Goal: Task Accomplishment & Management: Manage account settings

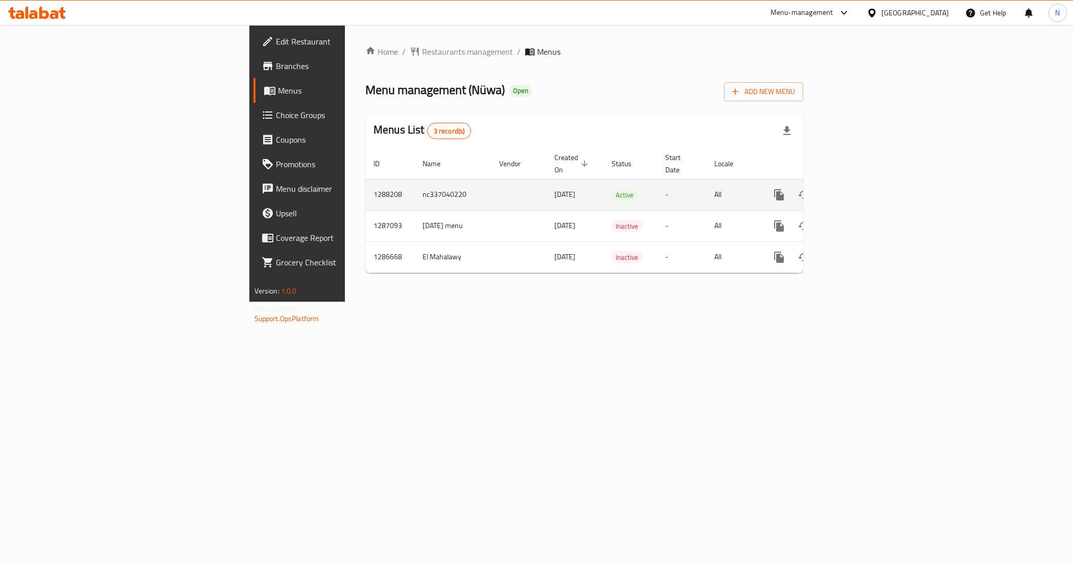
click at [859, 189] on icon "enhanced table" at bounding box center [853, 195] width 12 height 12
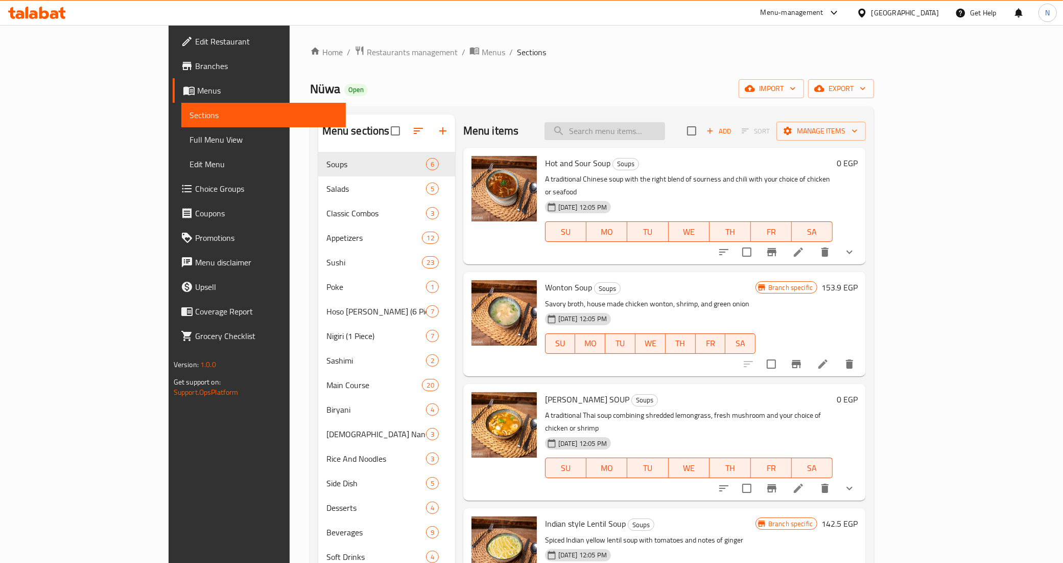
click at [665, 132] on input "search" at bounding box center [605, 131] width 121 height 18
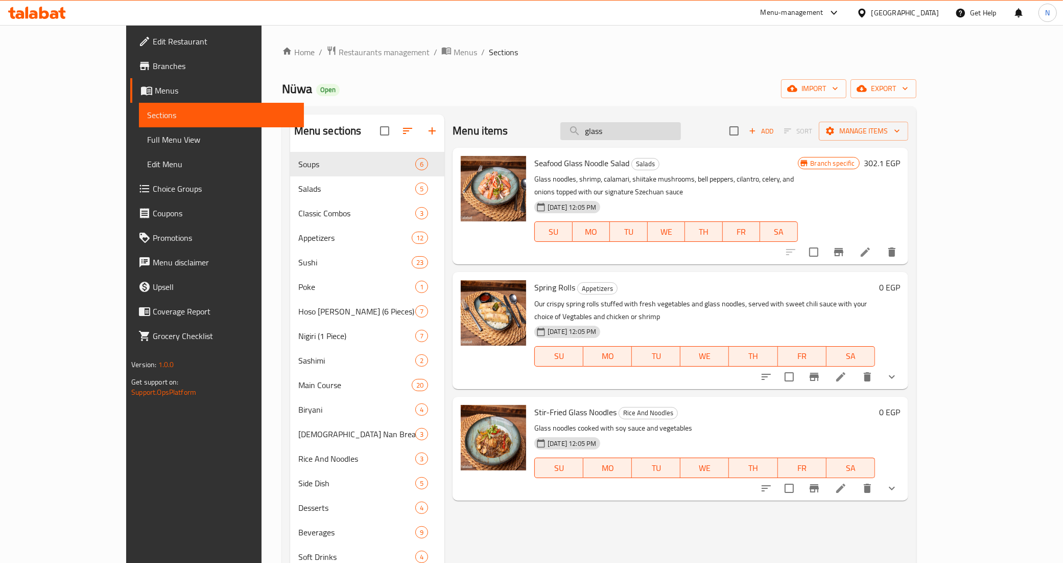
click at [668, 133] on input "glass" at bounding box center [621, 131] width 121 height 18
paste input "Stir-Fried Egg Noodle"
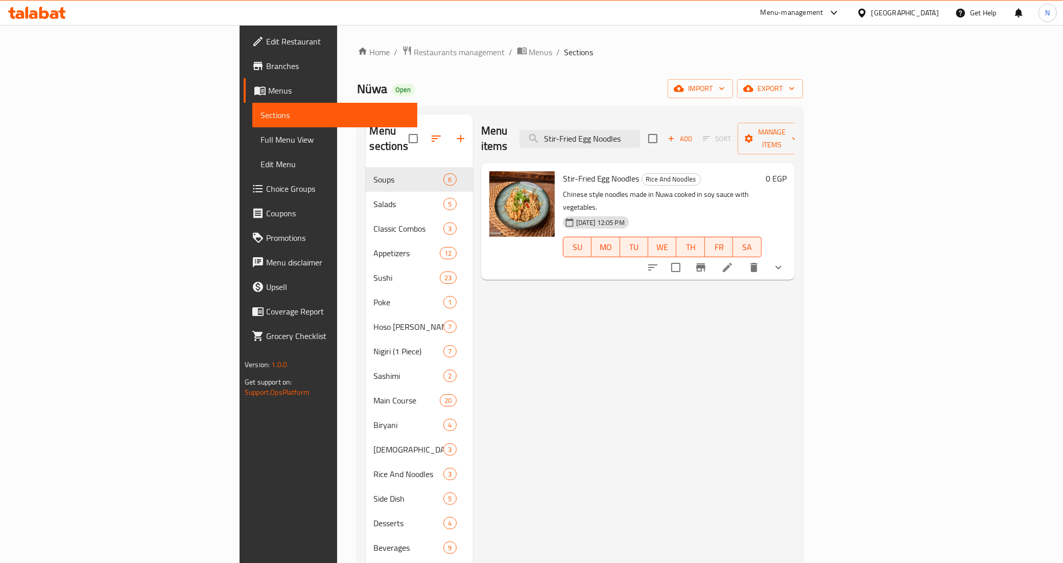
type input "Stir-Fried Egg Noodles"
click at [791, 255] on button "show more" at bounding box center [779, 267] width 25 height 25
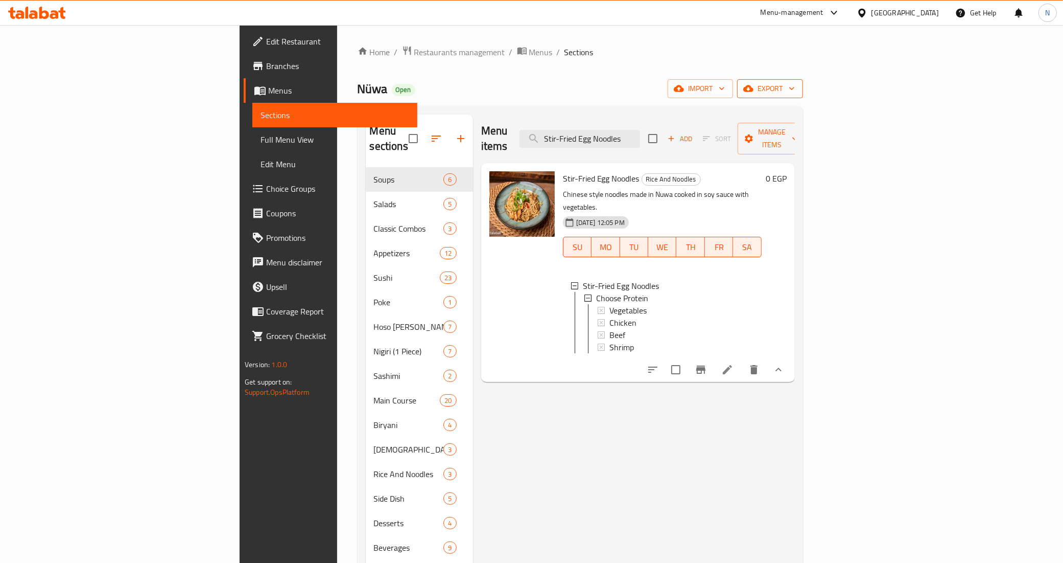
click at [795, 91] on span "export" at bounding box center [771, 88] width 50 height 13
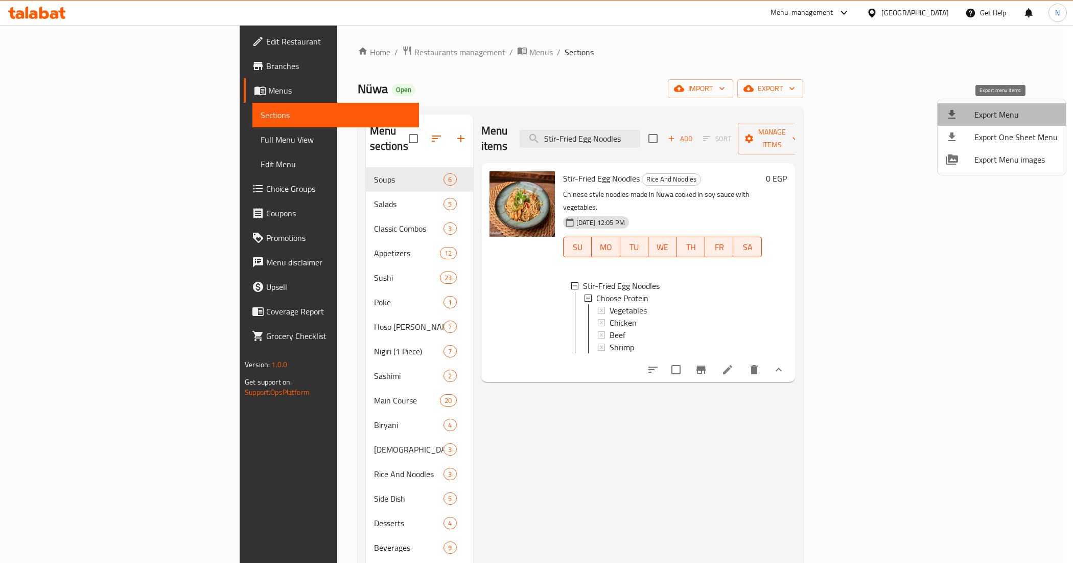
click at [1005, 119] on span "Export Menu" at bounding box center [1016, 114] width 83 height 12
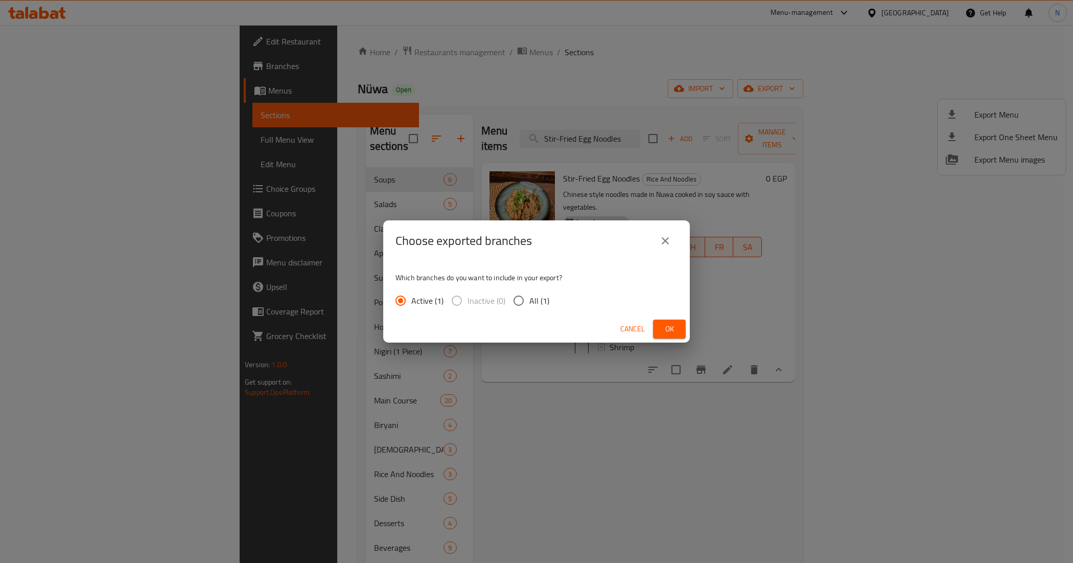
click at [529, 300] on span "All (1)" at bounding box center [539, 300] width 20 height 12
click at [529, 300] on input "All (1)" at bounding box center [518, 300] width 21 height 21
radio input "true"
click at [678, 328] on button "Ok" at bounding box center [669, 328] width 33 height 19
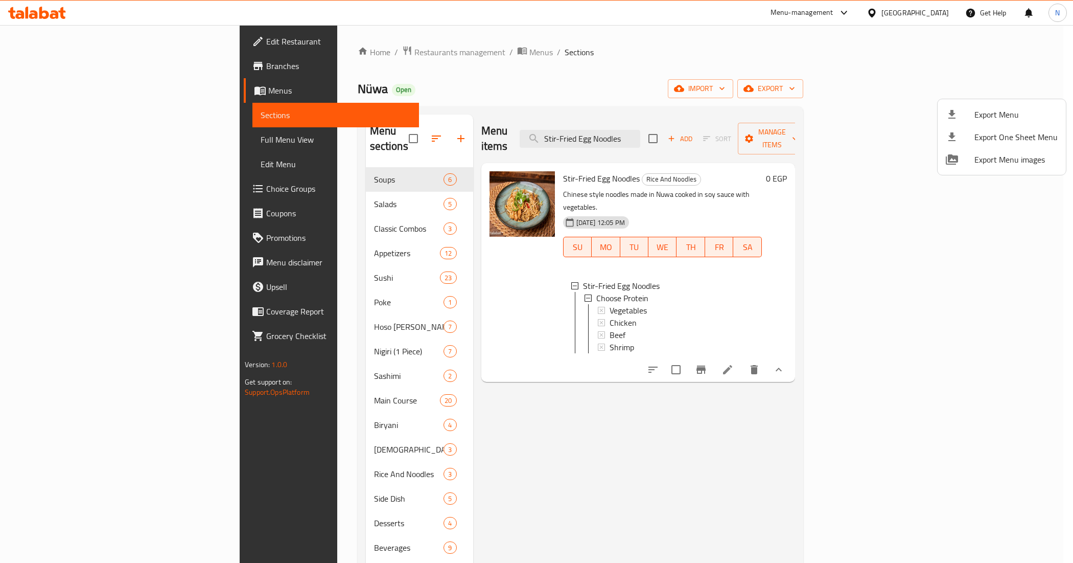
click at [508, 481] on div at bounding box center [536, 281] width 1073 height 563
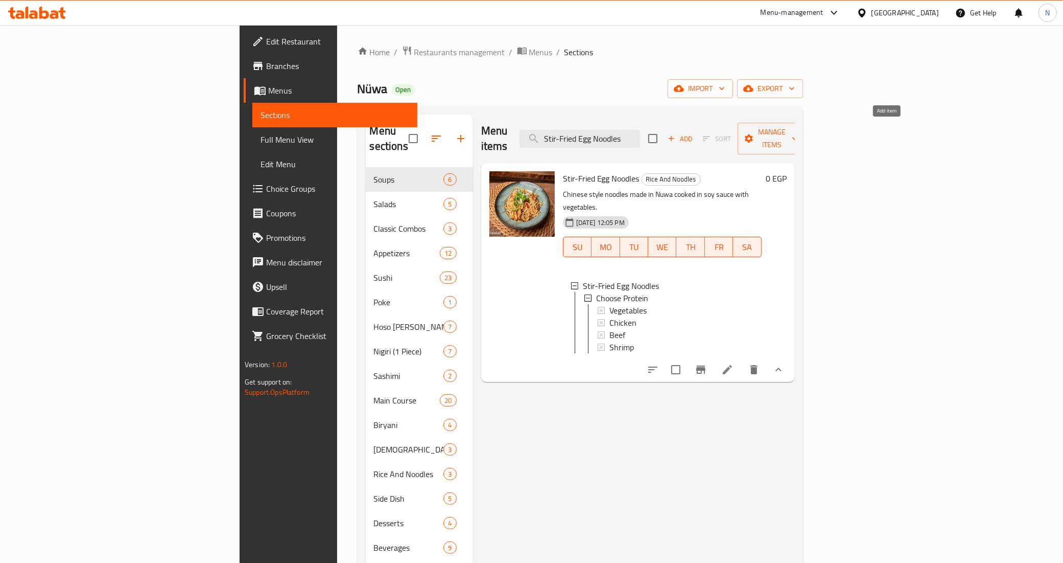
click at [694, 134] on span "Add" at bounding box center [680, 139] width 28 height 12
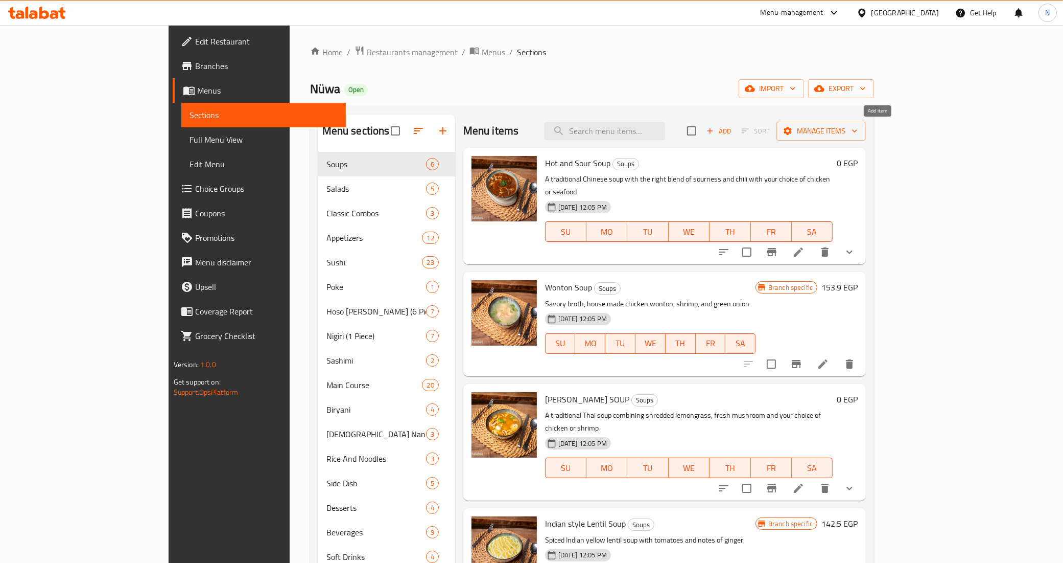
scroll to position [2, 0]
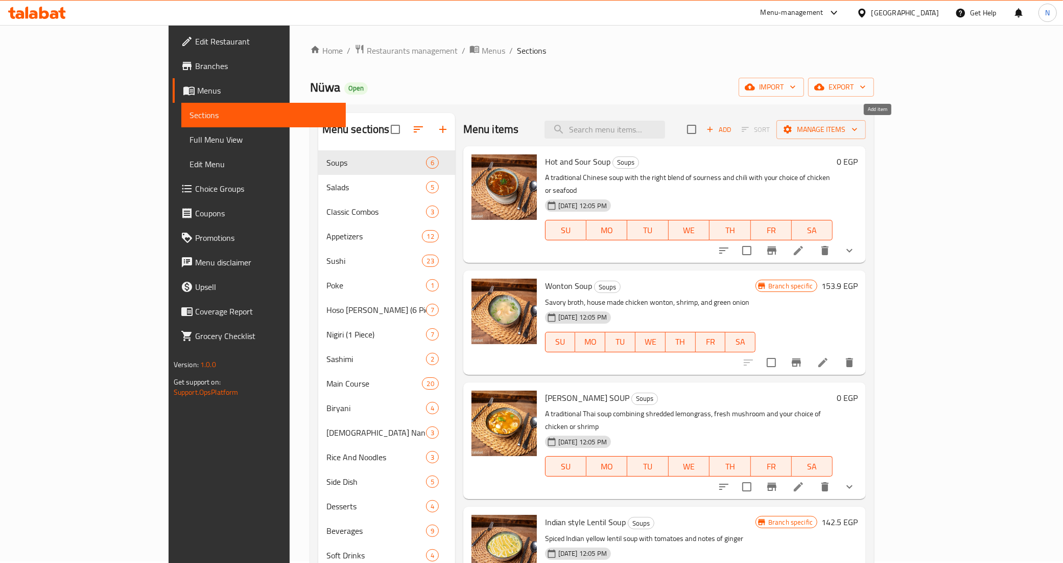
drag, startPoint x: 874, startPoint y: 129, endPoint x: 748, endPoint y: 83, distance: 134.8
click at [749, 83] on div "Nüwa Open import export" at bounding box center [592, 87] width 565 height 19
click at [733, 128] on span "Add" at bounding box center [719, 130] width 28 height 12
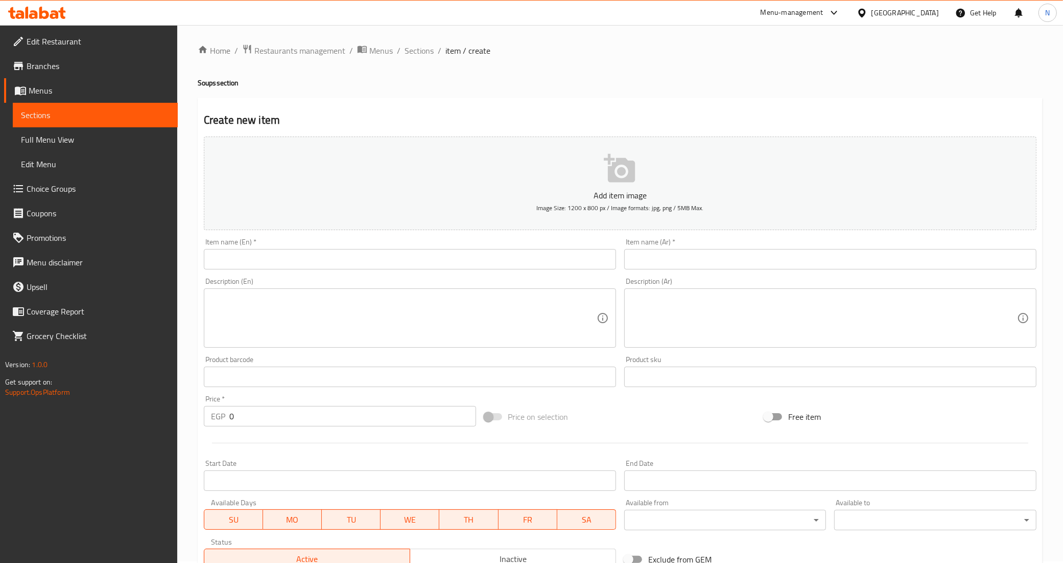
click at [421, 256] on input "text" at bounding box center [410, 259] width 412 height 20
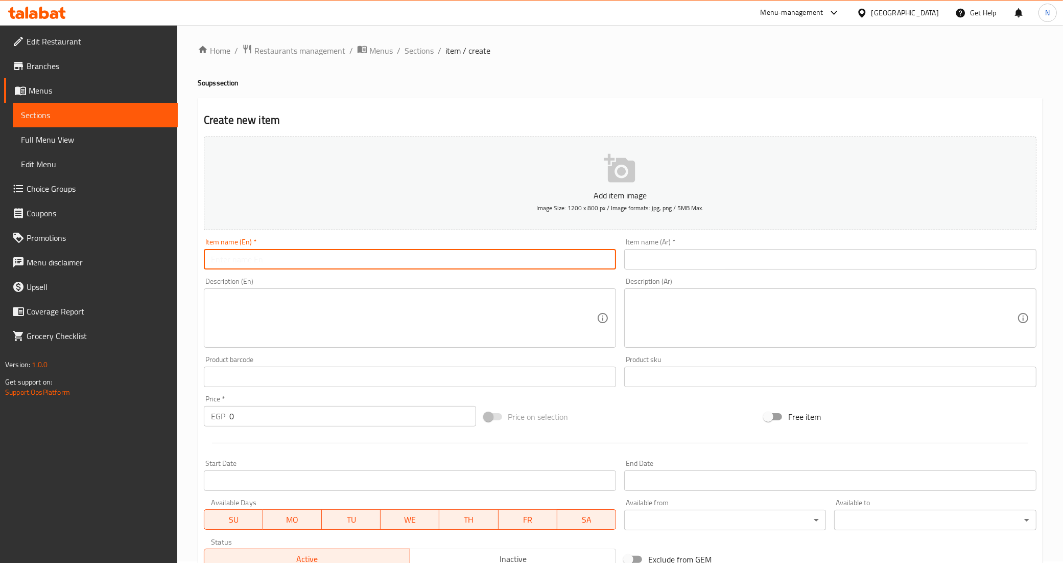
paste input "Stir-Fried Glass Noodles"
type input "Stir-Fried Glass Noodles"
click at [673, 261] on input "text" at bounding box center [830, 259] width 412 height 20
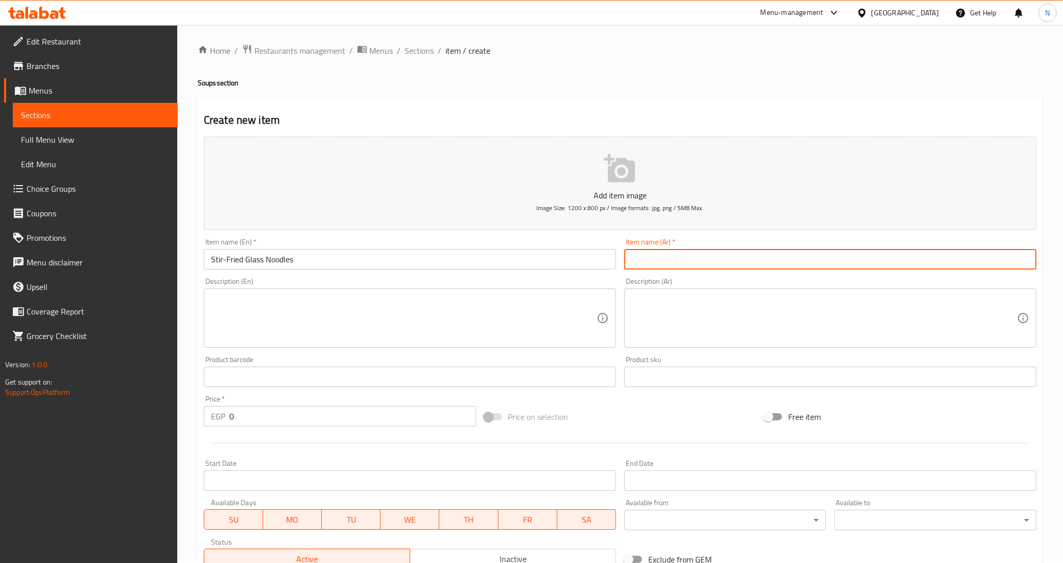
paste input "ستير فرايد جلاس نودلز"
type input "ستير فرايد جلاس نودلز"
click at [734, 307] on textarea at bounding box center [825, 318] width 386 height 49
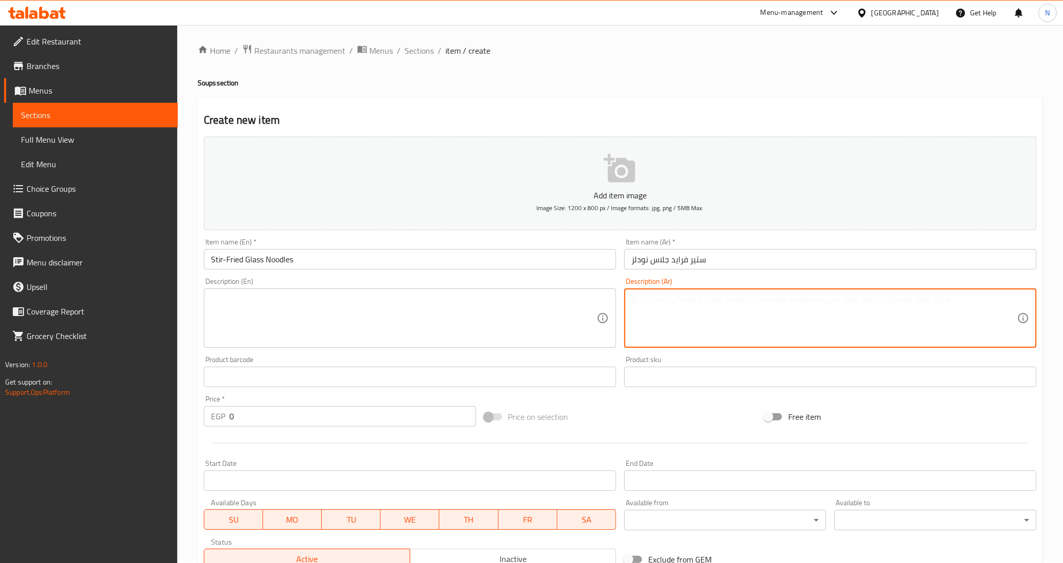
paste textarea "جلاس نوودلز مطهية بصويا صوص و الخضار"
type textarea "جلاس نوودلز مطهية بصويا صوص و الخضار"
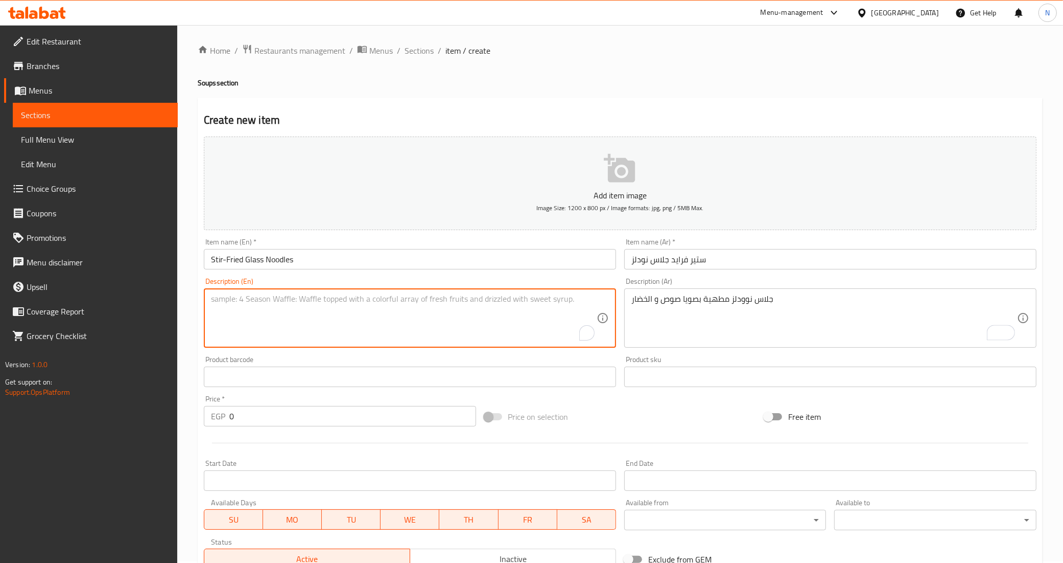
click at [463, 310] on textarea "To enrich screen reader interactions, please activate Accessibility in Grammarl…" at bounding box center [404, 318] width 386 height 49
paste textarea "Glass noodles cooked with soy sauce and vegetables"
type textarea "Glass noodles cooked with soy sauce and vegetables"
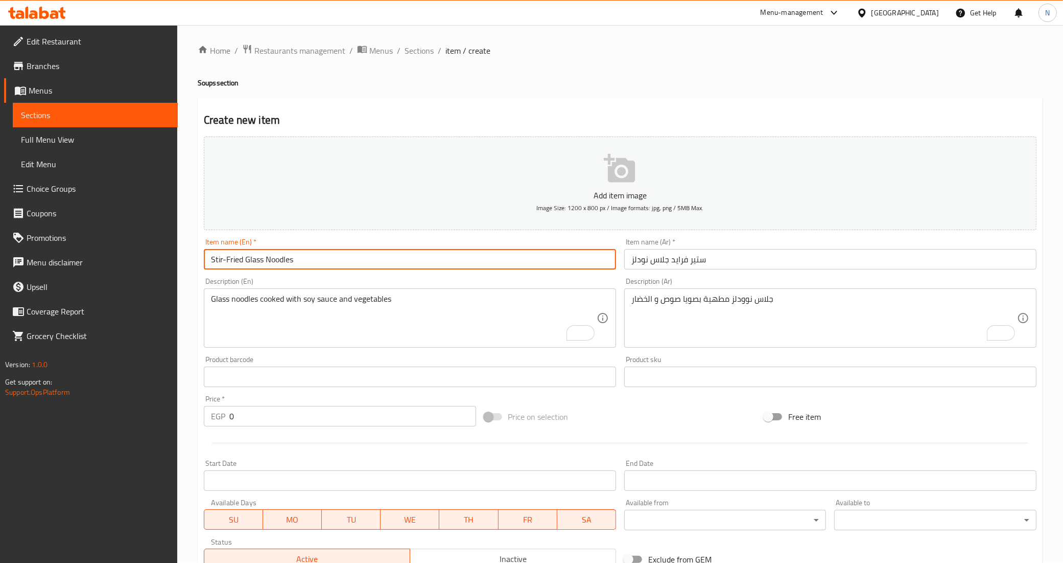
click at [344, 260] on input "Stir-Fried Glass Noodles" at bounding box center [410, 259] width 412 height 20
paste input "Vegetables"
type input "Stir-Fried Glass Noodles - Vegetables"
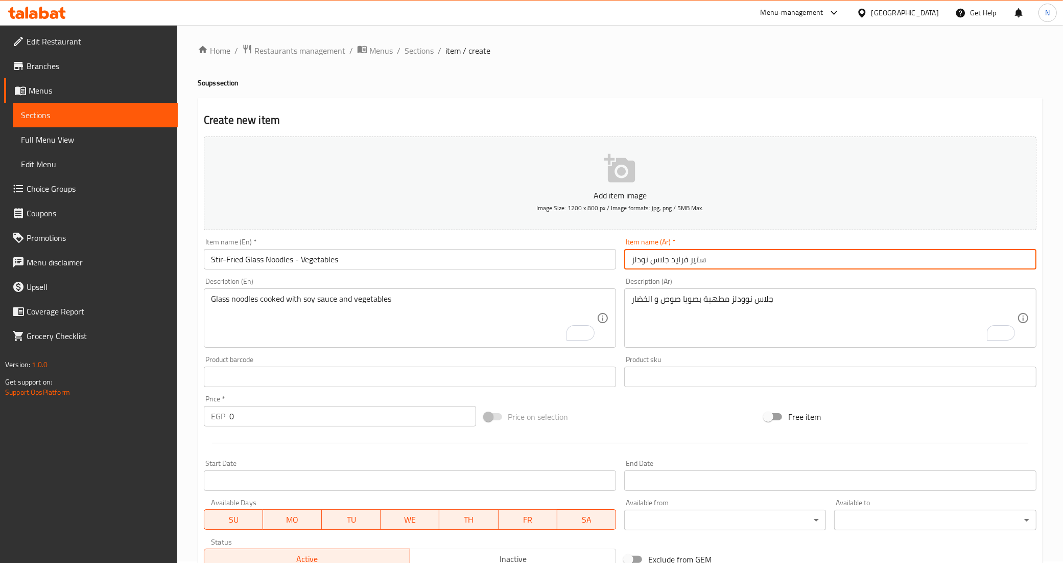
click at [717, 260] on input "ستير فرايد جلاس نودلز" at bounding box center [830, 259] width 412 height 20
paste input "الخضروات"
type input "ستير فرايد جلاس نودلز - الخضروات"
click at [348, 420] on input "0" at bounding box center [352, 416] width 247 height 20
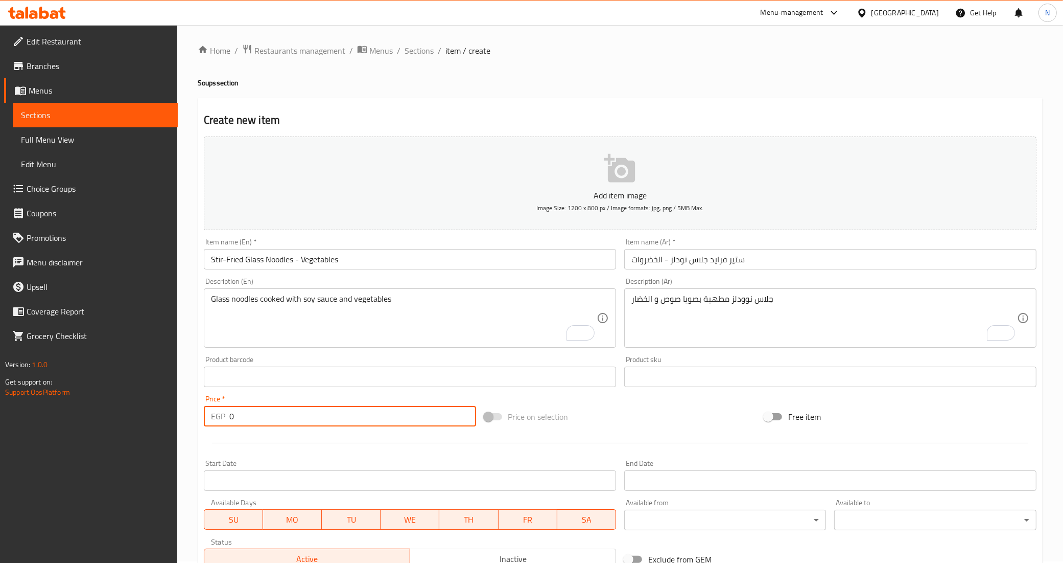
click at [348, 420] on input "0" at bounding box center [352, 416] width 247 height 20
type input "233.7"
click at [634, 416] on div "Price on selection" at bounding box center [620, 417] width 281 height 28
click at [294, 476] on input "Start Date" at bounding box center [410, 480] width 412 height 20
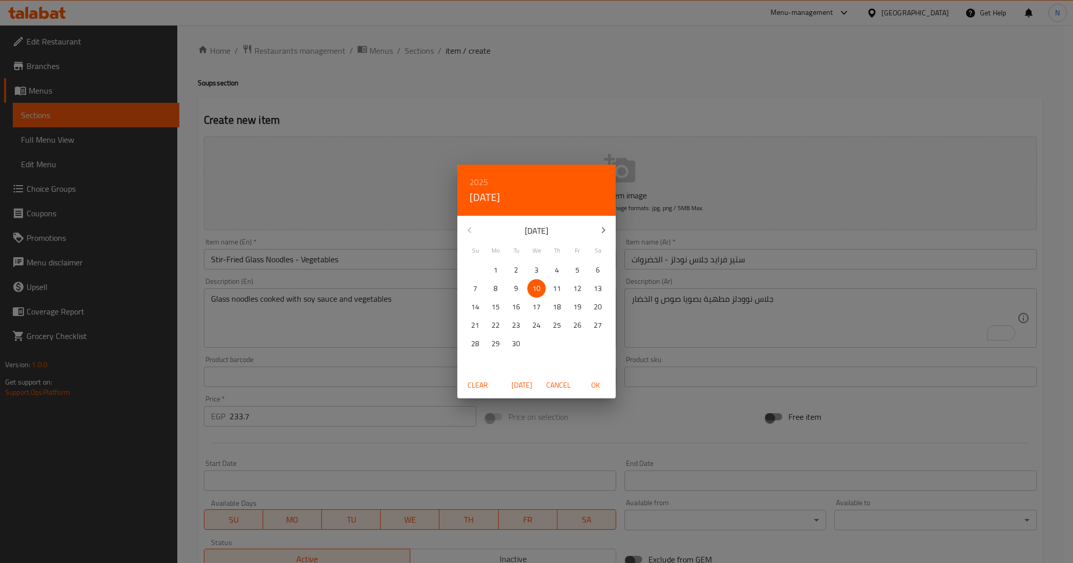
click at [591, 382] on span "OK" at bounding box center [595, 385] width 25 height 13
type input "10-09-2025"
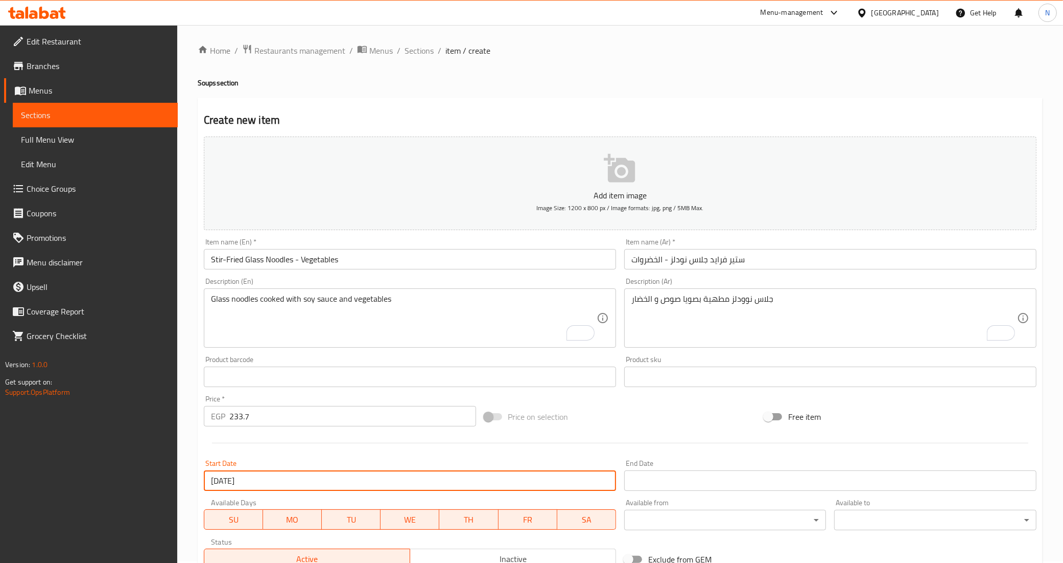
click at [716, 478] on input "Start Date" at bounding box center [830, 480] width 412 height 20
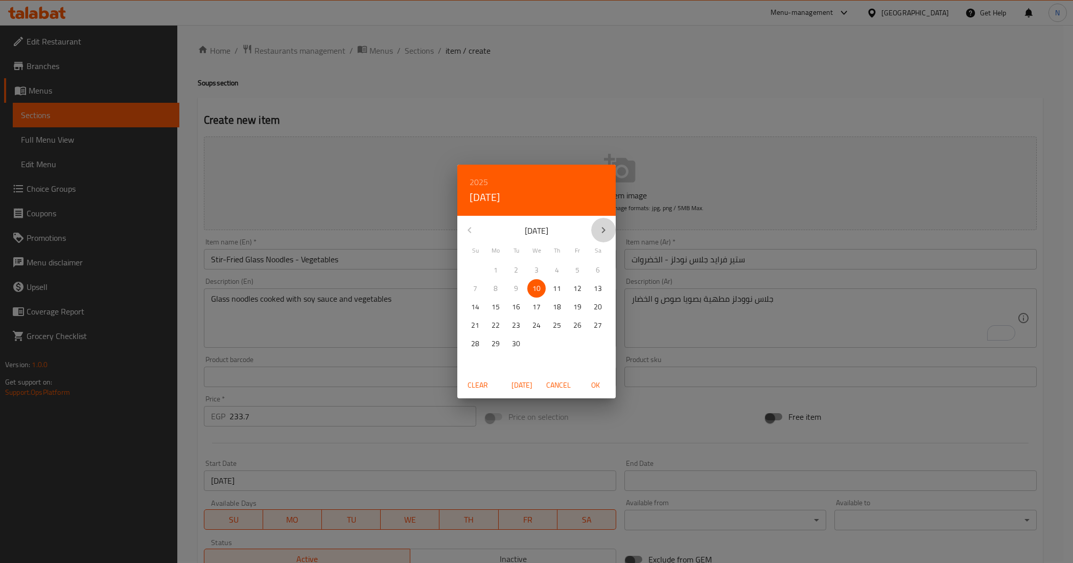
click at [599, 225] on icon "button" at bounding box center [603, 230] width 12 height 12
click at [499, 287] on span "6" at bounding box center [496, 288] width 18 height 13
click at [596, 387] on span "OK" at bounding box center [595, 385] width 25 height 13
type input "[DATE]"
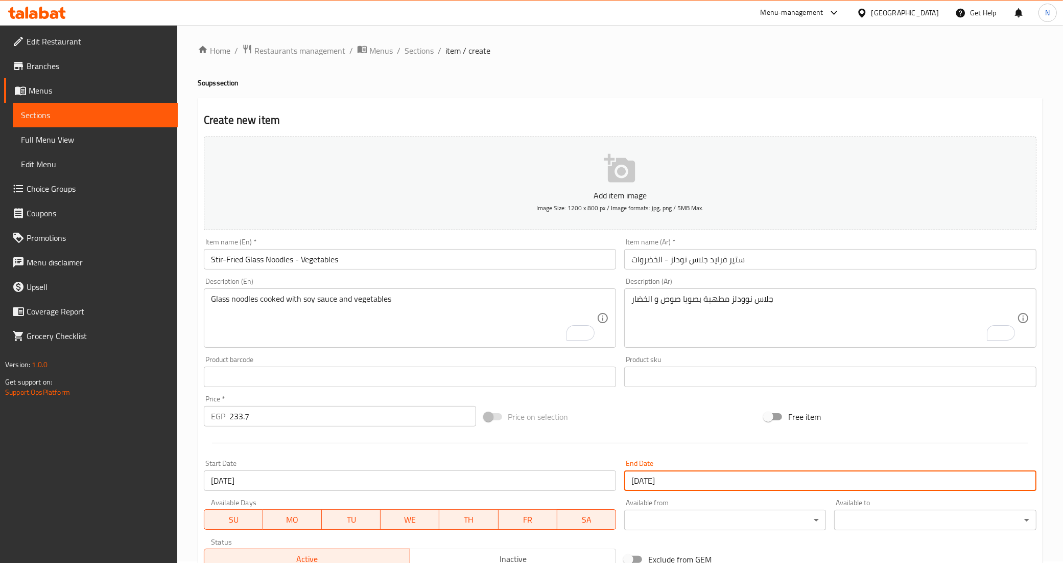
click at [617, 431] on div at bounding box center [620, 442] width 841 height 25
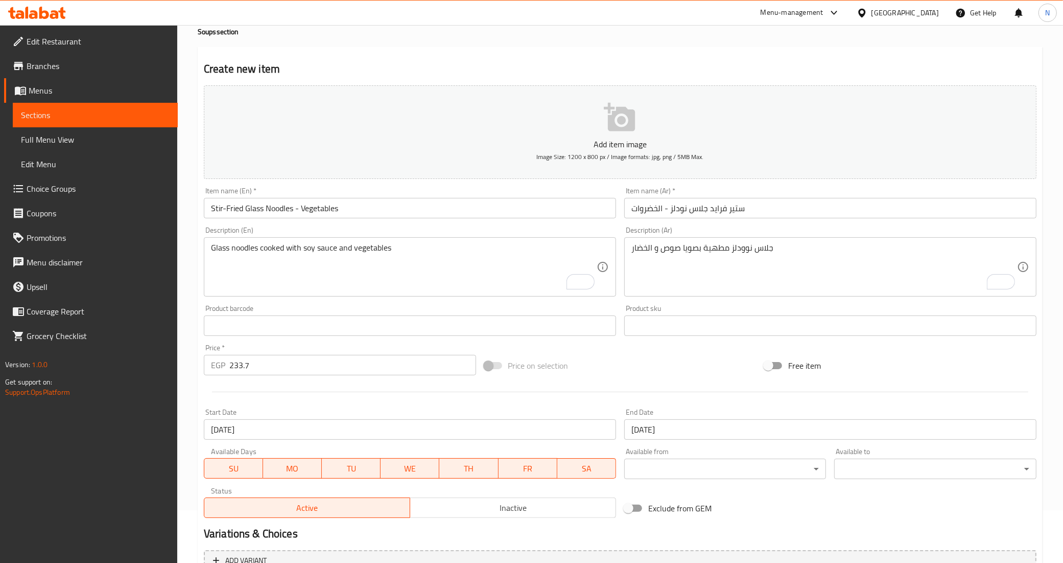
scroll to position [129, 0]
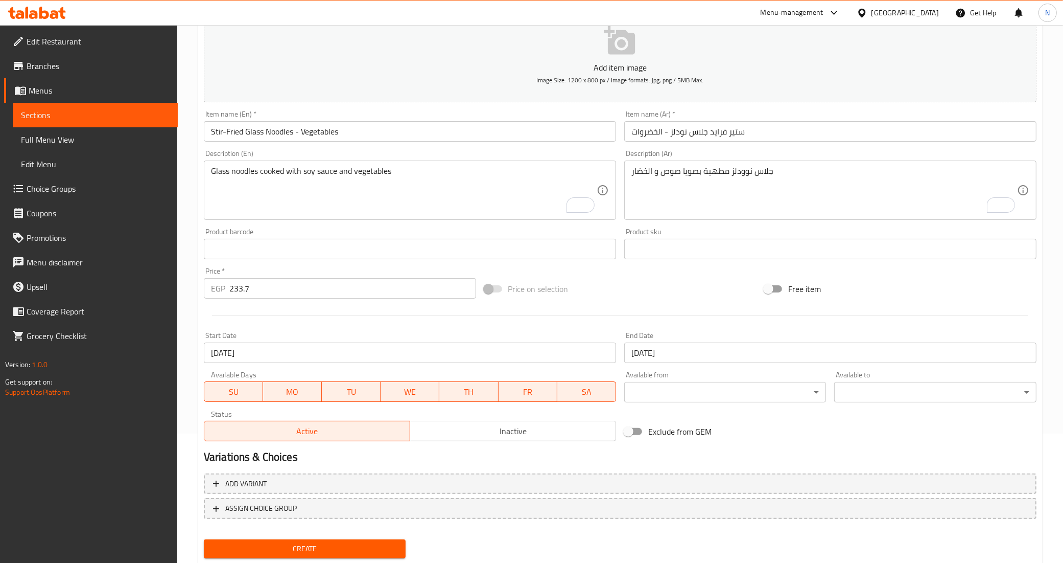
click at [555, 433] on span "Inactive" at bounding box center [513, 431] width 198 height 15
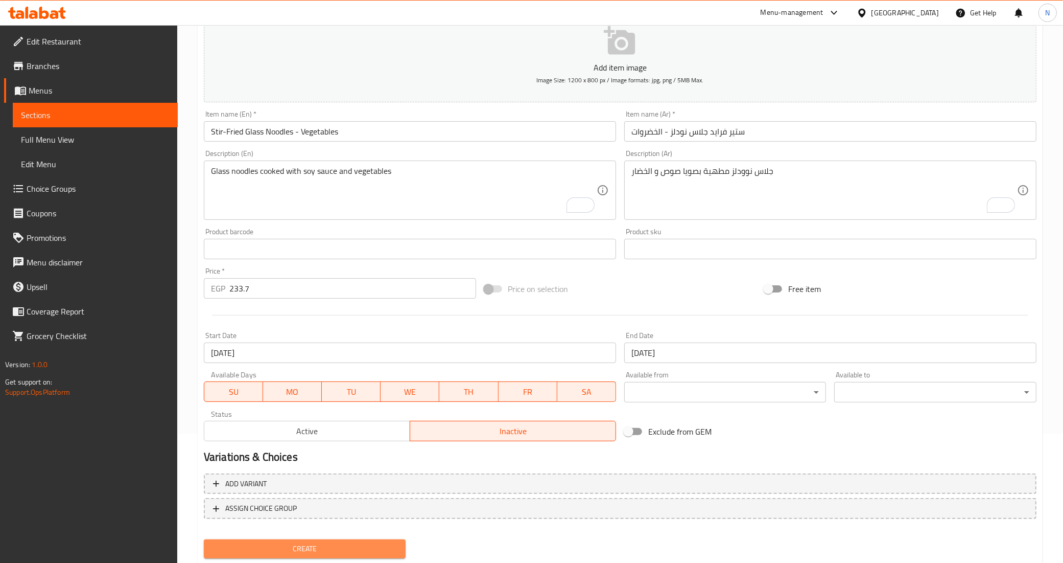
click at [344, 544] on span "Create" at bounding box center [305, 548] width 186 height 13
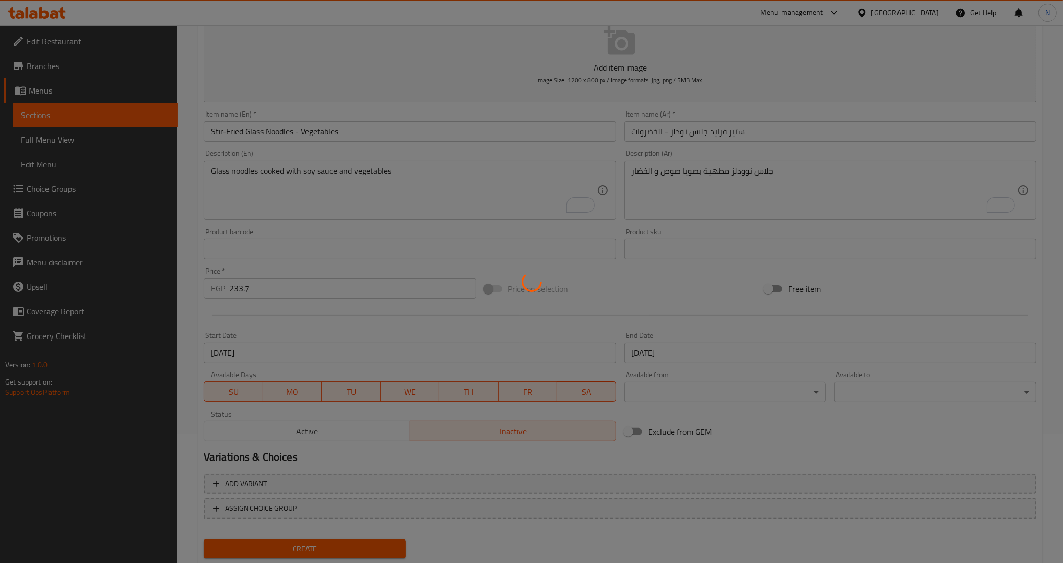
type input "0"
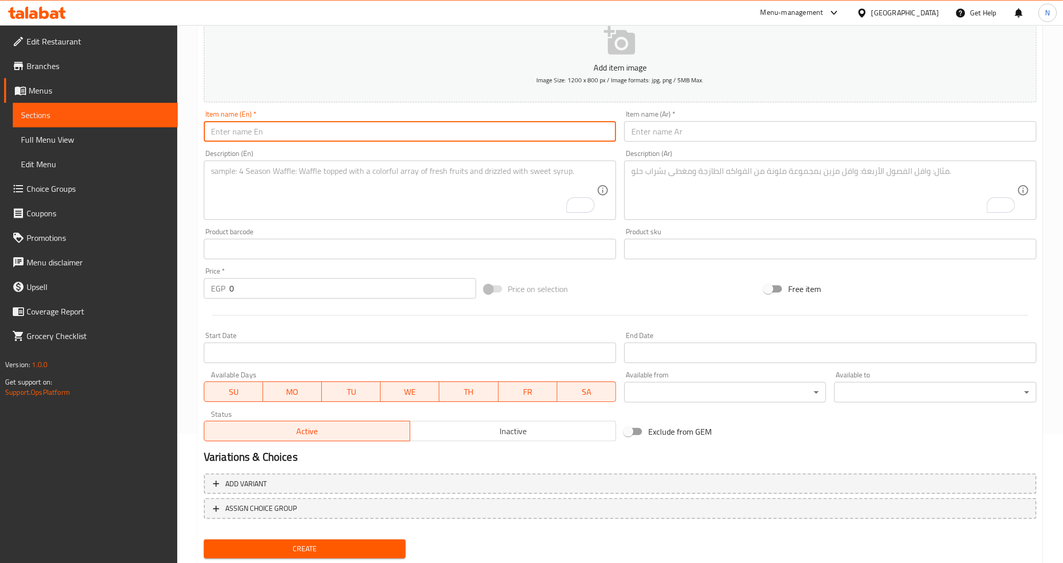
click at [416, 122] on input "text" at bounding box center [410, 131] width 412 height 20
paste input "الخضروات"
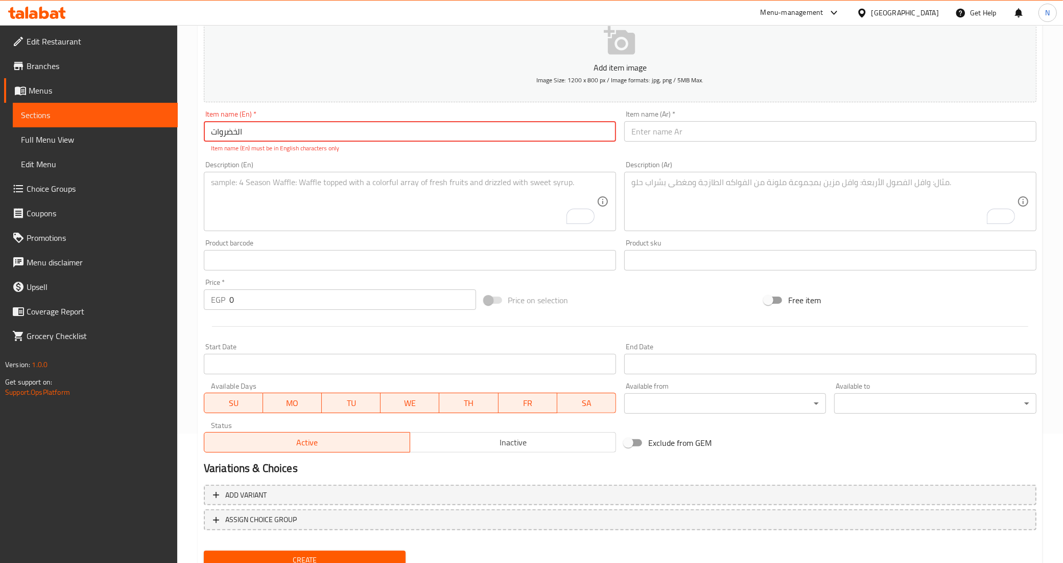
type input "الخضروات"
click at [390, 188] on textarea "To enrich screen reader interactions, please activate Accessibility in Grammarl…" at bounding box center [404, 201] width 386 height 49
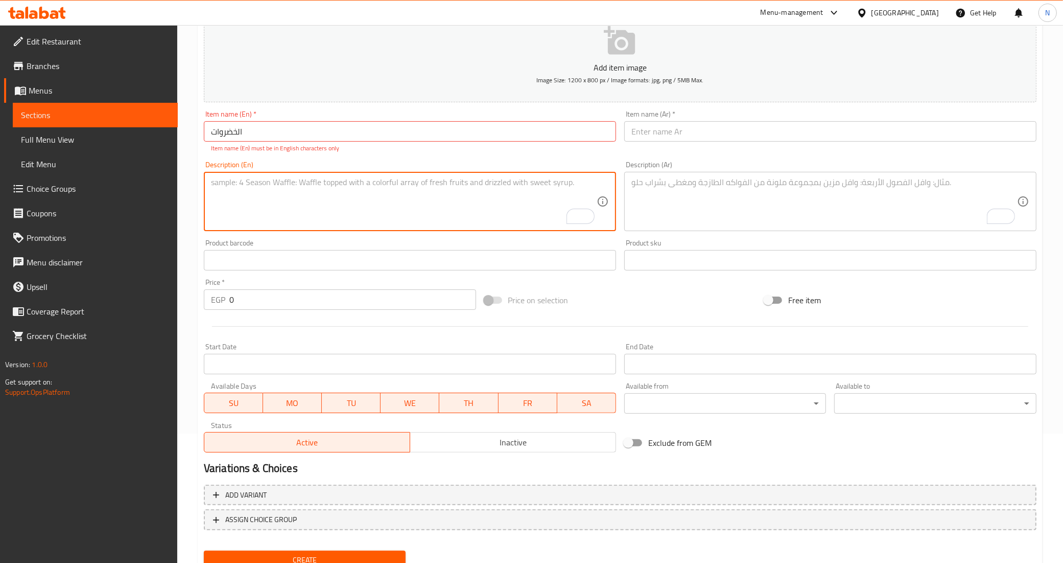
paste textarea "Glass noodles cooked with soy sauce and vegetables"
type textarea "Glass noodles cooked with soy sauce and vegetables"
click at [683, 134] on input "text" at bounding box center [830, 131] width 412 height 20
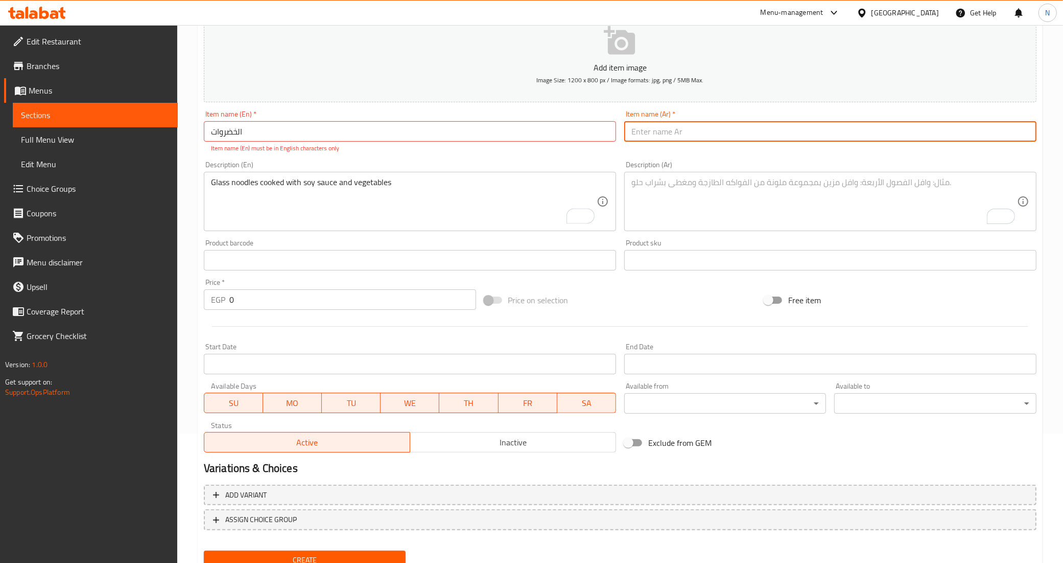
click at [290, 134] on input "الخضروات" at bounding box center [410, 131] width 412 height 20
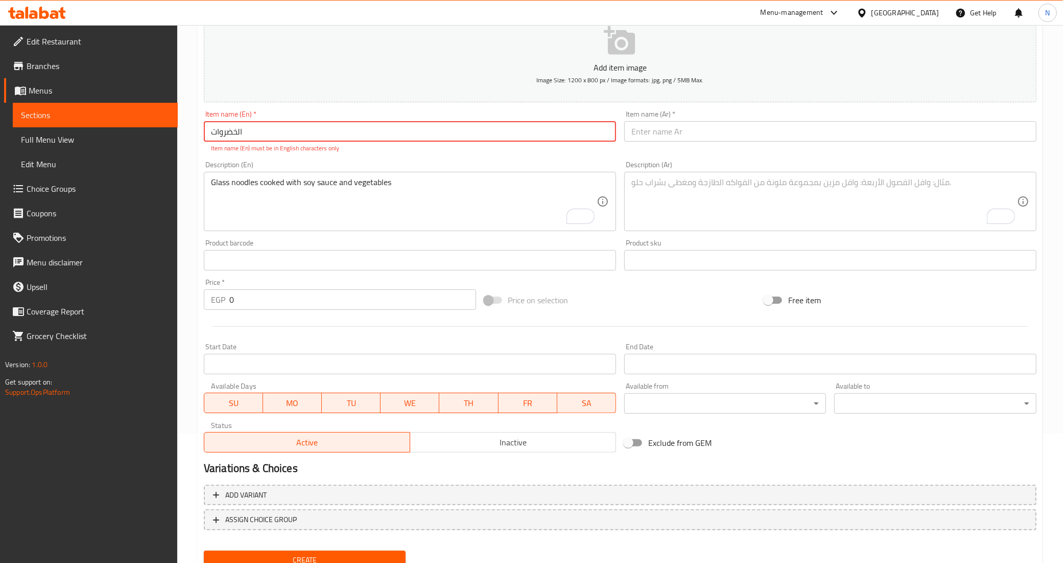
click at [381, 128] on input "الخضروات" at bounding box center [410, 131] width 412 height 20
paste input "Stir-Fried Glass Noodles"
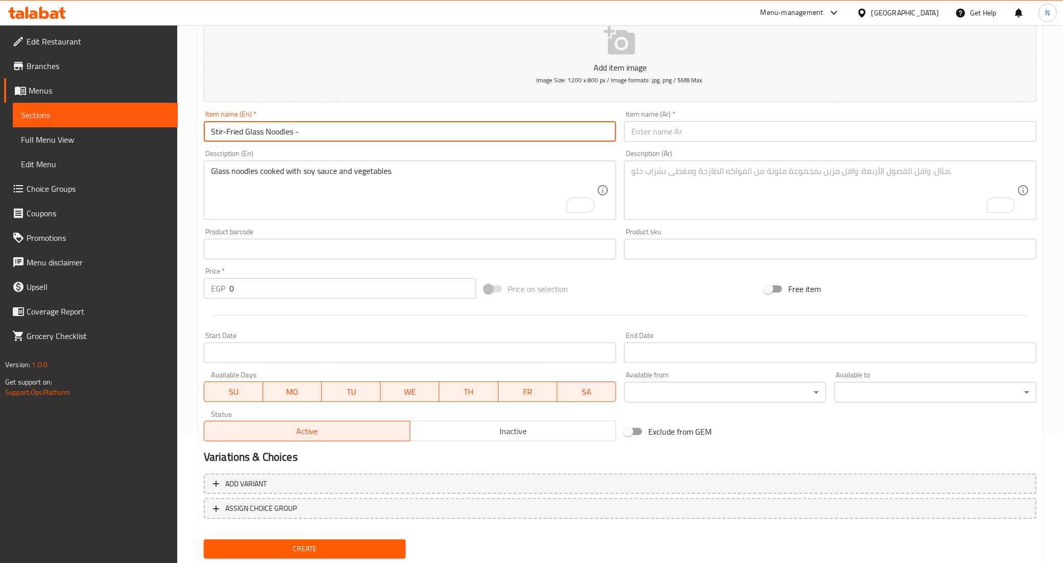
paste input "Chicken"
type input "Stir-Fried Glass Noodles - Chicken"
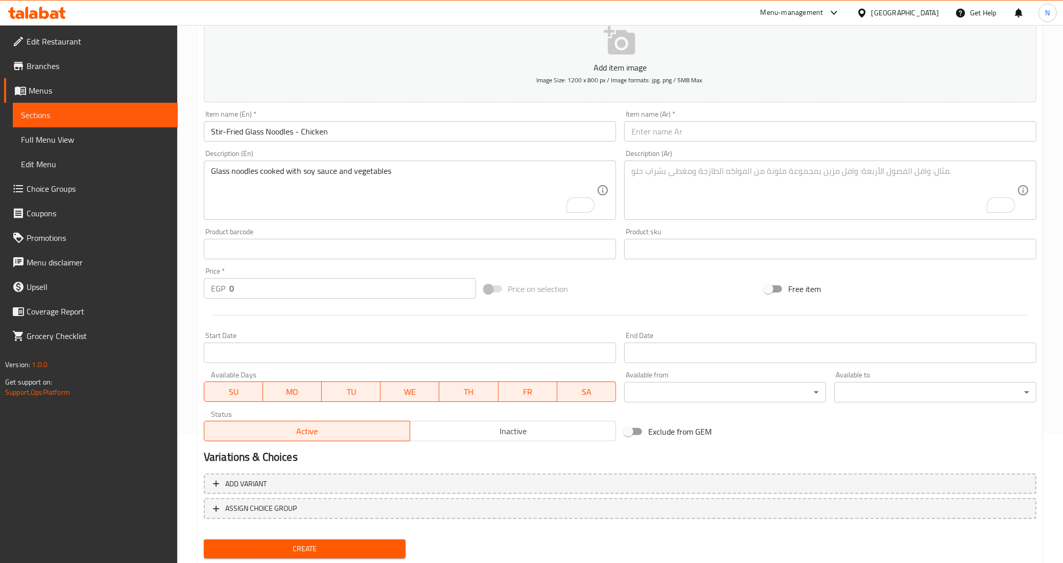
click at [738, 146] on div "Description (Ar) Description (Ar)" at bounding box center [830, 185] width 421 height 78
click at [732, 129] on input "text" at bounding box center [830, 131] width 412 height 20
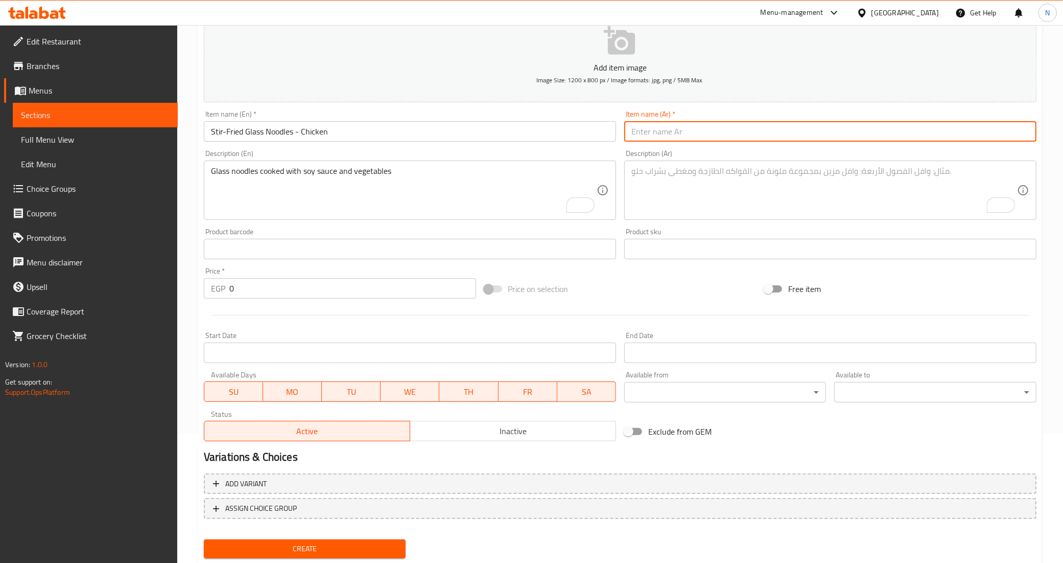
paste input "ستير فرايد جلاس نودلز"
paste input "فراخ"
type input "[PERSON_NAME] جلاس نودلز - فراخ"
click at [763, 205] on textarea "To enrich screen reader interactions, please activate Accessibility in Grammarl…" at bounding box center [825, 190] width 386 height 49
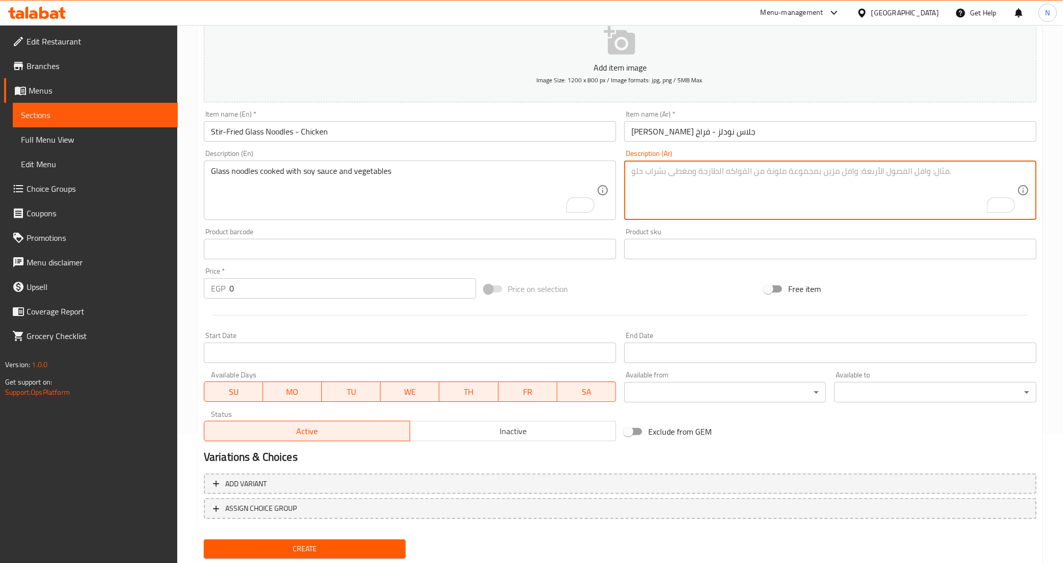
paste textarea "جلاس نوودلز مطهية بصويا صوص و الخضار"
type textarea "جلاس نوودلز مطهية بصويا صوص و الخضار"
click at [306, 292] on input "0" at bounding box center [352, 288] width 247 height 20
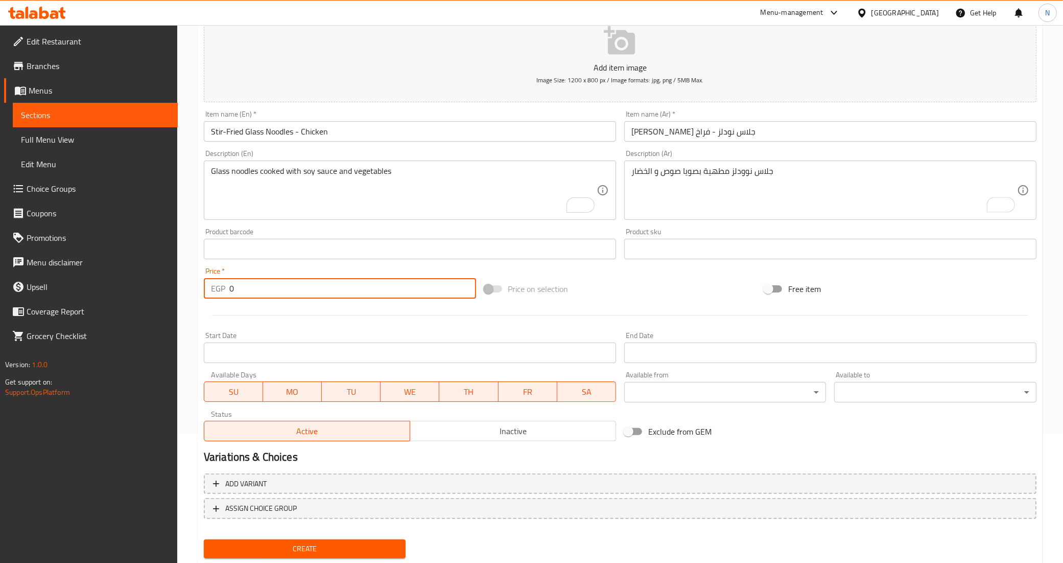
click at [306, 292] on input "0" at bounding box center [352, 288] width 247 height 20
type input "307.8"
click at [365, 325] on div at bounding box center [620, 315] width 841 height 25
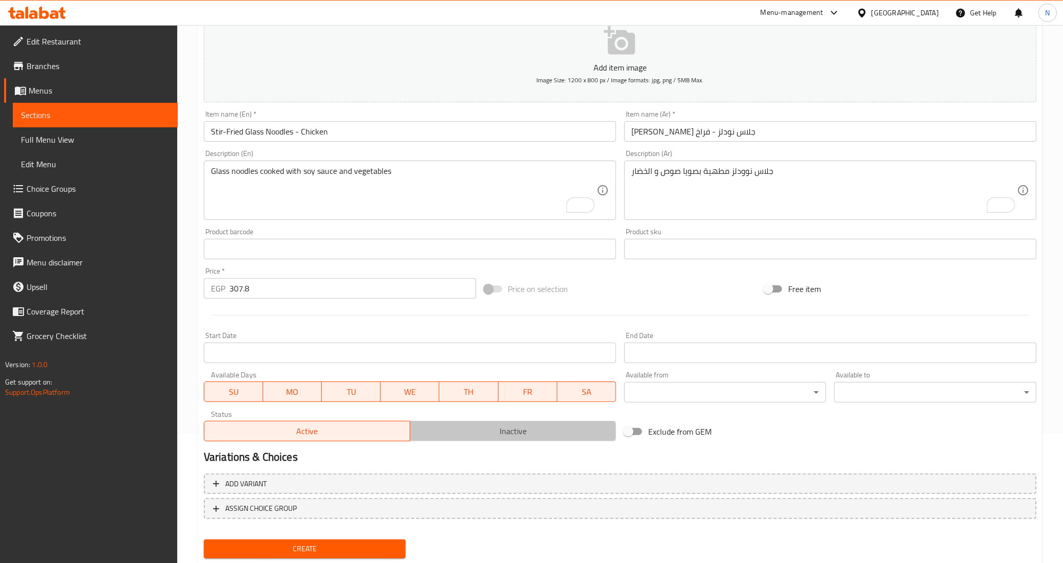
click at [495, 433] on span "Inactive" at bounding box center [513, 431] width 198 height 15
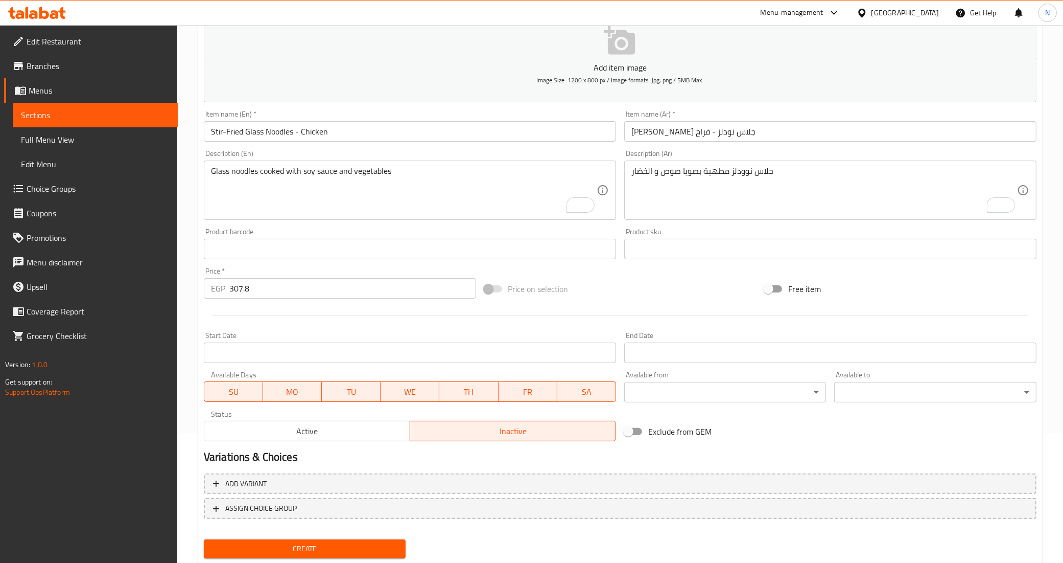
click at [451, 353] on input "Start Date" at bounding box center [410, 352] width 412 height 20
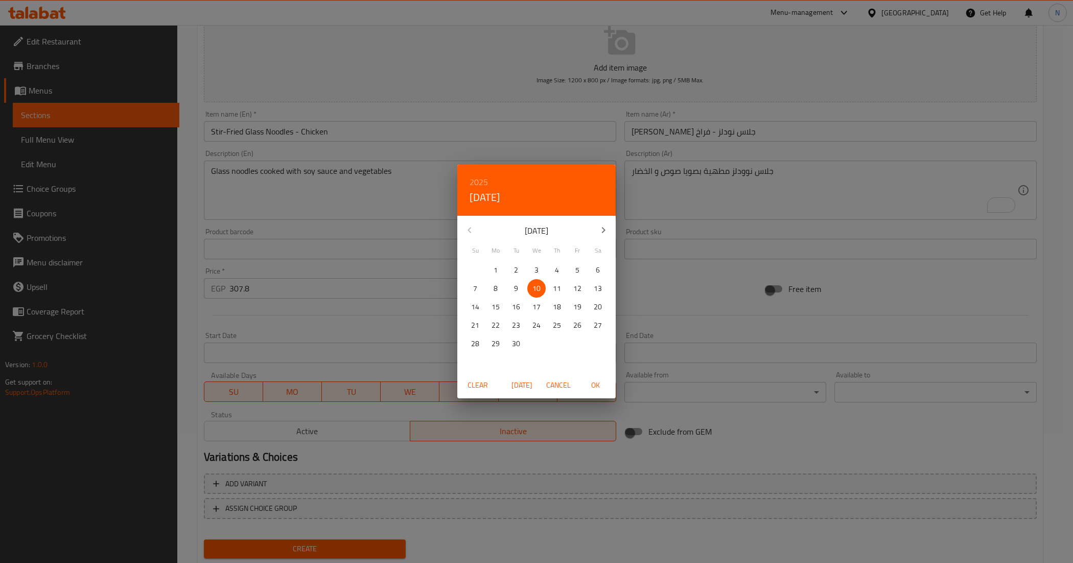
click at [349, 339] on div "2025 Wed, Sep 10 September 2025 Su Mo Tu We Th Fr Sa 31 1 2 3 4 5 6 7 8 9 10 11…" at bounding box center [536, 281] width 1073 height 563
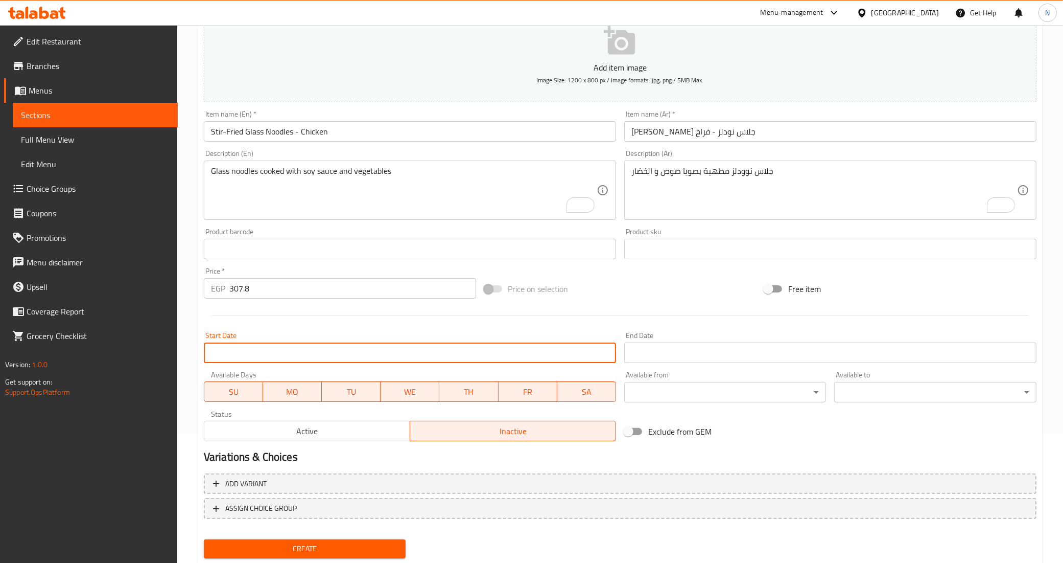
click at [340, 350] on input "Start Date" at bounding box center [410, 352] width 412 height 20
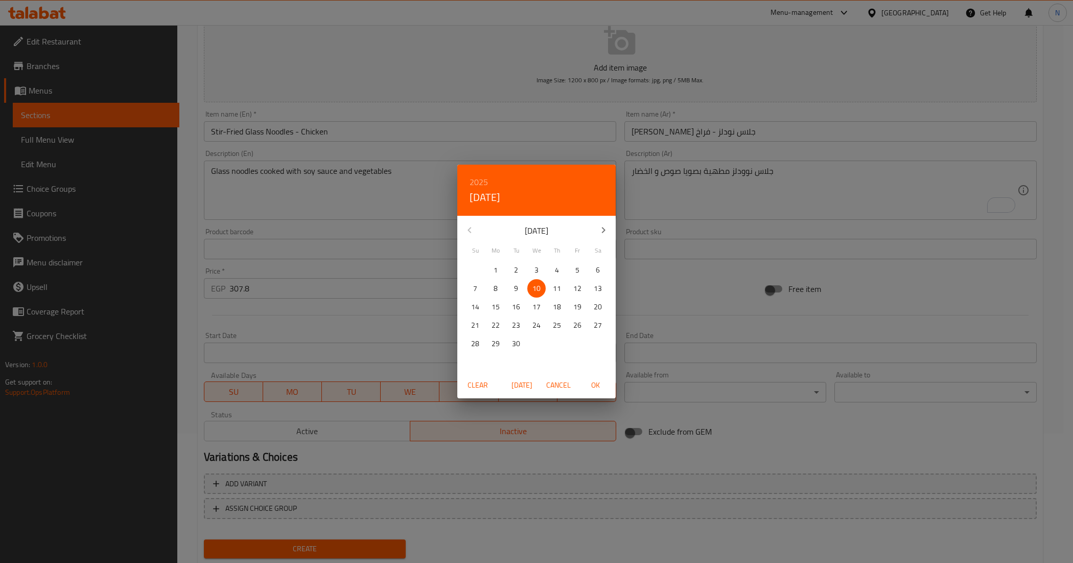
click at [470, 223] on div "September 2025" at bounding box center [536, 230] width 158 height 25
click at [469, 233] on div "September 2025" at bounding box center [536, 230] width 158 height 25
click at [603, 234] on icon "button" at bounding box center [603, 230] width 12 height 12
click at [469, 229] on div "October 2025" at bounding box center [536, 230] width 158 height 25
click at [471, 235] on div "October 2025" at bounding box center [536, 230] width 158 height 25
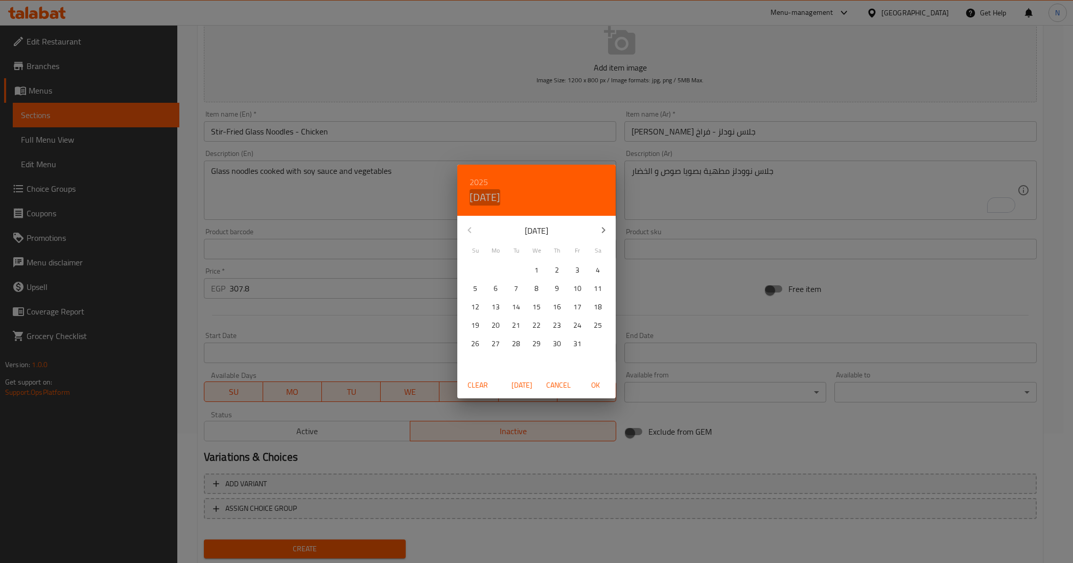
click at [481, 198] on h4 "Wed, Sep 10" at bounding box center [485, 197] width 31 height 16
click at [463, 229] on div "October 2025" at bounding box center [536, 230] width 158 height 25
click at [464, 229] on div "October 2025" at bounding box center [536, 230] width 158 height 25
click at [560, 382] on span "Cancel" at bounding box center [558, 385] width 25 height 13
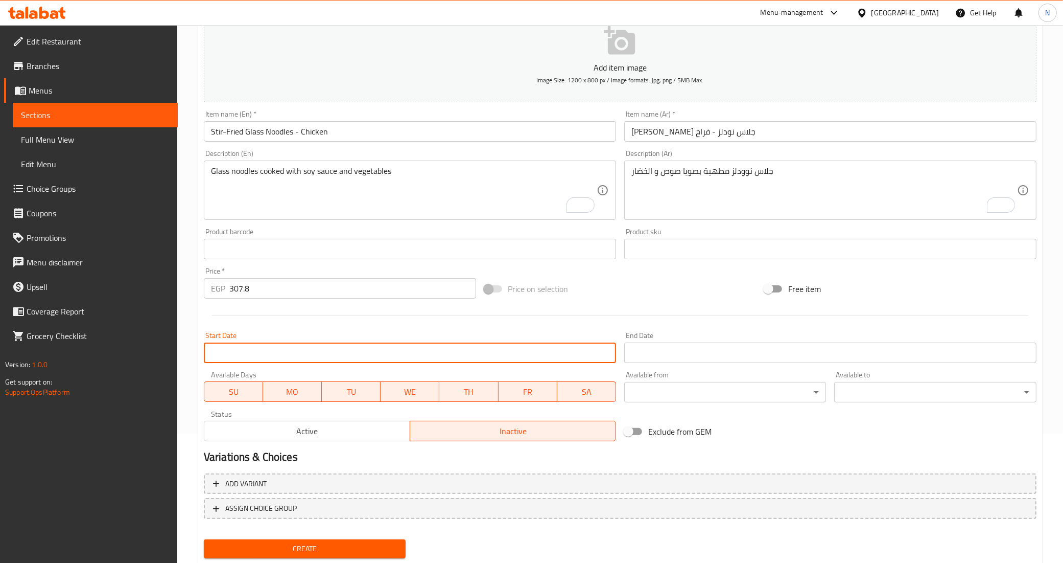
click at [310, 356] on input "Start Date" at bounding box center [410, 352] width 412 height 20
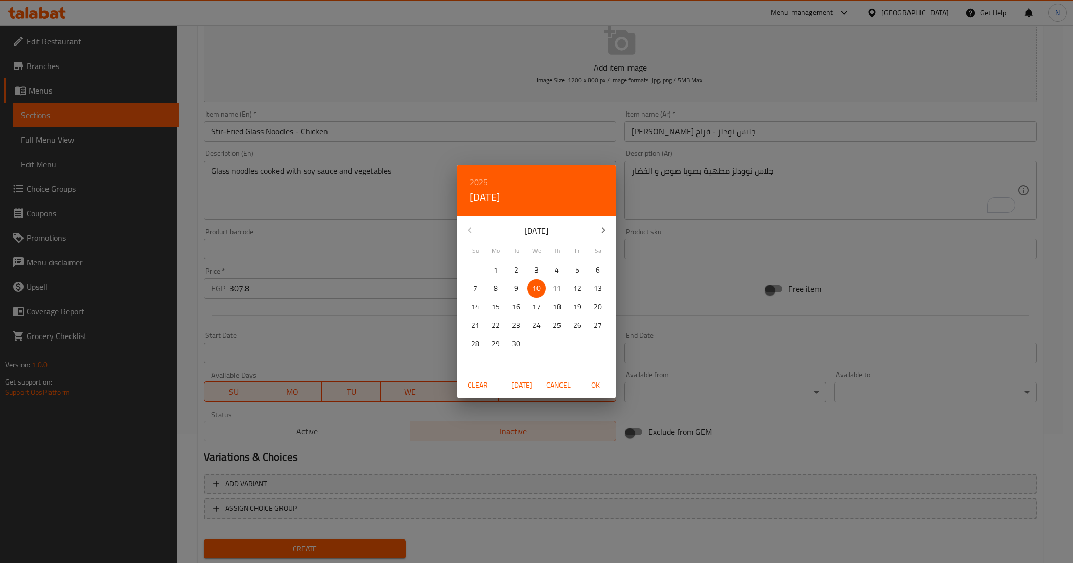
click at [533, 284] on p "10" at bounding box center [537, 288] width 8 height 13
click at [598, 386] on span "OK" at bounding box center [595, 385] width 25 height 13
type input "[DATE]"
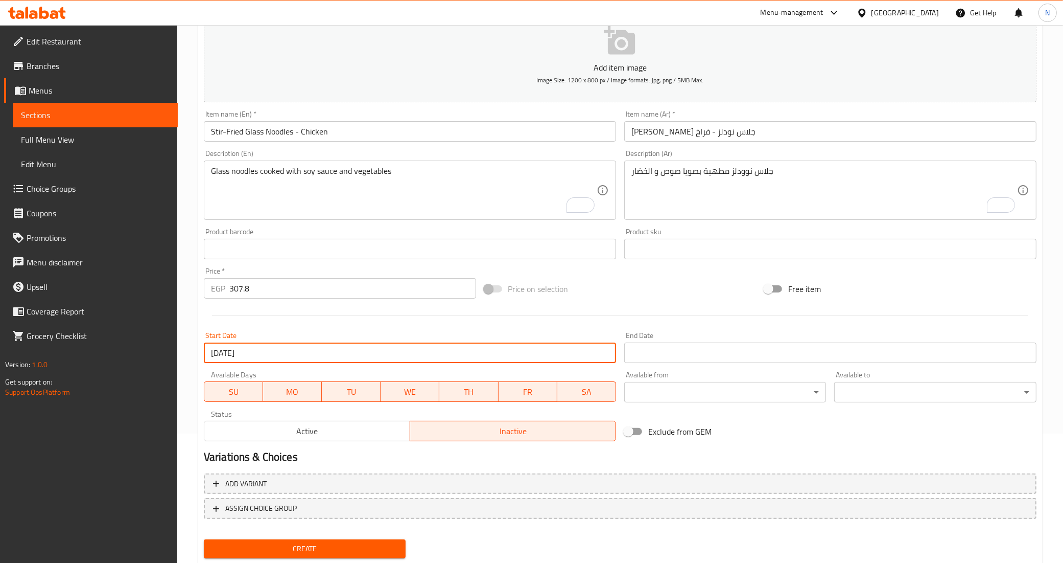
click at [698, 358] on input "Start Date" at bounding box center [830, 352] width 412 height 20
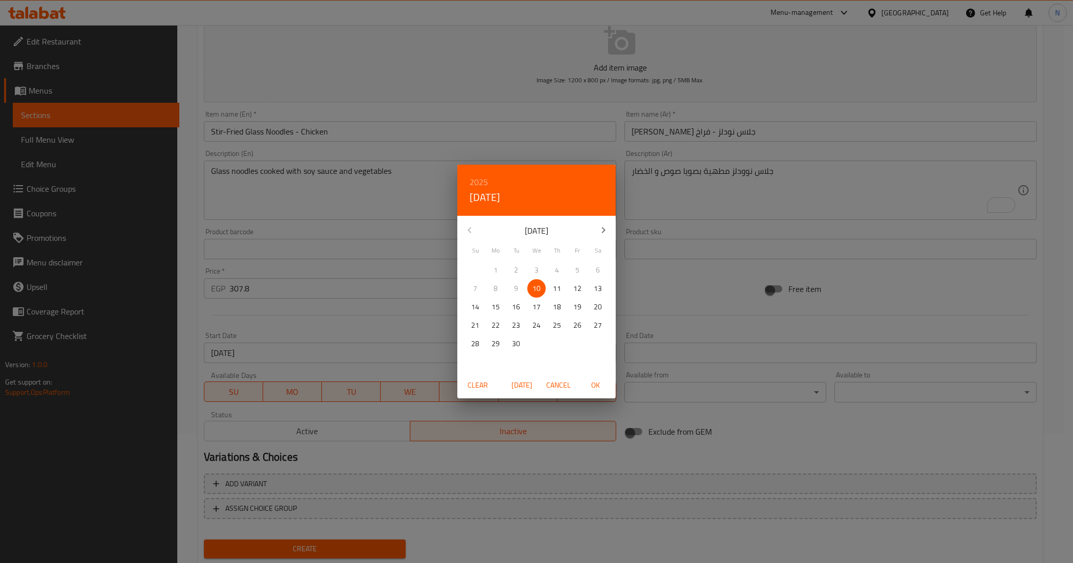
drag, startPoint x: 600, startPoint y: 231, endPoint x: 600, endPoint y: 243, distance: 11.8
click at [600, 232] on icon "button" at bounding box center [603, 230] width 12 height 12
click at [503, 288] on span "6" at bounding box center [496, 288] width 18 height 13
click at [590, 386] on span "OK" at bounding box center [595, 385] width 25 height 13
type input "[DATE]"
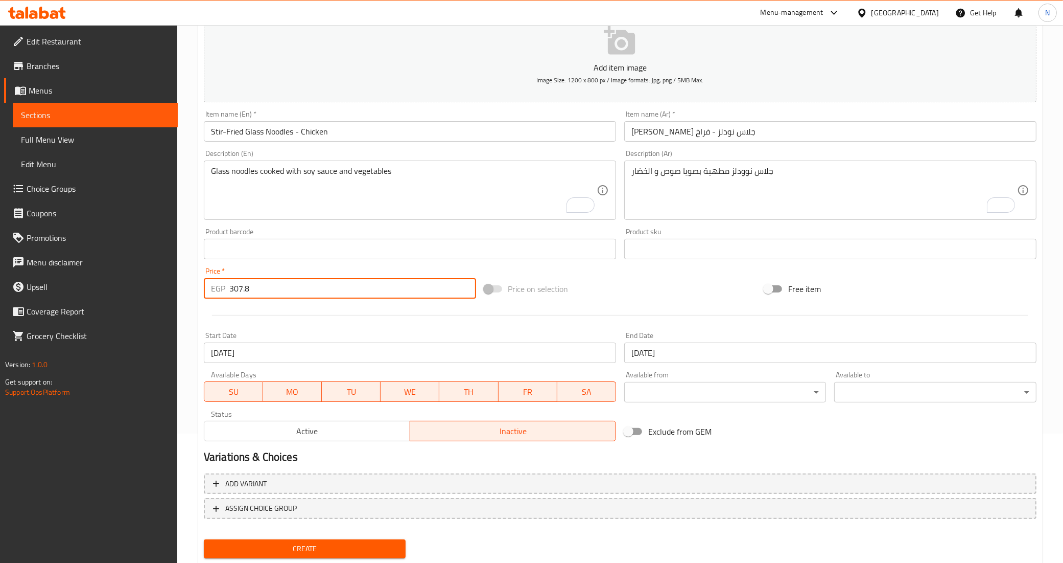
click at [296, 296] on input "307.8" at bounding box center [352, 288] width 247 height 20
click at [204, 539] on button "Create" at bounding box center [305, 548] width 202 height 19
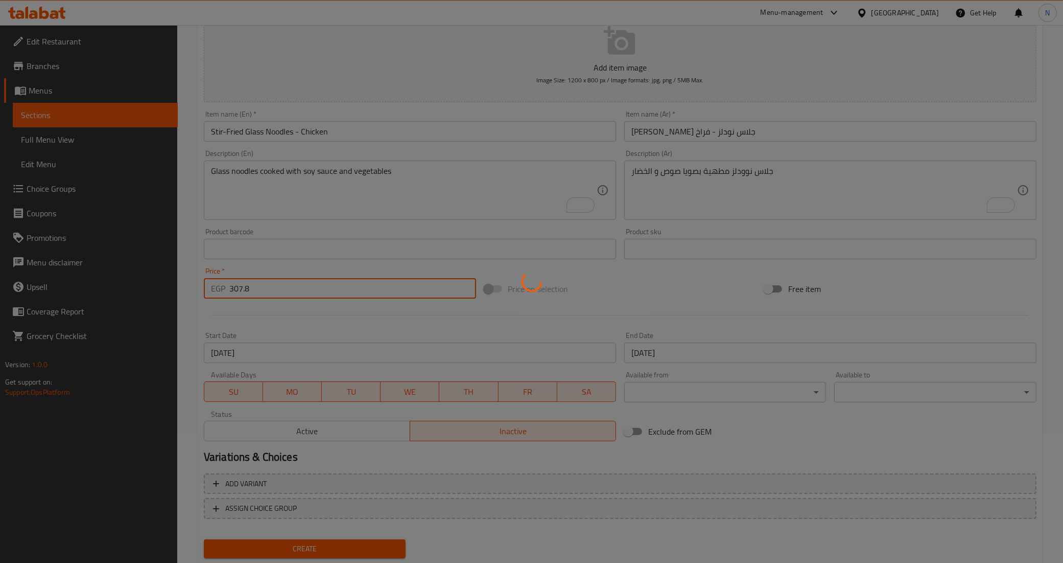
type input "0"
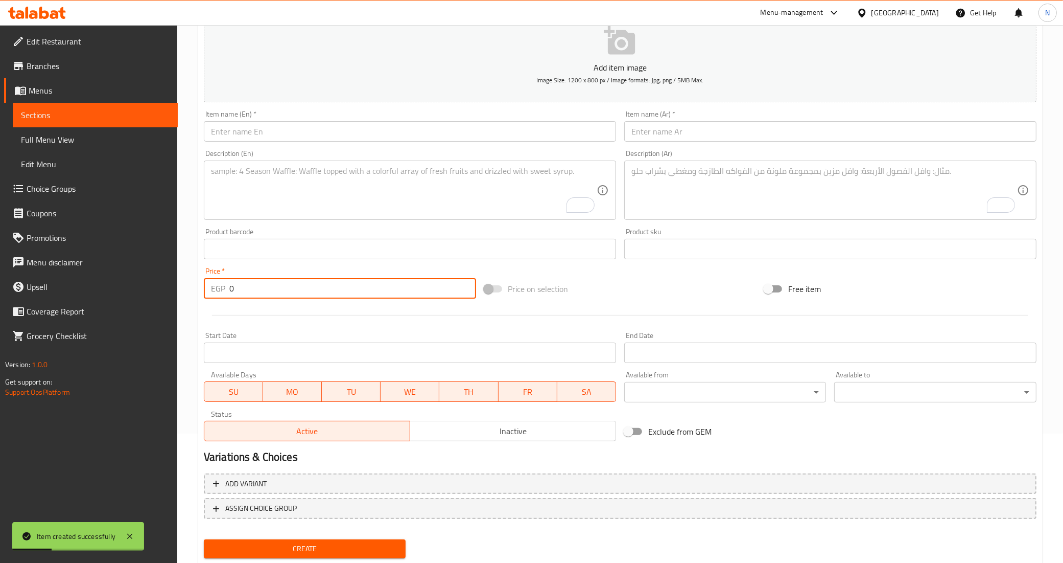
click at [704, 189] on textarea "To enrich screen reader interactions, please activate Accessibility in Grammarl…" at bounding box center [825, 190] width 386 height 49
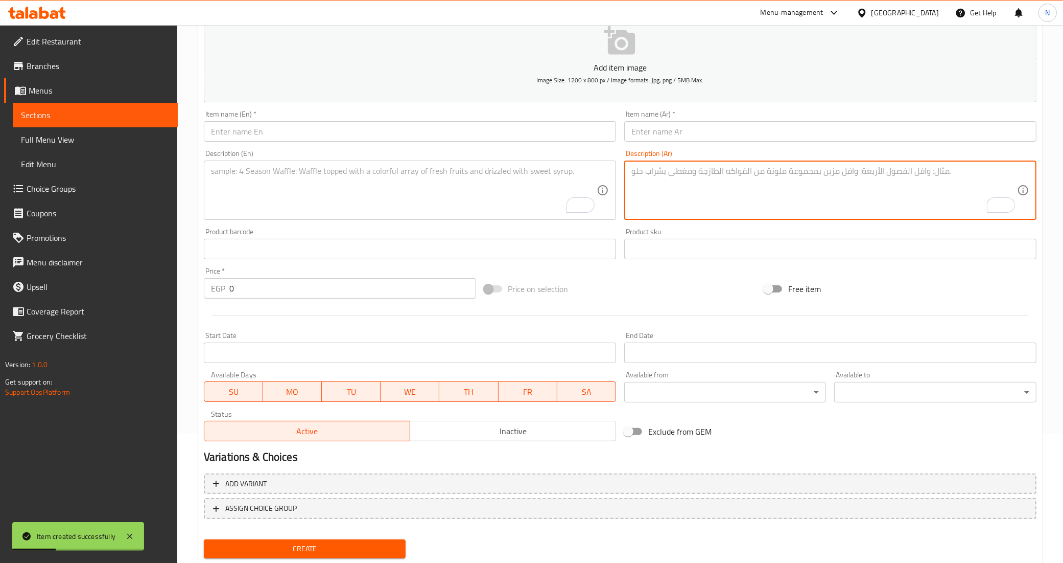
paste textarea "جلاس نوودلز مطهية بصويا صوص و الخضار"
type textarea "جلاس نوودلز مطهية بصويا صوص و الخضار"
click at [682, 142] on div "Item name (Ar)   * Item name (Ar) *" at bounding box center [830, 125] width 421 height 39
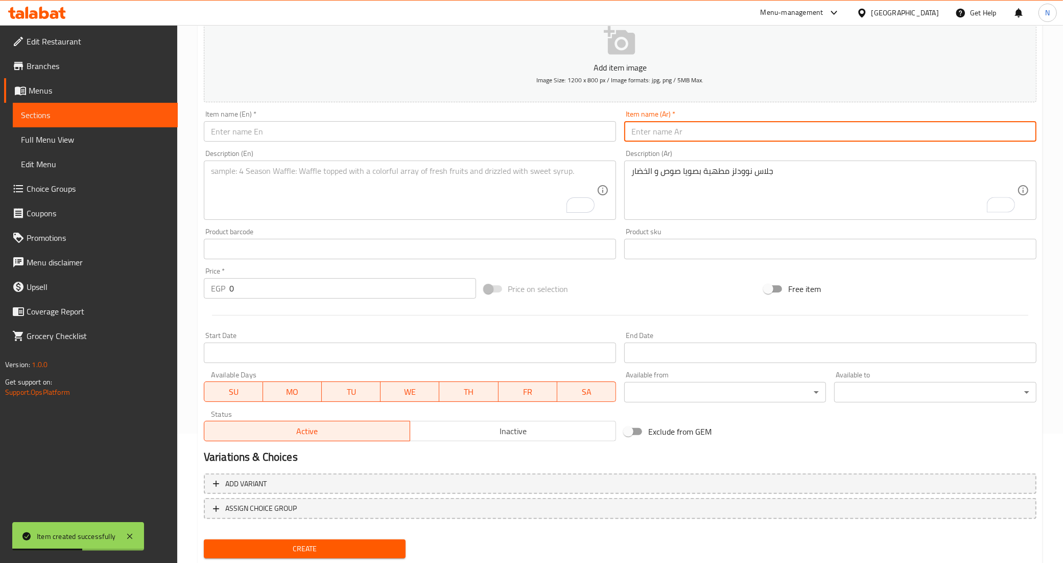
click at [680, 131] on input "text" at bounding box center [830, 131] width 412 height 20
paste input "ستير فرايد جلاس نودلز"
click at [638, 131] on input "ستير فرايد جلاس نودلز - الخضروات" at bounding box center [830, 131] width 412 height 20
paste input "لحم بقري"
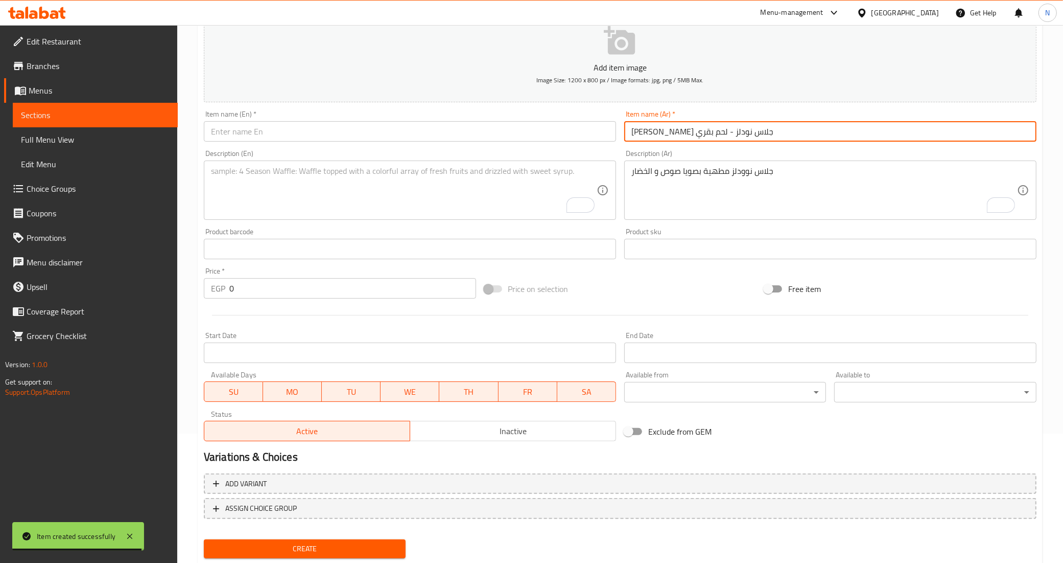
type input "ستير فرايد جلاس نودلز - لحم بقري"
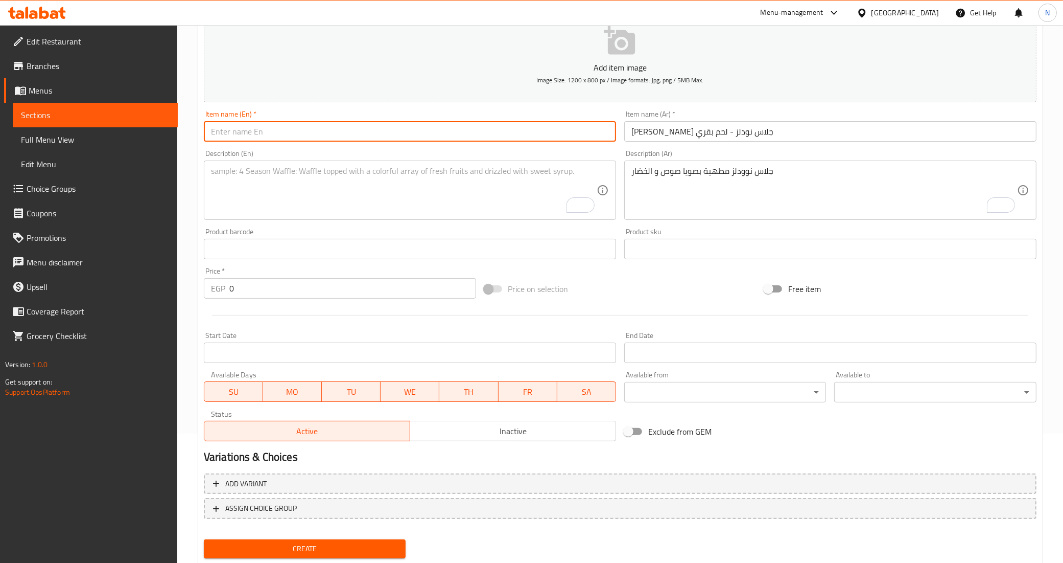
click at [557, 132] on input "text" at bounding box center [410, 131] width 412 height 20
paste input "Stir-Fried Glass Noodles"
click at [305, 131] on input "Stir-Fried Glass Noodles - Vegetables" at bounding box center [410, 131] width 412 height 20
paste input "Beef"
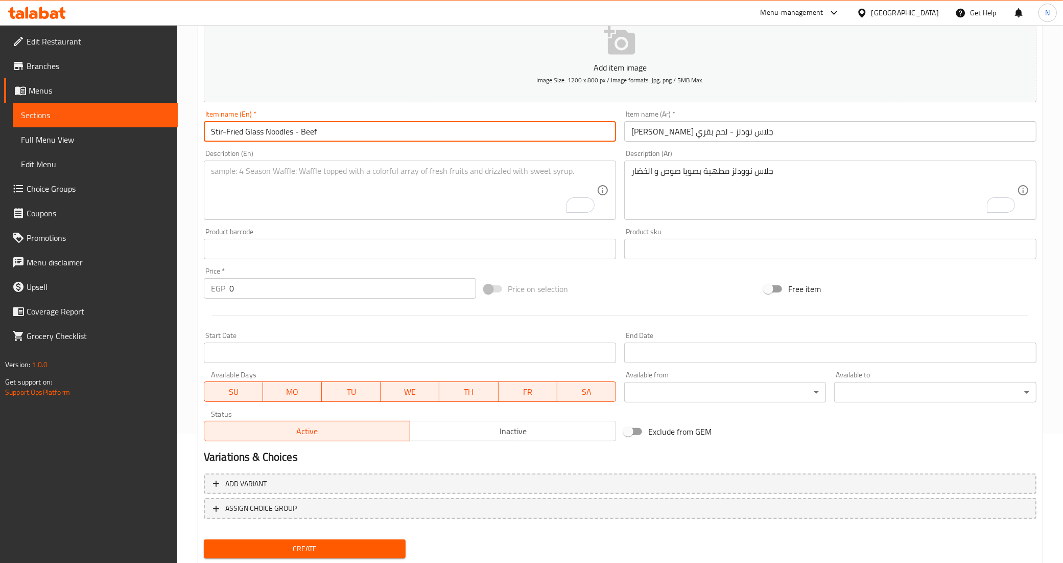
type input "Stir-Fried Glass Noodles - Beef"
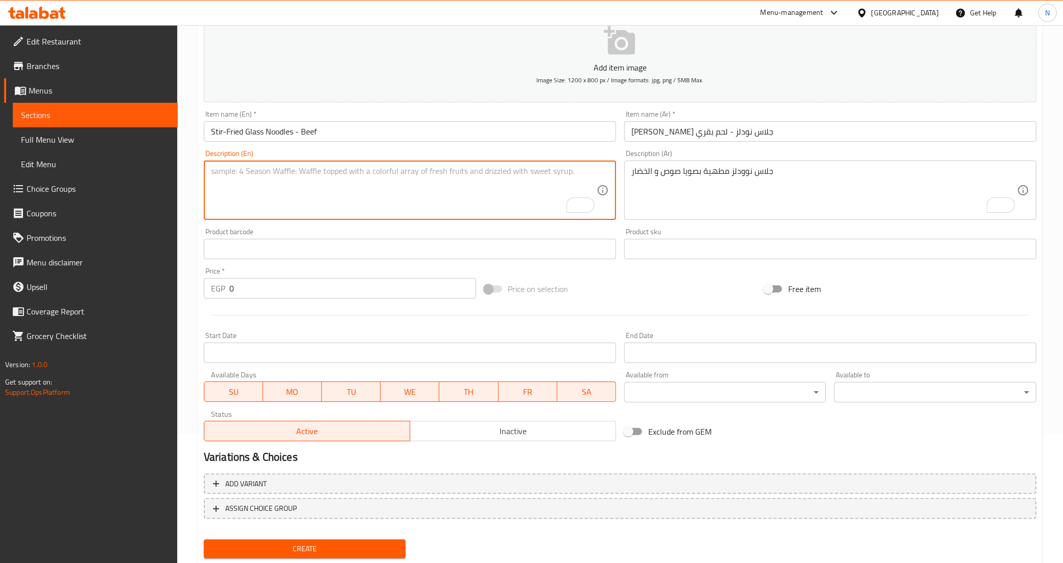
click at [503, 201] on textarea "To enrich screen reader interactions, please activate Accessibility in Grammarl…" at bounding box center [404, 190] width 386 height 49
paste textarea "Glass noodles cooked with soy sauce and vegetables"
type textarea "Glass noodles cooked with soy sauce and vegetables"
click at [308, 290] on input "0" at bounding box center [352, 288] width 247 height 20
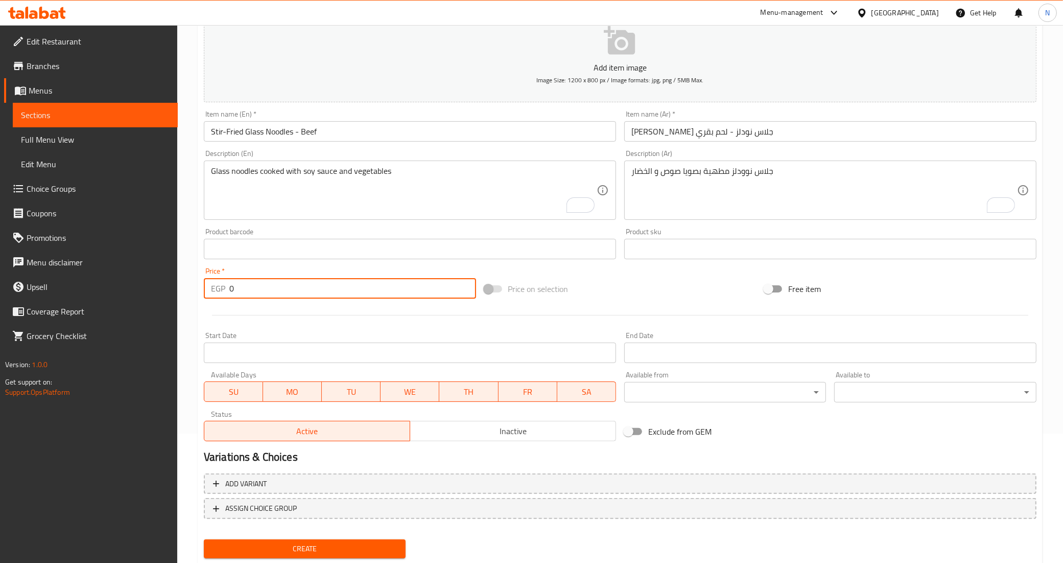
click at [308, 290] on input "0" at bounding box center [352, 288] width 247 height 20
type input "347.7"
click at [475, 437] on span "Inactive" at bounding box center [513, 431] width 198 height 15
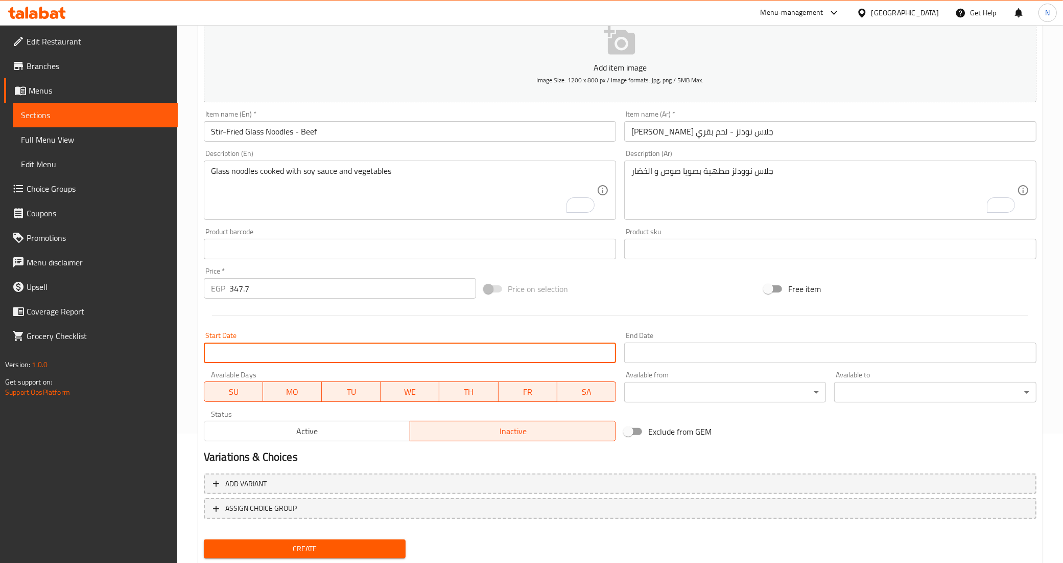
click at [251, 353] on input "Start Date" at bounding box center [410, 352] width 412 height 20
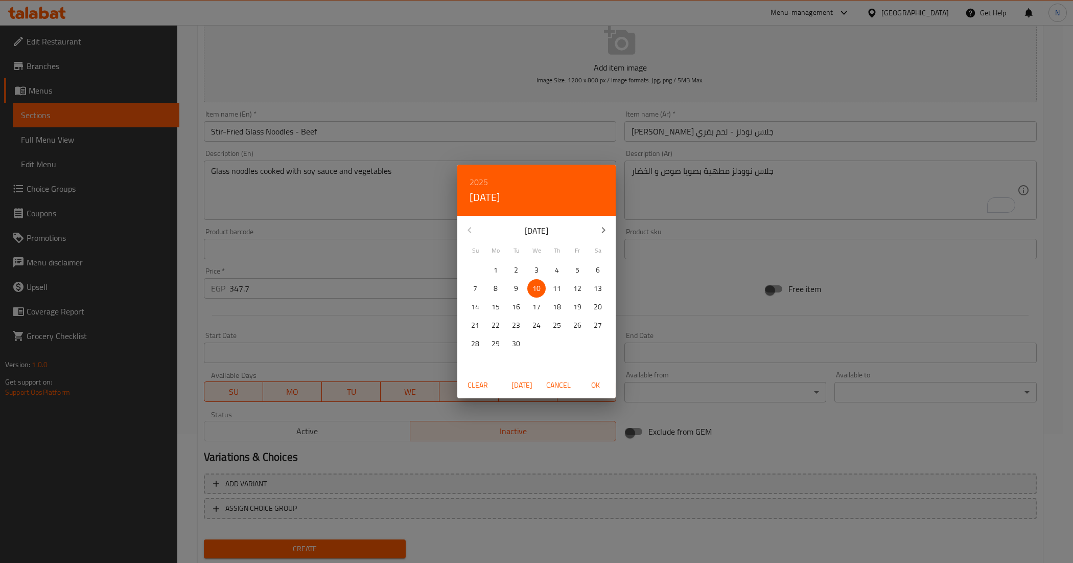
click at [589, 388] on span "OK" at bounding box center [595, 385] width 25 height 13
type input "[DATE]"
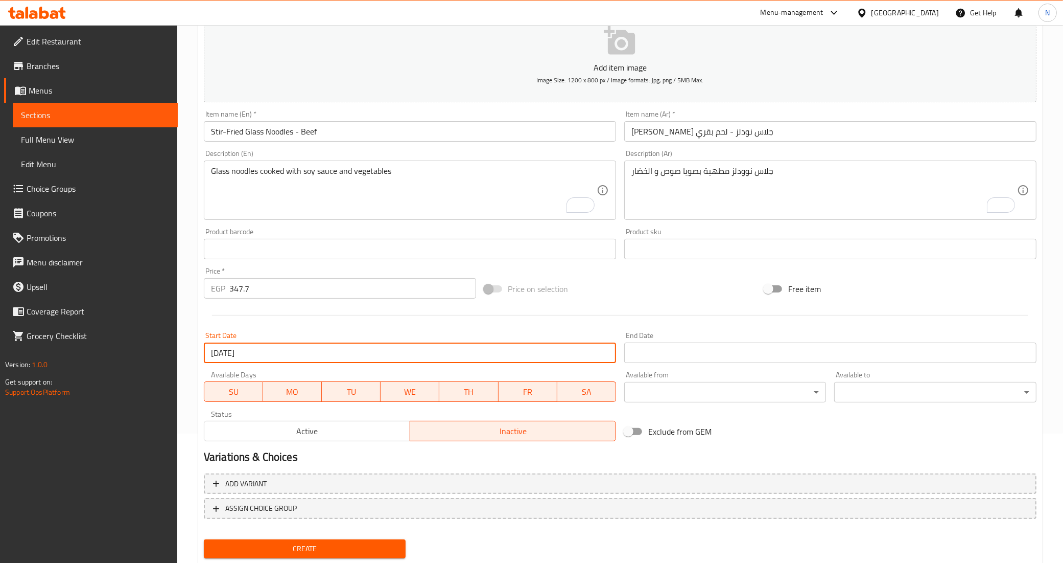
click at [666, 348] on input "Start Date" at bounding box center [830, 352] width 412 height 20
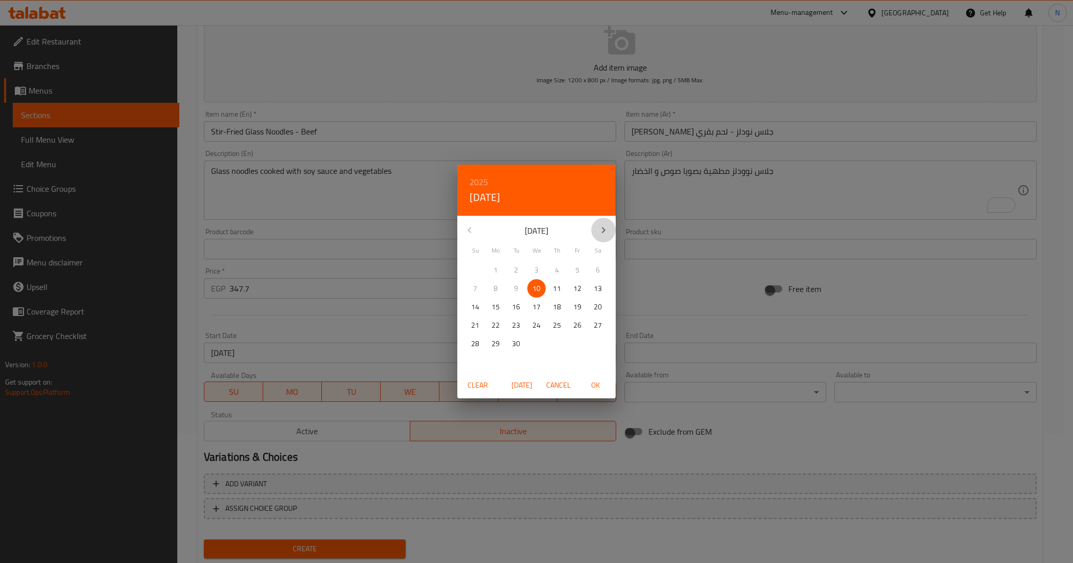
click at [603, 231] on icon "button" at bounding box center [604, 230] width 4 height 6
click at [492, 289] on span "6" at bounding box center [496, 288] width 18 height 13
click at [598, 386] on span "OK" at bounding box center [595, 385] width 25 height 13
type input "[DATE]"
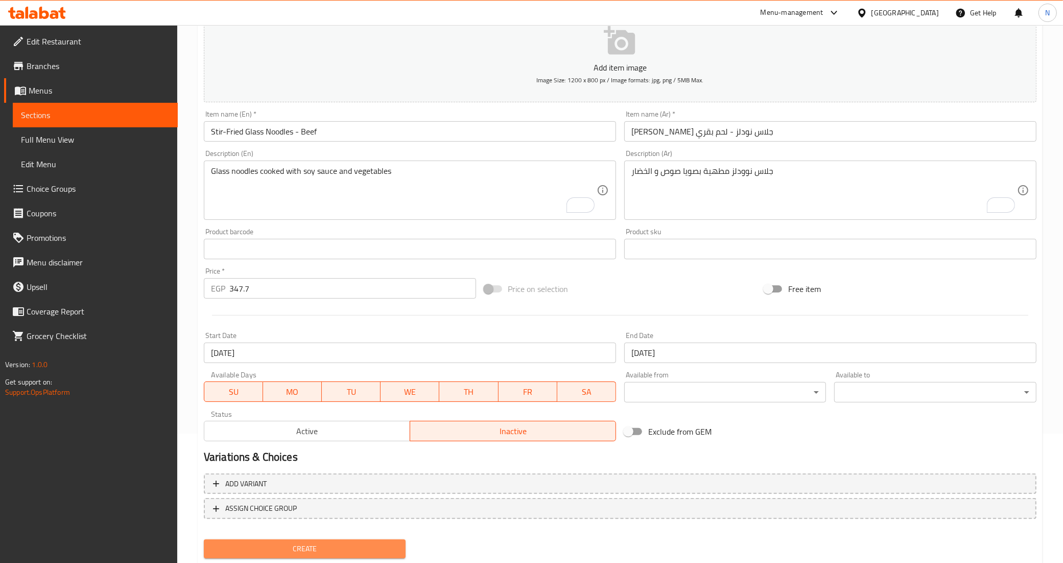
click at [381, 554] on button "Create" at bounding box center [305, 548] width 202 height 19
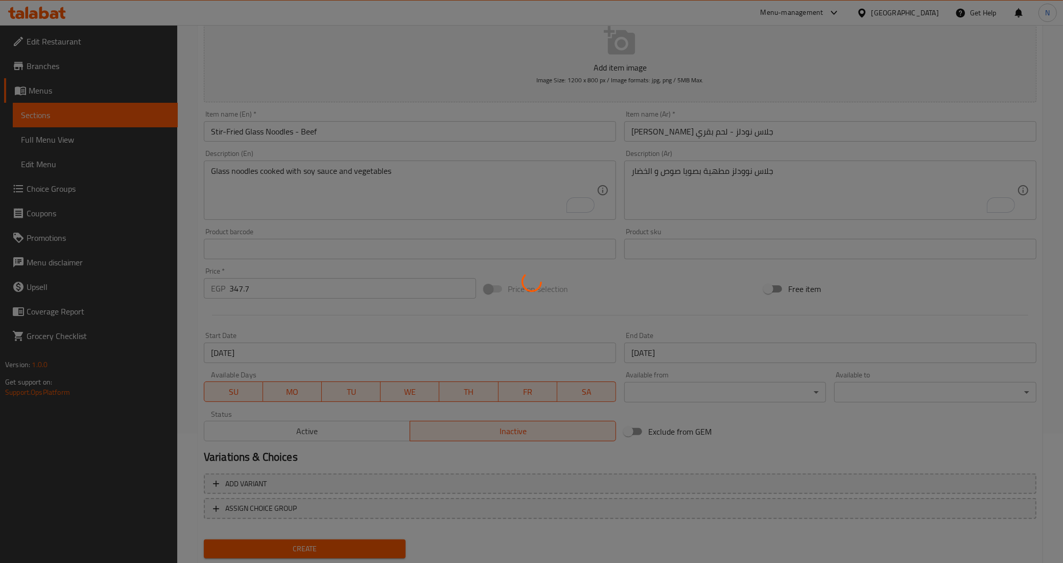
type input "0"
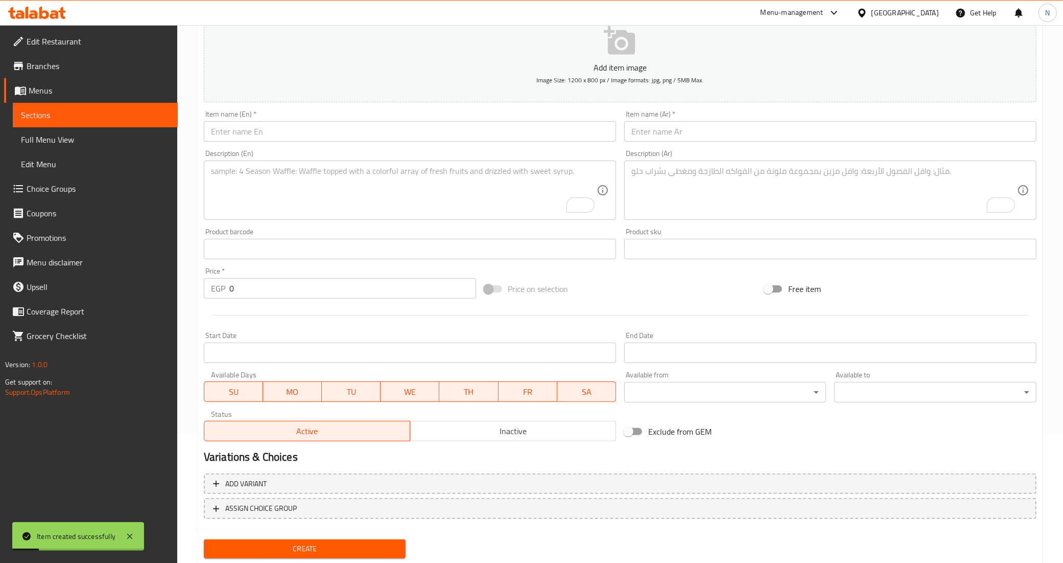
click at [341, 196] on textarea "To enrich screen reader interactions, please activate Accessibility in Grammarl…" at bounding box center [404, 190] width 386 height 49
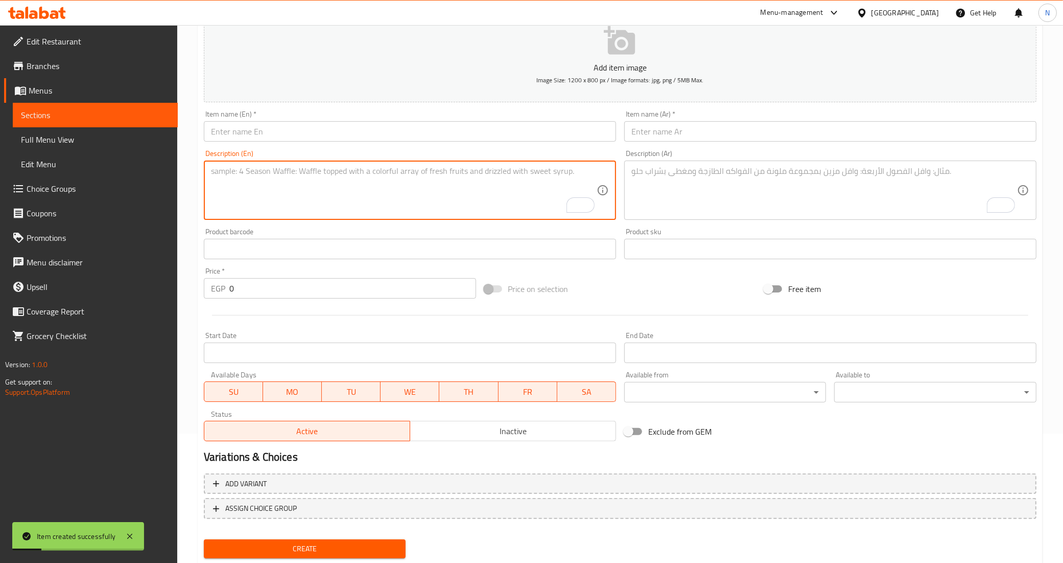
paste textarea "Glass noodles cooked with soy sauce and vegetables"
type textarea "Glass noodles cooked with soy sauce and vegetables"
click at [529, 132] on input "text" at bounding box center [410, 131] width 412 height 20
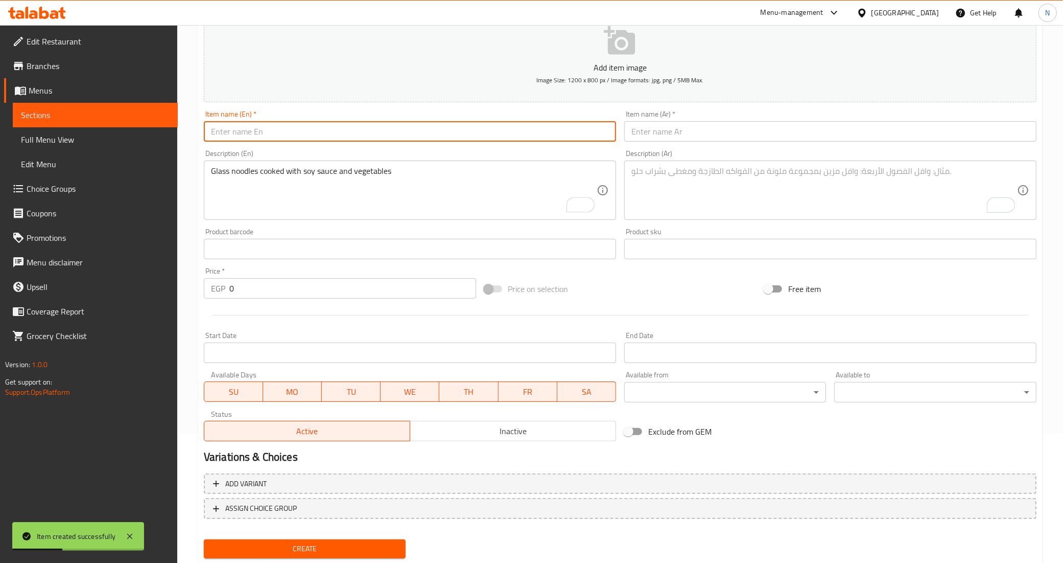
paste input "Stir-Fried Glass Noodles"
type input "Stir-Fried Glass Noodles - Vegetables"
click at [731, 136] on input "text" at bounding box center [830, 131] width 412 height 20
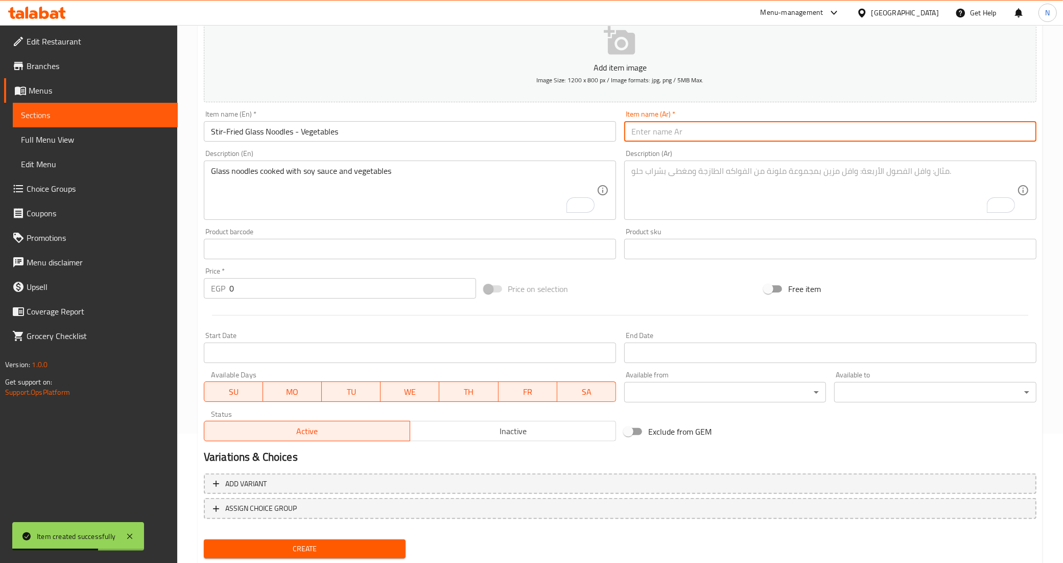
paste input "ستير فرايد جلاس نودلز"
type input "ستير فرايد جلاس نودلز"
click at [678, 180] on textarea "To enrich screen reader interactions, please activate Accessibility in Grammarl…" at bounding box center [825, 190] width 386 height 49
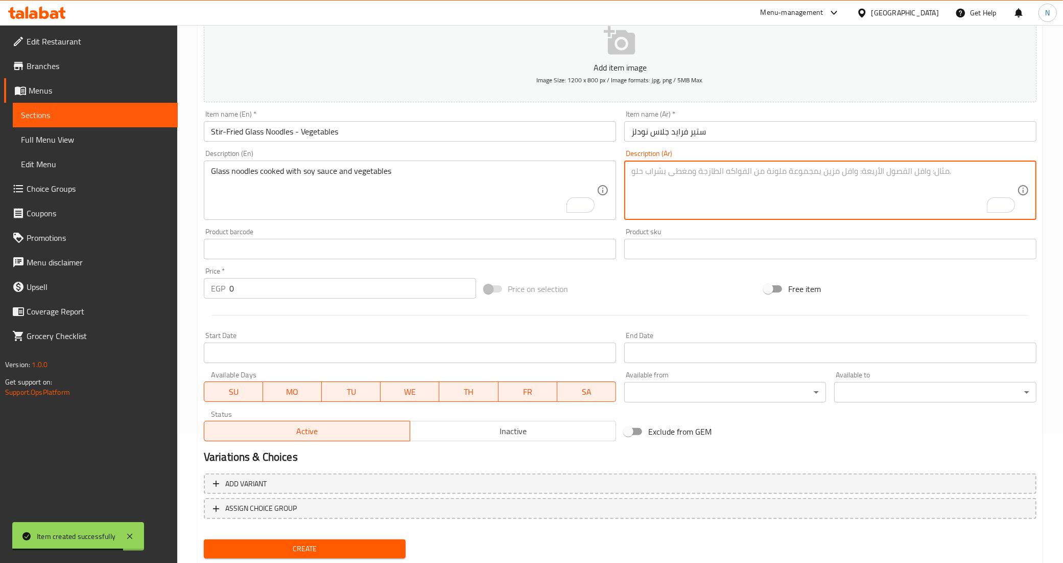
paste textarea "جلاس نوودلز مطهية بصويا صوص و الخضار"
type textarea "جلاس نوودلز مطهية بصويا صوص و الخضار"
click at [311, 127] on input "Stir-Fried Glass Noodles - Vegetables" at bounding box center [410, 131] width 412 height 20
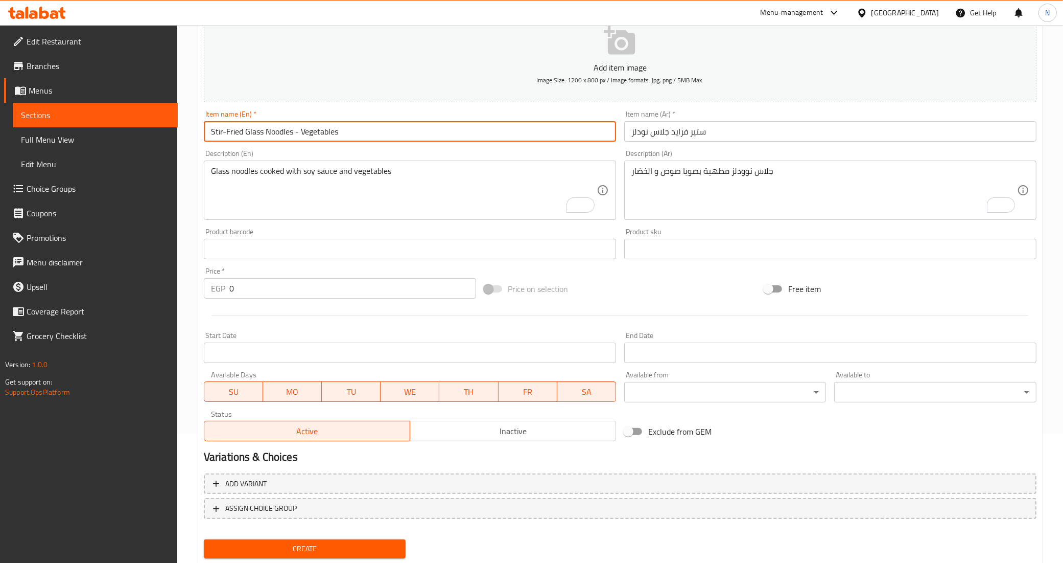
click at [311, 127] on input "Stir-Fried Glass Noodles - Vegetables" at bounding box center [410, 131] width 412 height 20
paste input "Shrimp"
type input "Stir-Fried Glass Noodles - Shrimp"
click at [745, 134] on input "ستير فرايد جلاس نودلز" at bounding box center [830, 131] width 412 height 20
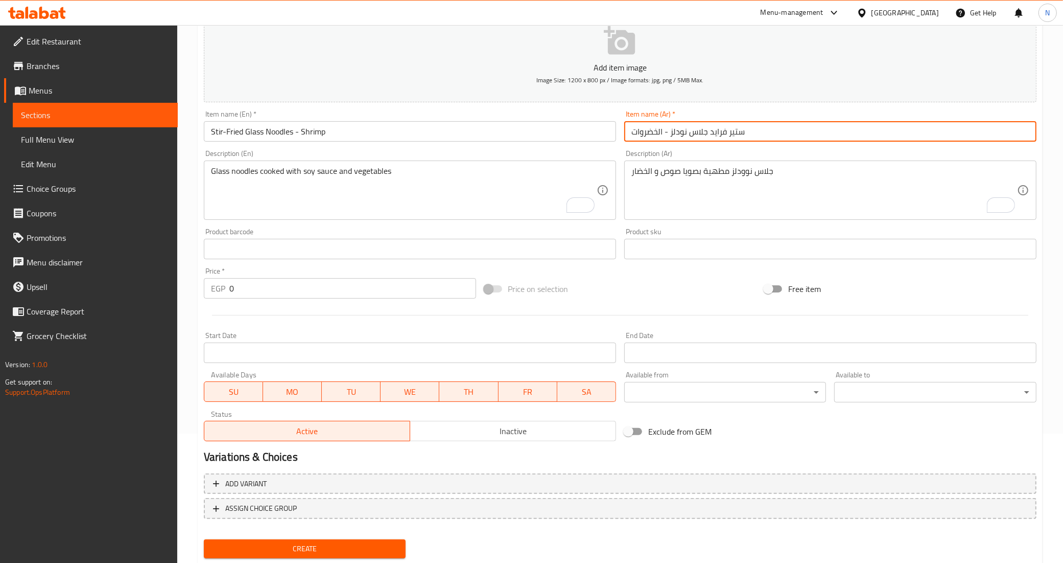
click at [646, 129] on input "ستير فرايد جلاس نودلز - الخضروات" at bounding box center [830, 131] width 412 height 20
paste input "وبيان"
type input "ستير فرايد جلاس نودلز - الروبيان"
click at [262, 290] on input "0" at bounding box center [352, 288] width 247 height 20
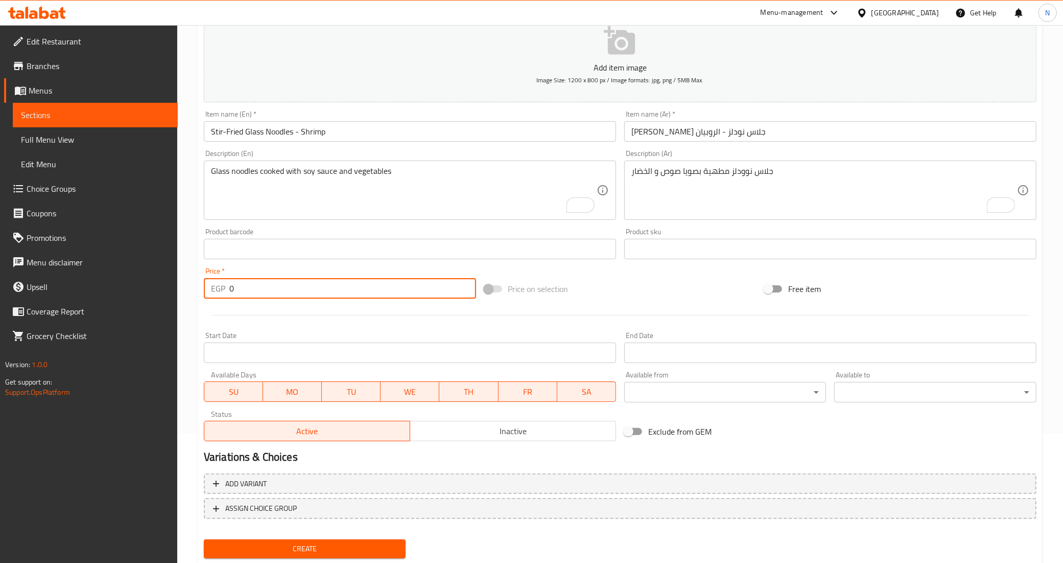
click at [262, 290] on input "0" at bounding box center [352, 288] width 247 height 20
click at [335, 287] on input "404.7" at bounding box center [352, 288] width 247 height 20
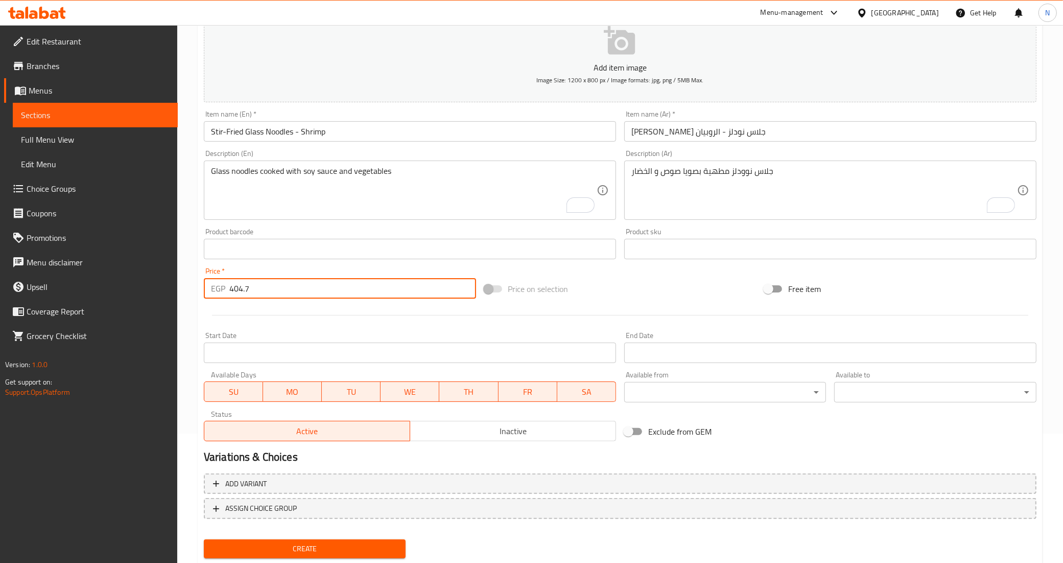
click at [335, 287] on input "404.7" at bounding box center [352, 288] width 247 height 20
type input "416.1"
click at [452, 425] on span "Inactive" at bounding box center [513, 431] width 198 height 15
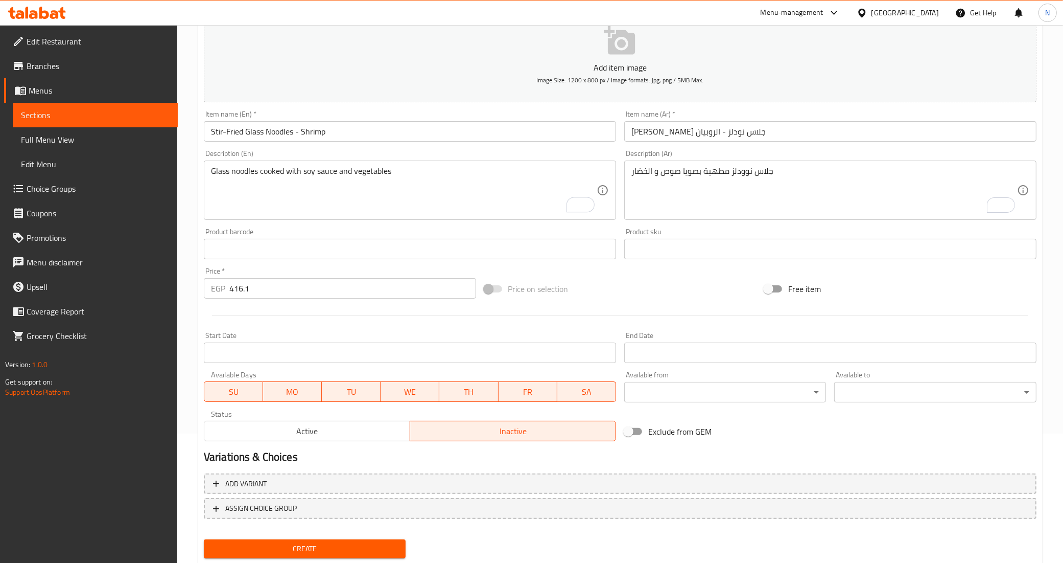
click at [323, 350] on input "Start Date" at bounding box center [410, 352] width 412 height 20
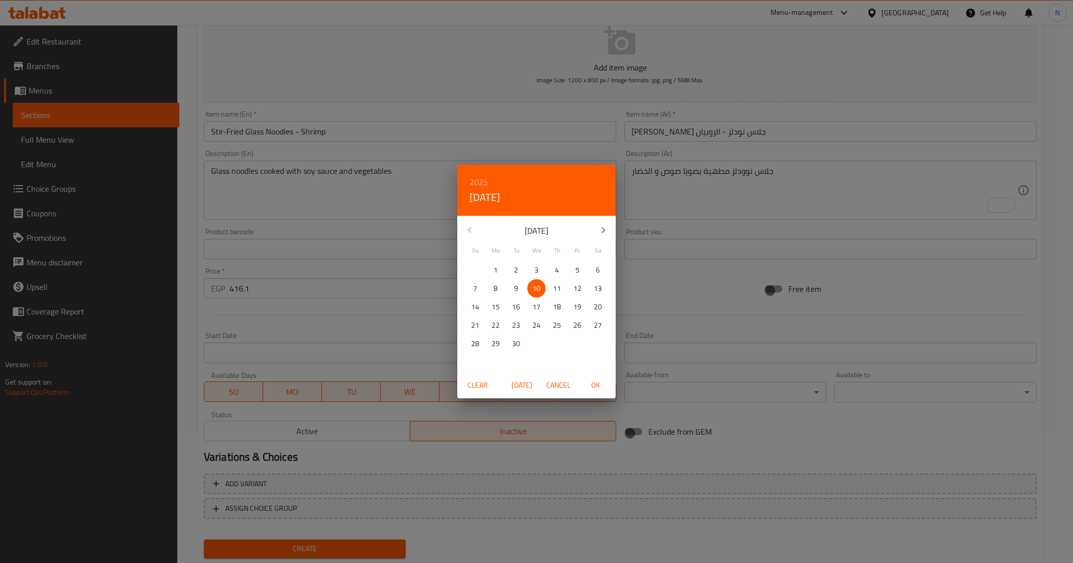
click at [541, 282] on span "10" at bounding box center [536, 288] width 18 height 13
click at [603, 386] on span "OK" at bounding box center [595, 385] width 25 height 13
type input "[DATE]"
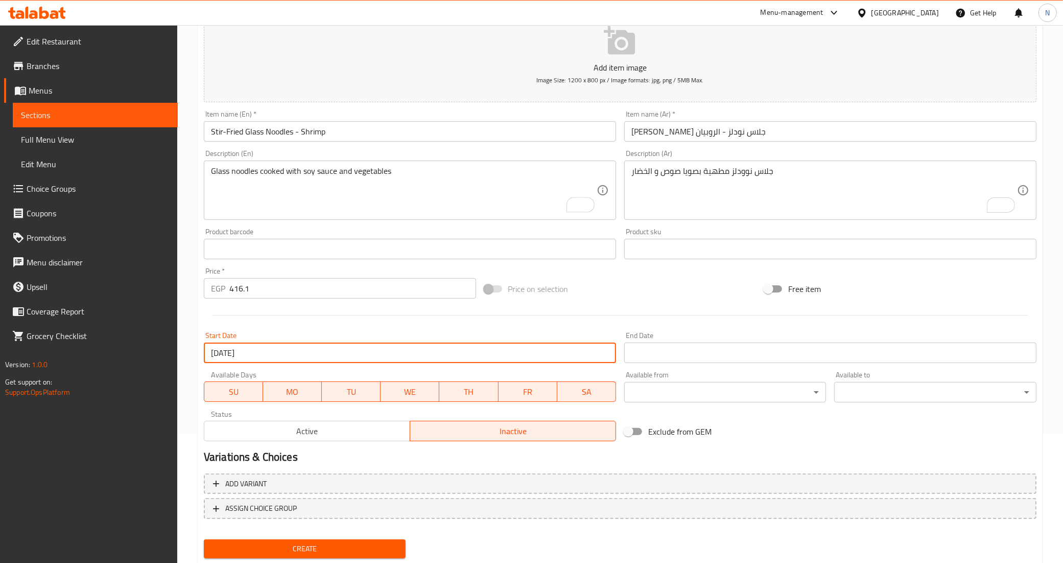
click at [680, 356] on input "Start Date" at bounding box center [830, 352] width 412 height 20
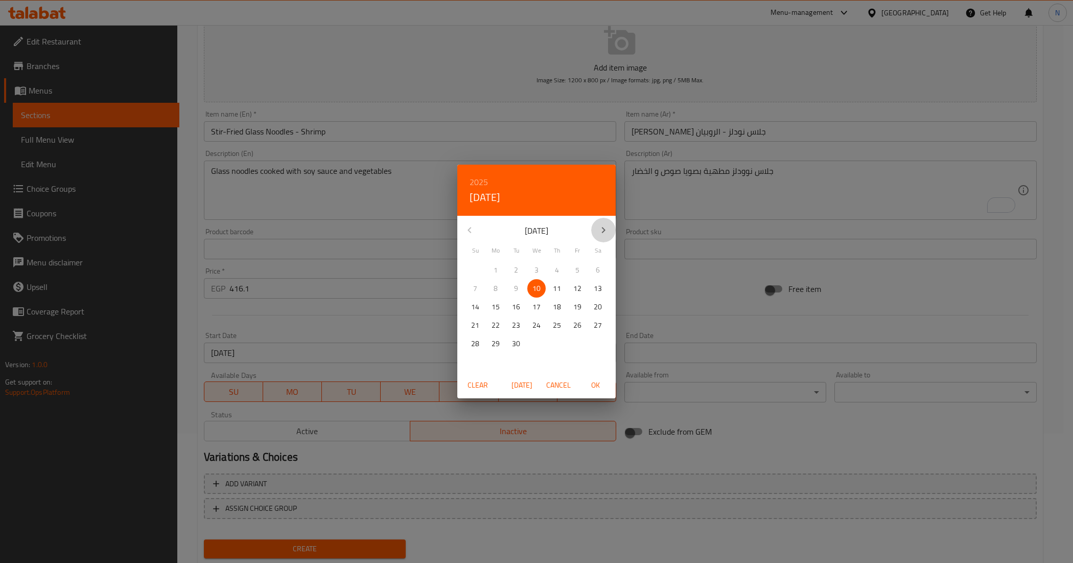
click at [600, 232] on icon "button" at bounding box center [603, 230] width 12 height 12
click at [487, 291] on span "6" at bounding box center [496, 288] width 18 height 13
click at [593, 382] on span "OK" at bounding box center [595, 385] width 25 height 13
type input "[DATE]"
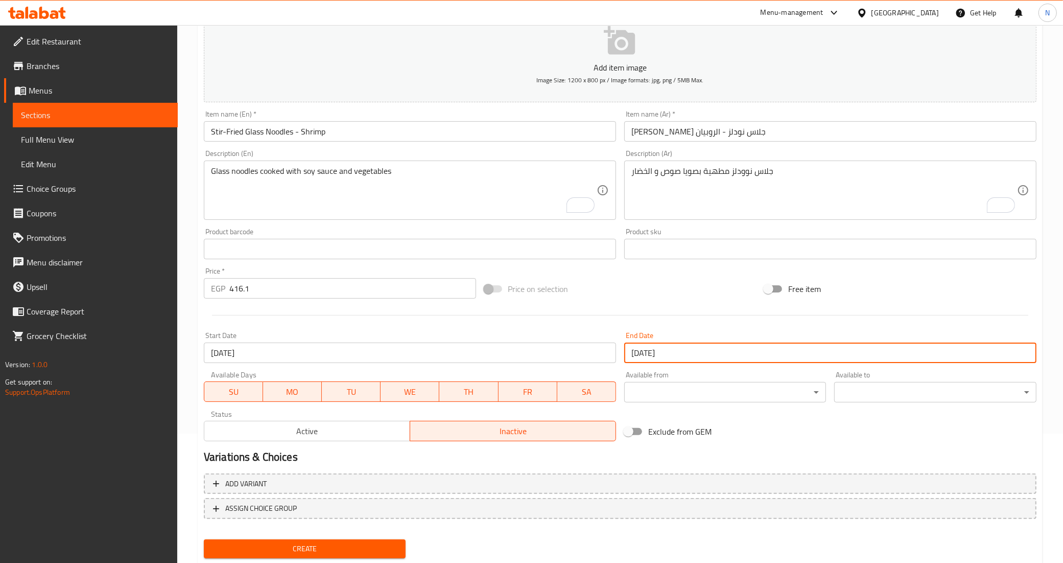
click at [391, 551] on span "Create" at bounding box center [305, 548] width 186 height 13
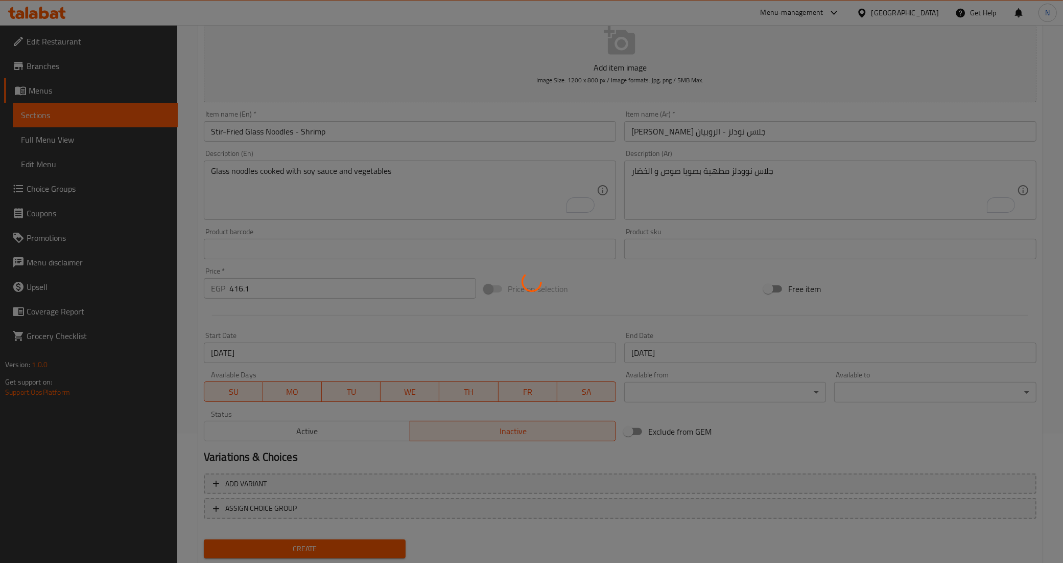
type input "0"
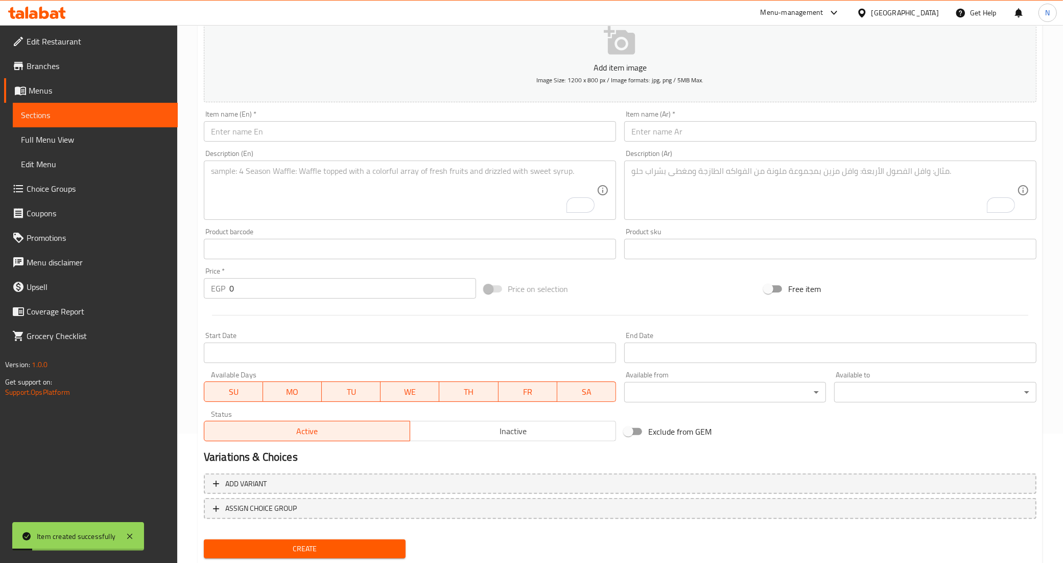
scroll to position [0, 0]
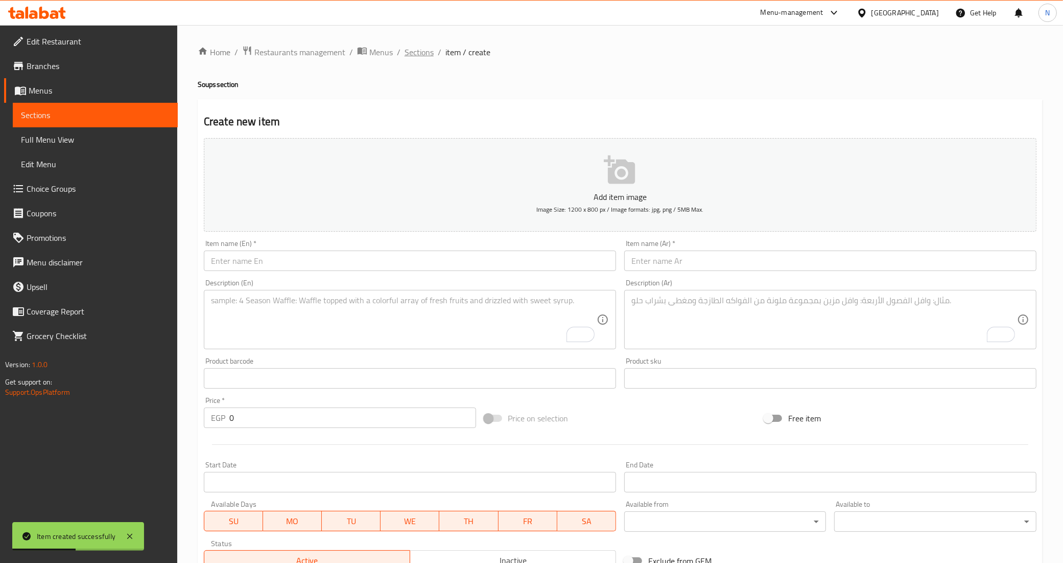
click at [420, 46] on span "Sections" at bounding box center [419, 52] width 29 height 12
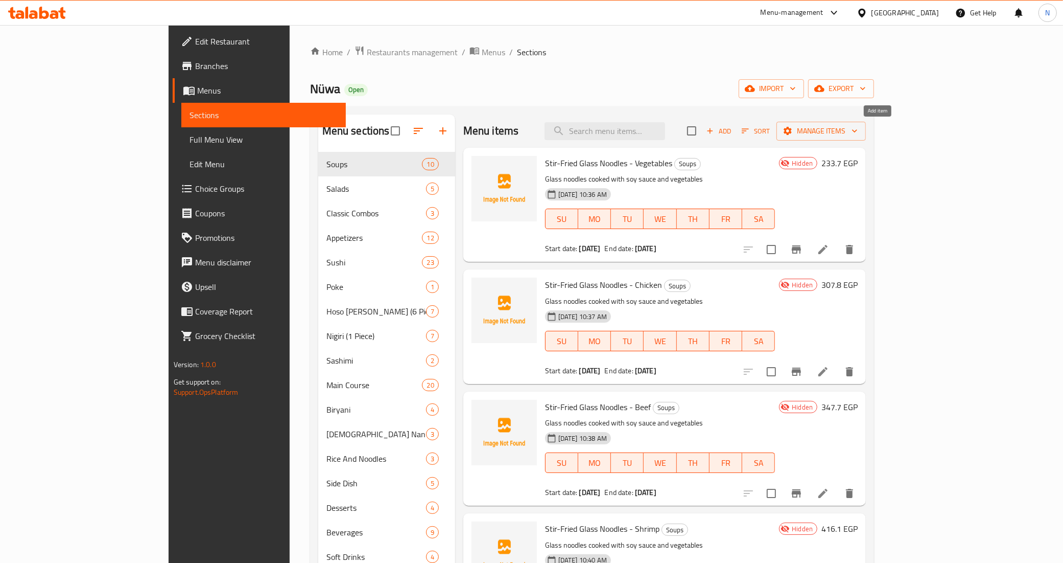
click at [733, 133] on span "Add" at bounding box center [719, 131] width 28 height 12
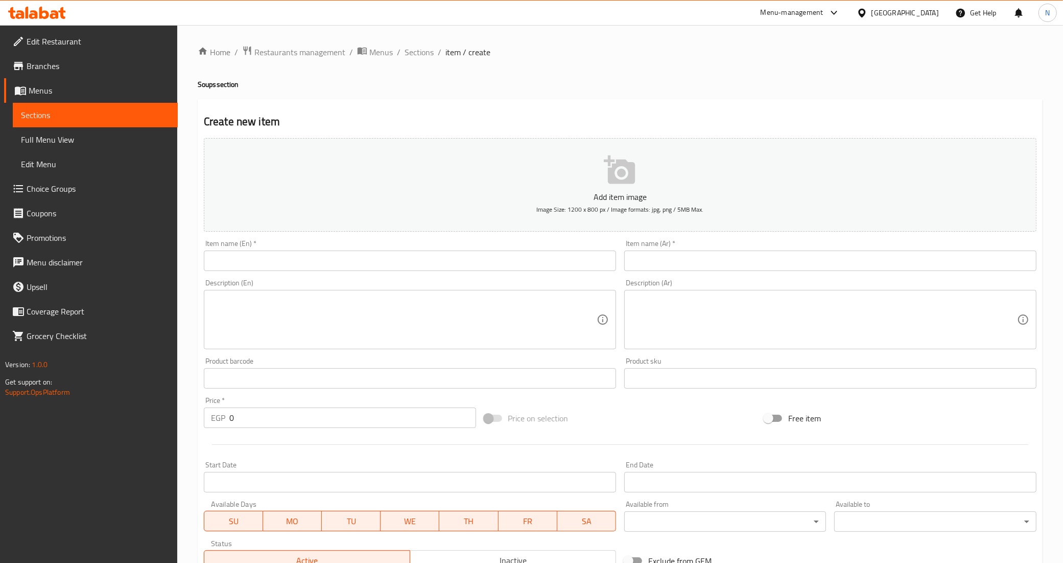
click at [447, 268] on input "text" at bounding box center [410, 260] width 412 height 20
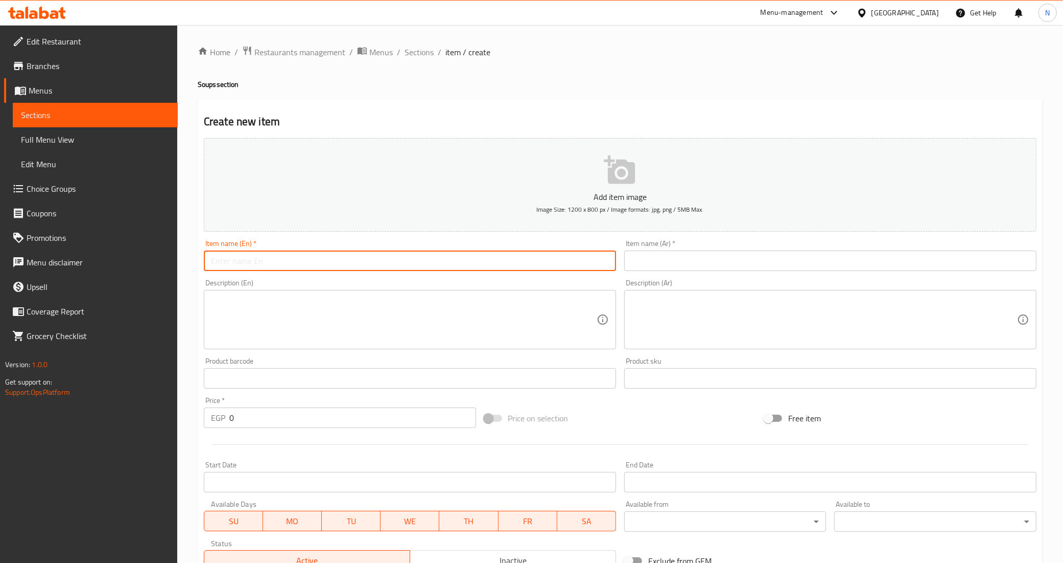
paste input "Stir-Fried Egg Noodles"
paste input "Vegetables"
type input "Stir-Fried Egg Noodles - Vegetables"
click at [460, 315] on textarea at bounding box center [404, 319] width 386 height 49
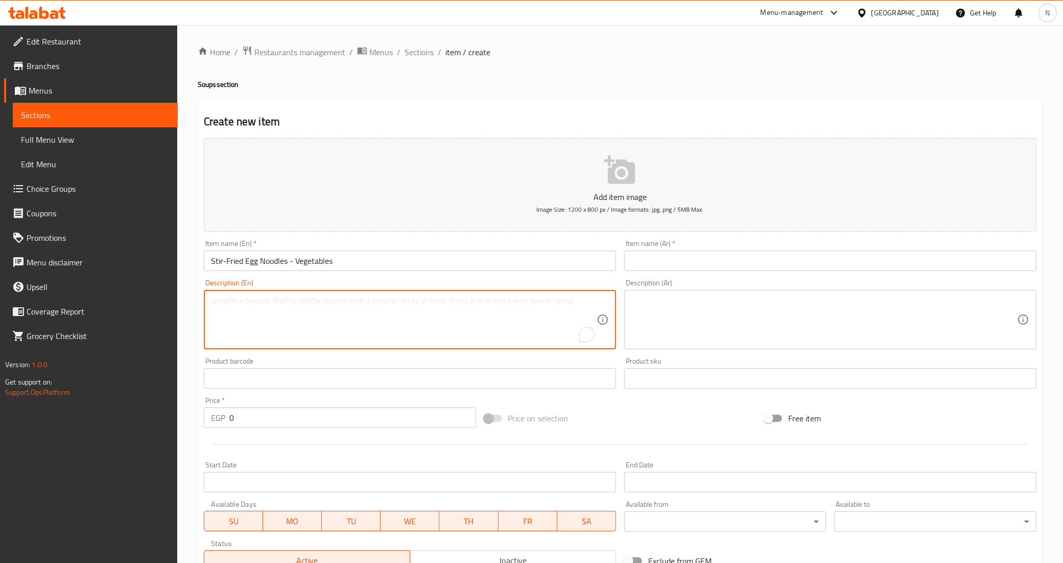
paste textarea "Chinese style noodles made in Nuwa cooked in soy sauce with vegetables."
type textarea "Chinese style noodles made in Nuwa cooked in soy sauce with vegetables."
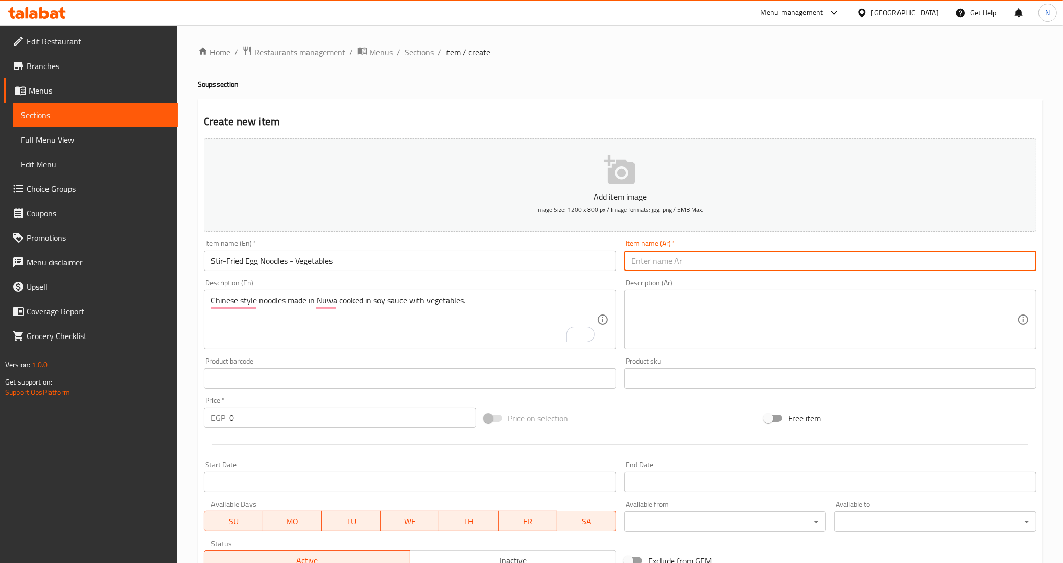
click at [706, 263] on input "text" at bounding box center [830, 260] width 412 height 20
paste input "ستير فرايد نوودلز بيض"
paste input "الخضروات"
type input "ستير فرايد نوودلز بيض - الخضروات"
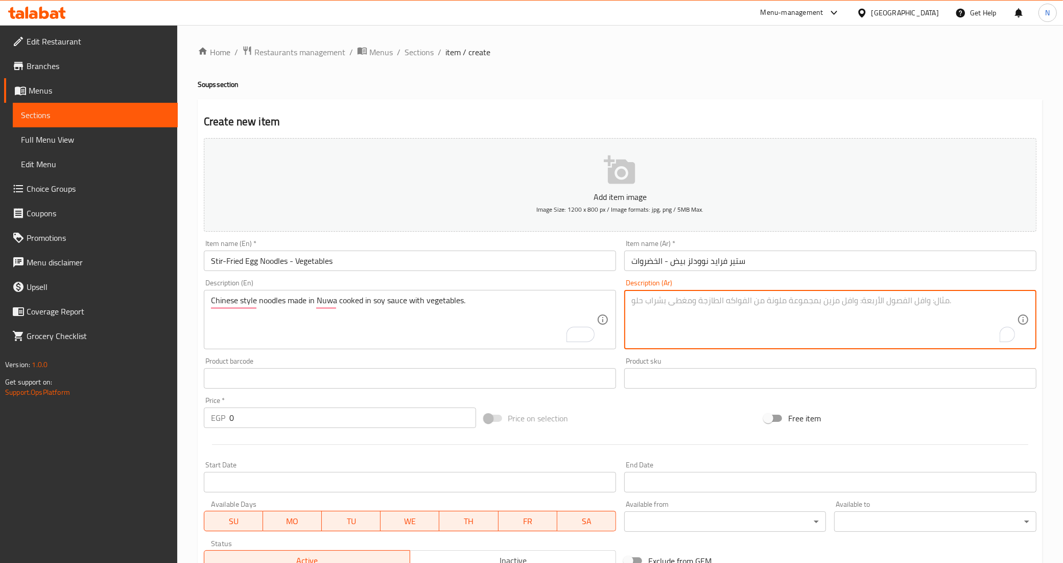
click at [815, 337] on textarea "To enrich screen reader interactions, please activate Accessibility in Grammarl…" at bounding box center [825, 319] width 386 height 49
paste textarea "نودلز علي الطريقة الصينية مصنوعة في نوا مطهية بصويا صوص مع الخضار"
type textarea "نودلز علي الطريقة الصينية مصنوعة في نوا مطهية بصويا صوص مع الخضار"
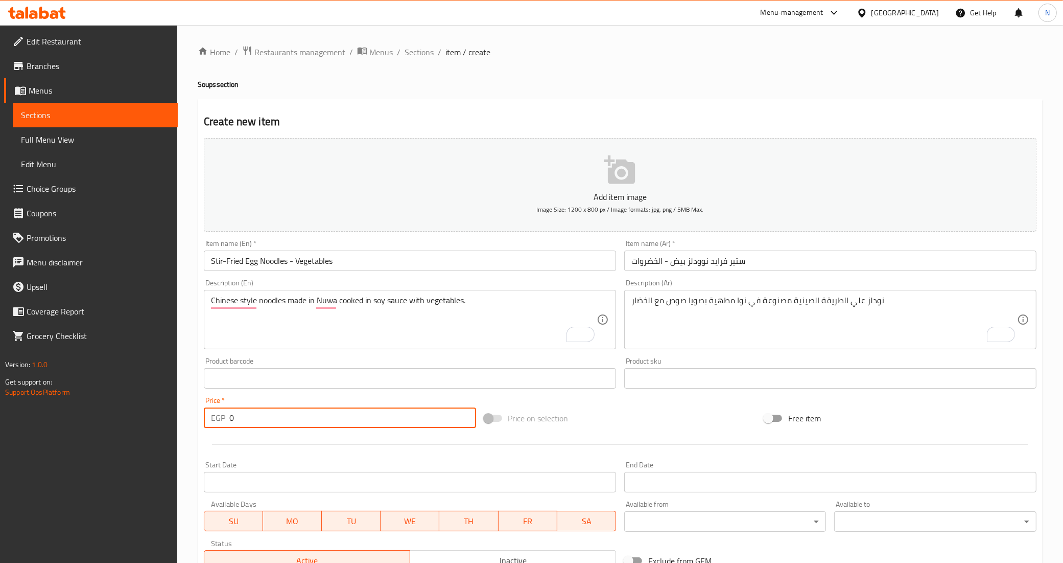
click at [352, 417] on input "0" at bounding box center [352, 417] width 247 height 20
type input "233.7"
click at [468, 272] on div "Item name (En)   * Stir-Fried Egg Noodles - Vegetables Item name (En) *" at bounding box center [410, 255] width 421 height 39
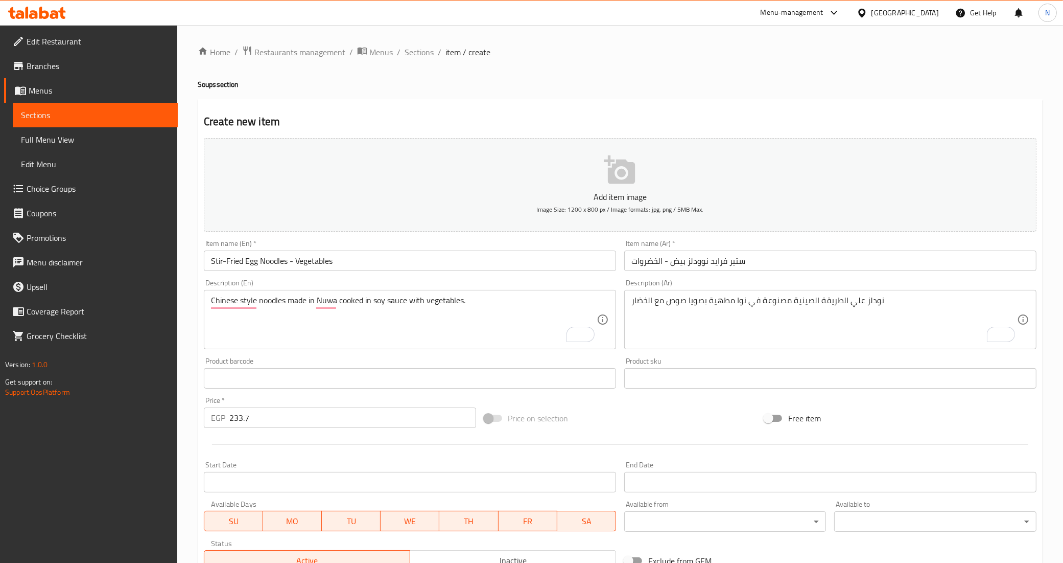
click at [468, 262] on input "Stir-Fried Egg Noodles - Vegetables" at bounding box center [410, 260] width 412 height 20
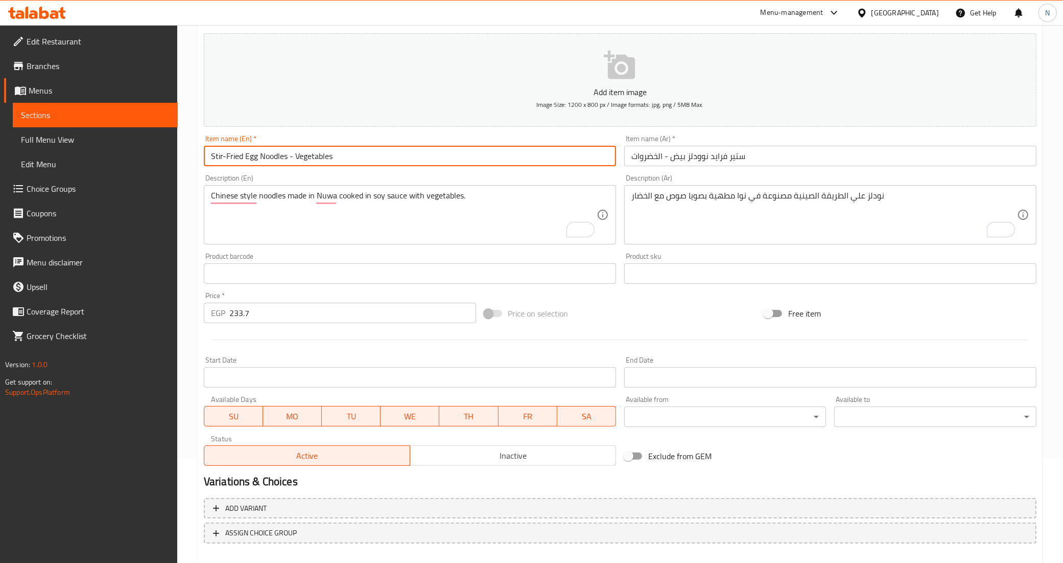
scroll to position [128, 0]
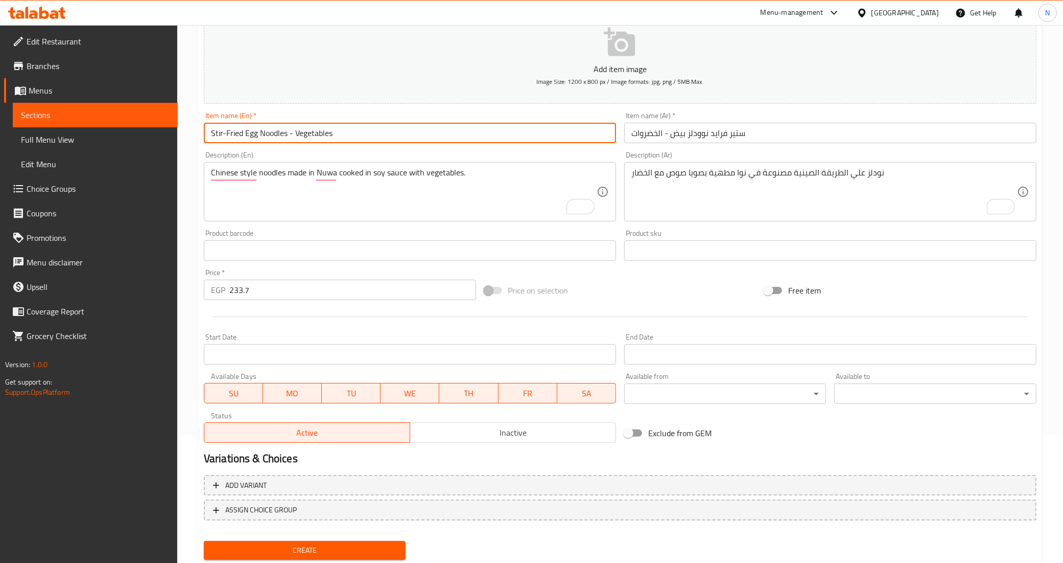
click at [285, 354] on input "Start Date" at bounding box center [410, 354] width 412 height 20
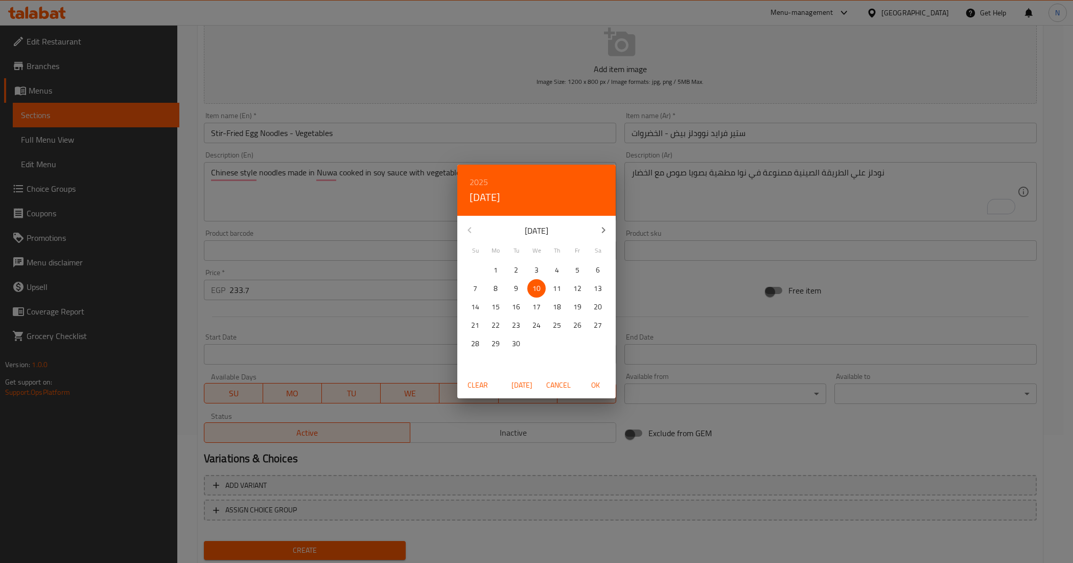
click at [597, 387] on span "OK" at bounding box center [595, 385] width 25 height 13
type input "[DATE]"
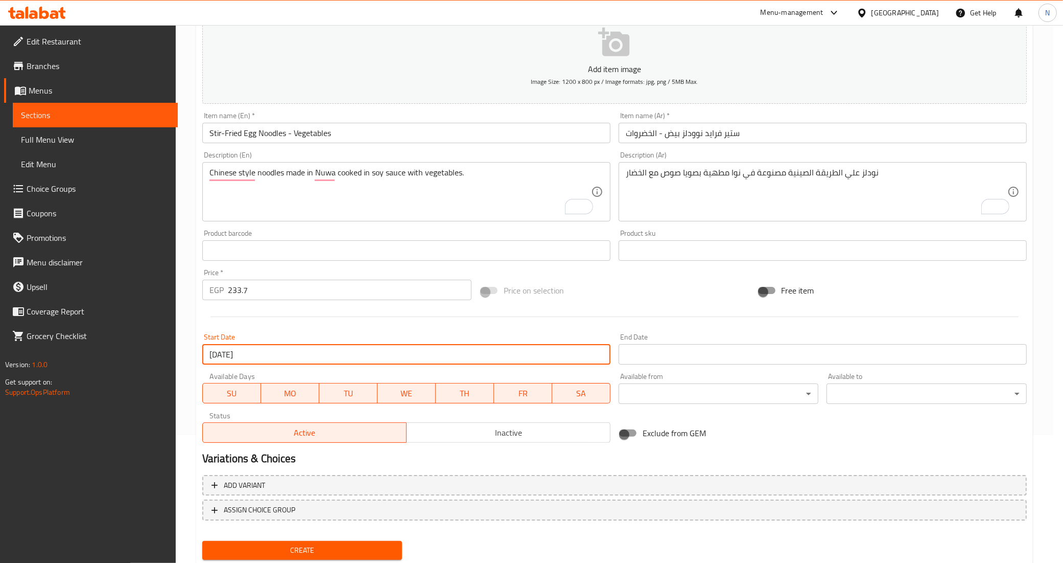
click at [679, 359] on input "Start Date" at bounding box center [823, 354] width 408 height 20
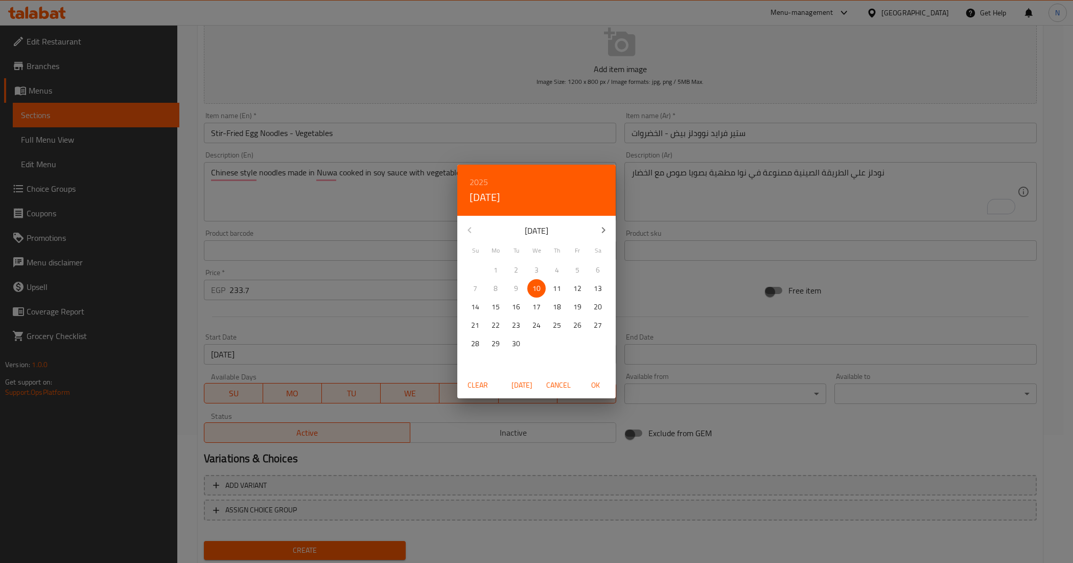
click at [610, 226] on button "button" at bounding box center [603, 230] width 25 height 25
click at [489, 287] on span "6" at bounding box center [496, 288] width 18 height 13
click at [593, 391] on span "OK" at bounding box center [595, 385] width 25 height 13
type input "[DATE]"
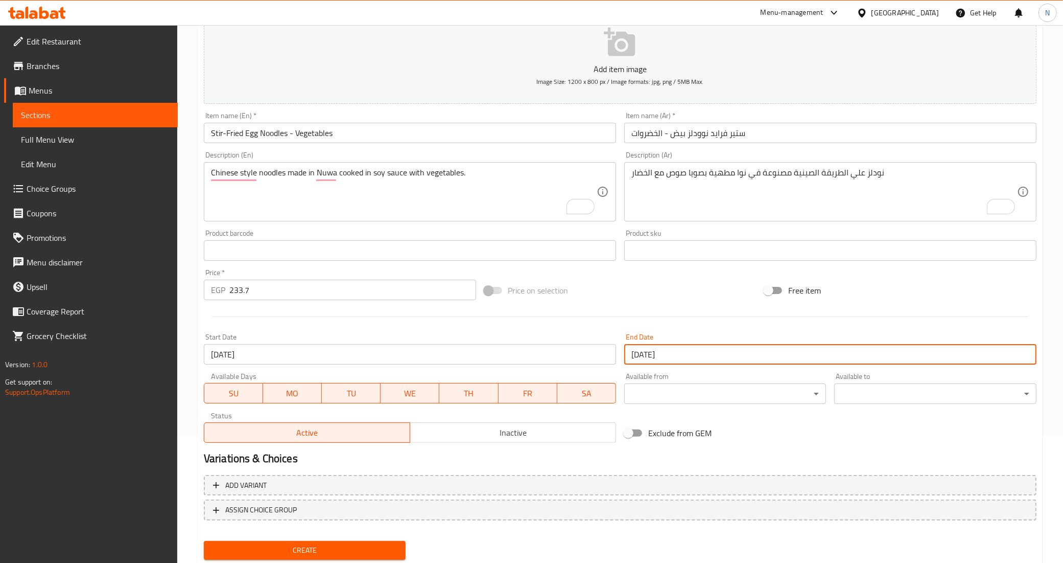
click at [523, 434] on span "Inactive" at bounding box center [513, 432] width 198 height 15
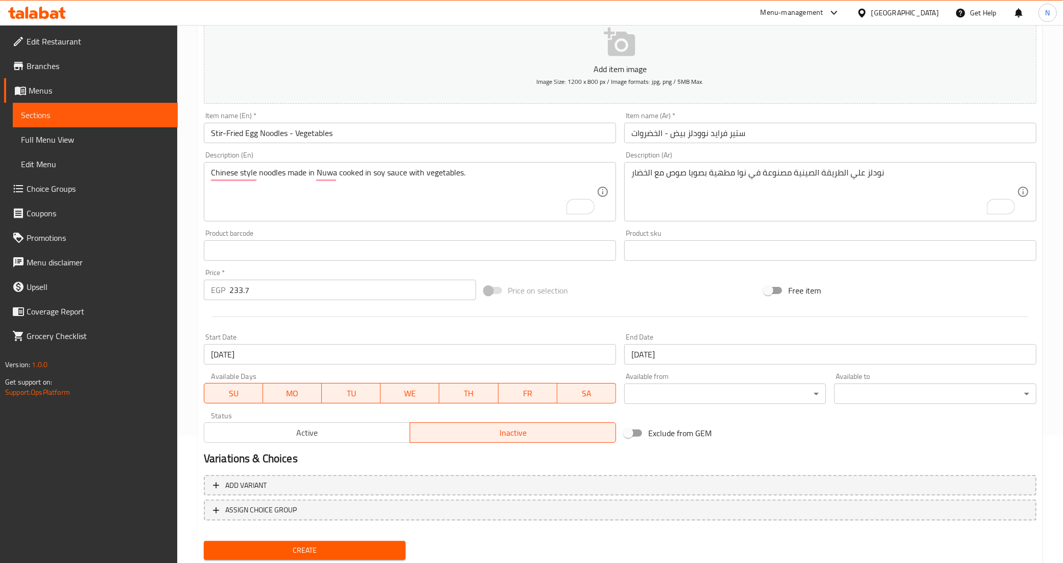
click at [379, 289] on input "233.7" at bounding box center [352, 290] width 247 height 20
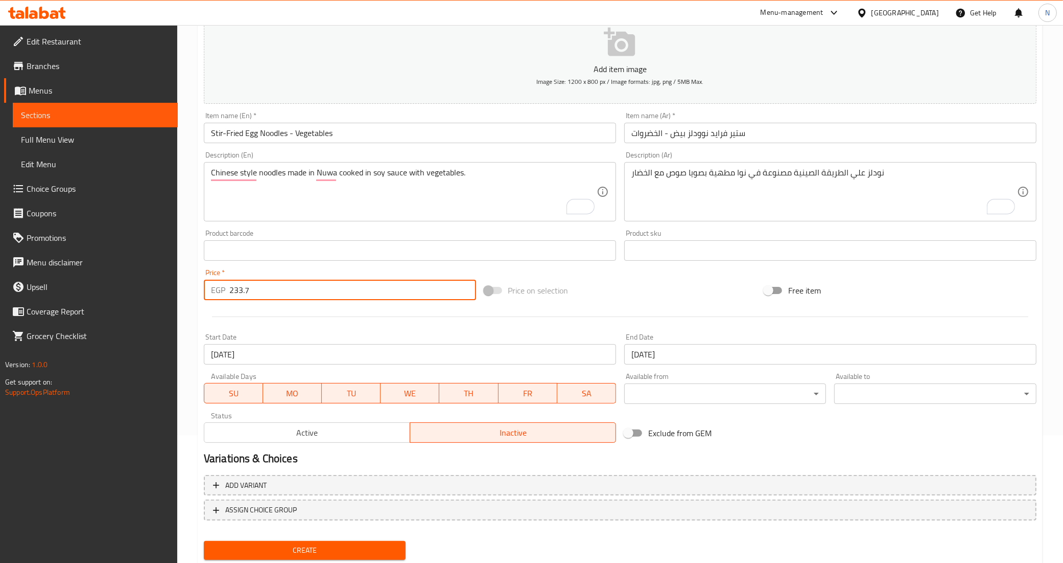
click at [204, 541] on button "Create" at bounding box center [305, 550] width 202 height 19
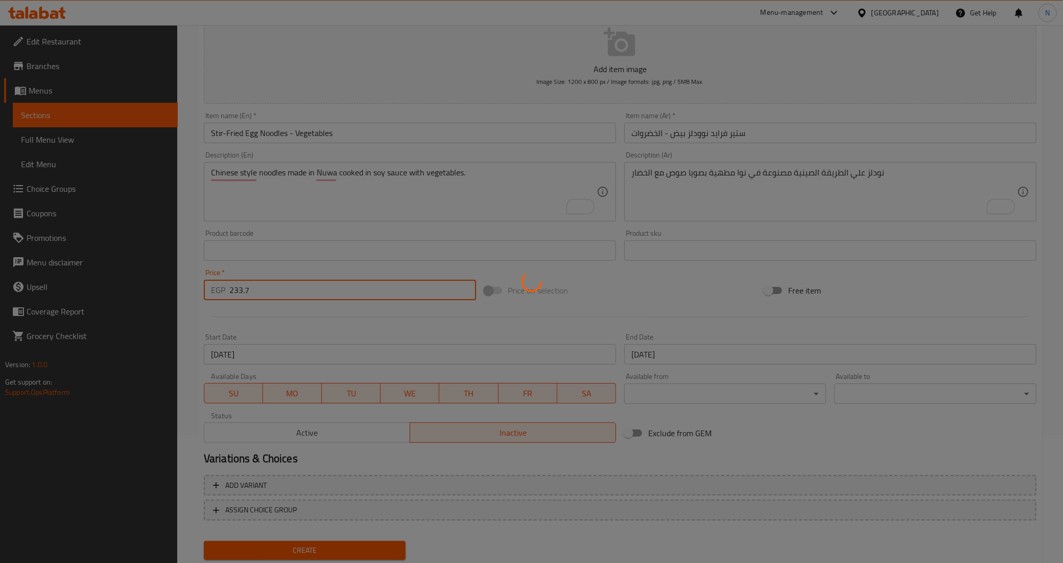
type input "0"
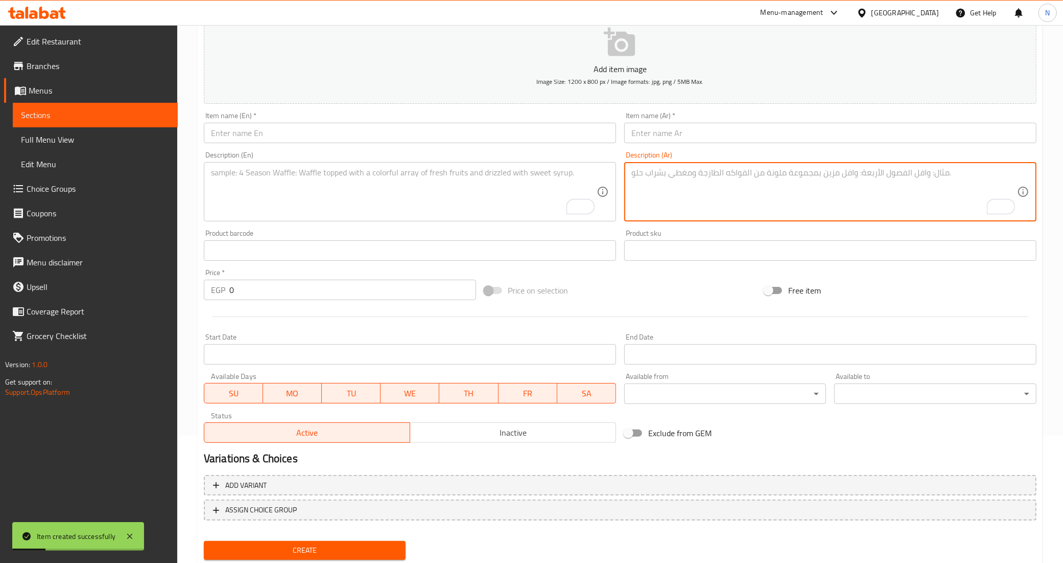
click at [700, 171] on textarea "To enrich screen reader interactions, please activate Accessibility in Grammarl…" at bounding box center [825, 192] width 386 height 49
paste textarea "نودلز علي الطريقة الصينية مصنوعة في نوا مطهية بصويا صوص مع الخضار"
type textarea "نودلز علي الطريقة الصينية مصنوعة في نوا مطهية بصويا صوص مع الخضار"
click at [780, 127] on input "text" at bounding box center [830, 133] width 412 height 20
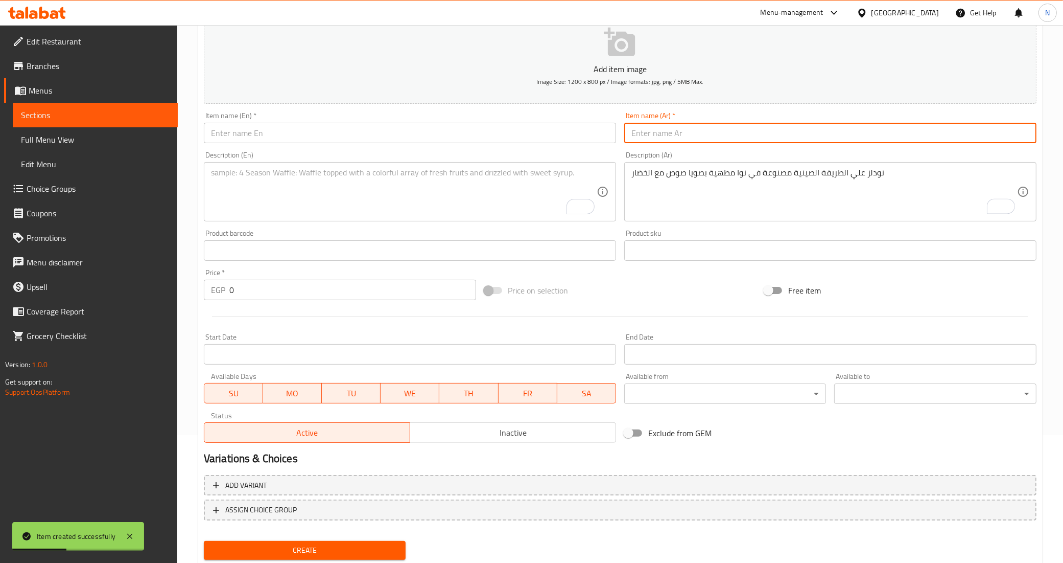
paste input "ستير فرايد نوودلز بيض"
type input "ستير فرايد نوودلز بيض - الخضروات"
click at [570, 137] on input "text" at bounding box center [410, 133] width 412 height 20
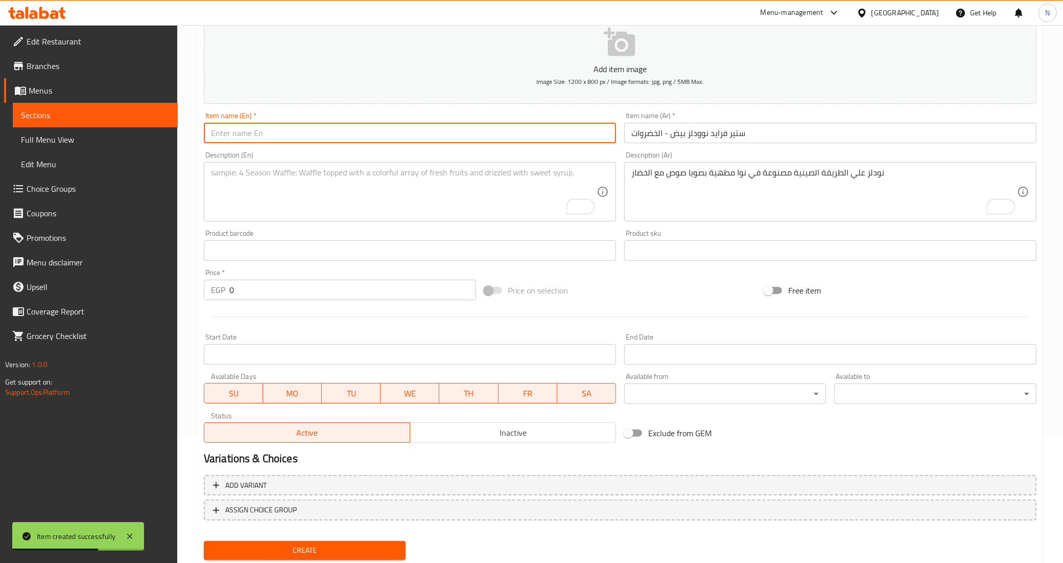
paste input "Stir-Fried Egg Noodles"
type input "Stir-Fried Egg Noodles - Vegetables"
click at [510, 187] on textarea "To enrich screen reader interactions, please activate Accessibility in Grammarl…" at bounding box center [404, 192] width 386 height 49
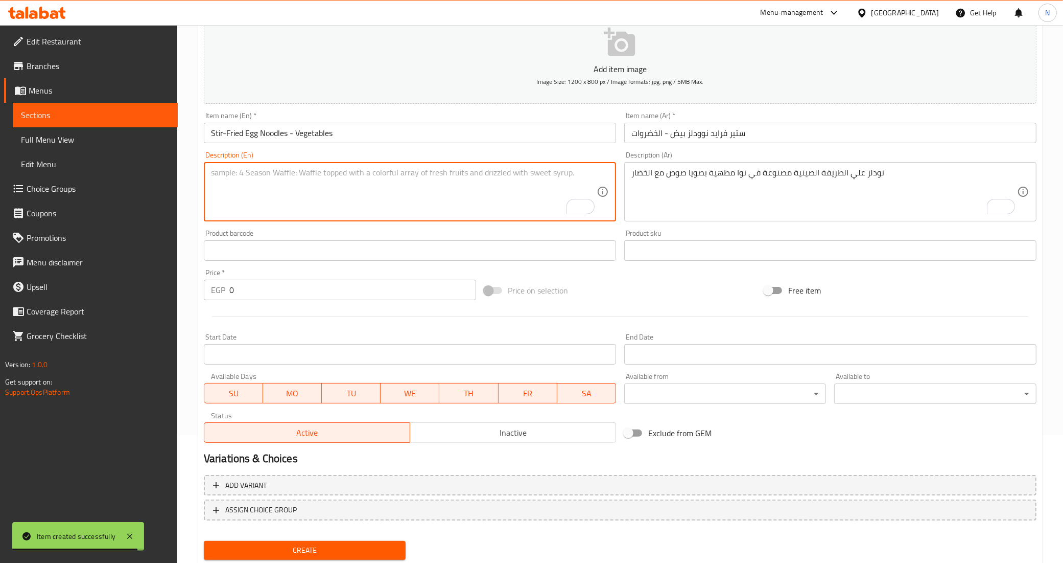
paste textarea "Chinese style noodles made in Nuwa cooked in soy sauce with vegetables."
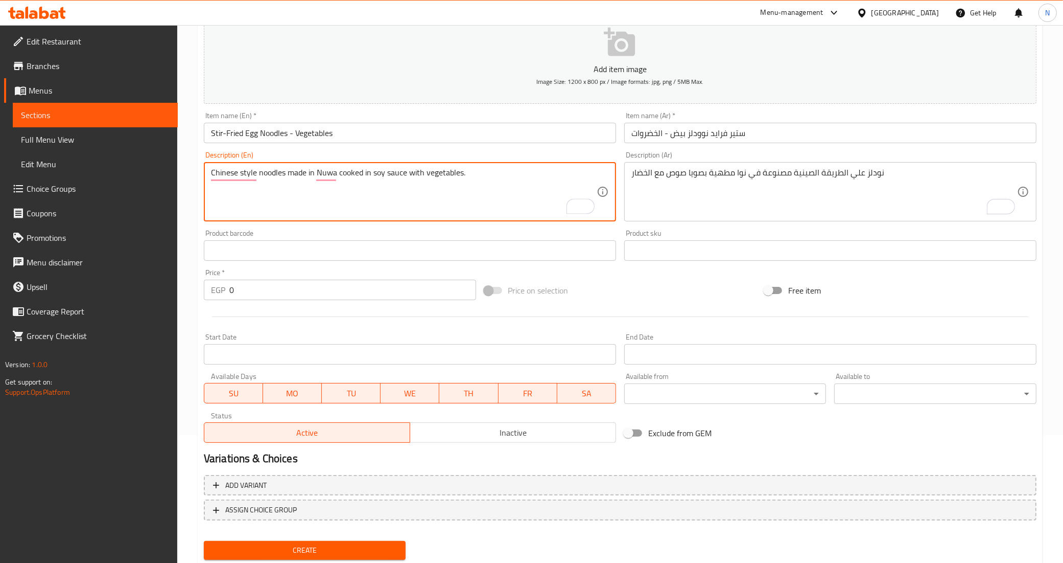
type textarea "Chinese style noodles made in Nuwa cooked in soy sauce with vegetables."
click at [300, 135] on input "Stir-Fried Egg Noodles - Vegetables" at bounding box center [410, 133] width 412 height 20
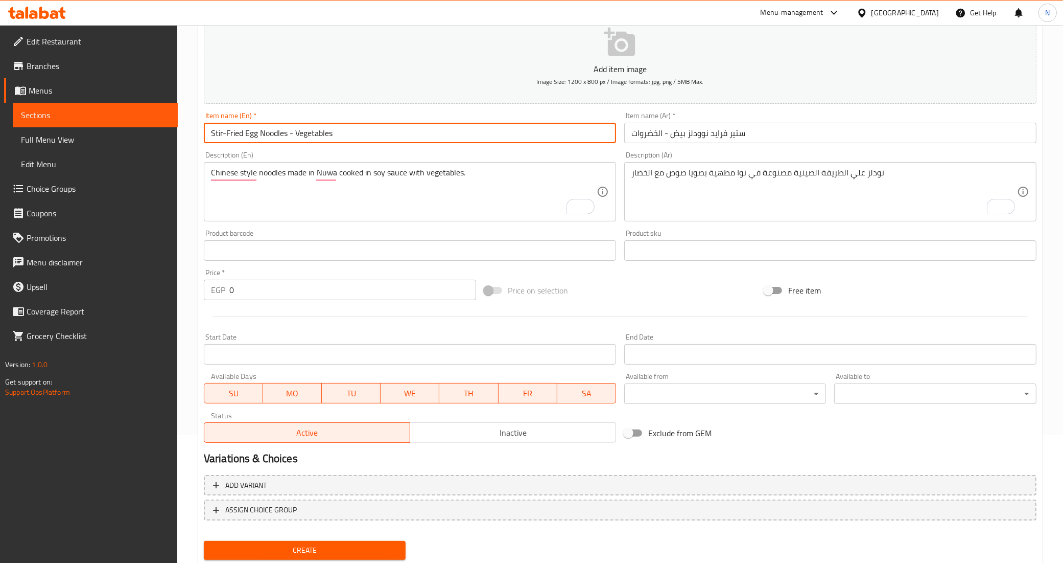
click at [300, 135] on input "Stir-Fried Egg Noodles - Vegetables" at bounding box center [410, 133] width 412 height 20
paste input "Chicken"
type input "Stir-Fried Egg Noodles - Chicken"
click at [645, 134] on input "ستير فرايد نوودلز بيض - الخضروات" at bounding box center [830, 133] width 412 height 20
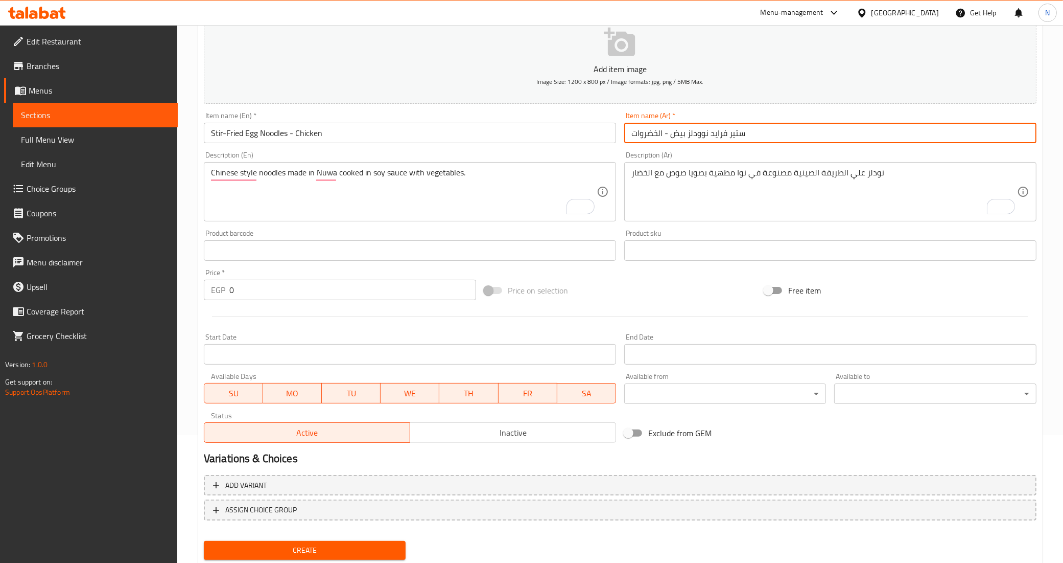
click at [645, 134] on input "ستير فرايد نوودلز بيض - الخضروات" at bounding box center [830, 133] width 412 height 20
paste input "فراخ"
type input "[PERSON_NAME] بيض - فراخ"
click at [282, 292] on input "0" at bounding box center [352, 290] width 247 height 20
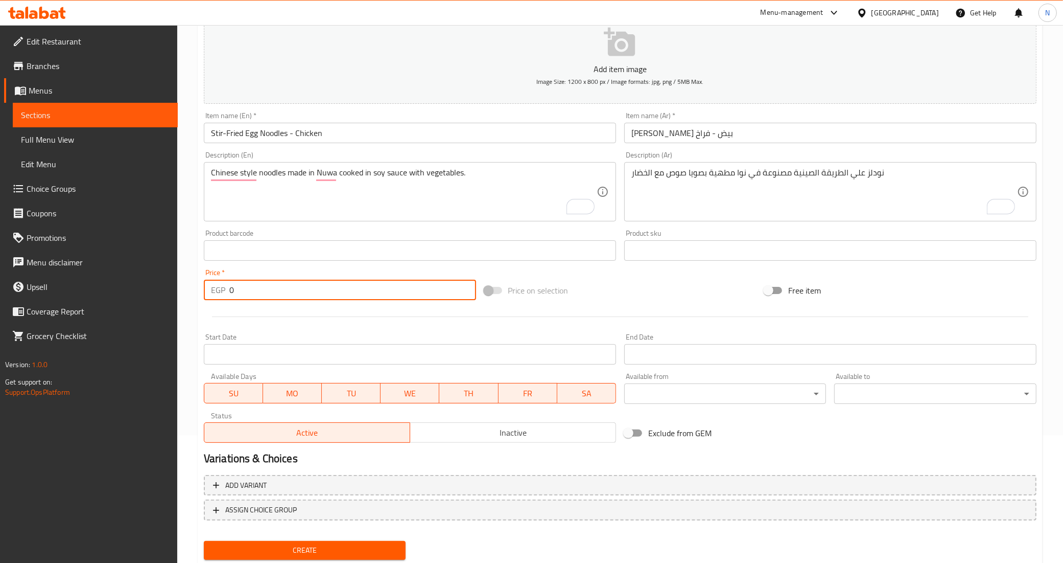
click at [282, 292] on input "0" at bounding box center [352, 290] width 247 height 20
type input "307.8"
click at [302, 363] on input "Start Date" at bounding box center [410, 354] width 412 height 20
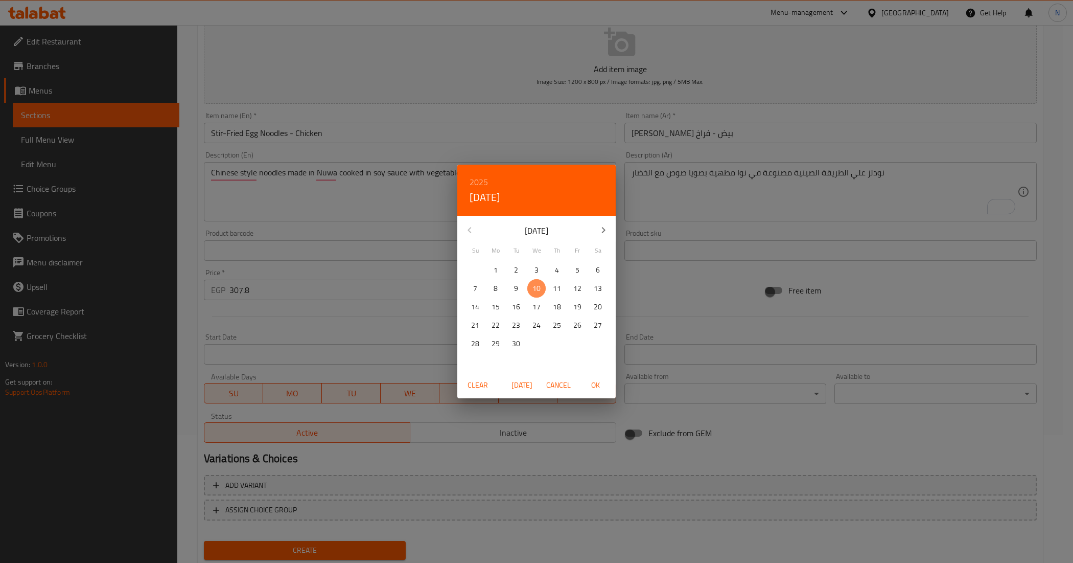
click at [537, 290] on p "10" at bounding box center [537, 288] width 8 height 13
click at [594, 381] on span "OK" at bounding box center [595, 385] width 25 height 13
type input "[DATE]"
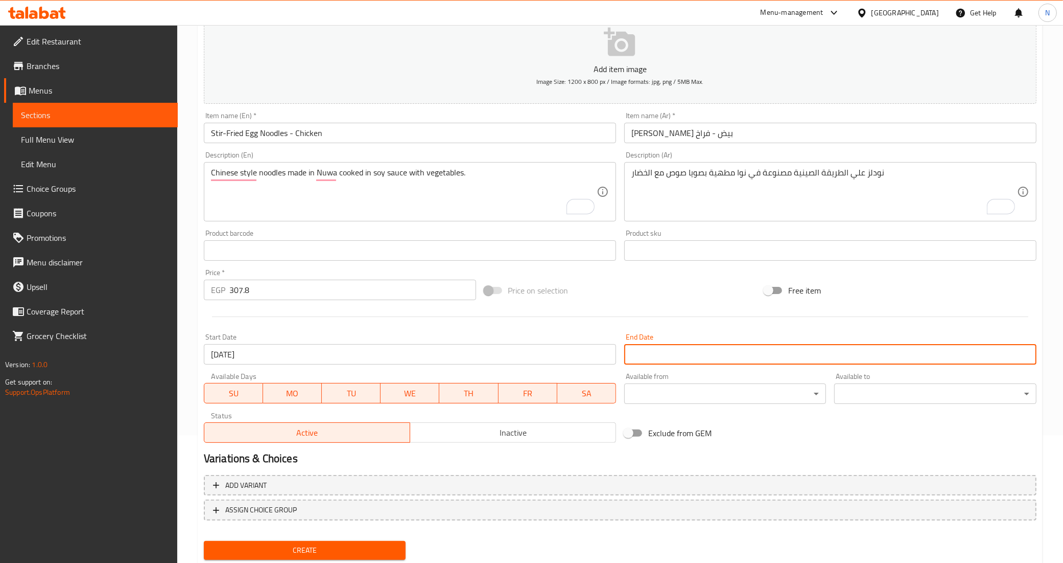
click at [655, 354] on input "Start Date" at bounding box center [830, 354] width 412 height 20
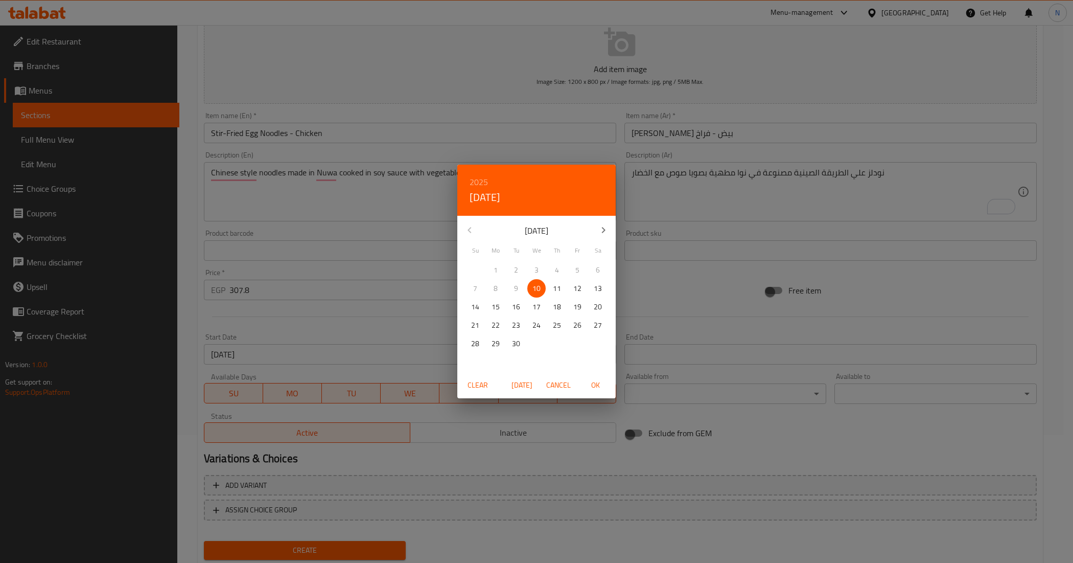
click at [604, 227] on icon "button" at bounding box center [603, 230] width 12 height 12
click at [499, 290] on span "6" at bounding box center [496, 288] width 18 height 13
click at [600, 389] on span "OK" at bounding box center [595, 385] width 25 height 13
type input "[DATE]"
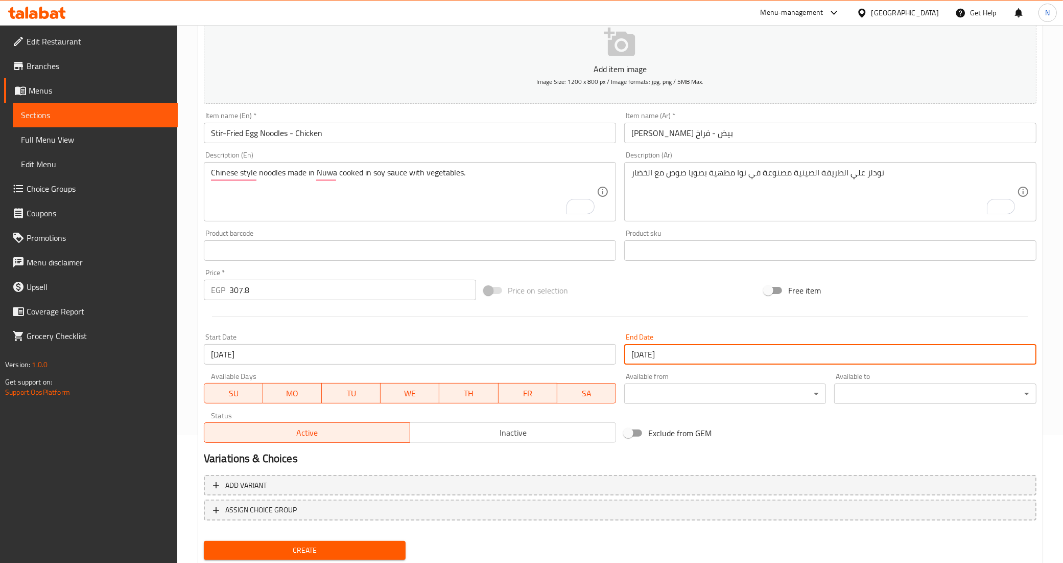
click at [508, 420] on div "Active Inactive" at bounding box center [410, 427] width 412 height 31
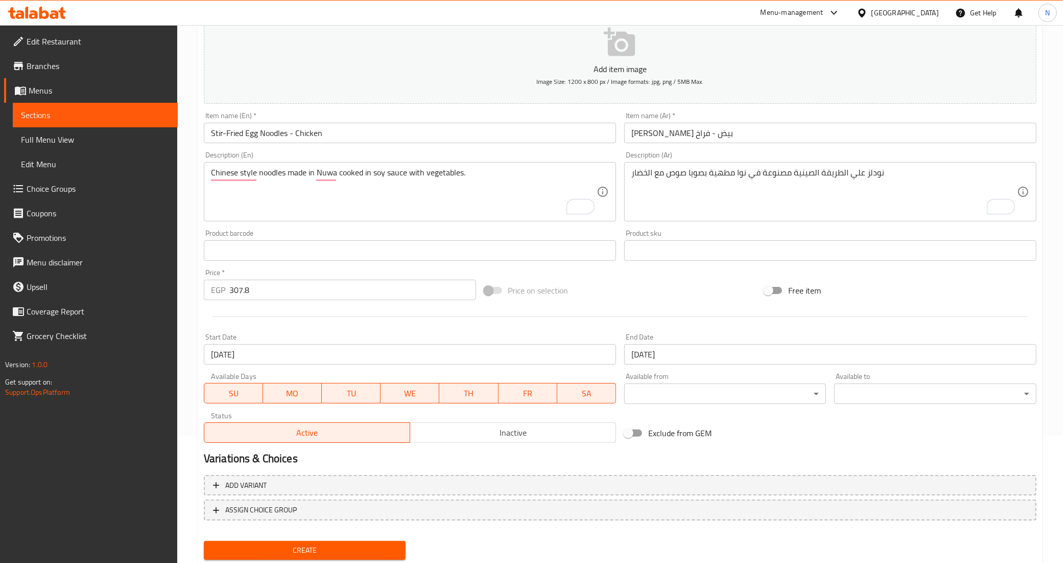
click at [507, 430] on span "Inactive" at bounding box center [513, 432] width 198 height 15
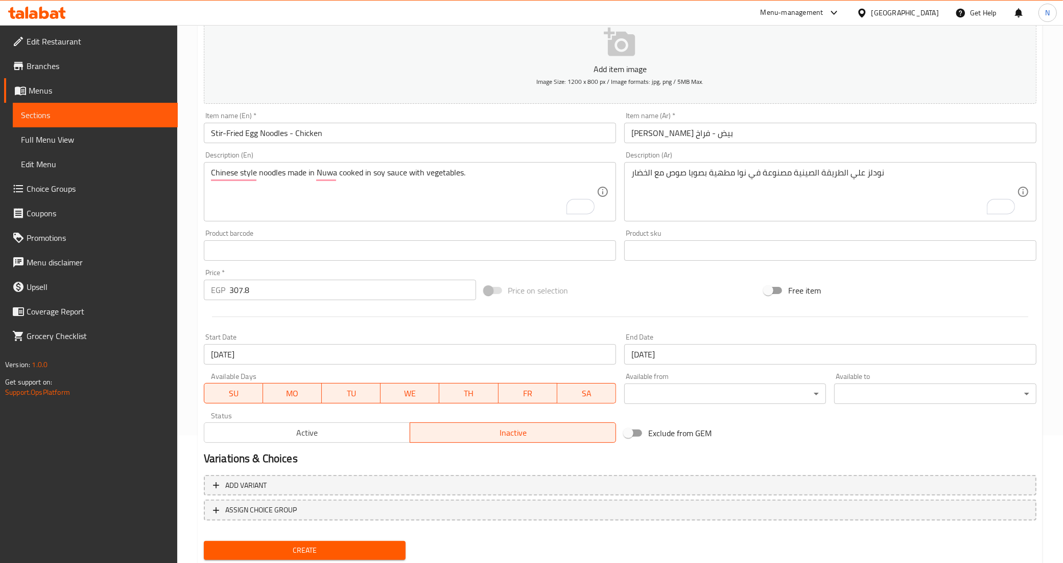
click at [386, 547] on span "Create" at bounding box center [305, 550] width 186 height 13
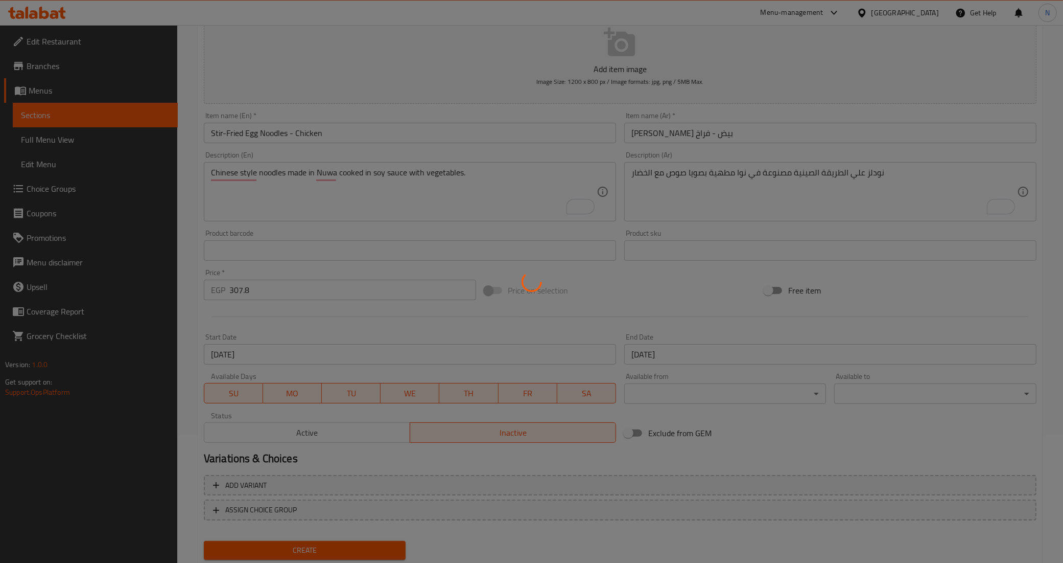
type input "0"
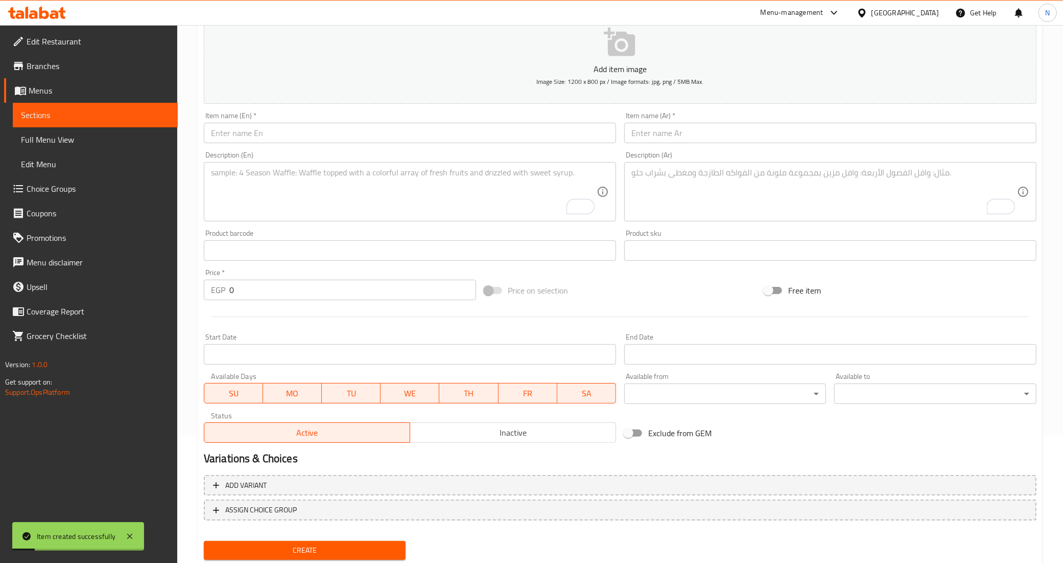
click at [334, 122] on div "Item name (En)   * Item name (En) *" at bounding box center [410, 127] width 412 height 31
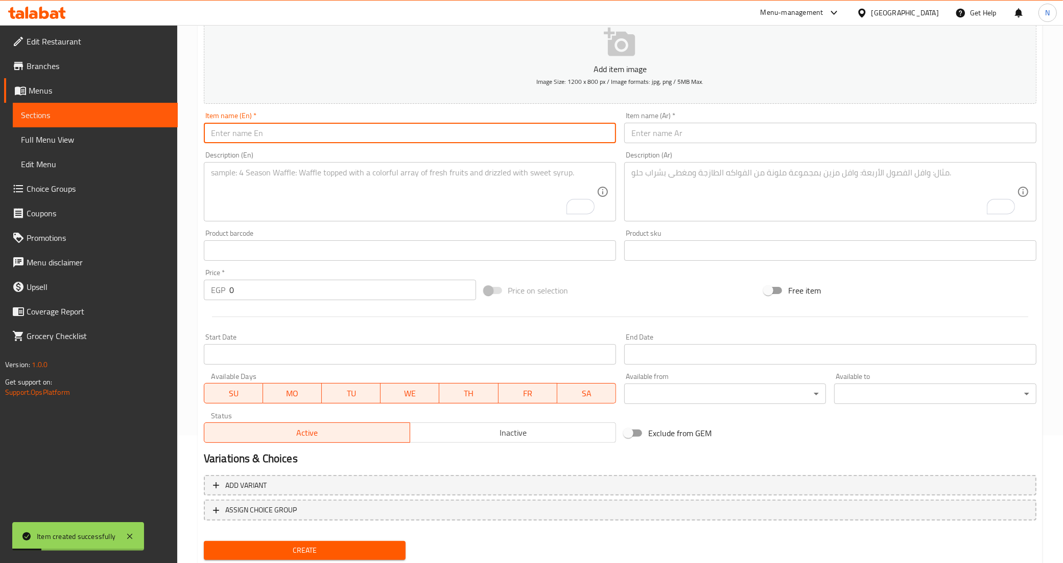
click at [333, 128] on input "text" at bounding box center [410, 133] width 412 height 20
paste input "Stir-Fried Egg Noodles"
type input "Stir-Fried Egg Noodles - Vegetables"
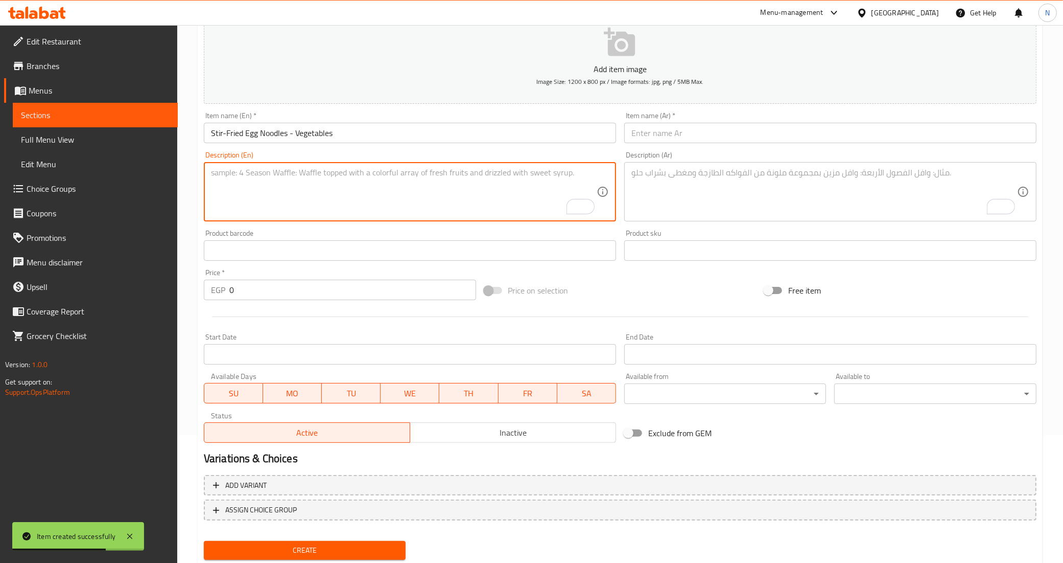
click at [502, 210] on textarea "To enrich screen reader interactions, please activate Accessibility in Grammarl…" at bounding box center [404, 192] width 386 height 49
paste textarea "Chinese style noodles made in Nuwa cooked in soy sauce with vegetables."
type textarea "Chinese style noodles made in Nuwa cooked in soy sauce with vegetables."
click at [754, 152] on div "Description (Ar) Description (Ar)" at bounding box center [830, 186] width 412 height 70
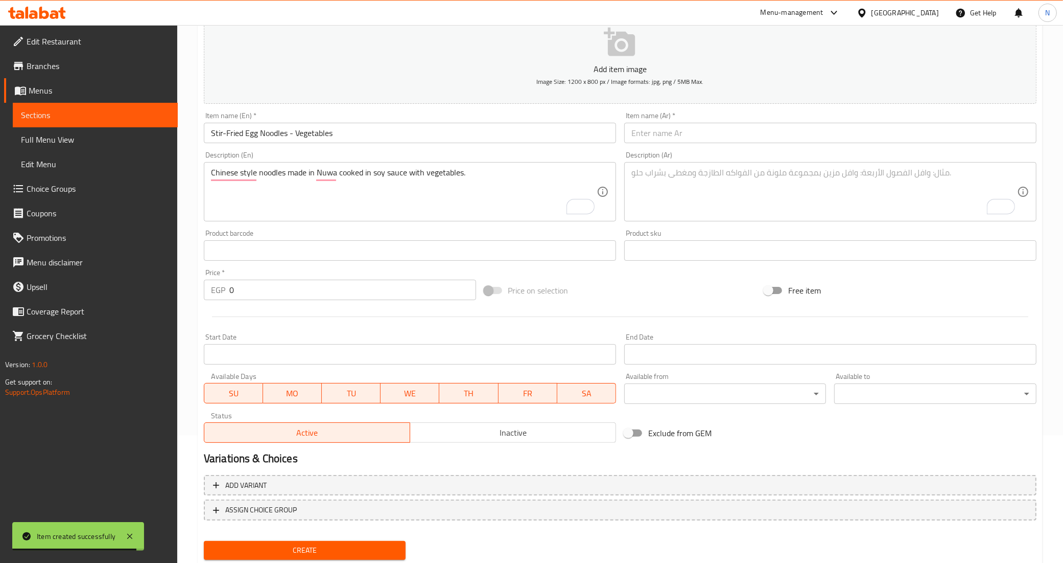
click at [755, 130] on input "text" at bounding box center [830, 133] width 412 height 20
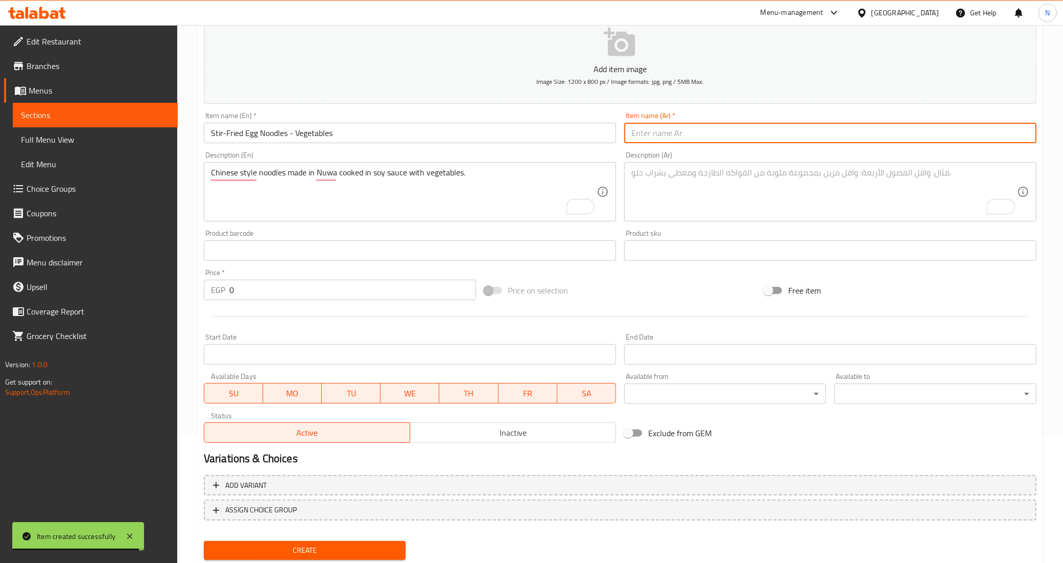
paste input "ستير فرايد نوودلز بيض"
type input "ستير فرايد نوودلز بيض - الخضروات"
click at [686, 190] on textarea "To enrich screen reader interactions, please activate Accessibility in Grammarl…" at bounding box center [825, 192] width 386 height 49
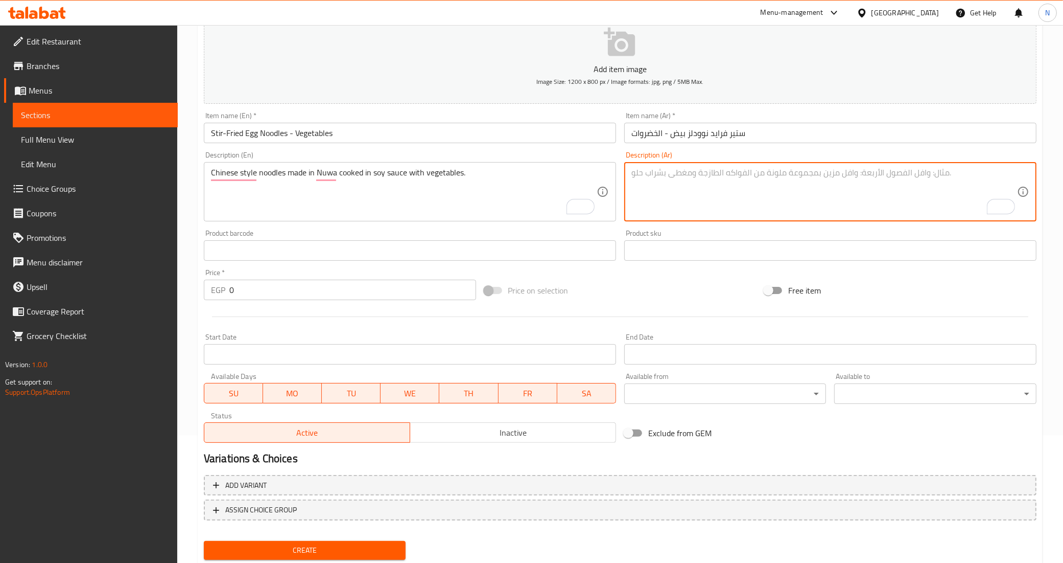
paste textarea "نودلز علي الطريقة الصينية مصنوعة في نوا مطهية بصويا صوص مع الخضار"
type textarea "نودلز علي الطريقة الصينية مصنوعة في نوا مطهية بصويا صوص مع الخضار"
click at [306, 138] on input "Stir-Fried Egg Noodles - Vegetables" at bounding box center [410, 133] width 412 height 20
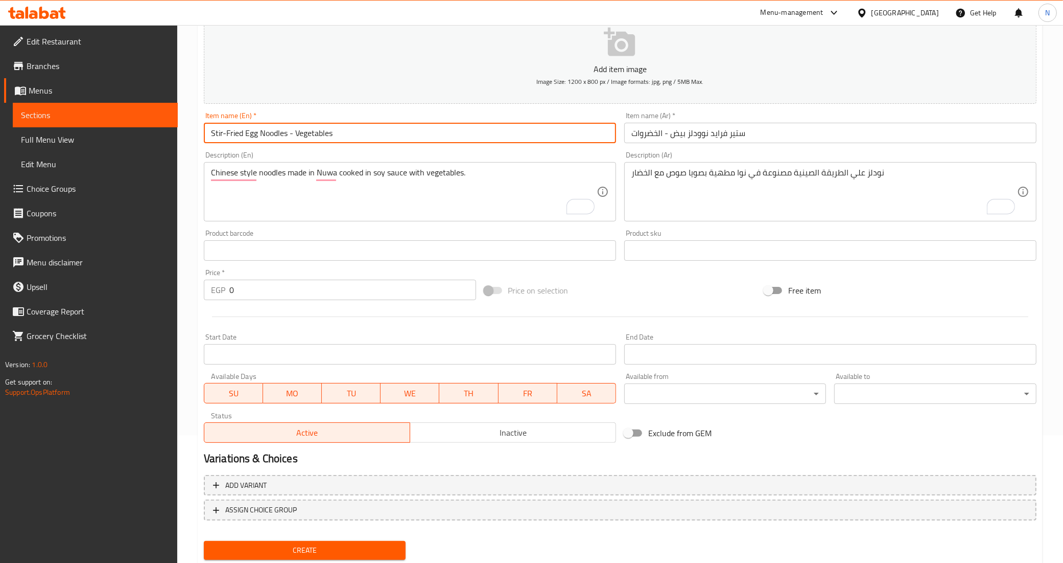
click at [306, 138] on input "Stir-Fried Egg Noodles - Vegetables" at bounding box center [410, 133] width 412 height 20
paste input "Beef"
type input "Stir-Fried Egg Noodles - Beef"
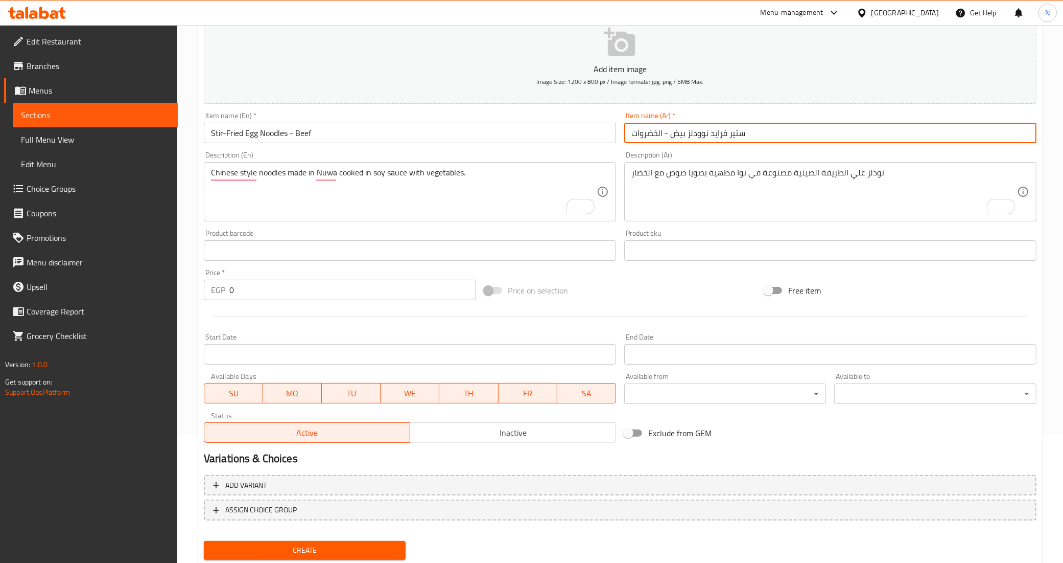
click at [642, 134] on input "ستير فرايد نوودلز بيض - الخضروات" at bounding box center [830, 133] width 412 height 20
paste input "لحم بقري"
type input "ستير فرايد نوودلز بيض - لحم بقري"
click at [415, 134] on input "Stir-Fried Egg Noodles - Beef" at bounding box center [410, 133] width 412 height 20
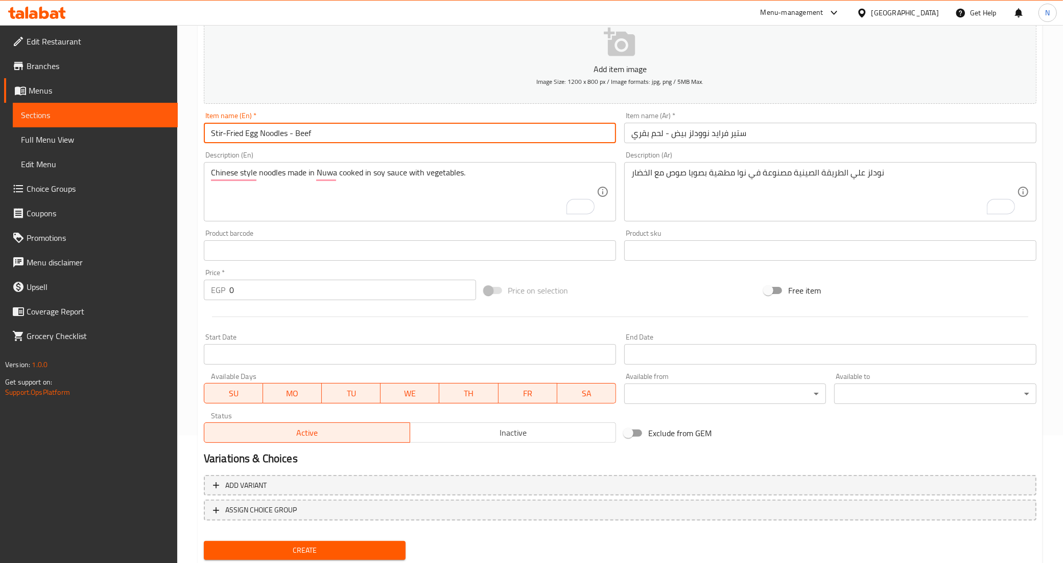
type input "Stir-Fried Egg Noodles - Beef"
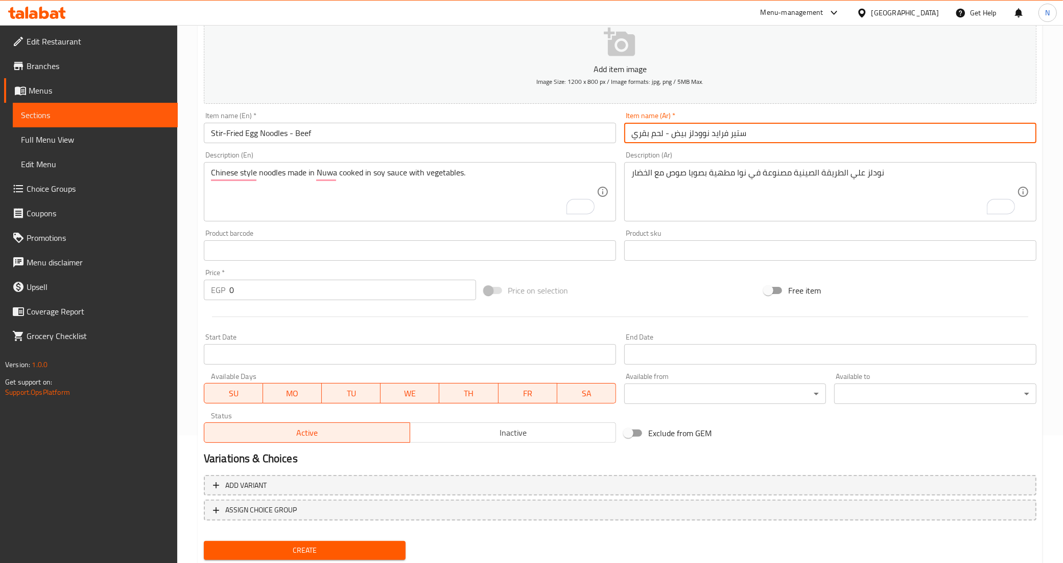
click at [805, 132] on input "ستير فرايد نوودلز بيض - لحم بقري" at bounding box center [830, 133] width 412 height 20
type input "ستير فرايد نوودلز بيض - لحم بقري"
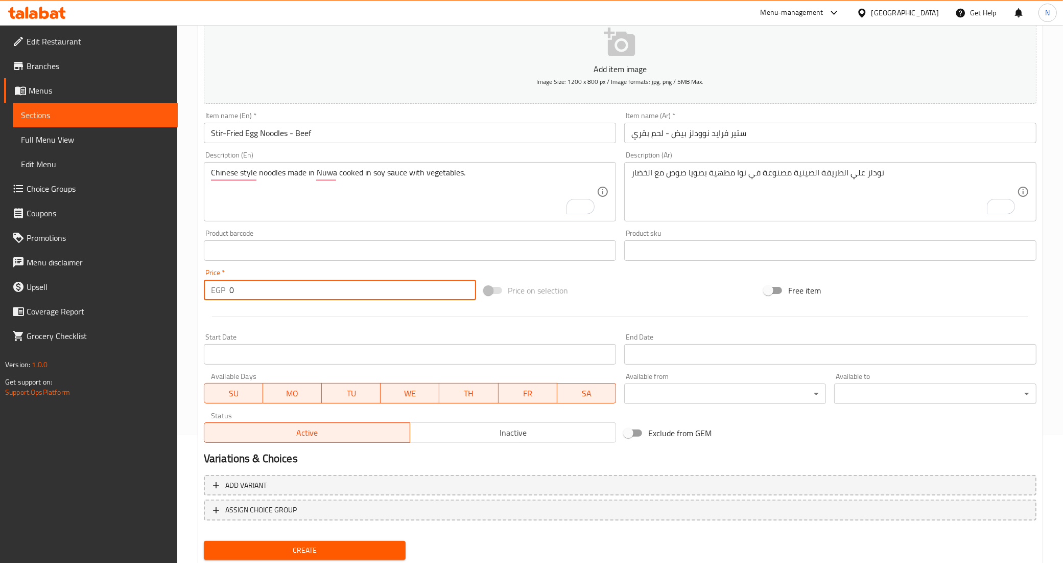
click at [438, 280] on input "0" at bounding box center [352, 290] width 247 height 20
type input "347.7"
click at [319, 349] on input "Start Date" at bounding box center [410, 354] width 412 height 20
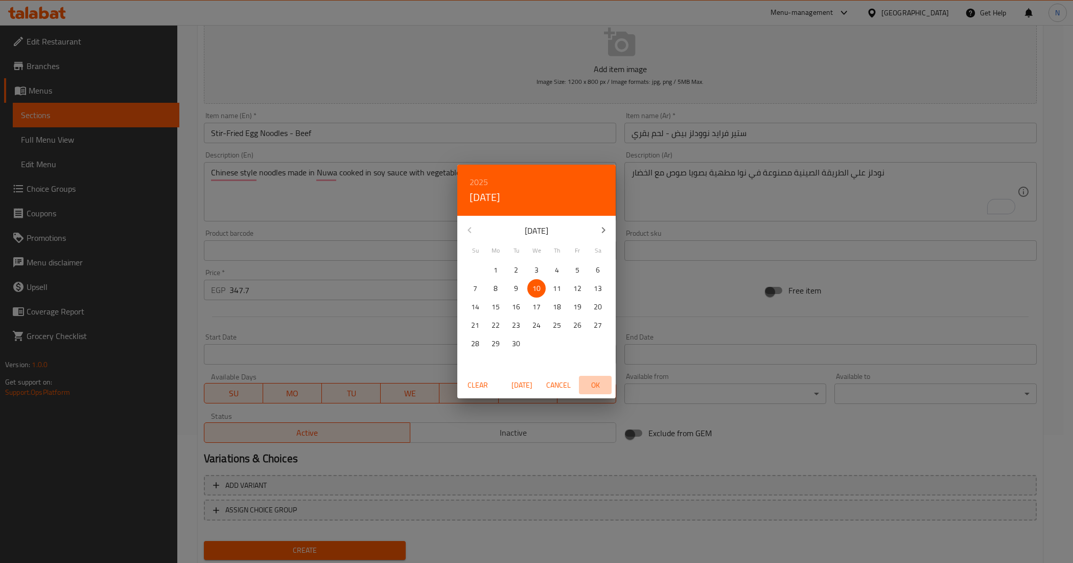
click at [589, 391] on span "OK" at bounding box center [595, 385] width 25 height 13
type input "[DATE]"
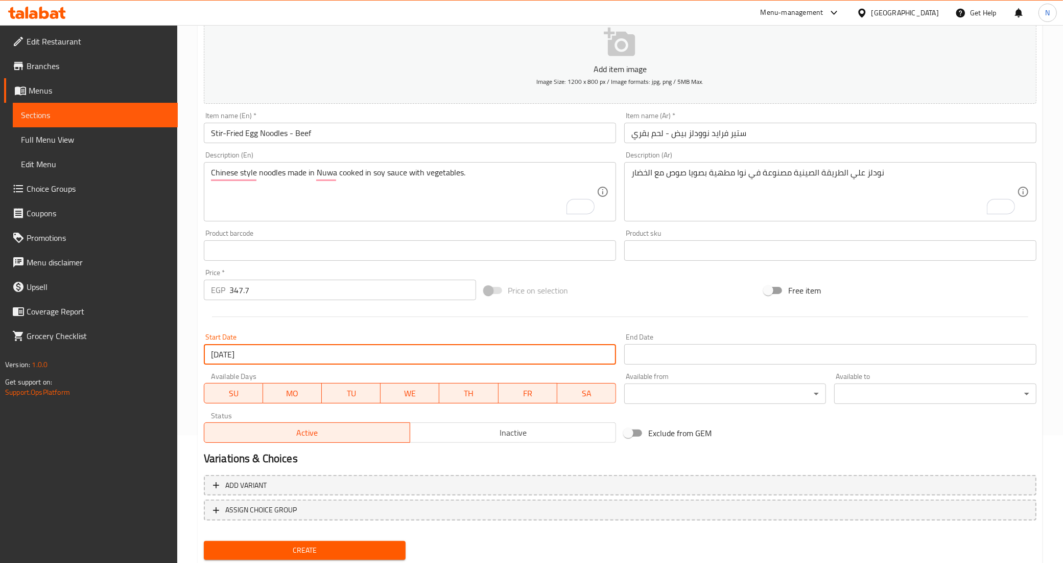
click at [657, 344] on input "Start Date" at bounding box center [830, 354] width 412 height 20
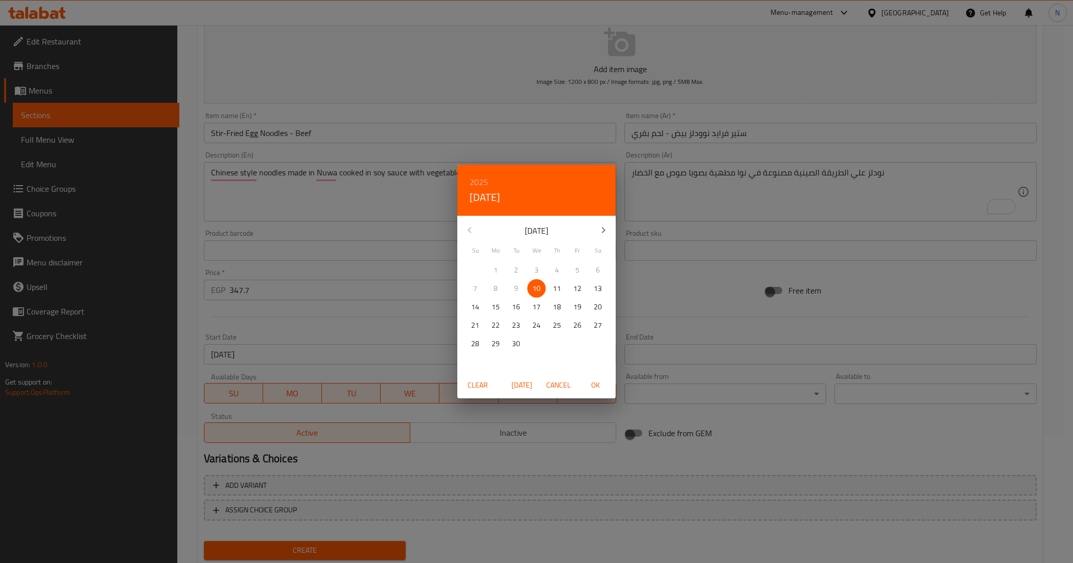
click at [593, 227] on button "button" at bounding box center [603, 230] width 25 height 25
click at [491, 290] on span "6" at bounding box center [496, 288] width 18 height 13
click at [593, 379] on span "OK" at bounding box center [595, 385] width 25 height 13
type input "[DATE]"
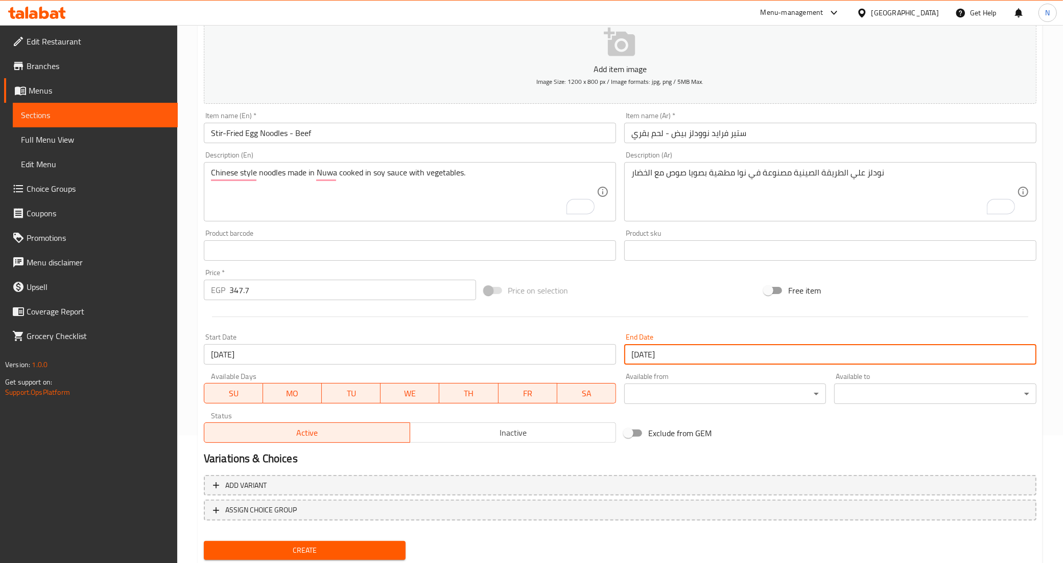
click at [467, 437] on span "Inactive" at bounding box center [513, 432] width 198 height 15
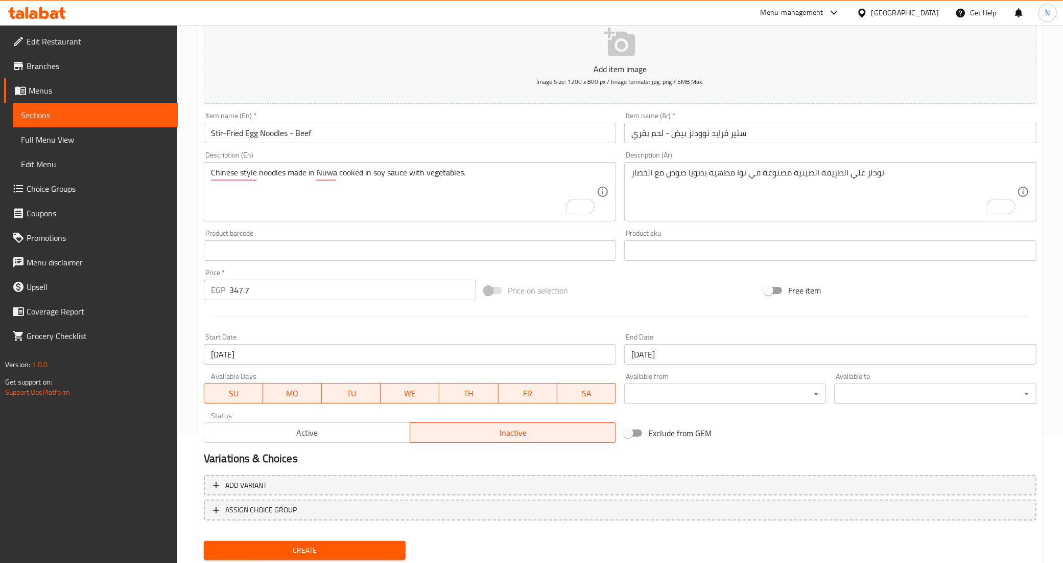
click at [364, 542] on button "Create" at bounding box center [305, 550] width 202 height 19
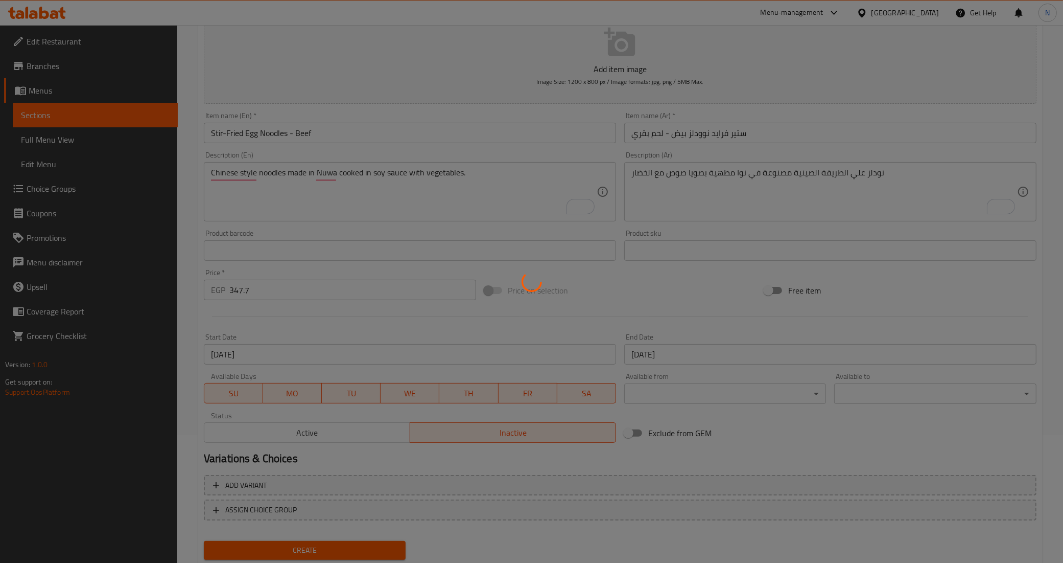
type input "0"
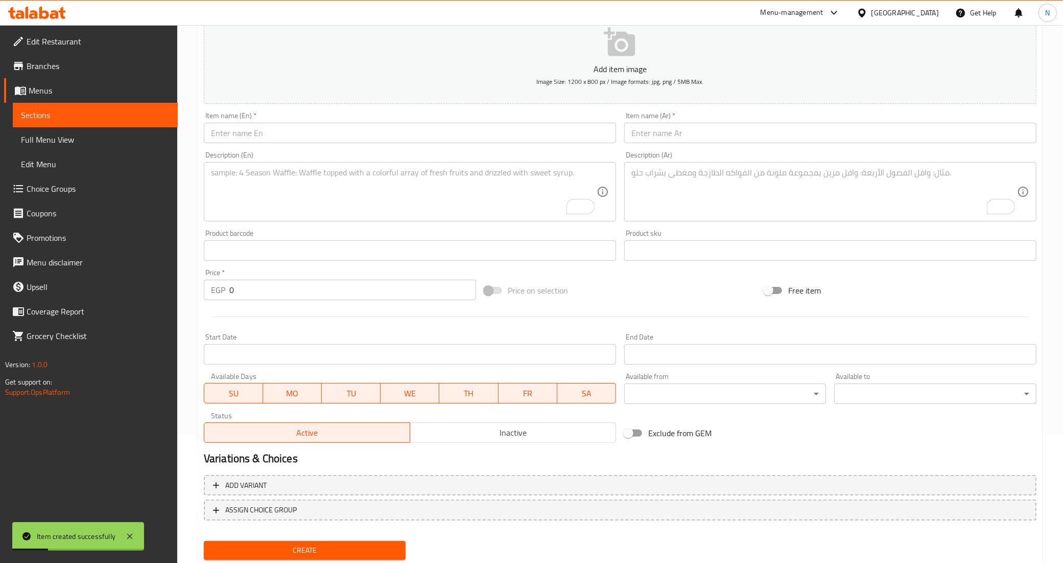
click at [446, 157] on div "Description (En) Description (En)" at bounding box center [410, 186] width 412 height 70
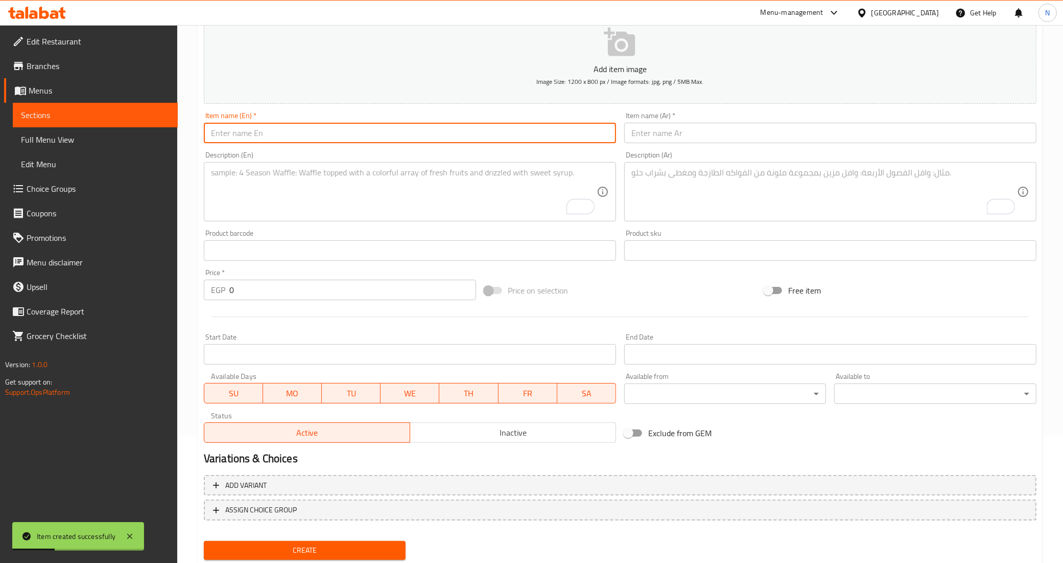
click at [444, 139] on input "text" at bounding box center [410, 133] width 412 height 20
paste input "Stir-Fried Egg Noodles"
type input "Stir-Fried Egg Noodles - Vegetables"
click at [460, 197] on textarea "To enrich screen reader interactions, please activate Accessibility in Grammarl…" at bounding box center [404, 192] width 386 height 49
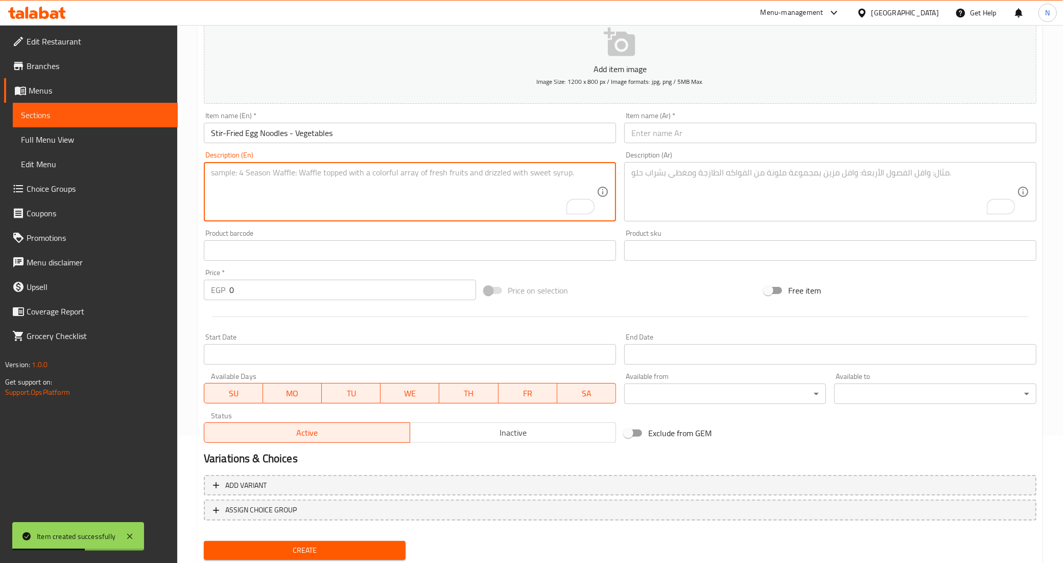
paste textarea "Chinese style noodles made in Nuwa cooked in soy sauce with vegetables."
type textarea "Chinese style noodles made in Nuwa cooked in soy sauce with vegetables."
click at [753, 129] on input "text" at bounding box center [830, 133] width 412 height 20
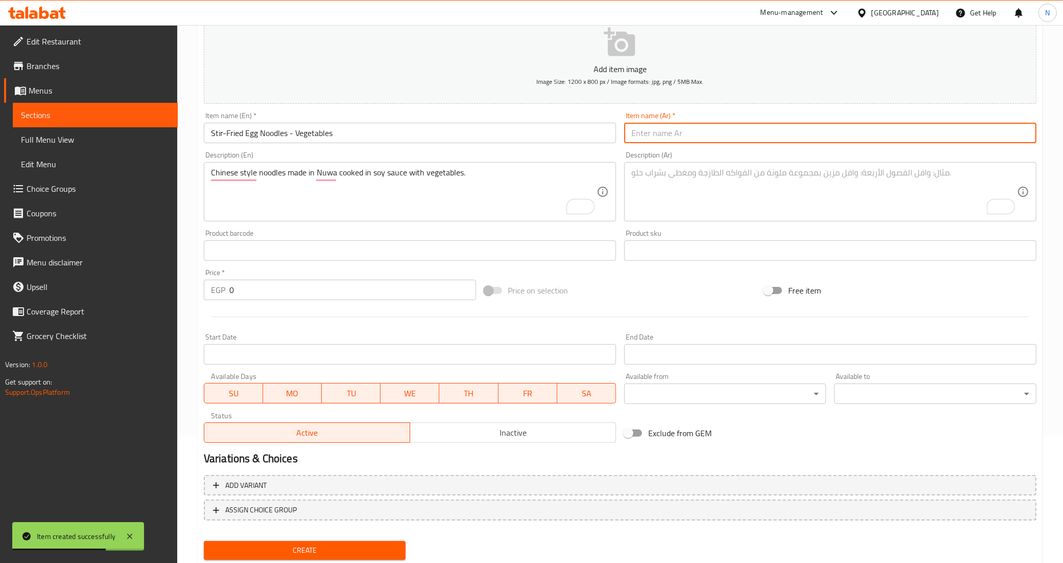
paste input "ستير فرايد نوودلز بيض"
type input "ستير فرايد نوودلز بيض - الخضروات"
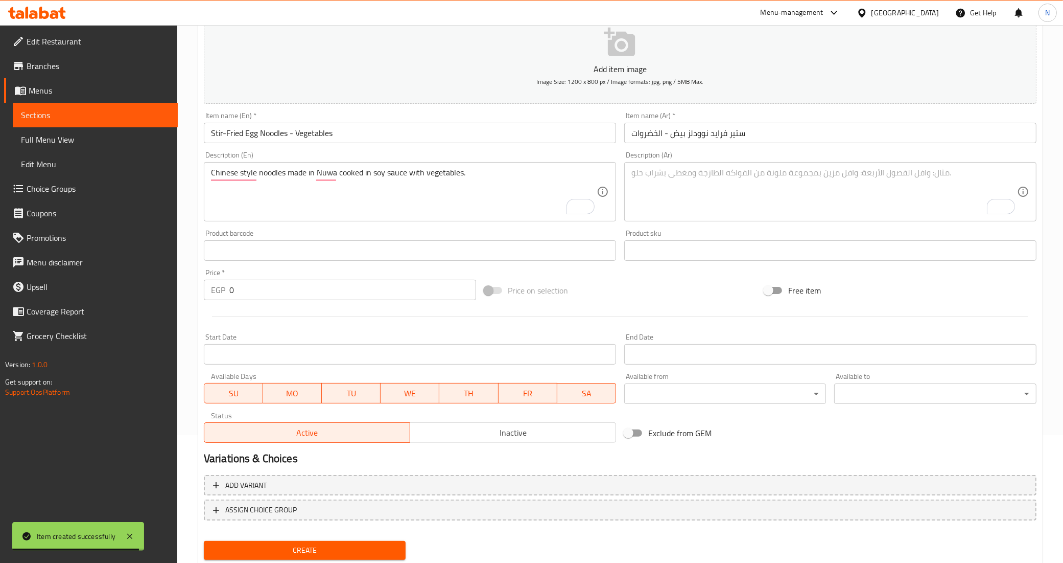
click at [768, 221] on div "Description (Ar)" at bounding box center [830, 191] width 412 height 59
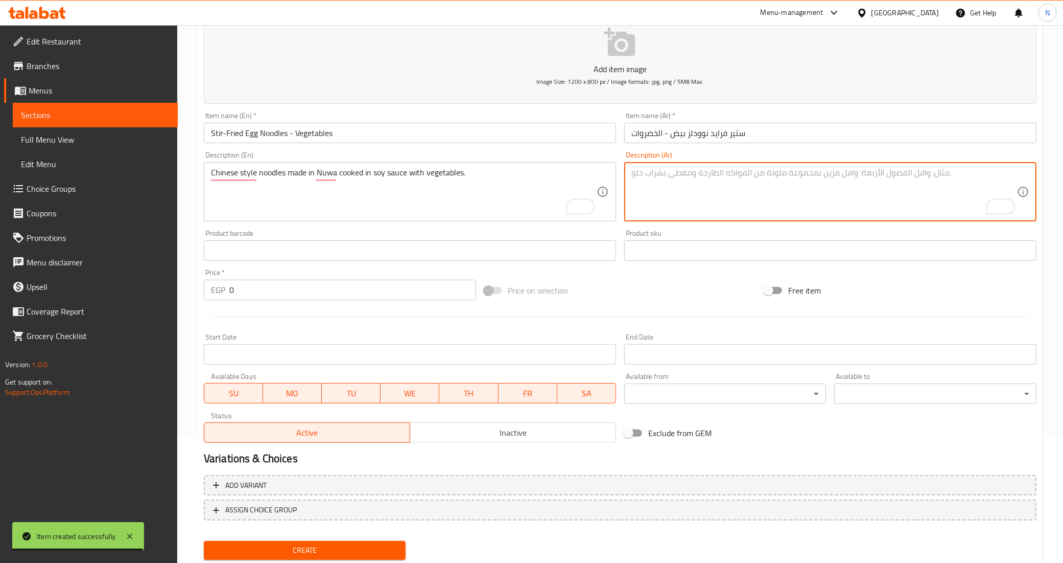
click at [759, 193] on textarea "To enrich screen reader interactions, please activate Accessibility in Grammarl…" at bounding box center [825, 192] width 386 height 49
paste textarea "نودلز علي الطريقة الصينية مصنوعة في نوا مطهية بصويا صوص مع الخضار"
type textarea "نودلز علي الطريقة الصينية مصنوعة في نوا مطهية بصويا صوص مع الخضار"
click at [312, 132] on input "Stir-Fried Egg Noodles - Vegetables" at bounding box center [410, 133] width 412 height 20
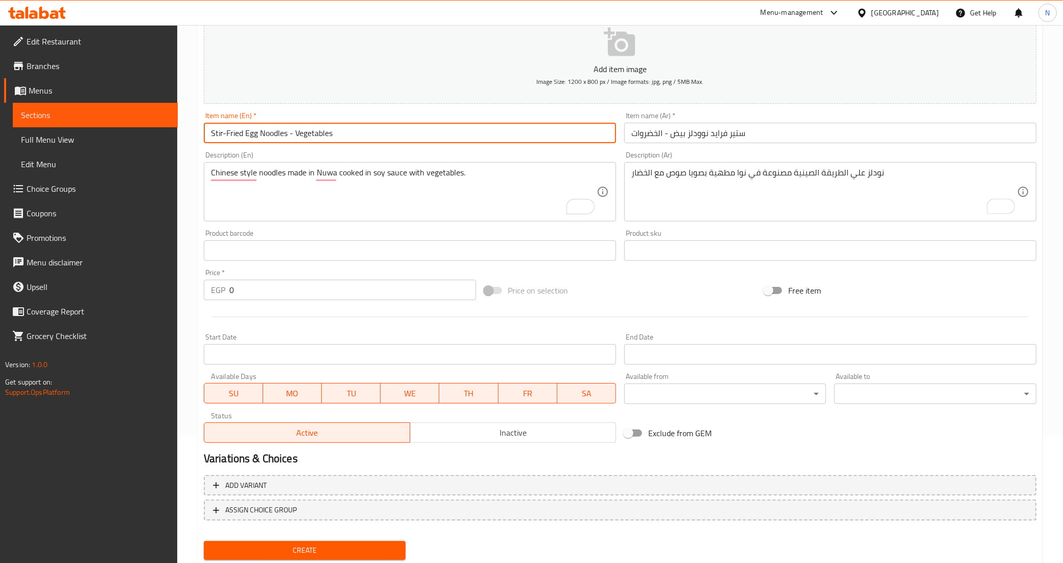
click at [312, 132] on input "Stir-Fried Egg Noodles - Vegetables" at bounding box center [410, 133] width 412 height 20
paste input "Shrimp"
type input "Stir-Fried Egg Noodles - Shrimp"
click at [651, 138] on input "ستير فرايد نوودلز بيض - الخضروات" at bounding box center [830, 133] width 412 height 20
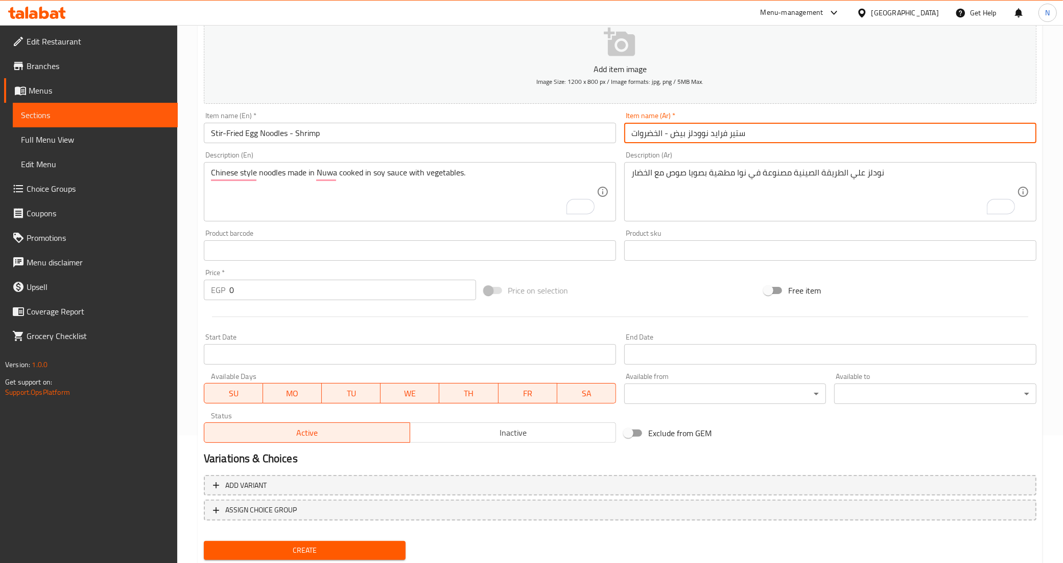
click at [651, 138] on input "ستير فرايد نوودلز بيض - الخضروات" at bounding box center [830, 133] width 412 height 20
paste input "مبري"
type input "ستير فرايد نوودلز بيض - جمبري"
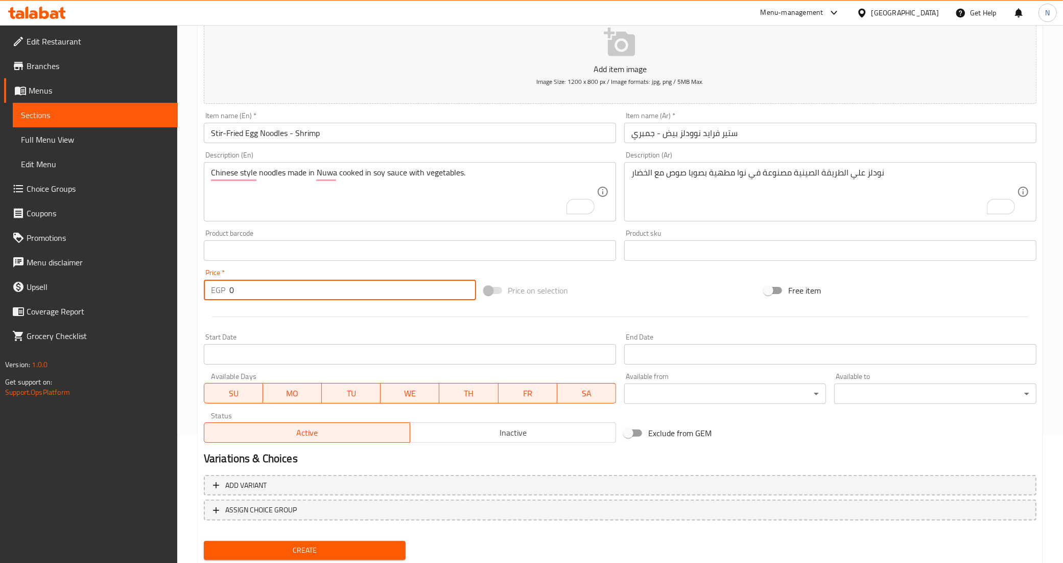
click at [260, 297] on input "0" at bounding box center [352, 290] width 247 height 20
type input "404.7"
click at [469, 359] on input "Start Date" at bounding box center [410, 354] width 412 height 20
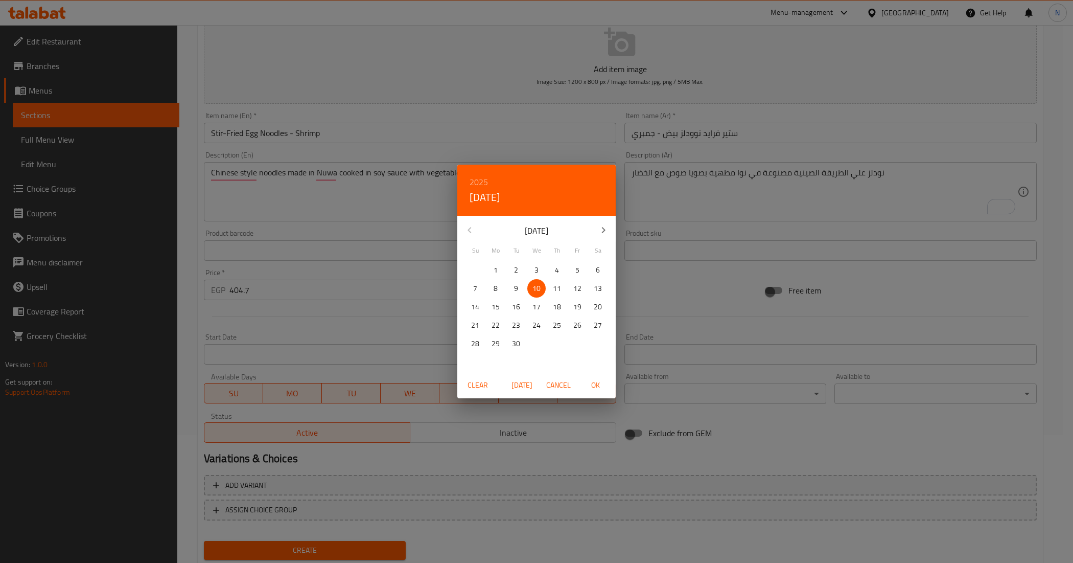
click at [535, 289] on p "10" at bounding box center [537, 288] width 8 height 13
click at [598, 386] on span "OK" at bounding box center [595, 385] width 25 height 13
type input "[DATE]"
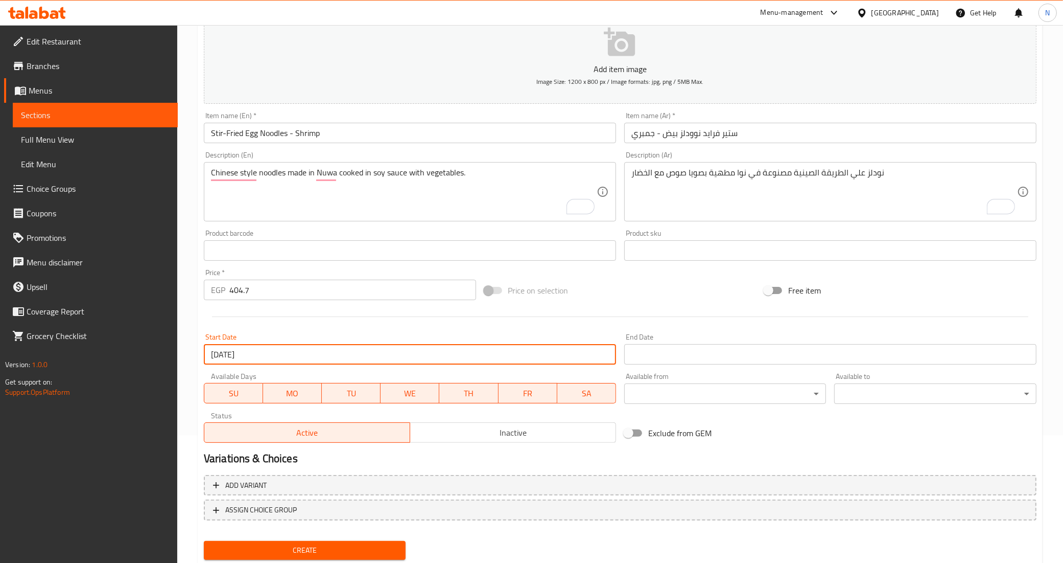
click at [691, 354] on input "Start Date" at bounding box center [830, 354] width 412 height 20
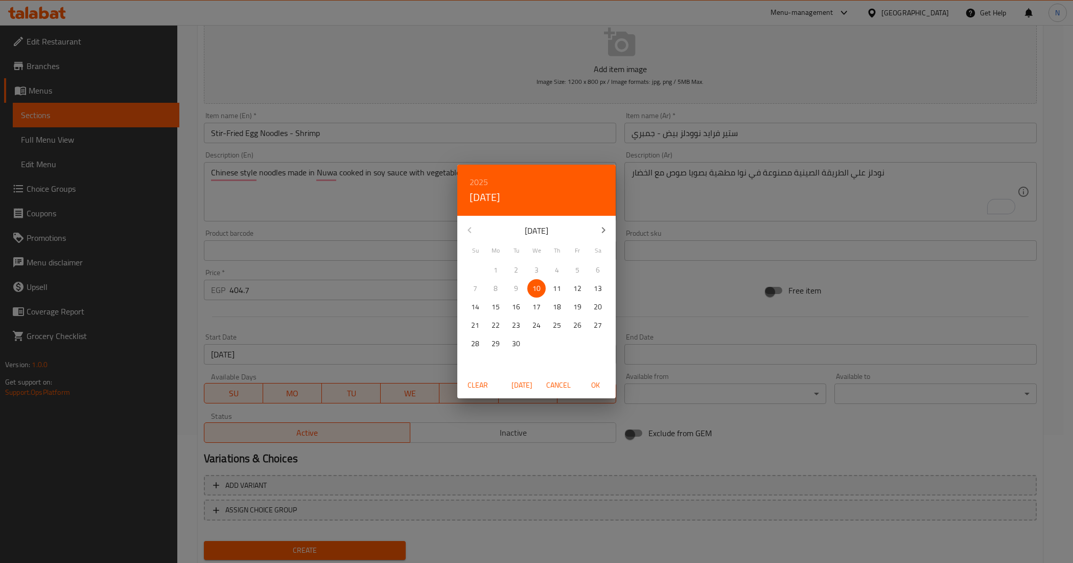
click at [601, 230] on icon "button" at bounding box center [603, 230] width 12 height 12
click at [503, 289] on span "6" at bounding box center [496, 288] width 18 height 13
click at [601, 391] on button "OK" at bounding box center [595, 385] width 33 height 19
type input "[DATE]"
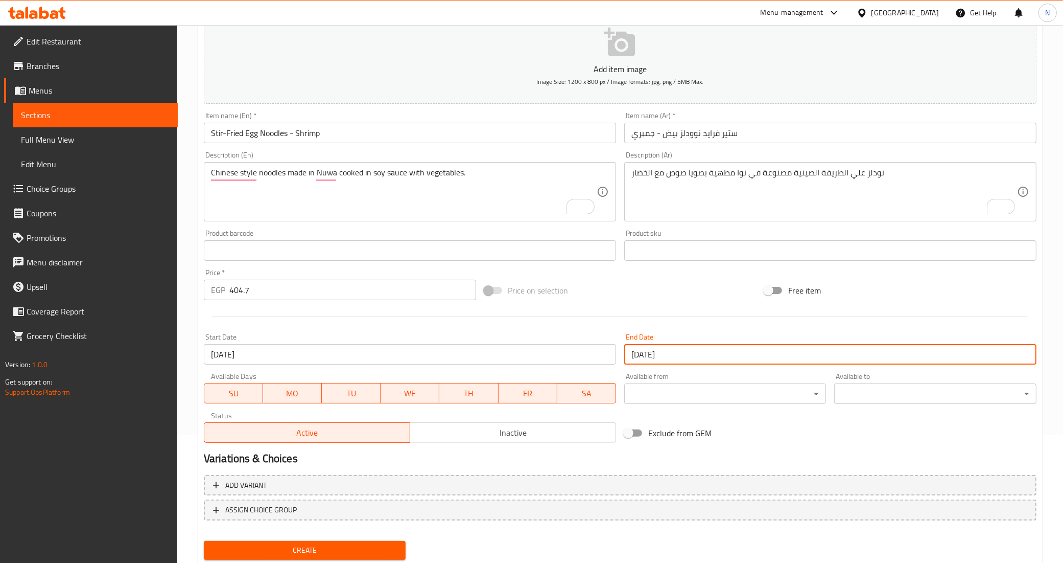
click at [531, 435] on span "Inactive" at bounding box center [513, 432] width 198 height 15
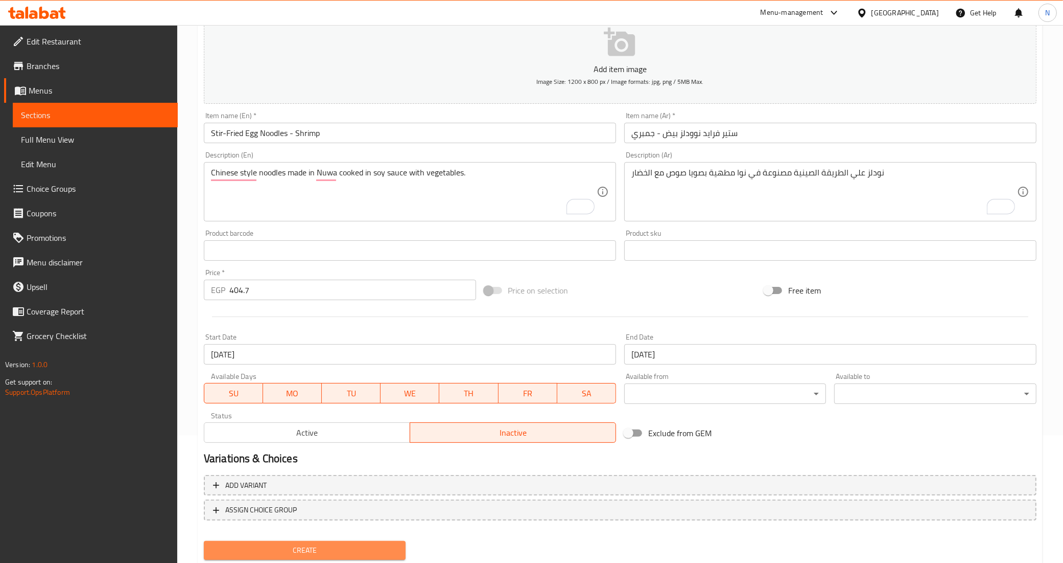
click at [387, 552] on span "Create" at bounding box center [305, 550] width 186 height 13
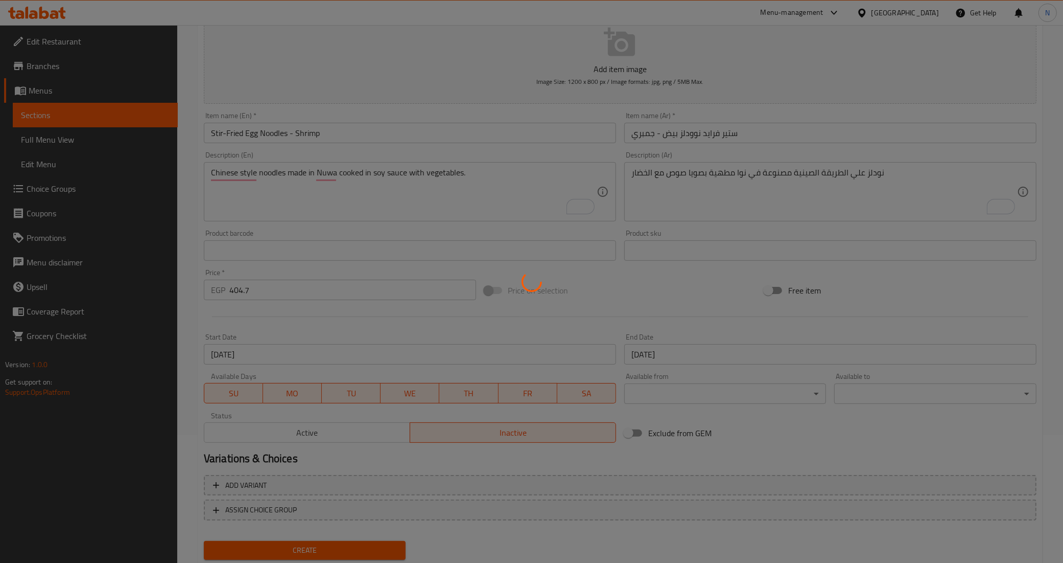
type input "0"
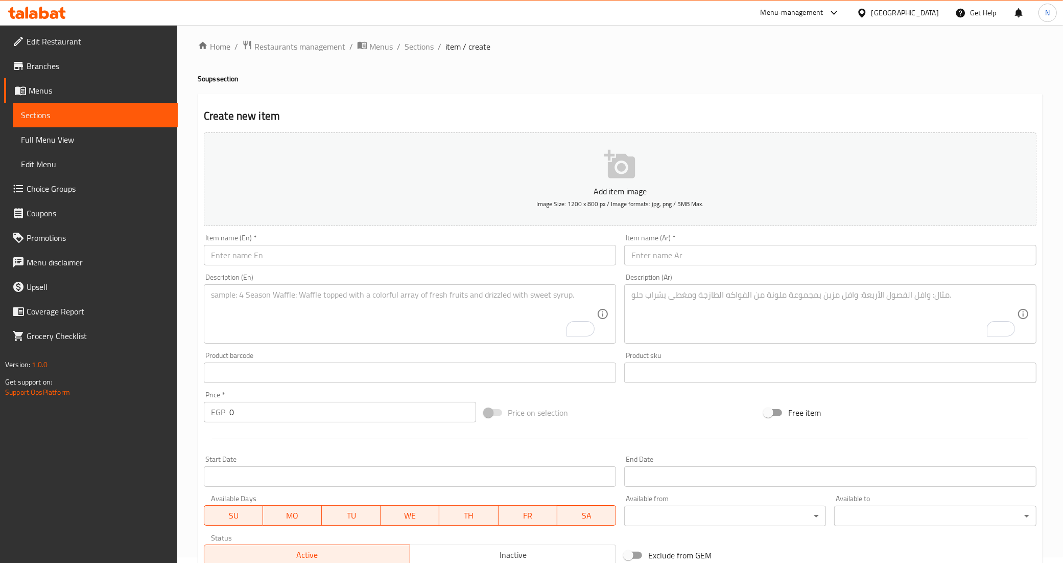
scroll to position [0, 0]
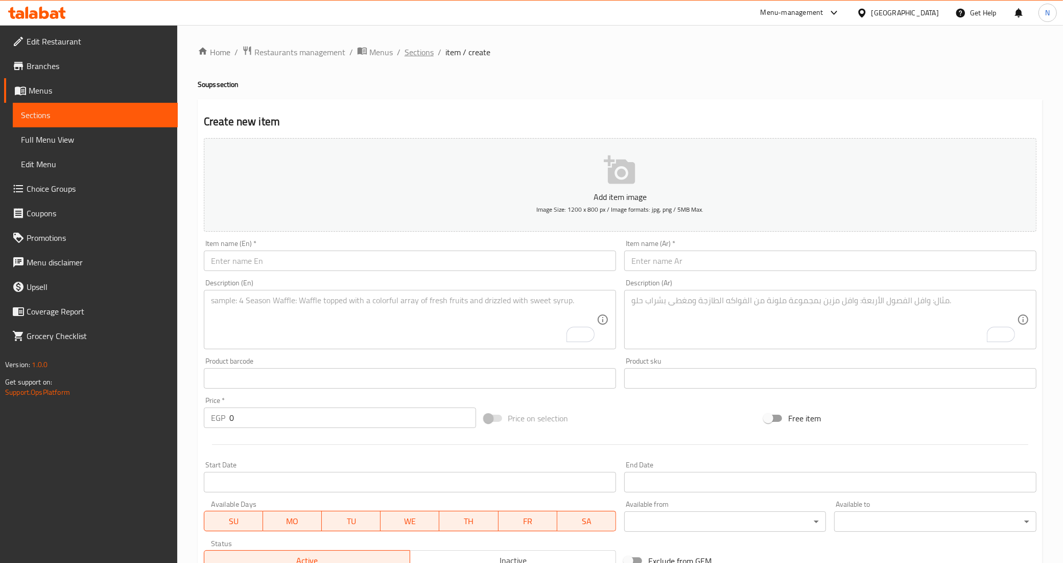
click at [415, 54] on span "Sections" at bounding box center [419, 52] width 29 height 12
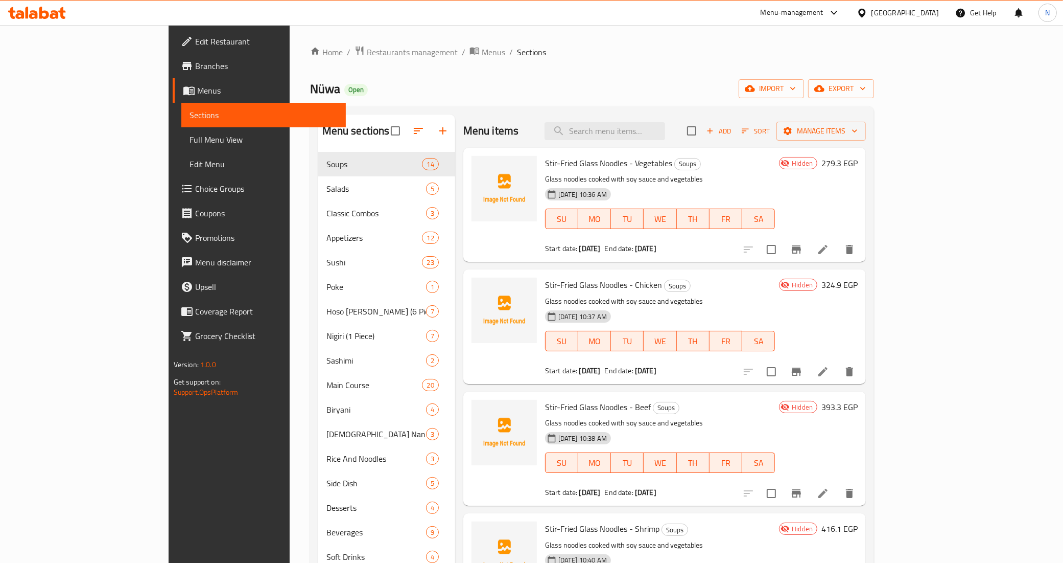
click at [640, 141] on div "Menu items Add Sort Manage items" at bounding box center [665, 130] width 403 height 33
click at [649, 123] on input "search" at bounding box center [605, 131] width 121 height 18
paste input "Singaporean Noodles"
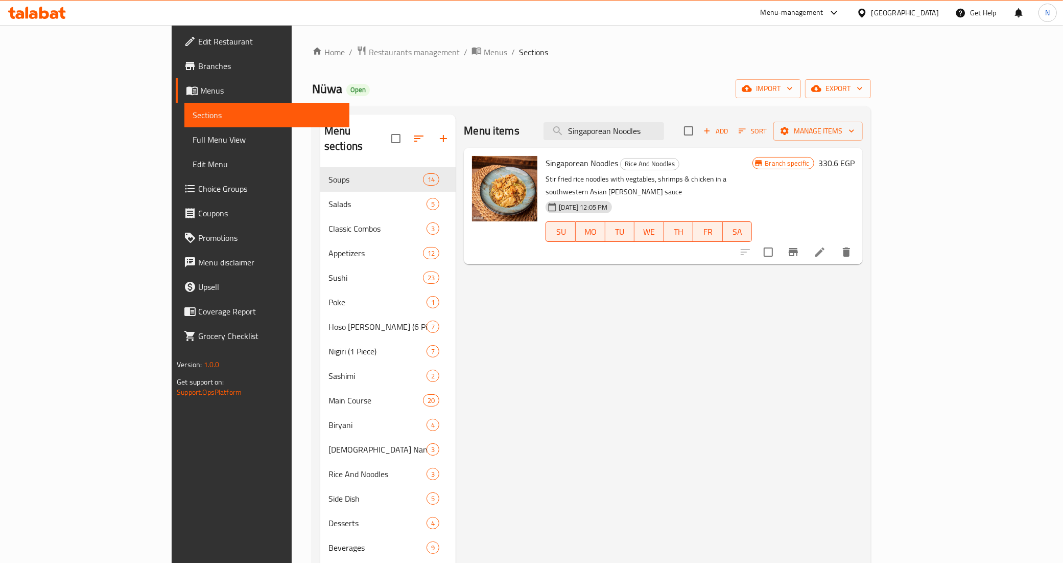
click at [800, 246] on icon "Branch-specific-item" at bounding box center [794, 252] width 12 height 12
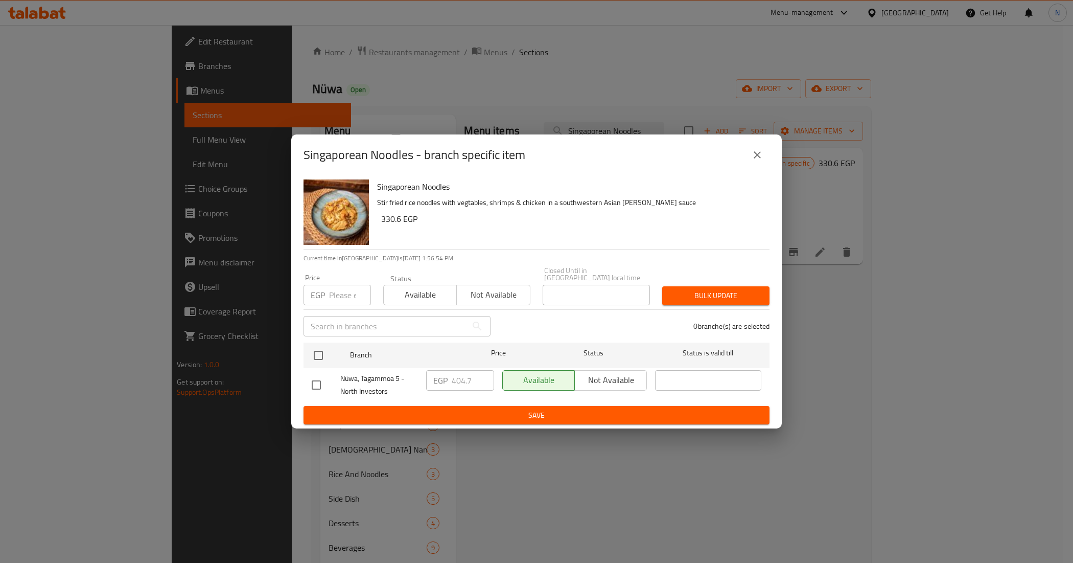
click at [761, 165] on button "close" at bounding box center [757, 155] width 25 height 25
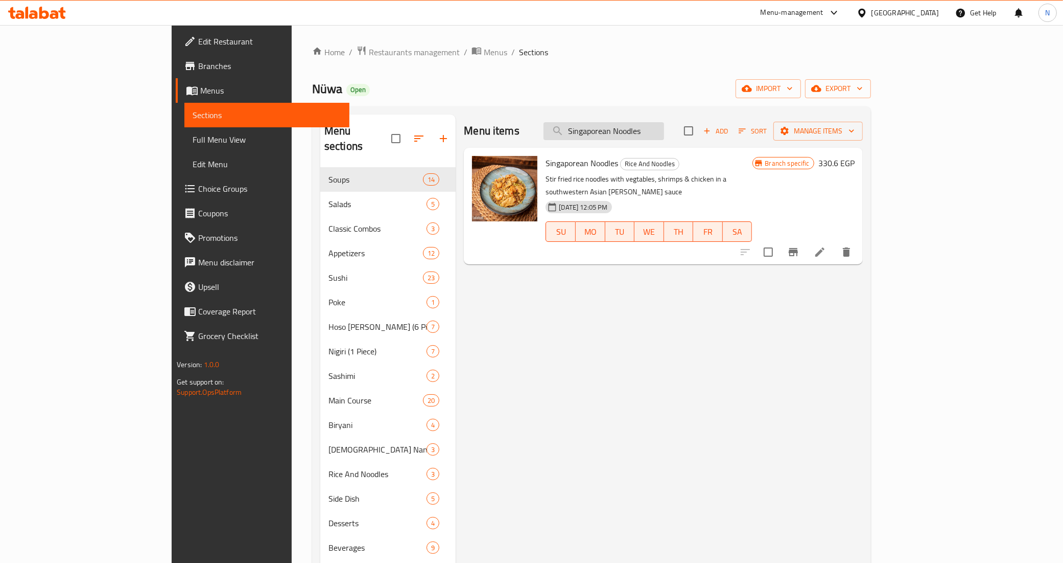
click at [664, 133] on input "Singaporean Noodles" at bounding box center [604, 131] width 121 height 18
click at [656, 130] on input "Singaporean Noodles" at bounding box center [604, 131] width 121 height 18
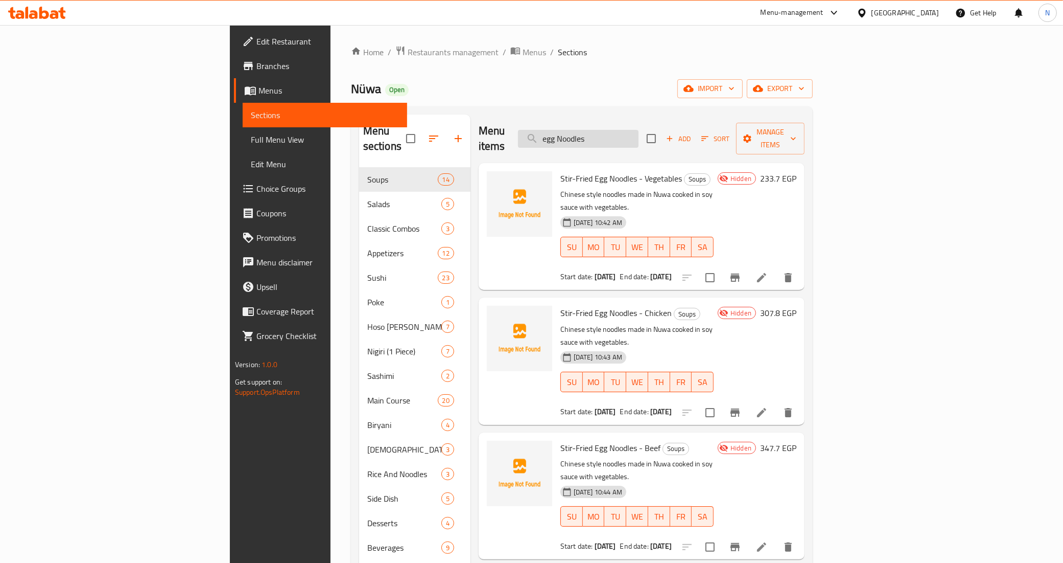
click at [632, 131] on input "egg Noodles" at bounding box center [578, 139] width 121 height 18
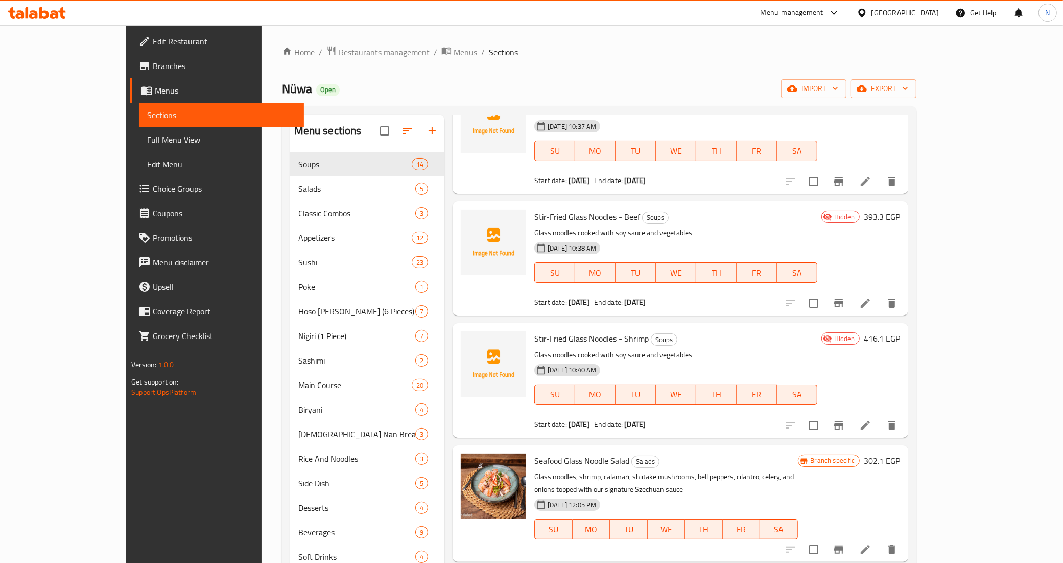
scroll to position [192, 0]
type input "glass Noodles"
click at [872, 428] on icon at bounding box center [866, 424] width 12 height 12
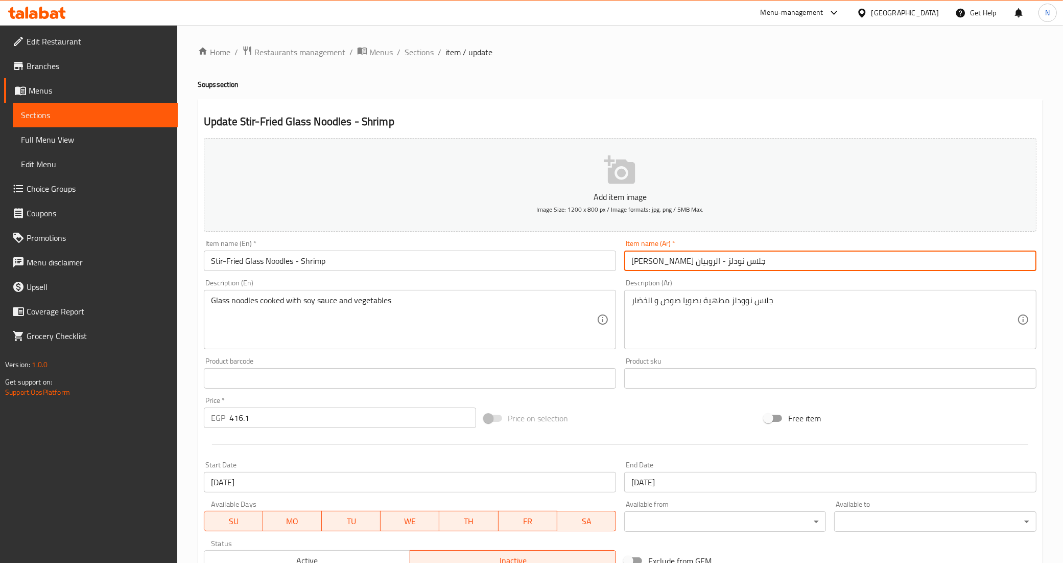
click at [645, 264] on input "ستير فرايد جلاس نودلز - الروبيان" at bounding box center [830, 260] width 412 height 20
paste input "مبري"
type input "ستير فرايد جلاس نودلز - جمبري"
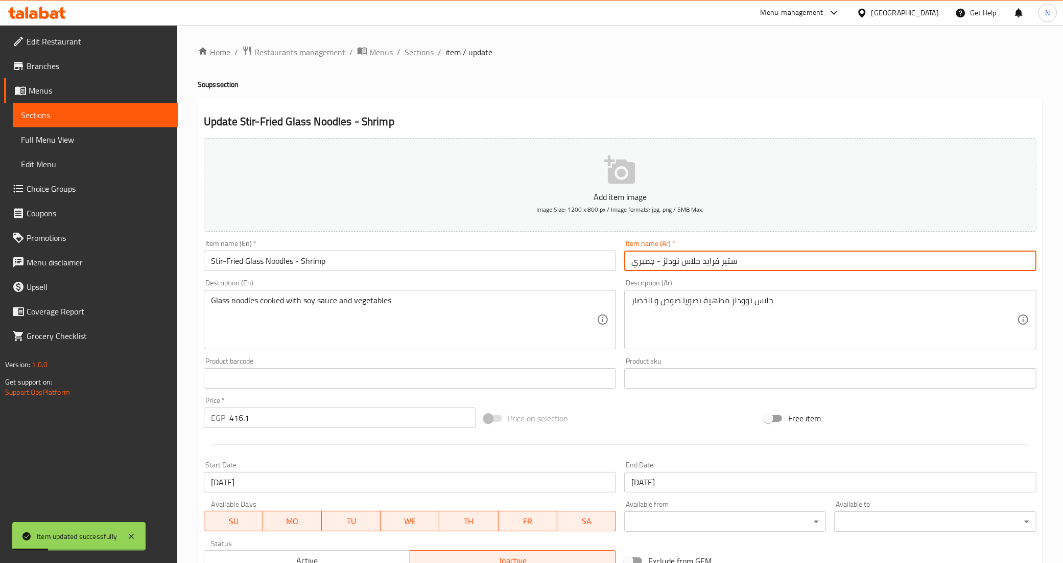
click at [405, 54] on span "Sections" at bounding box center [419, 52] width 29 height 12
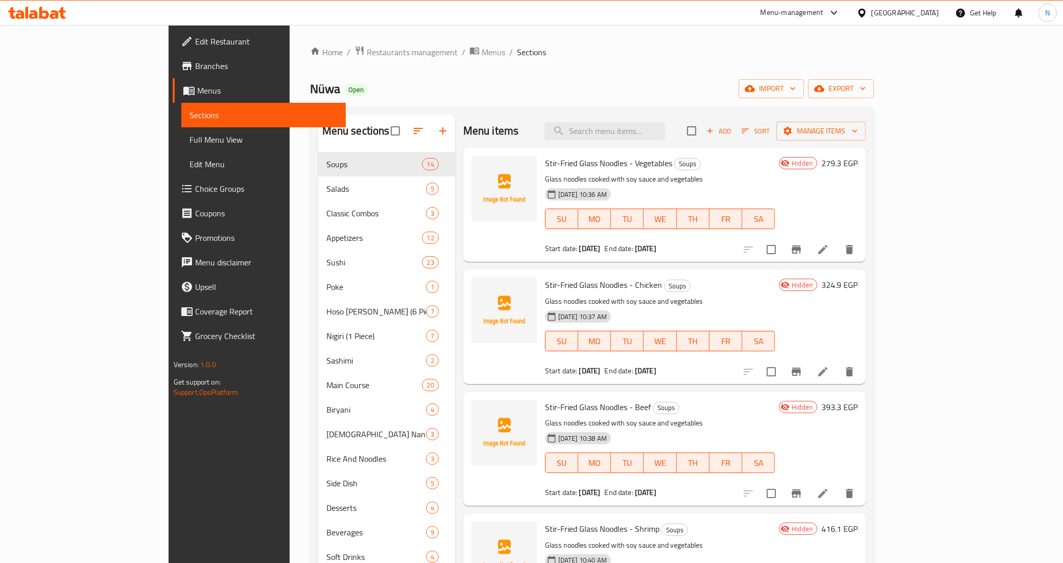
click at [173, 58] on link "Branches" at bounding box center [260, 66] width 174 height 25
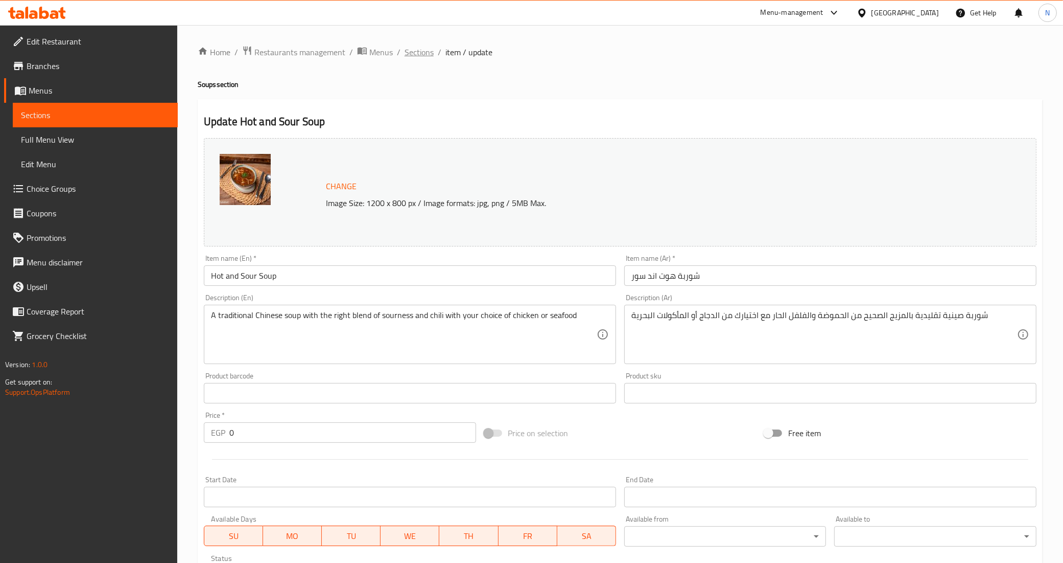
click at [409, 47] on span "Sections" at bounding box center [419, 52] width 29 height 12
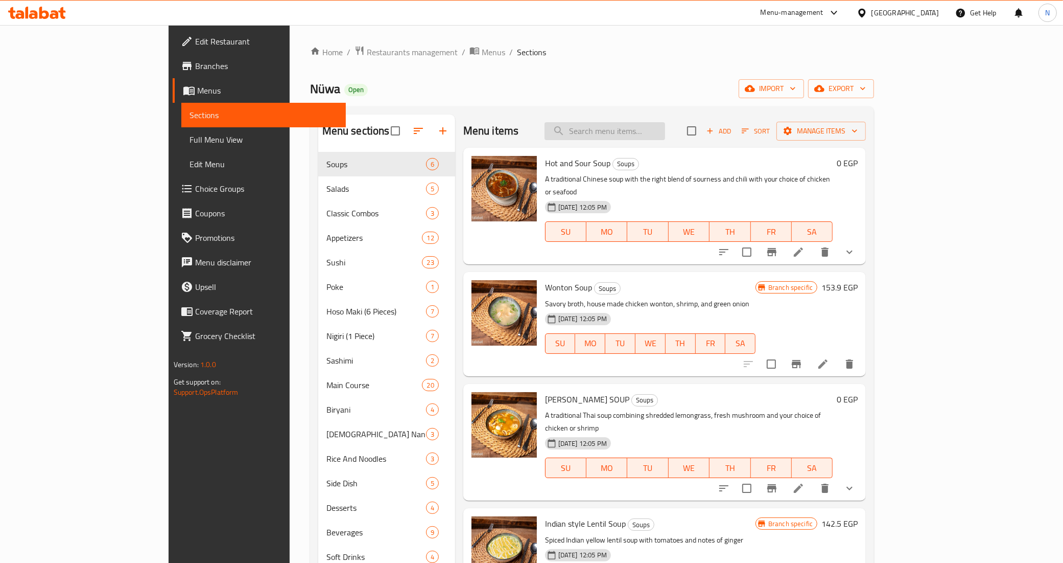
click at [650, 129] on input "search" at bounding box center [605, 131] width 121 height 18
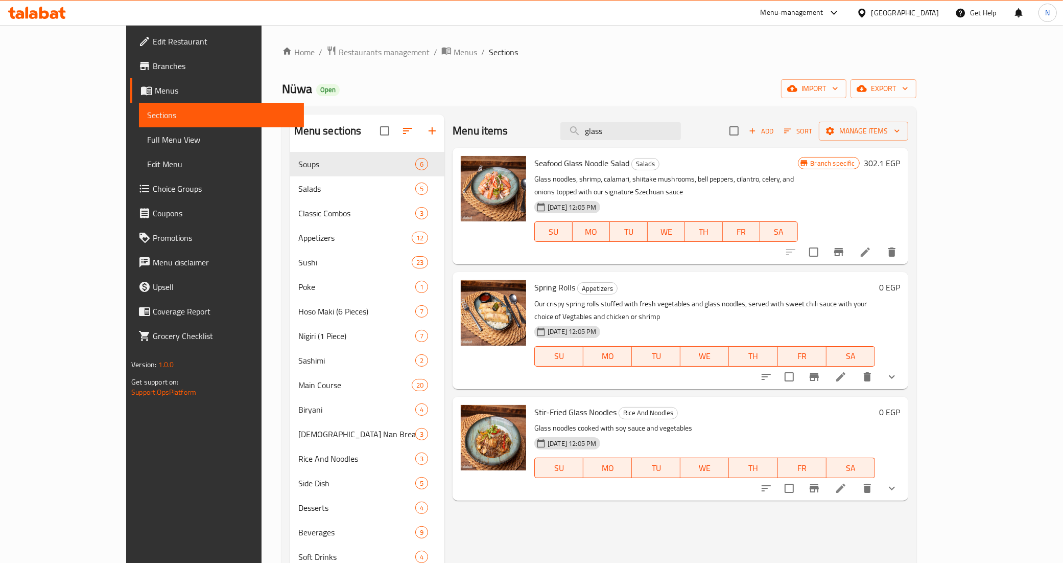
type input "glass"
click at [545, 404] on span "Stir-Fried Glass Noodles" at bounding box center [576, 411] width 82 height 15
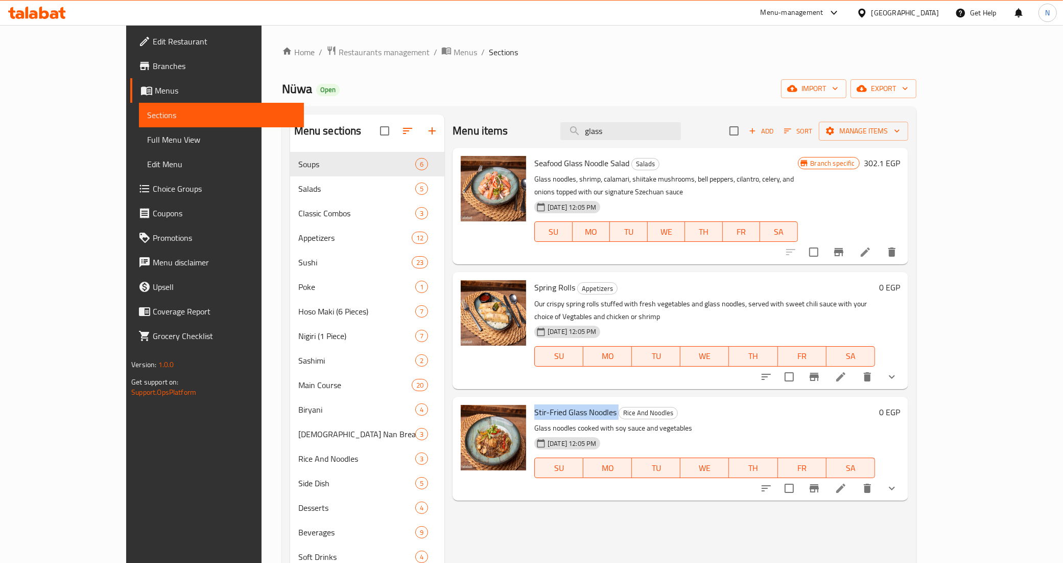
copy h6 "Stir-Fried Glass Noodles"
click at [147, 141] on span "Full Menu View" at bounding box center [221, 139] width 149 height 12
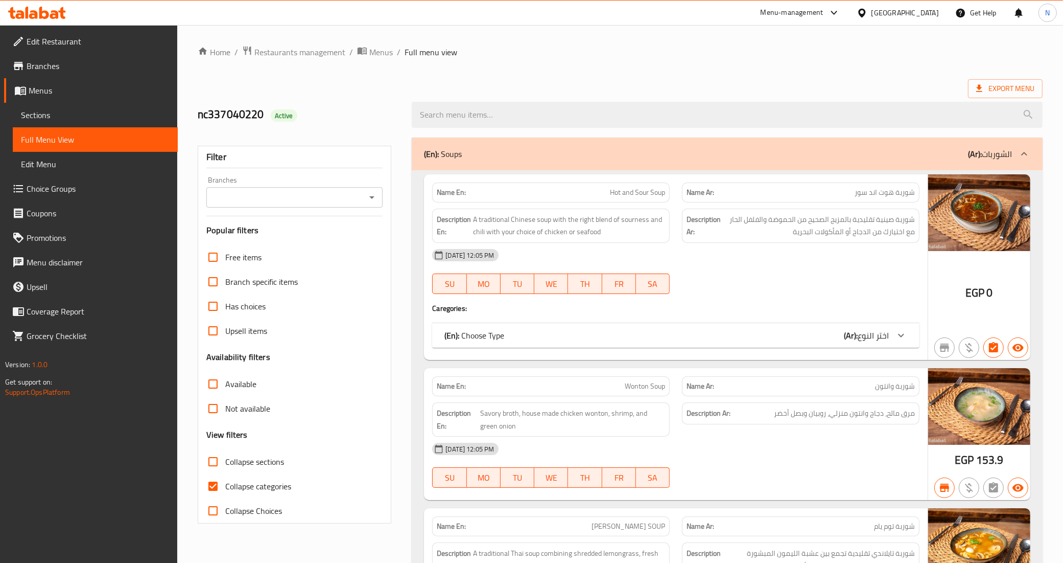
click at [248, 487] on span "Collapse categories" at bounding box center [258, 486] width 66 height 12
click at [225, 487] on input "Collapse categories" at bounding box center [213, 486] width 25 height 25
checkbox input "false"
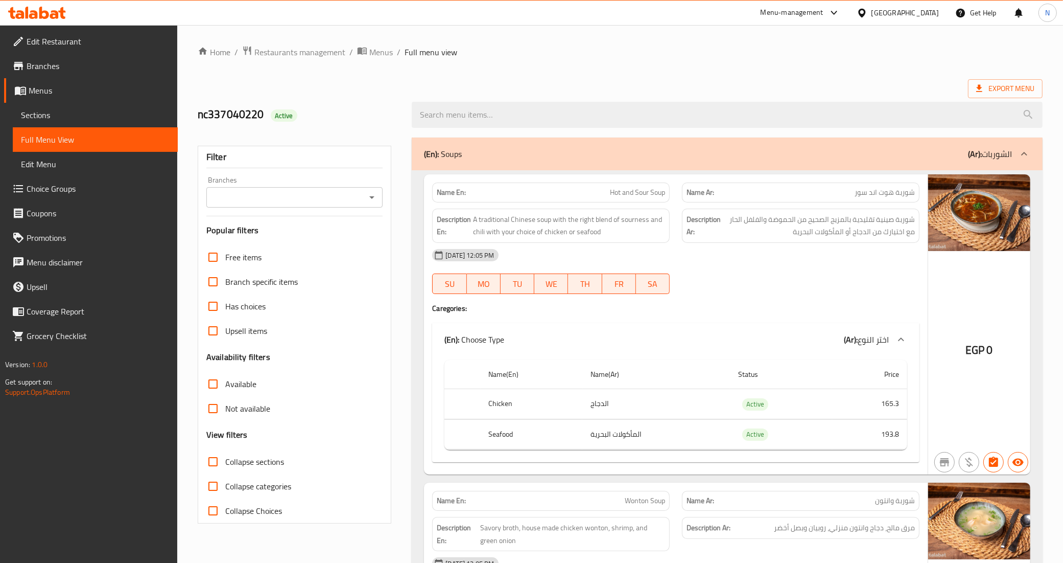
scroll to position [24449, 0]
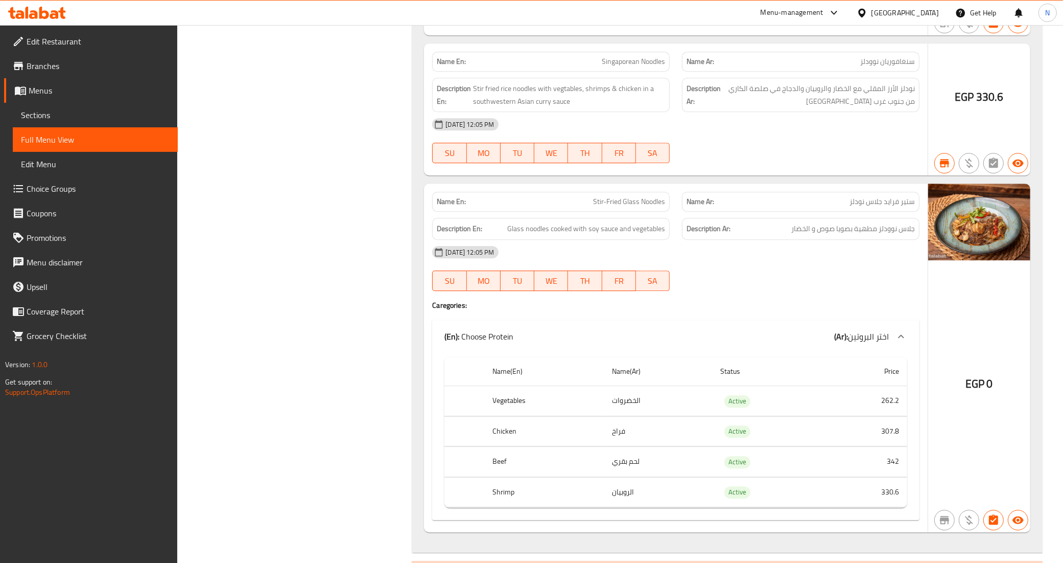
click at [870, 207] on span "ستير فرايد جلاس نودلز" at bounding box center [882, 201] width 65 height 11
copy span "ستير فرايد جلاس نودلز"
click at [816, 264] on div "11-05-2025 12:05 PM" at bounding box center [676, 252] width 500 height 25
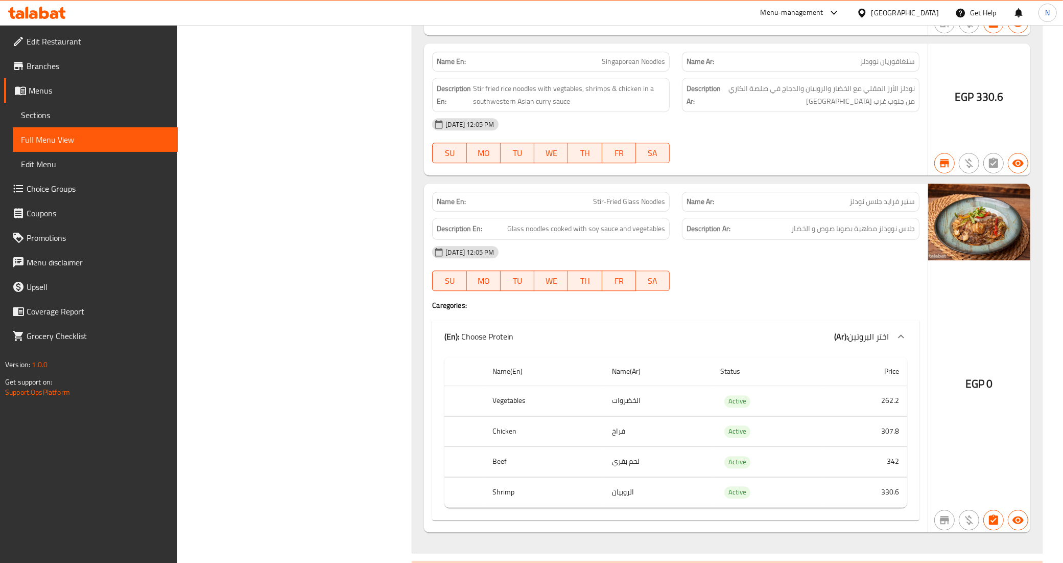
click at [816, 235] on span "جلاس نوودلز مطهية بصويا صوص و الخضار" at bounding box center [854, 228] width 124 height 13
copy div "جلاس نوودلز مطهية بصويا صوص و الخضار"
click at [525, 235] on span "Glass noodles cooked with soy sauce and vegetables" at bounding box center [586, 228] width 158 height 13
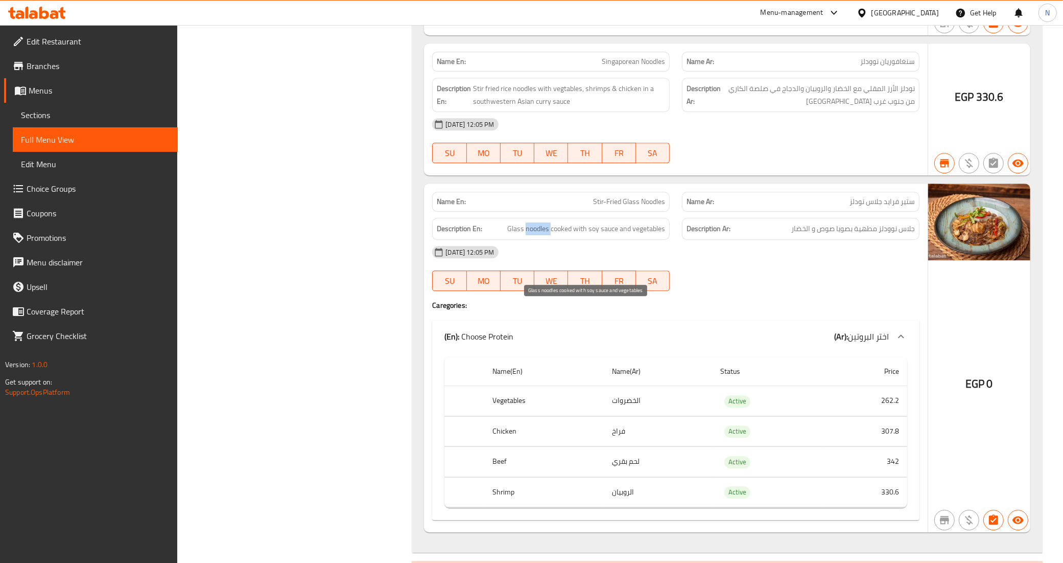
click at [525, 235] on span "Glass noodles cooked with soy sauce and vegetables" at bounding box center [586, 228] width 158 height 13
copy span "Glass noodles cooked with soy sauce and vegetables"
click at [499, 416] on th "Vegetables" at bounding box center [544, 401] width 120 height 30
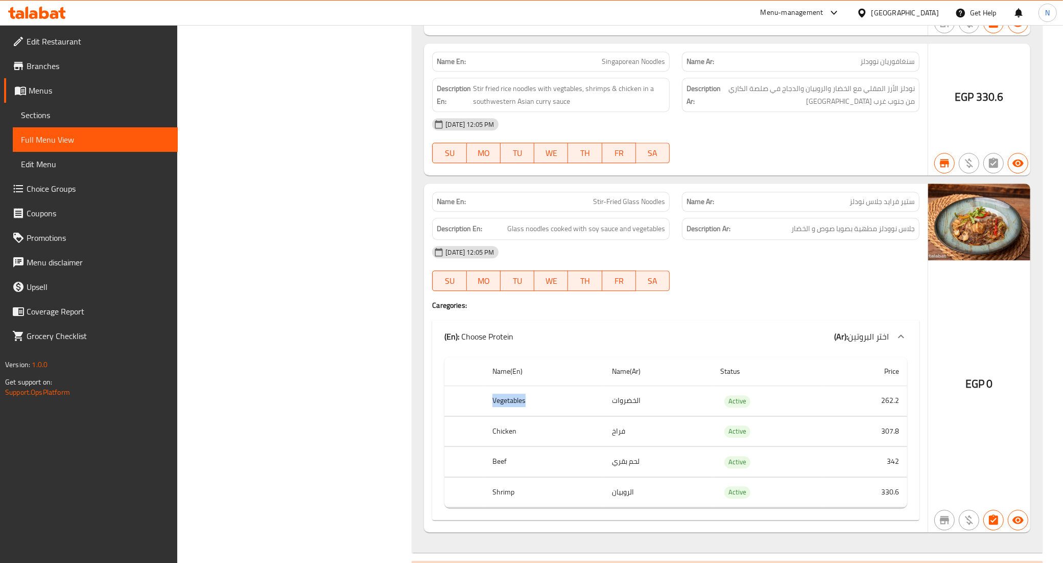
copy th "Vegetables"
click at [630, 416] on td "الخضروات" at bounding box center [658, 401] width 109 height 30
copy td "الخضروات"
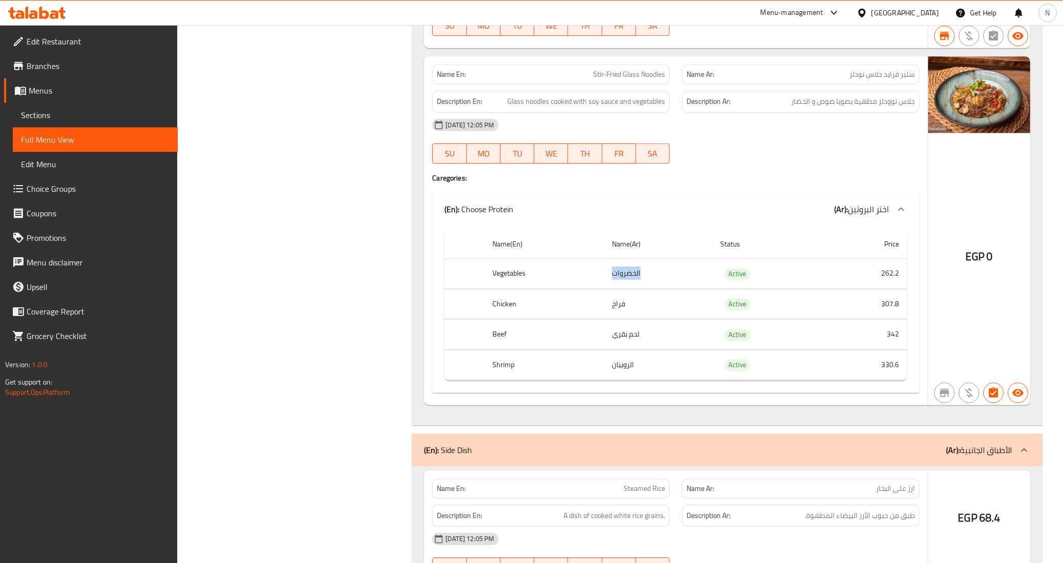
scroll to position [24577, 0]
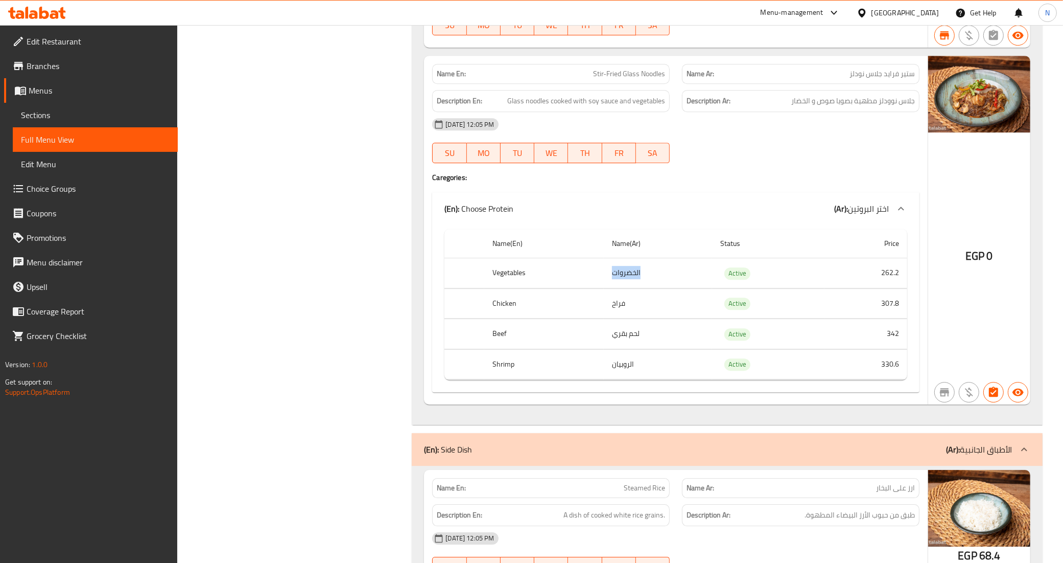
copy td "الخضروات"
click at [591, 107] on span "Glass noodles cooked with soy sauce and vegetables" at bounding box center [586, 101] width 158 height 13
copy span "Glass noodles cooked with soy sauce and vegetables"
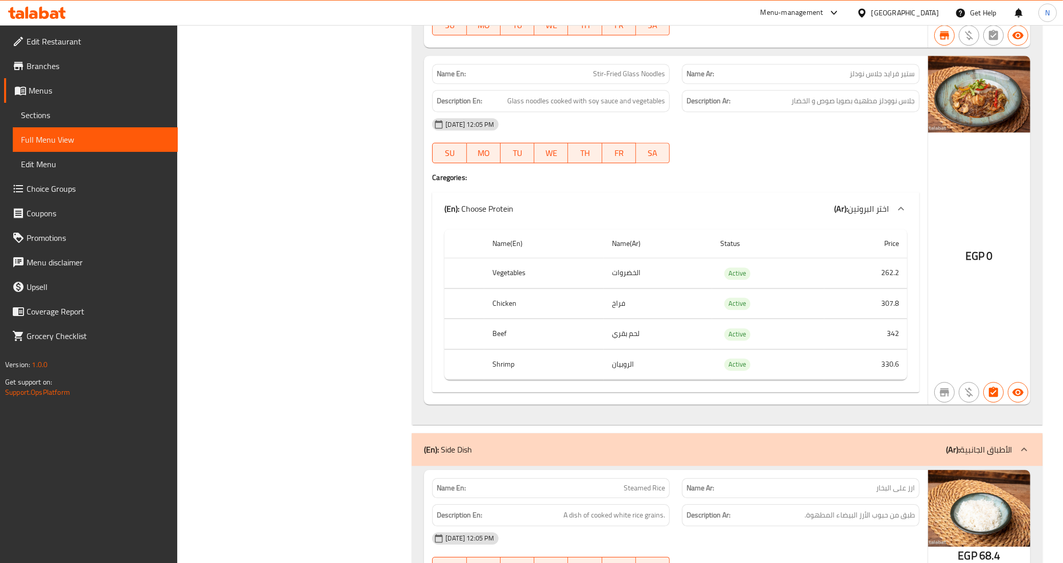
click at [624, 79] on span "Stir-Fried Glass Noodles" at bounding box center [629, 73] width 72 height 11
copy span "Stir-Fried Glass Noodles"
click at [504, 318] on th "Chicken" at bounding box center [544, 303] width 120 height 30
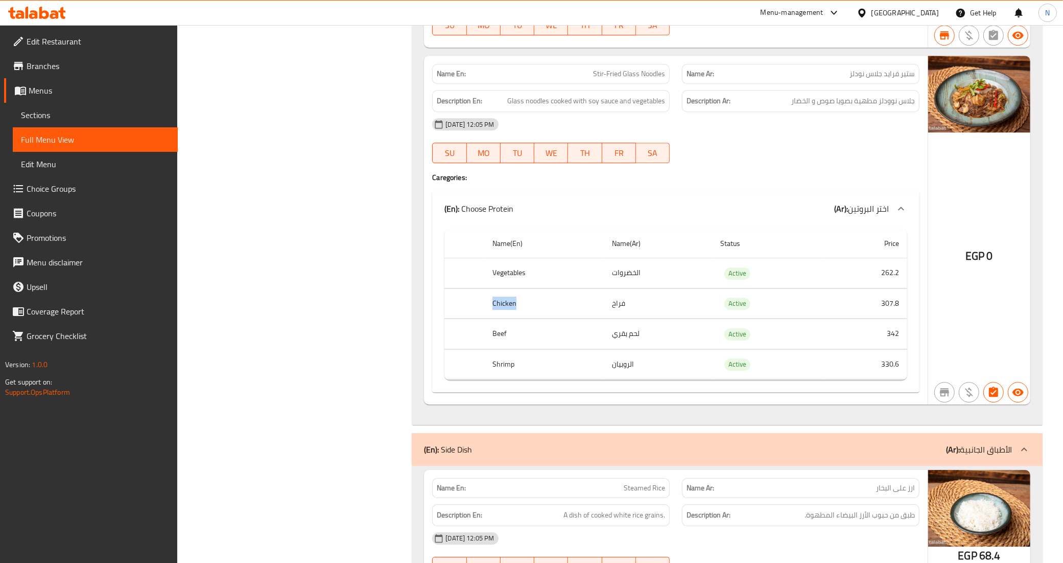
click at [504, 318] on th "Chicken" at bounding box center [544, 303] width 120 height 30
copy th "Chicken"
click at [780, 79] on p "Name Ar: ستير فرايد جلاس نودلز" at bounding box center [801, 73] width 228 height 11
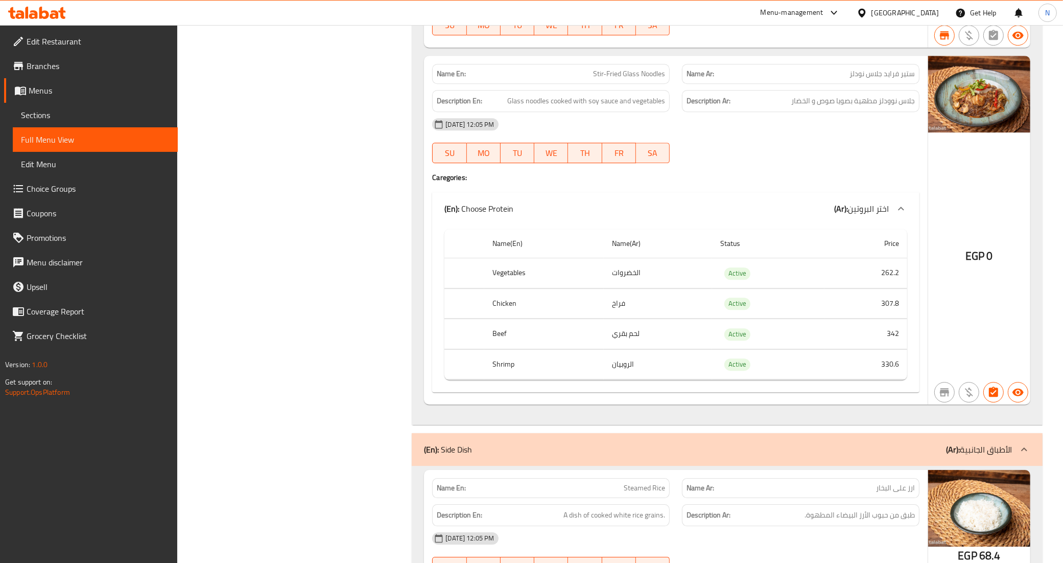
click at [843, 79] on p "Name Ar: ستير فرايد جلاس نودلز" at bounding box center [801, 73] width 228 height 11
click at [618, 318] on td "فراخ" at bounding box center [658, 303] width 109 height 30
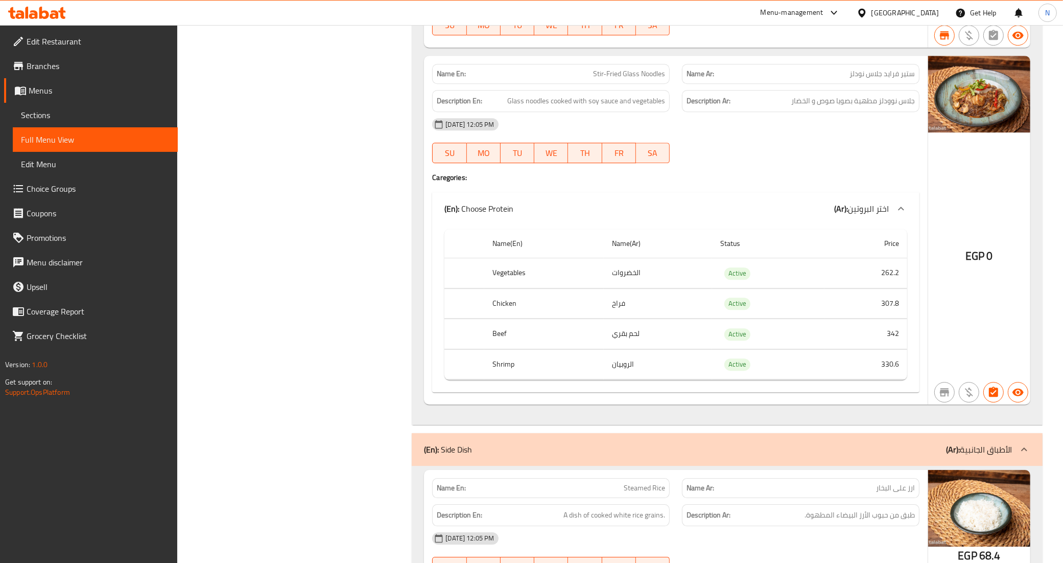
click at [805, 107] on span "جلاس نوودلز مطهية بصويا صوص و الخضار" at bounding box center [854, 101] width 124 height 13
click at [768, 84] on div "Name Ar: ستير فرايد جلاس نودلز" at bounding box center [801, 74] width 238 height 20
click at [878, 79] on span "ستير فرايد جلاس نودلز" at bounding box center [882, 73] width 65 height 11
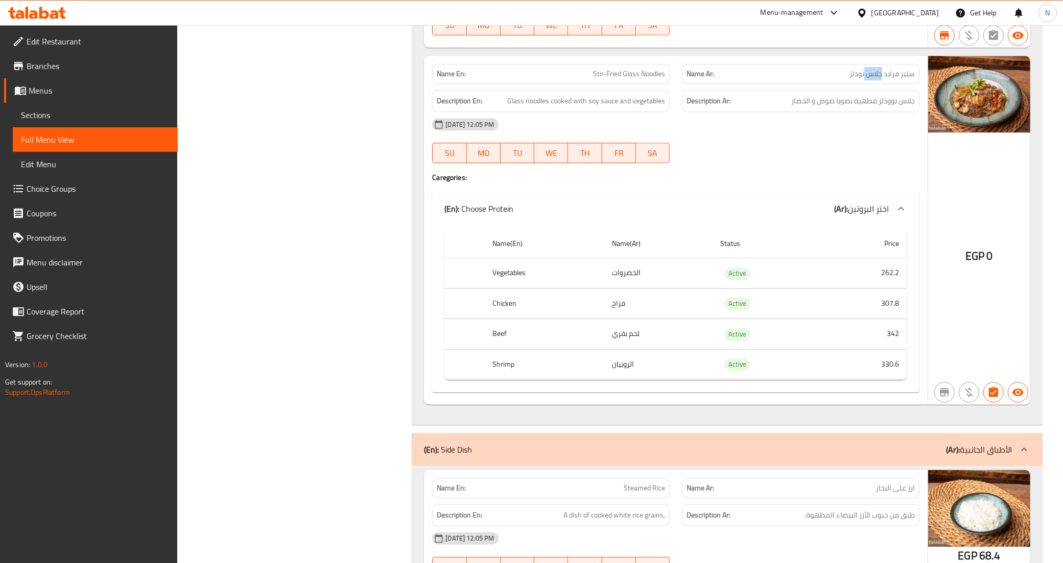
click at [878, 79] on span "ستير فرايد جلاس نودلز" at bounding box center [882, 73] width 65 height 11
click at [627, 349] on td "لحم بقري" at bounding box center [658, 334] width 109 height 30
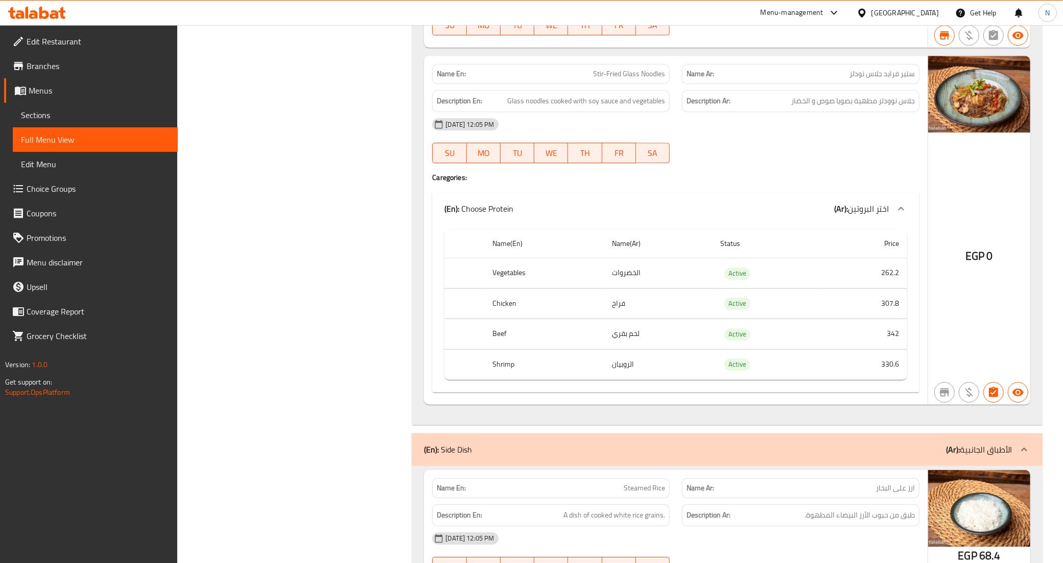
click at [645, 79] on span "Stir-Fried Glass Noodles" at bounding box center [629, 73] width 72 height 11
click at [501, 349] on th "Beef" at bounding box center [544, 334] width 120 height 30
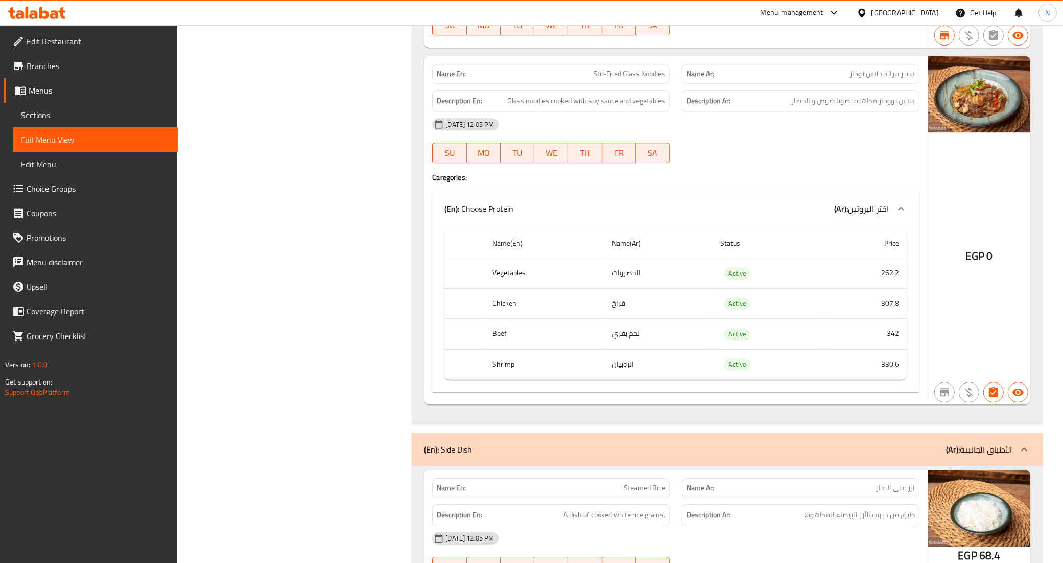
click at [530, 107] on span "Glass noodles cooked with soy sauce and vegetables" at bounding box center [586, 101] width 158 height 13
click at [531, 107] on span "Glass noodles cooked with soy sauce and vegetables" at bounding box center [586, 101] width 158 height 13
click at [609, 79] on span "Stir-Fried Glass Noodles" at bounding box center [629, 73] width 72 height 11
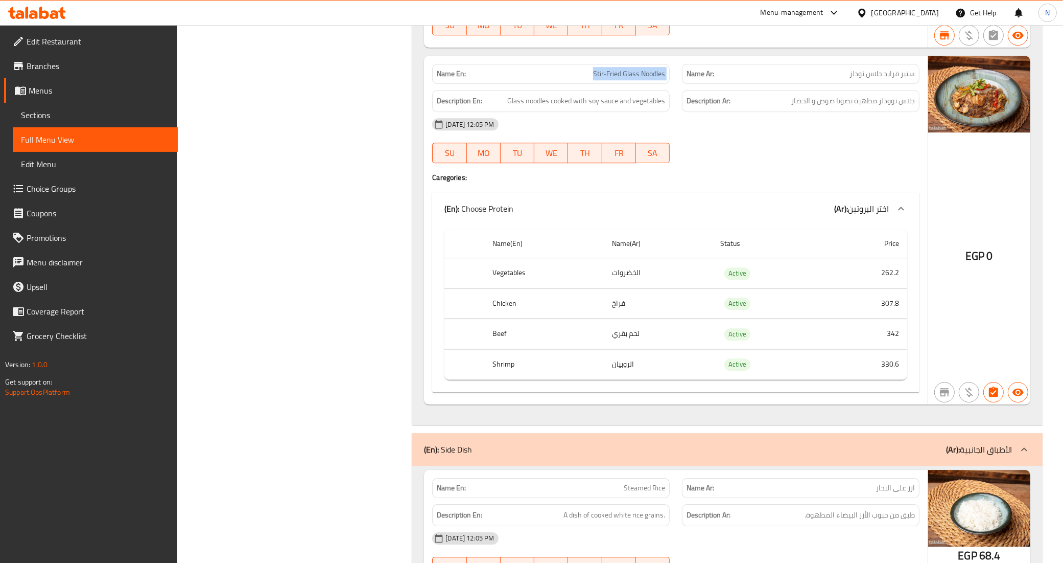
click at [609, 79] on span "Stir-Fried Glass Noodles" at bounding box center [629, 73] width 72 height 11
click at [895, 79] on span "ستير فرايد جلاس نودلز" at bounding box center [882, 73] width 65 height 11
click at [841, 107] on span "جلاس نوودلز مطهية بصويا صوص و الخضار" at bounding box center [854, 101] width 124 height 13
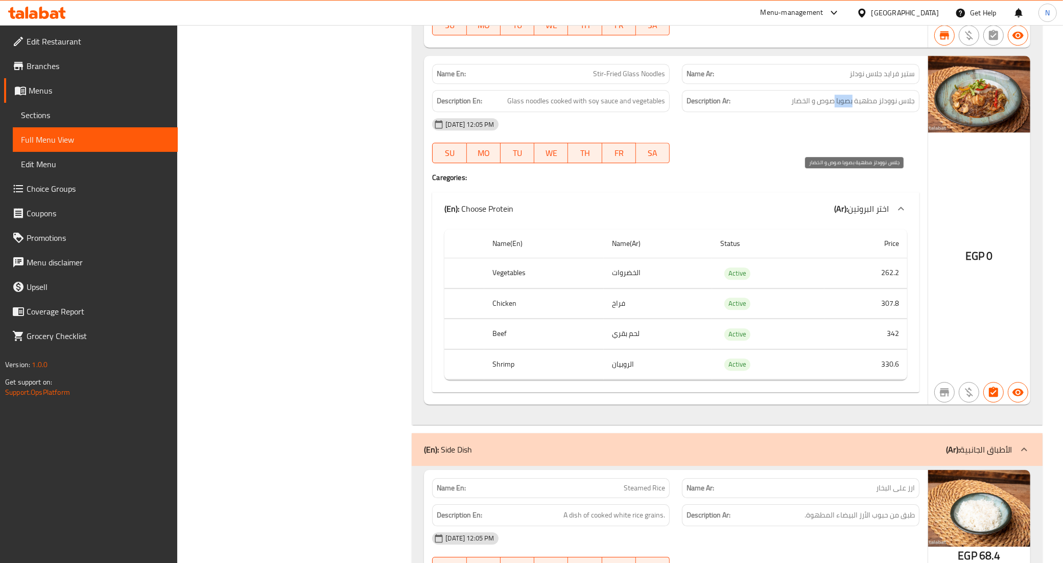
click at [841, 107] on span "جلاس نوودلز مطهية بصويا صوص و الخضار" at bounding box center [854, 101] width 124 height 13
click at [508, 379] on th "Shrimp" at bounding box center [544, 364] width 120 height 30
click at [629, 379] on td "الروبيان" at bounding box center [658, 364] width 109 height 30
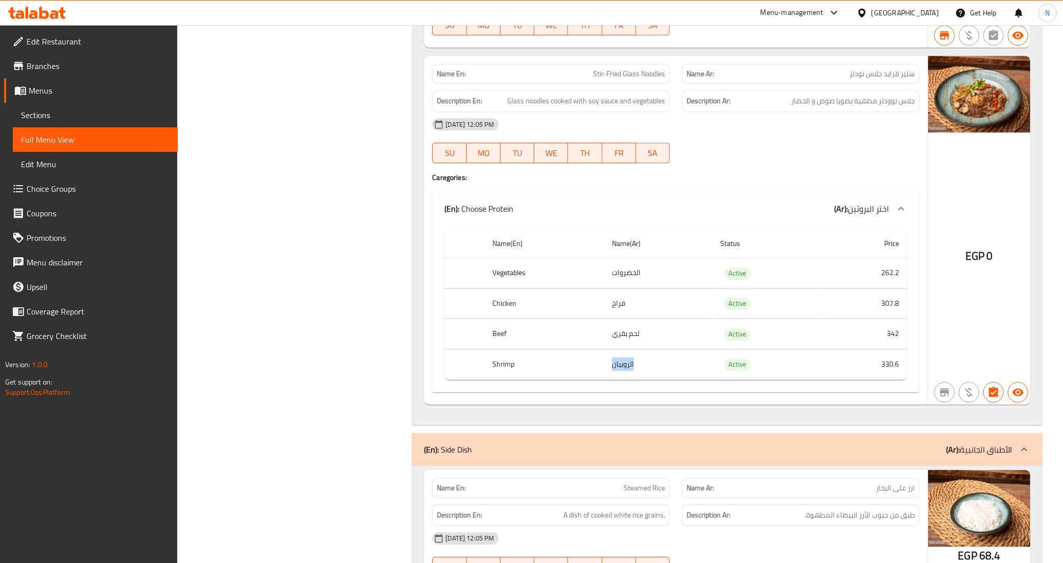
click at [629, 379] on td "الروبيان" at bounding box center [658, 364] width 109 height 30
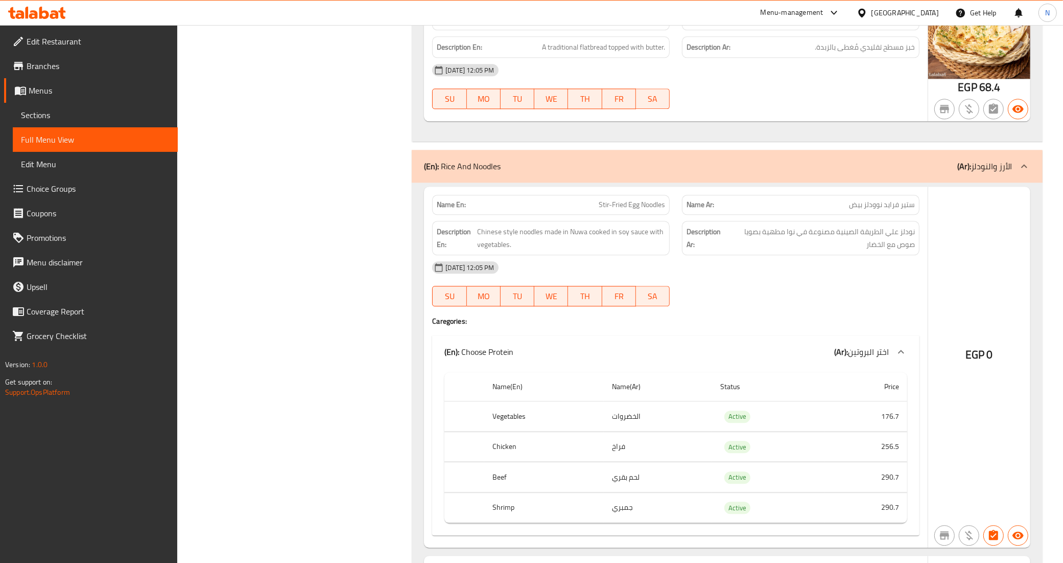
click at [637, 210] on span "Stir-Fried Egg Noodles" at bounding box center [632, 204] width 66 height 11
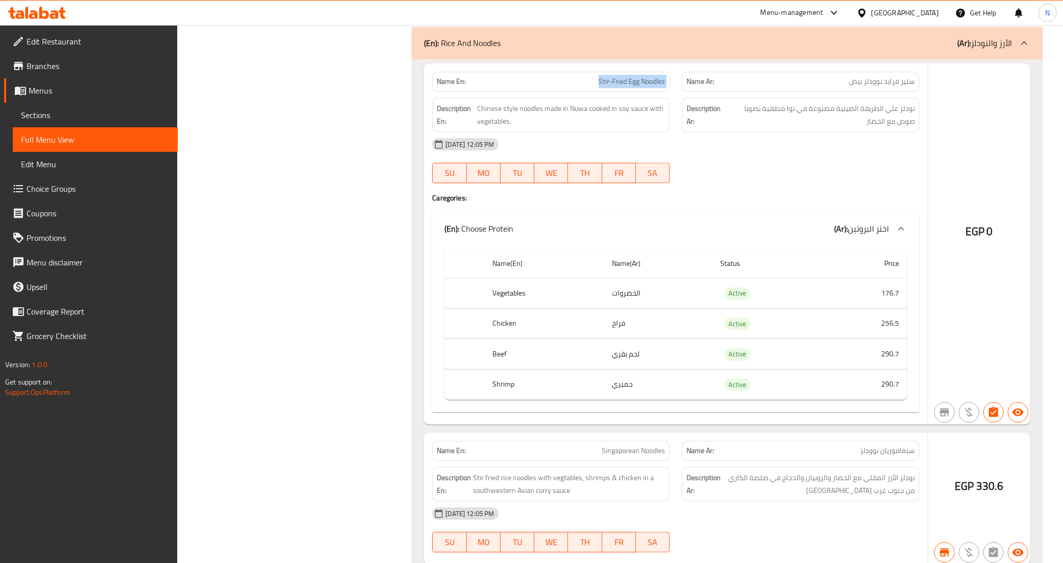
scroll to position [24065, 0]
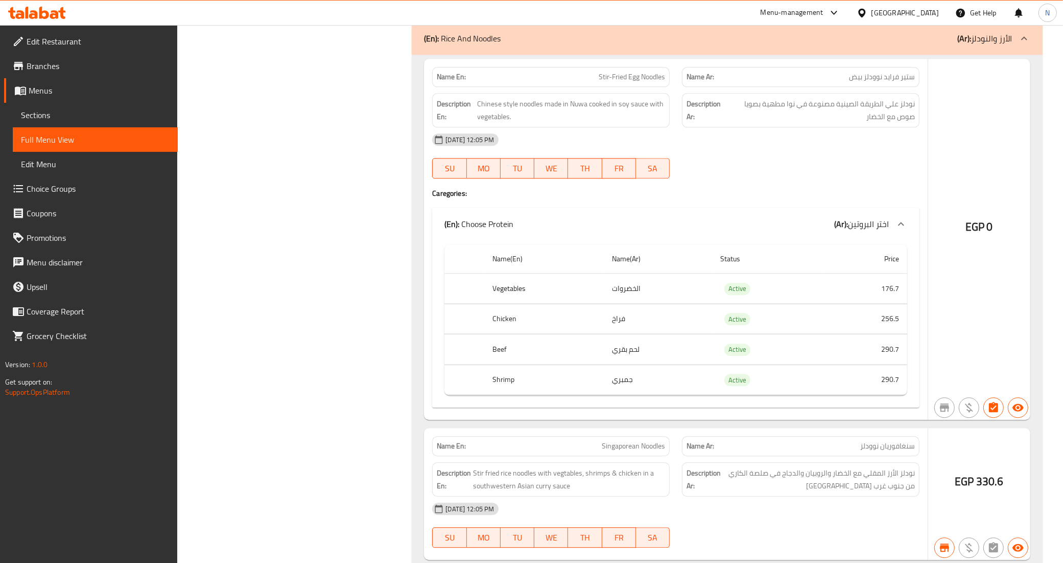
click at [506, 304] on th "Vegetables" at bounding box center [544, 288] width 120 height 30
click at [595, 123] on span "Chinese style noodles made in Nuwa cooked in soy sauce with vegetables." at bounding box center [572, 110] width 188 height 25
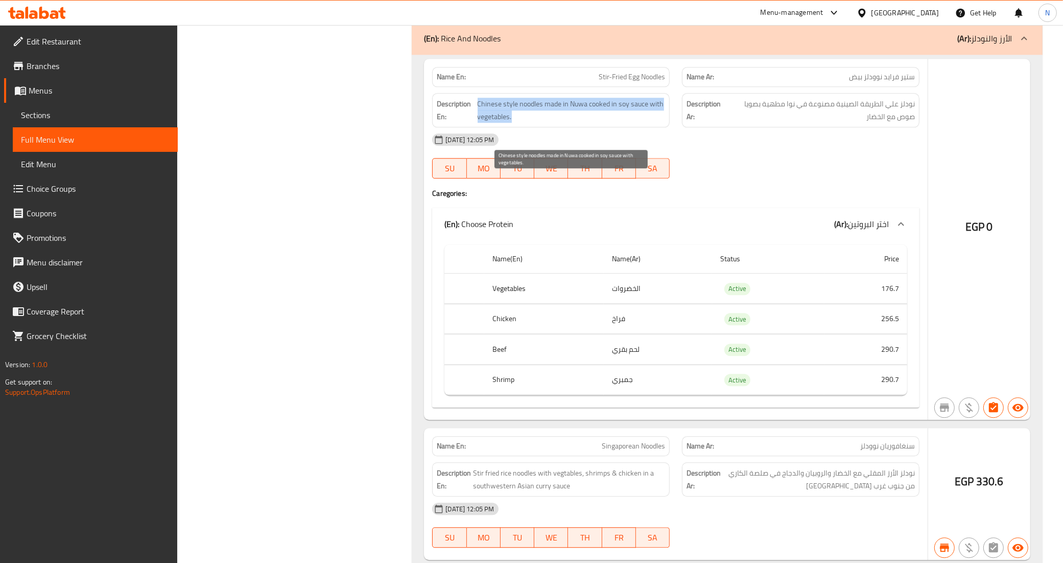
click at [595, 123] on span "Chinese style noodles made in Nuwa cooked in soy sauce with vegetables." at bounding box center [572, 110] width 188 height 25
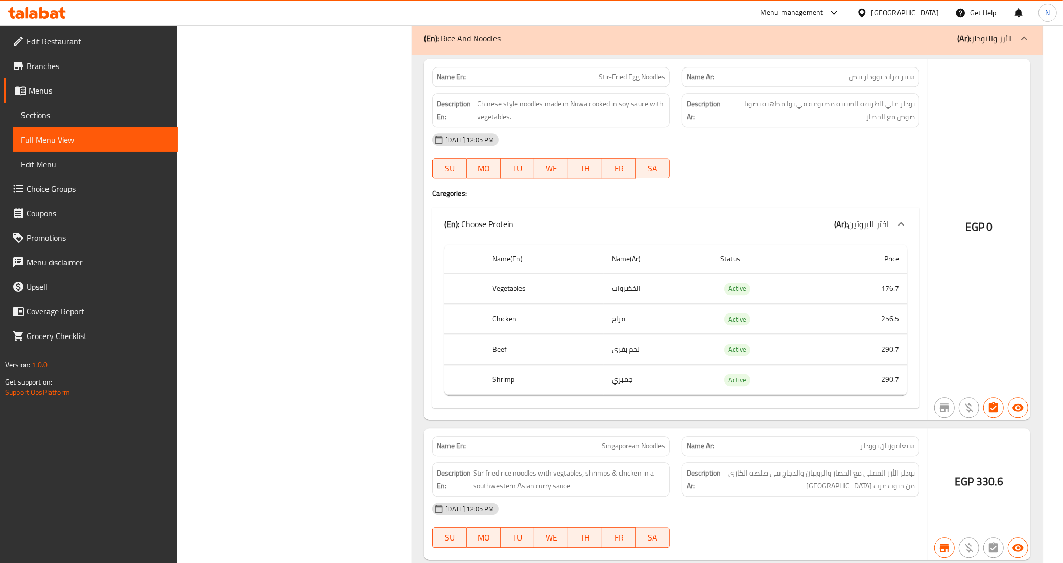
click at [874, 82] on span "ستير فرايد نوودلز بيض" at bounding box center [882, 77] width 66 height 11
click at [898, 236] on div at bounding box center [901, 224] width 25 height 25
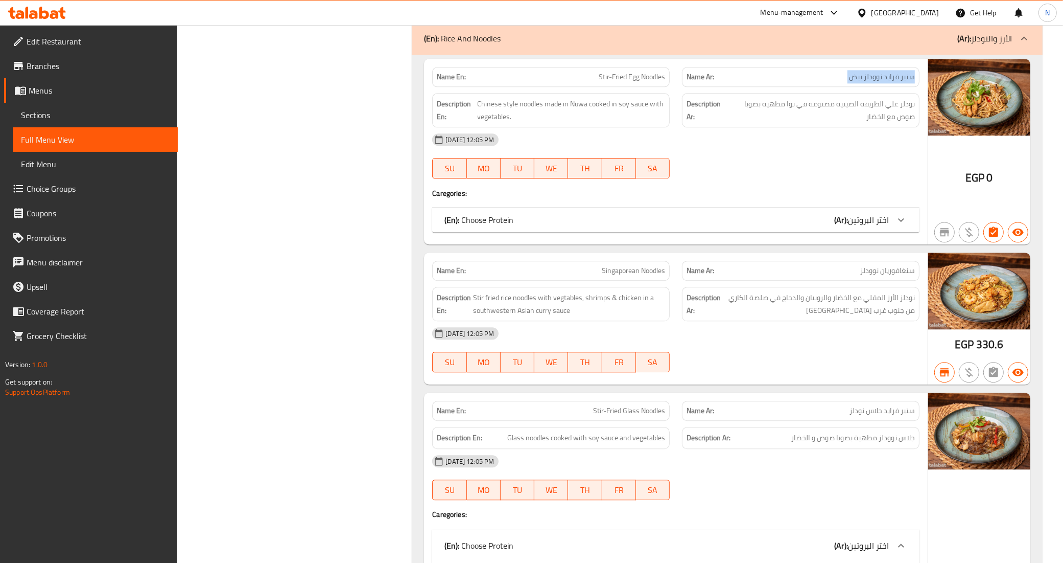
click at [898, 226] on icon at bounding box center [901, 220] width 12 height 12
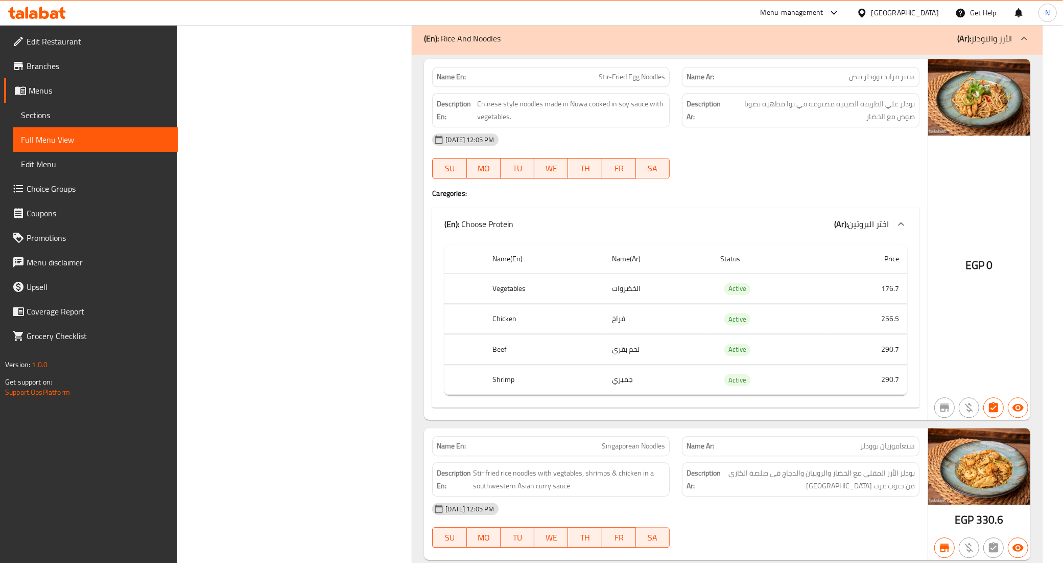
click at [635, 304] on td "الخضروات" at bounding box center [658, 288] width 109 height 30
click at [824, 123] on span "نودلز علي الطريقة الصينية مصنوعة في نوا مطهية بصويا صوص مع الخضار" at bounding box center [821, 110] width 189 height 25
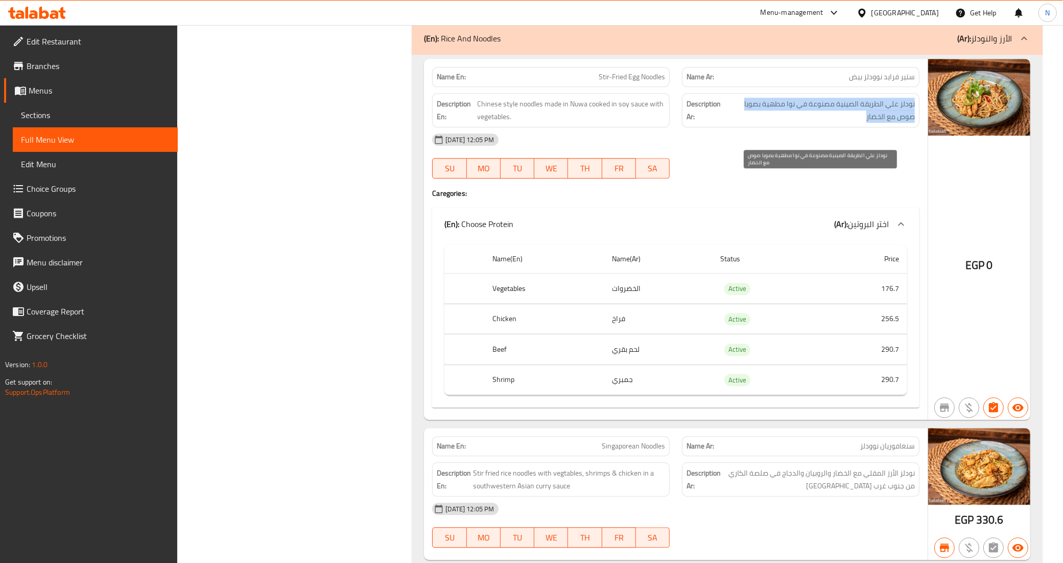
click at [824, 123] on span "نودلز علي الطريقة الصينية مصنوعة في نوا مطهية بصويا صوص مع الخضار" at bounding box center [821, 110] width 189 height 25
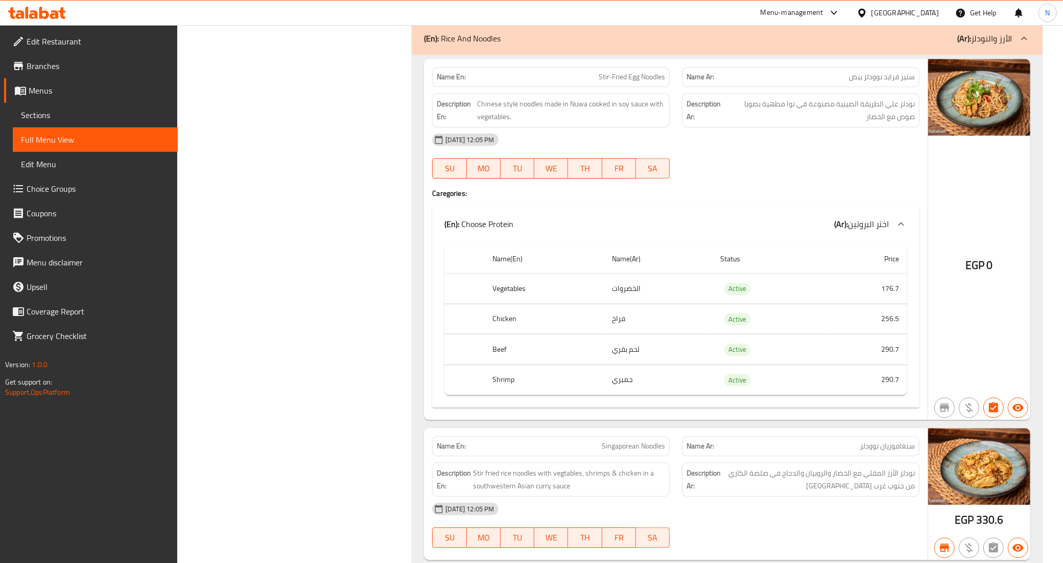
click at [866, 82] on span "ستير فرايد نوودلز بيض" at bounding box center [882, 77] width 66 height 11
click at [602, 82] on span "Stir-Fried Egg Noodles" at bounding box center [632, 77] width 66 height 11
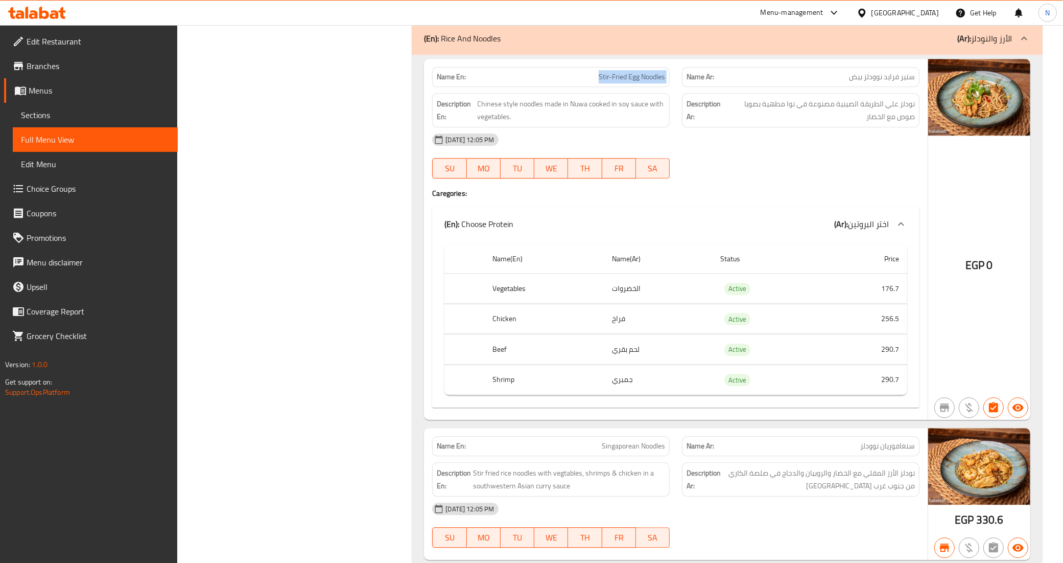
click at [602, 82] on span "Stir-Fried Egg Noodles" at bounding box center [632, 77] width 66 height 11
click at [511, 123] on span "Chinese style noodles made in Nuwa cooked in soy sauce with vegetables." at bounding box center [572, 110] width 188 height 25
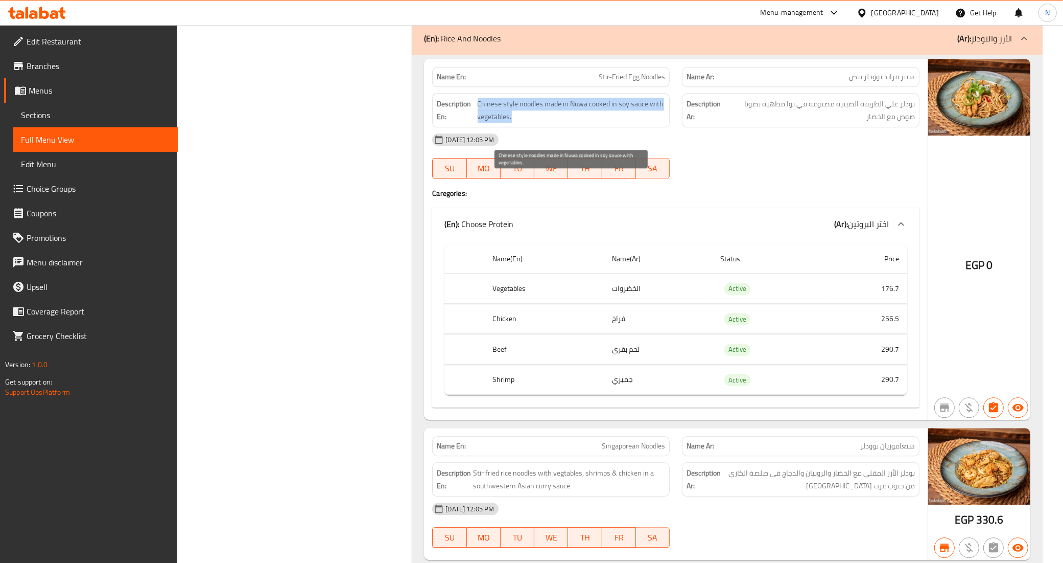
click at [511, 123] on span "Chinese style noodles made in Nuwa cooked in soy sauce with vegetables." at bounding box center [572, 110] width 188 height 25
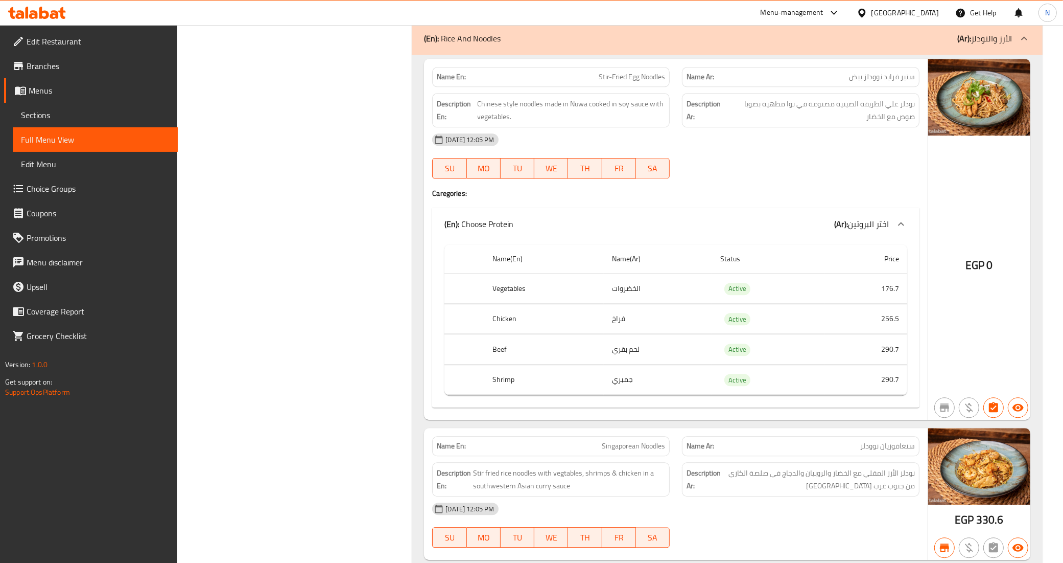
click at [509, 334] on th "Chicken" at bounding box center [544, 319] width 120 height 30
click at [617, 334] on td "فراخ" at bounding box center [658, 319] width 109 height 30
click at [625, 87] on div "Name En: Stir-Fried Egg Noodles" at bounding box center [551, 77] width 238 height 20
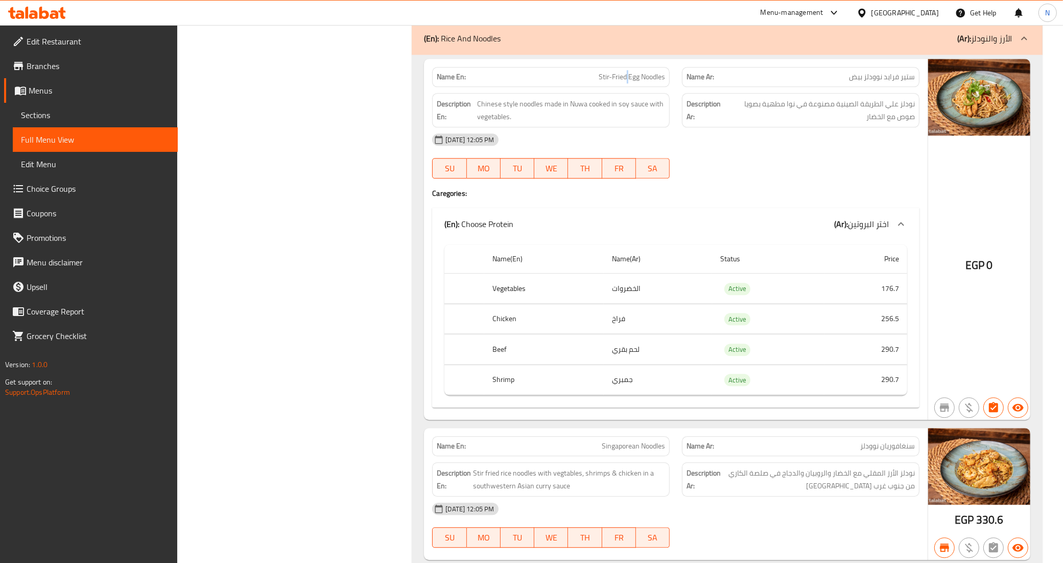
click at [625, 87] on div "Name En: Stir-Fried Egg Noodles" at bounding box center [551, 77] width 238 height 20
click at [655, 123] on span "Chinese style noodles made in Nuwa cooked in soy sauce with vegetables." at bounding box center [572, 110] width 188 height 25
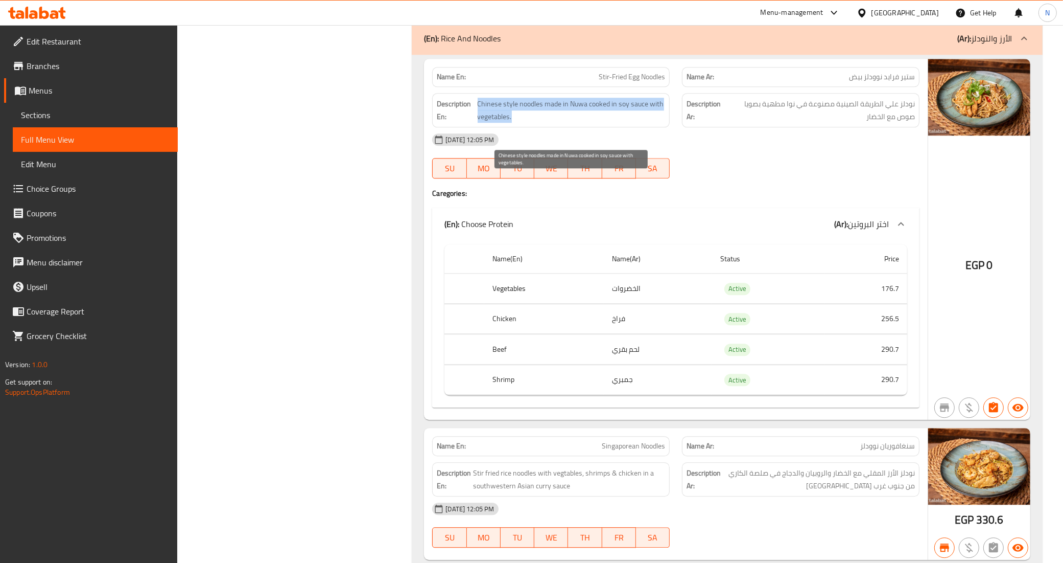
click at [655, 123] on span "Chinese style noodles made in Nuwa cooked in soy sauce with vegetables." at bounding box center [572, 110] width 188 height 25
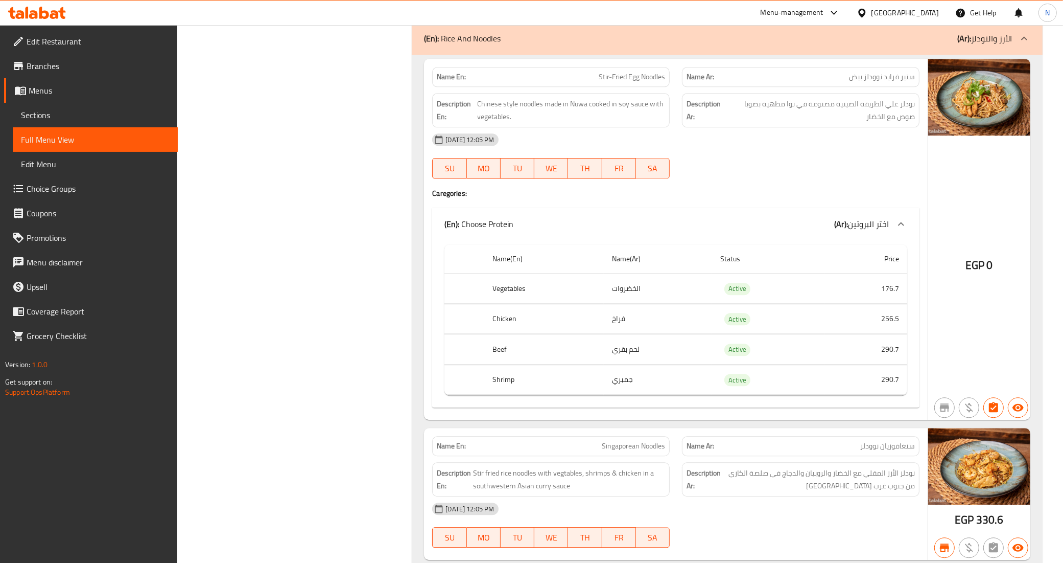
click at [750, 82] on p "Name Ar: ستير فرايد نوودلز بيض" at bounding box center [801, 77] width 228 height 11
click at [904, 82] on span "ستير فرايد نوودلز بيض" at bounding box center [882, 77] width 66 height 11
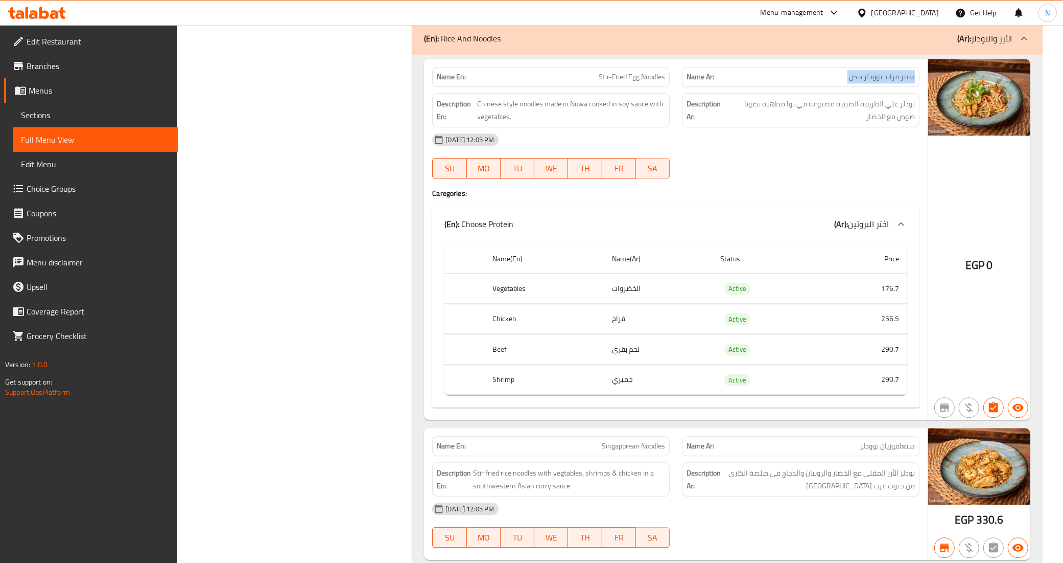
click at [904, 82] on span "ستير فرايد نوودلز بيض" at bounding box center [882, 77] width 66 height 11
click at [789, 123] on span "نودلز علي الطريقة الصينية مصنوعة في نوا مطهية بصويا صوص مع الخضار" at bounding box center [821, 110] width 189 height 25
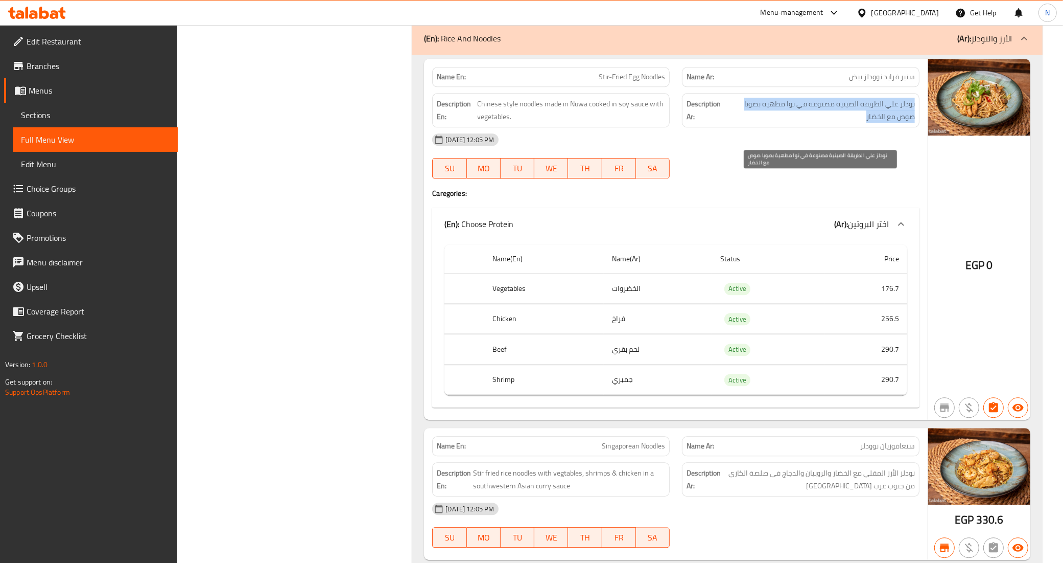
click at [789, 123] on span "نودلز علي الطريقة الصينية مصنوعة في نوا مطهية بصويا صوص مع الخضار" at bounding box center [821, 110] width 189 height 25
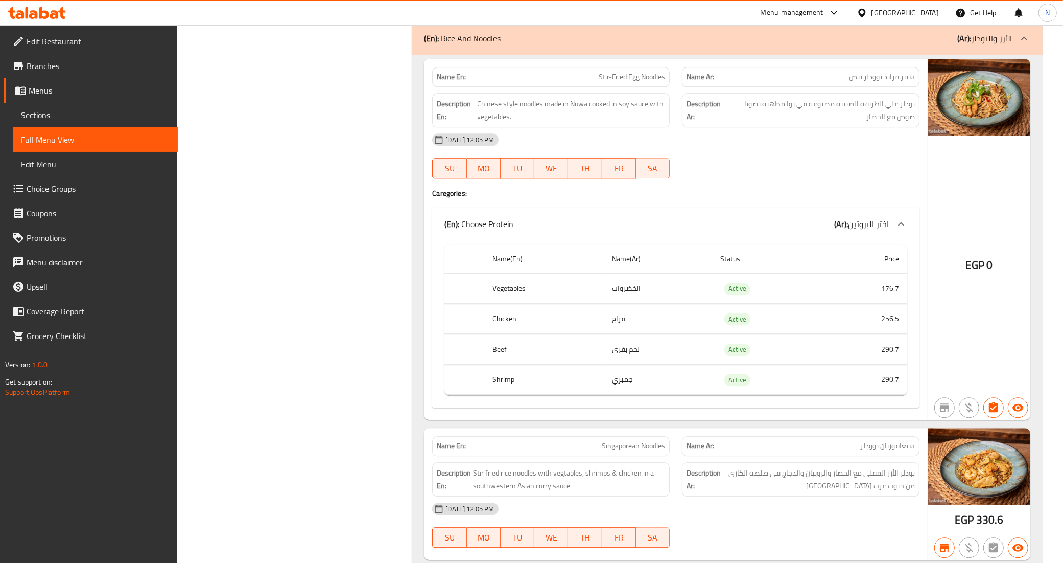
click at [505, 334] on th "Chicken" at bounding box center [544, 319] width 120 height 30
click at [506, 364] on th "Beef" at bounding box center [544, 349] width 120 height 30
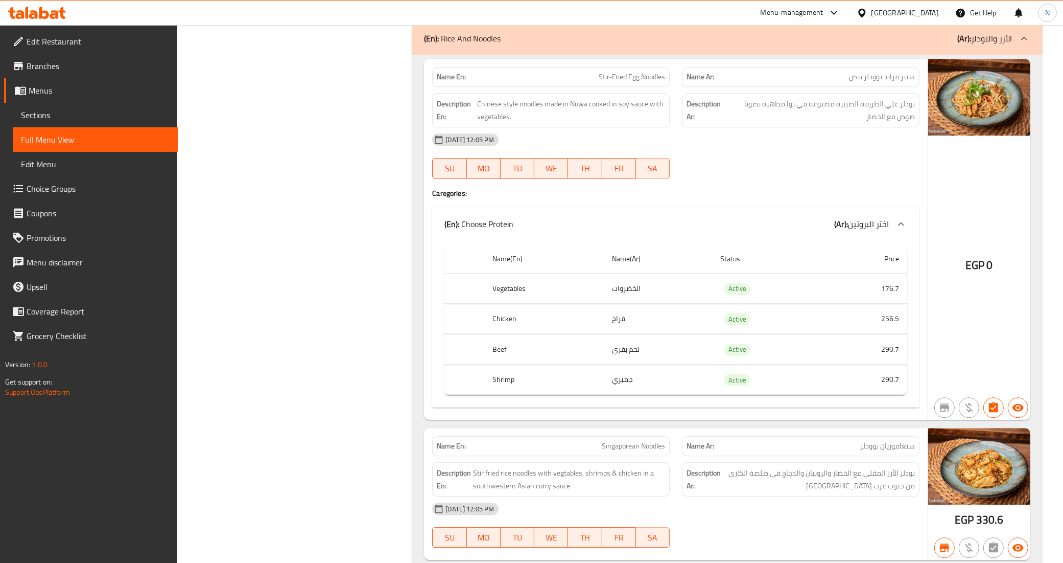
click at [617, 364] on td "لحم بقري" at bounding box center [658, 349] width 109 height 30
click at [604, 87] on div "Name En: Stir-Fried Egg Noodles" at bounding box center [551, 77] width 238 height 20
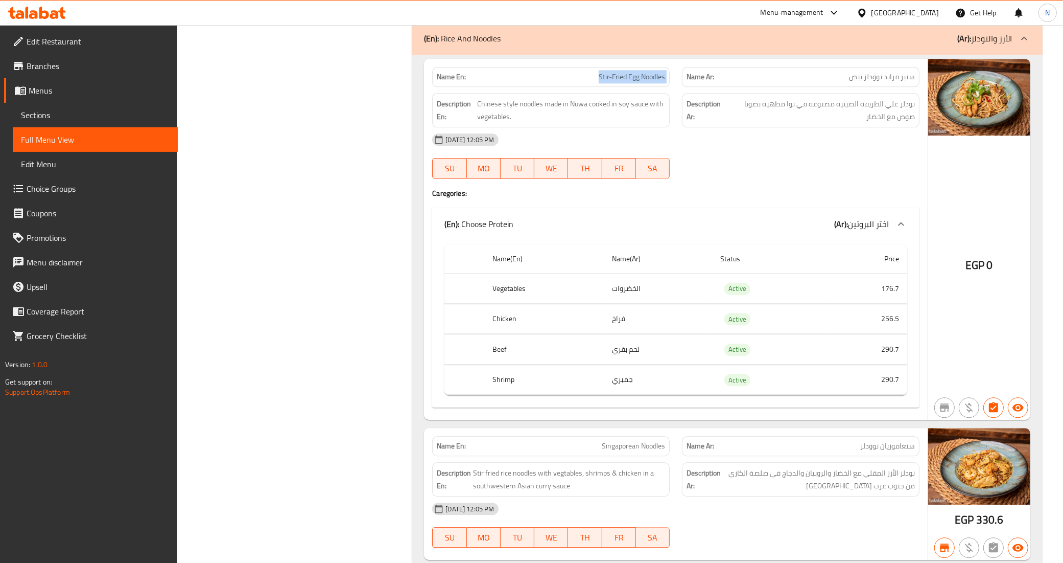
click at [604, 87] on div "Name En: Stir-Fried Egg Noodles" at bounding box center [551, 77] width 238 height 20
click at [599, 123] on span "Chinese style noodles made in Nuwa cooked in soy sauce with vegetables." at bounding box center [572, 110] width 188 height 25
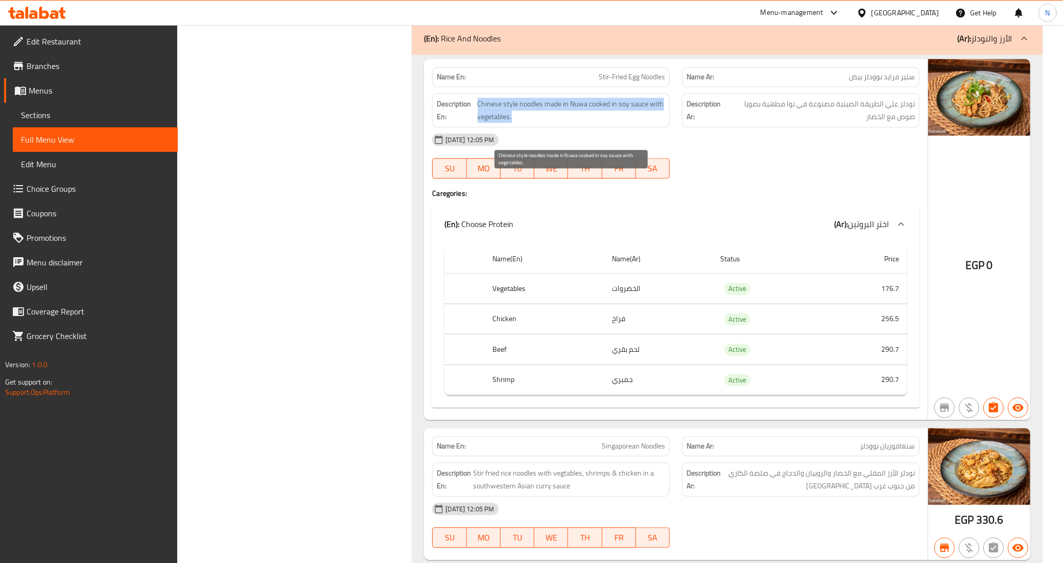
click at [599, 123] on span "Chinese style noodles made in Nuwa cooked in soy sauce with vegetables." at bounding box center [572, 110] width 188 height 25
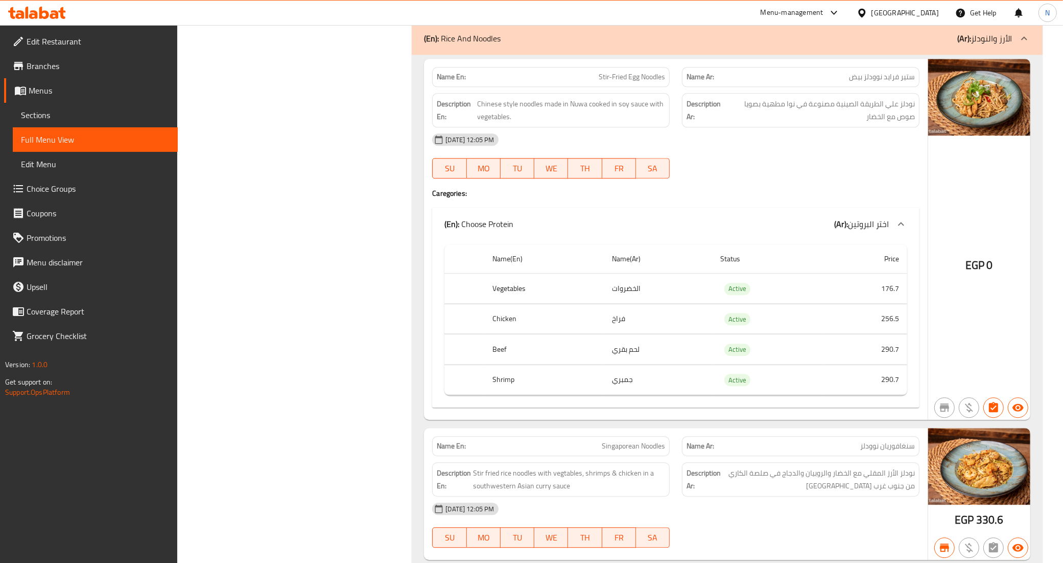
click at [851, 82] on span "ستير فرايد نوودلز بيض" at bounding box center [882, 77] width 66 height 11
click at [788, 123] on span "نودلز علي الطريقة الصينية مصنوعة في نوا مطهية بصويا صوص مع الخضار" at bounding box center [821, 110] width 189 height 25
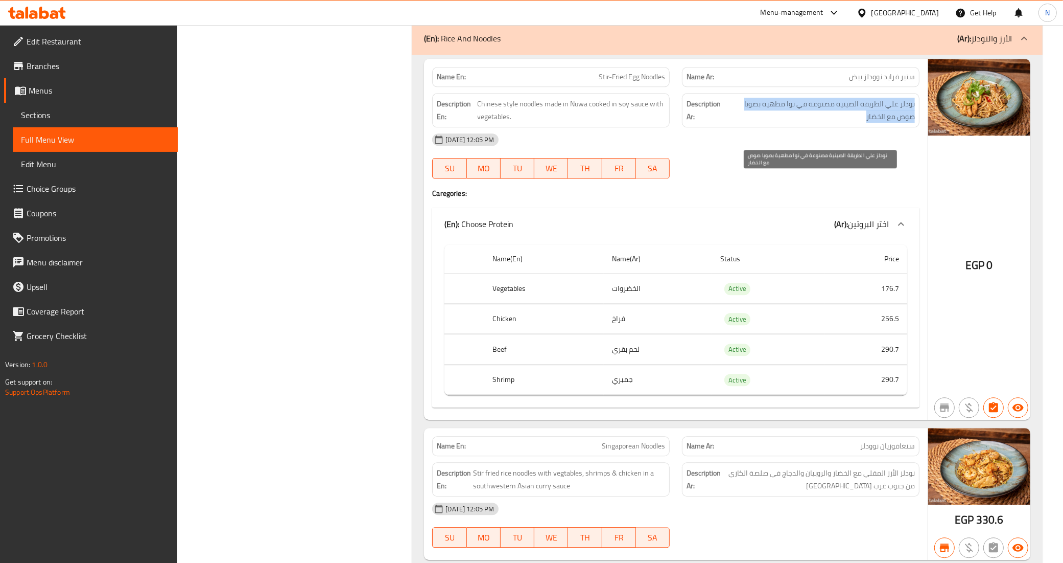
click at [788, 123] on span "نودلز علي الطريقة الصينية مصنوعة في نوا مطهية بصويا صوص مع الخضار" at bounding box center [821, 110] width 189 height 25
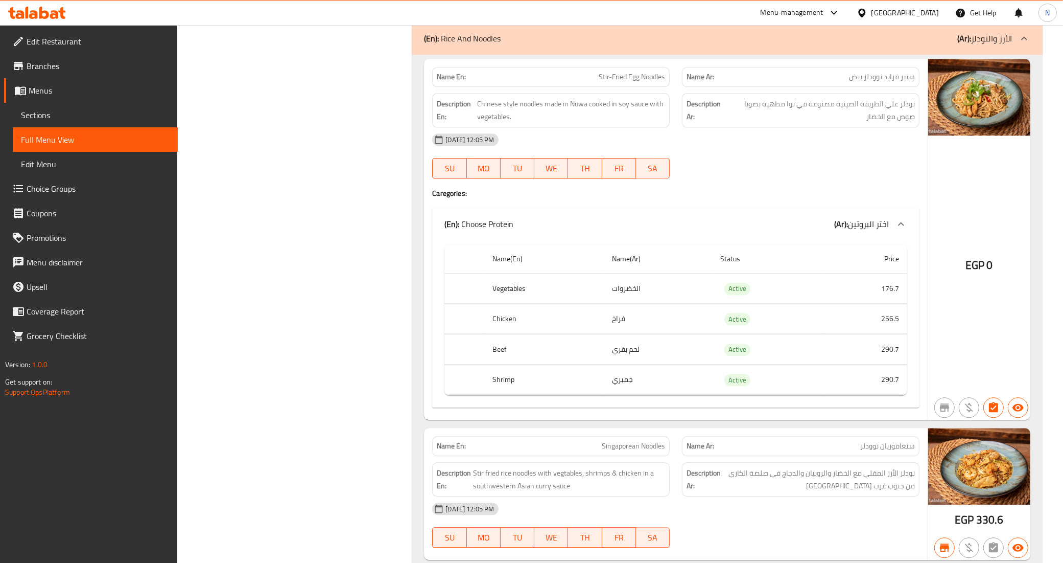
click at [503, 395] on th "Shrimp" at bounding box center [544, 379] width 120 height 30
click at [635, 395] on td "جمبري" at bounding box center [658, 379] width 109 height 30
click at [621, 395] on td "جمبري" at bounding box center [658, 379] width 109 height 30
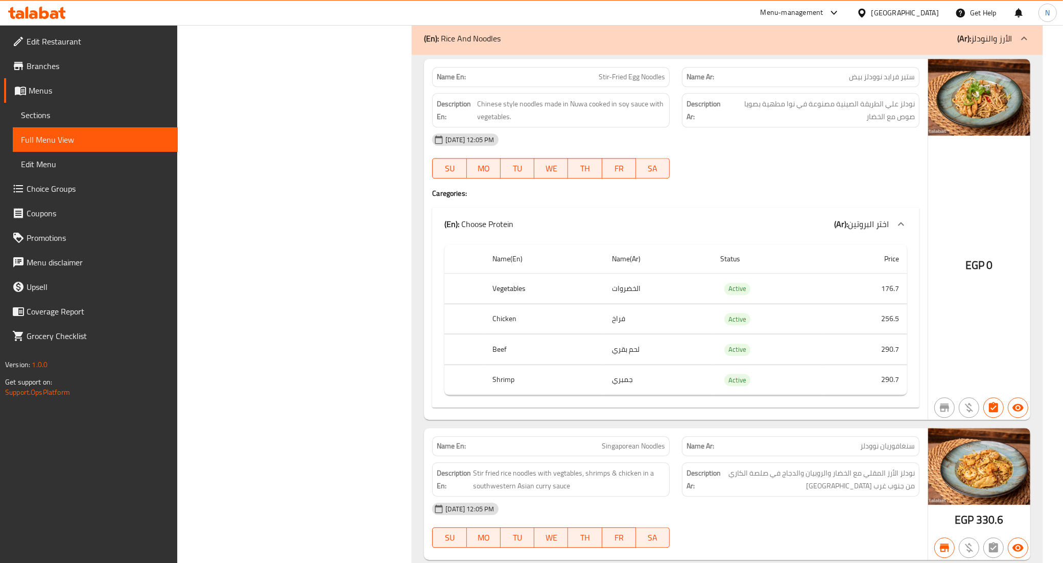
click at [621, 395] on td "جمبري" at bounding box center [658, 379] width 109 height 30
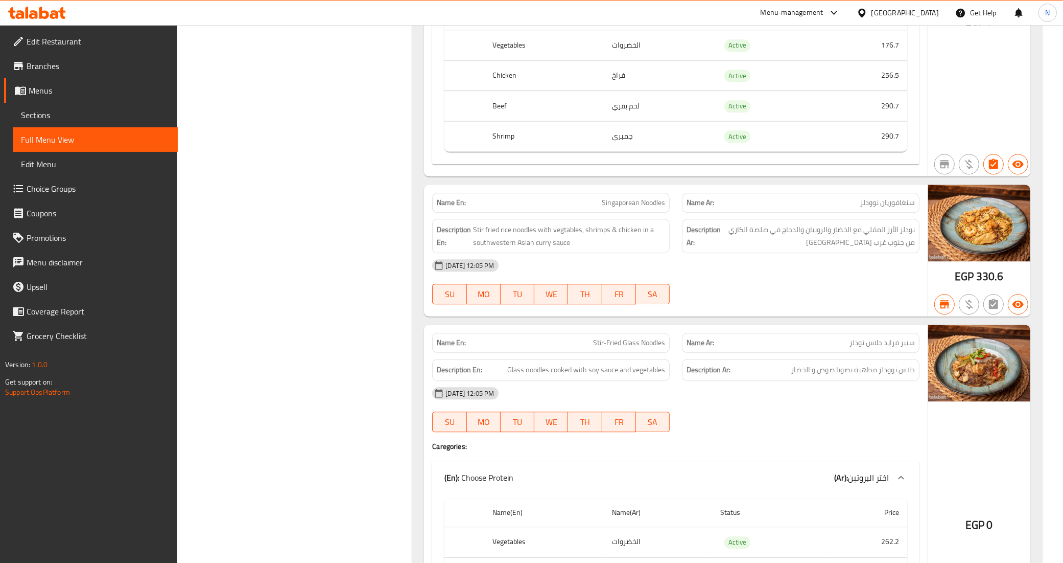
scroll to position [24320, 0]
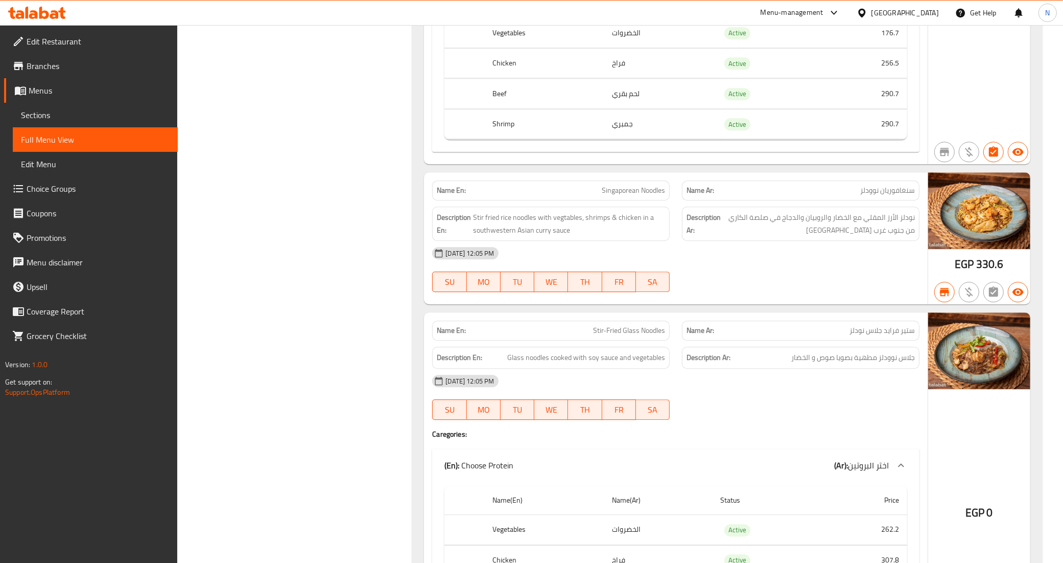
click at [618, 247] on div "Description En: Stir fried rice noodles with vegtables, shrimps & chicken in a …" at bounding box center [551, 223] width 250 height 47
click at [617, 196] on span "Singaporean Noodles" at bounding box center [633, 190] width 63 height 11
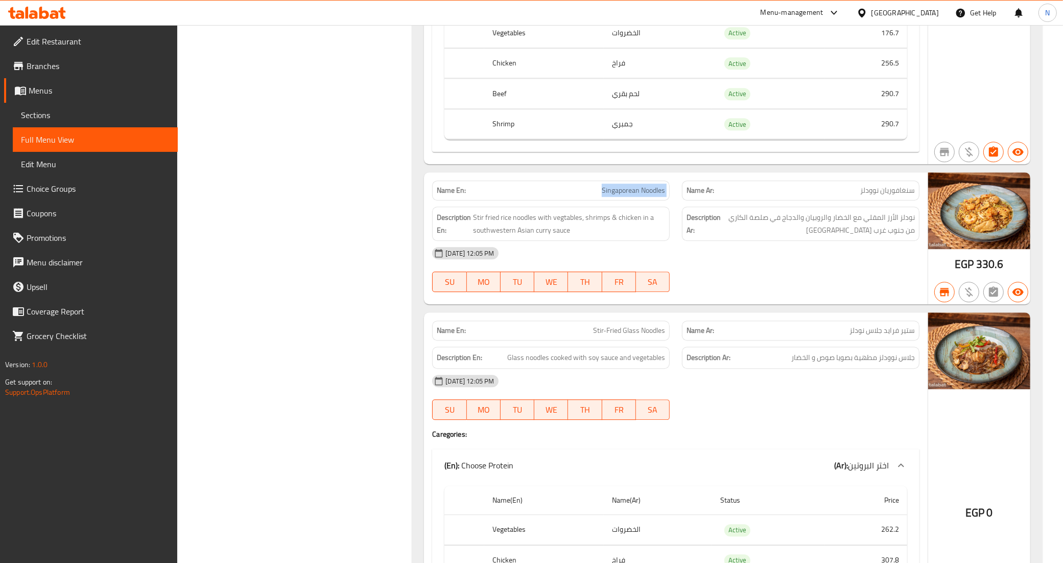
click at [617, 196] on span "Singaporean Noodles" at bounding box center [633, 190] width 63 height 11
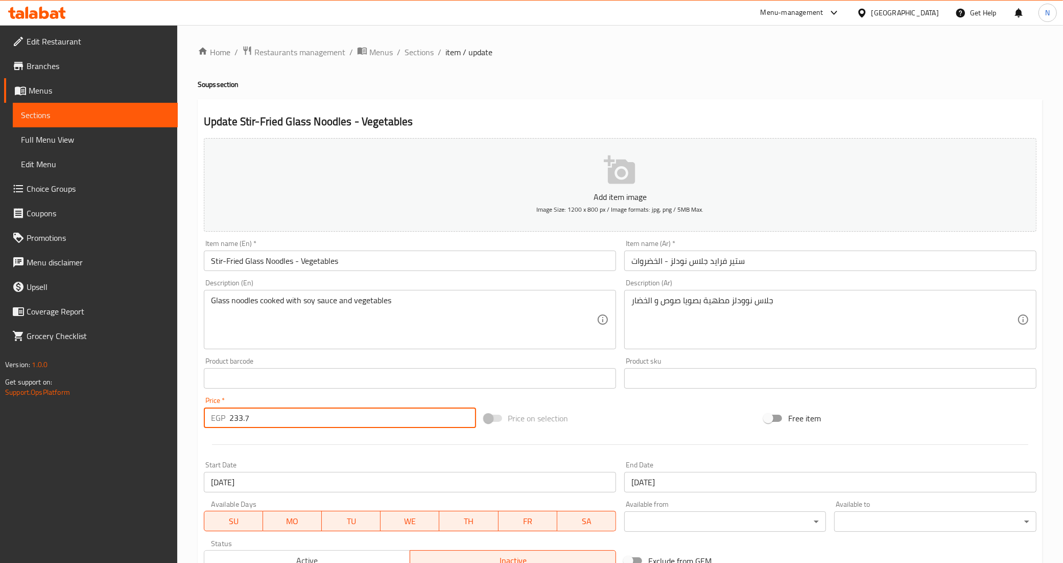
click at [345, 414] on input "233.7" at bounding box center [352, 417] width 247 height 20
type input "279.3"
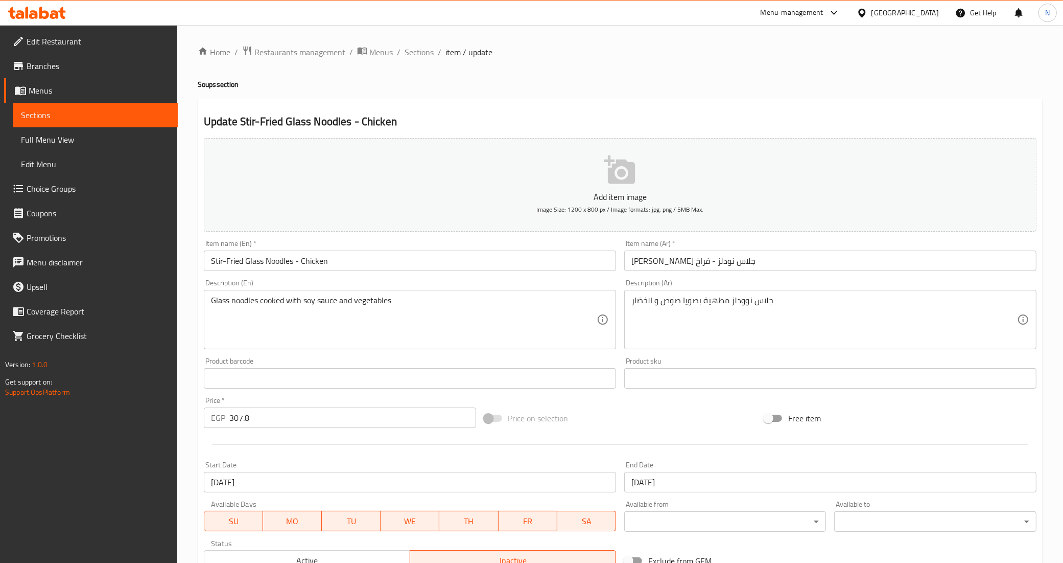
click at [363, 413] on input "307.8" at bounding box center [352, 417] width 247 height 20
type input "324.9"
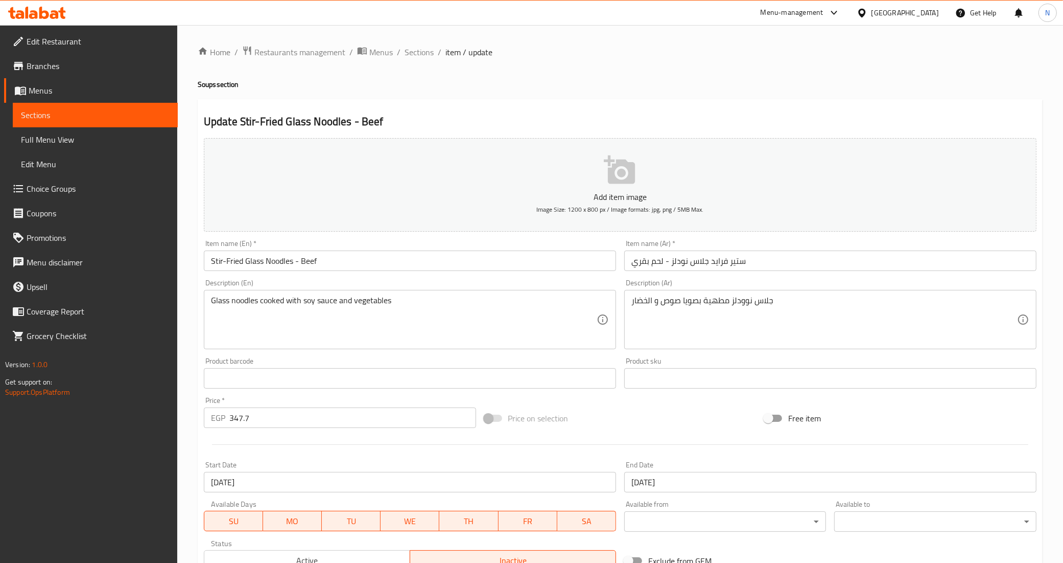
click at [385, 427] on input "347.7" at bounding box center [352, 417] width 247 height 20
type input "393.3"
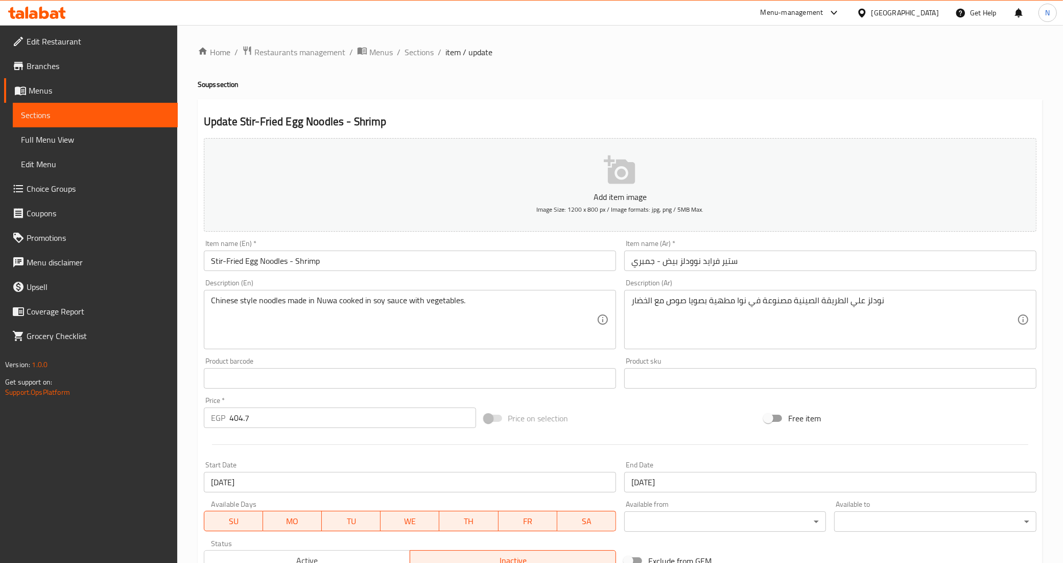
click at [642, 264] on input "ستير فرايد نوودلز بيض - جمبري" at bounding box center [830, 260] width 412 height 20
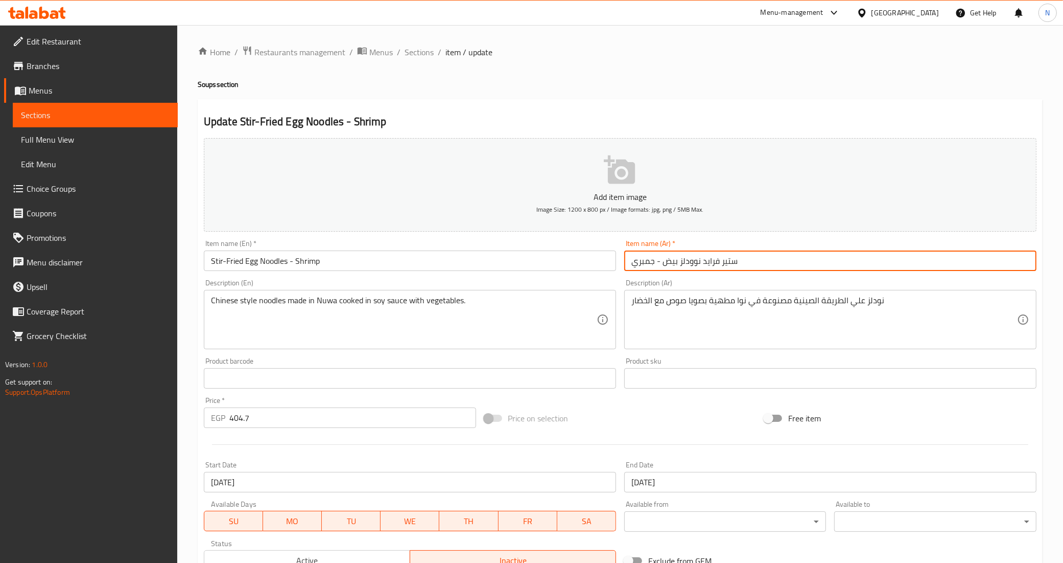
click at [642, 264] on input "ستير فرايد نوودلز بيض - جمبري" at bounding box center [830, 260] width 412 height 20
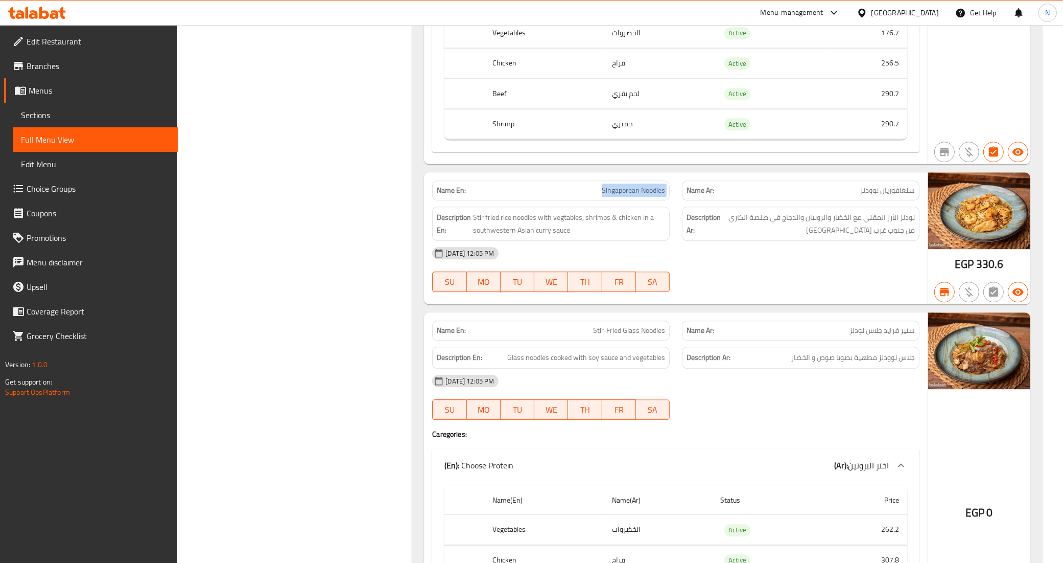
click at [51, 109] on span "Sections" at bounding box center [95, 115] width 149 height 12
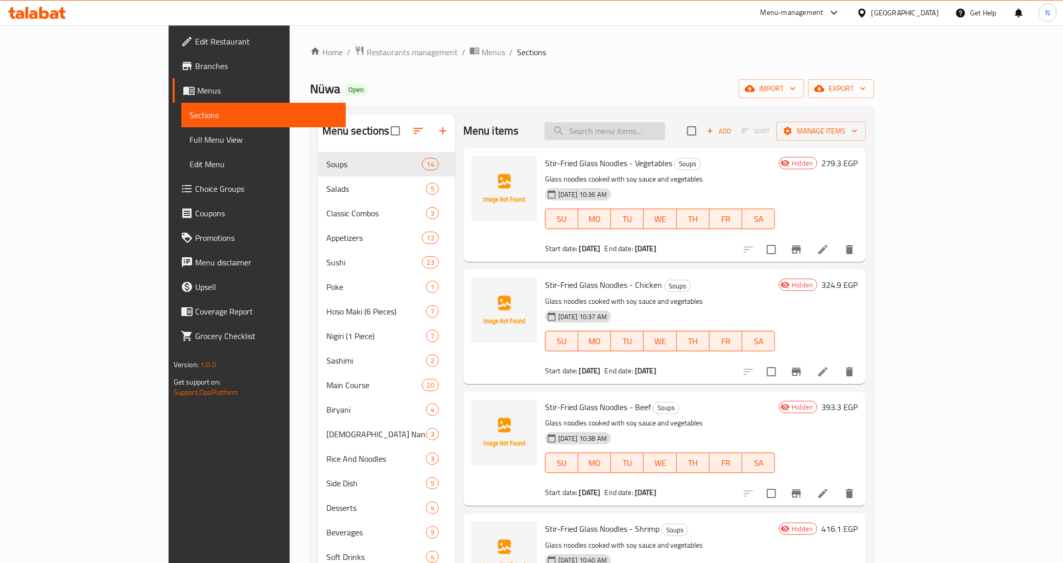
click at [665, 128] on input "search" at bounding box center [605, 131] width 121 height 18
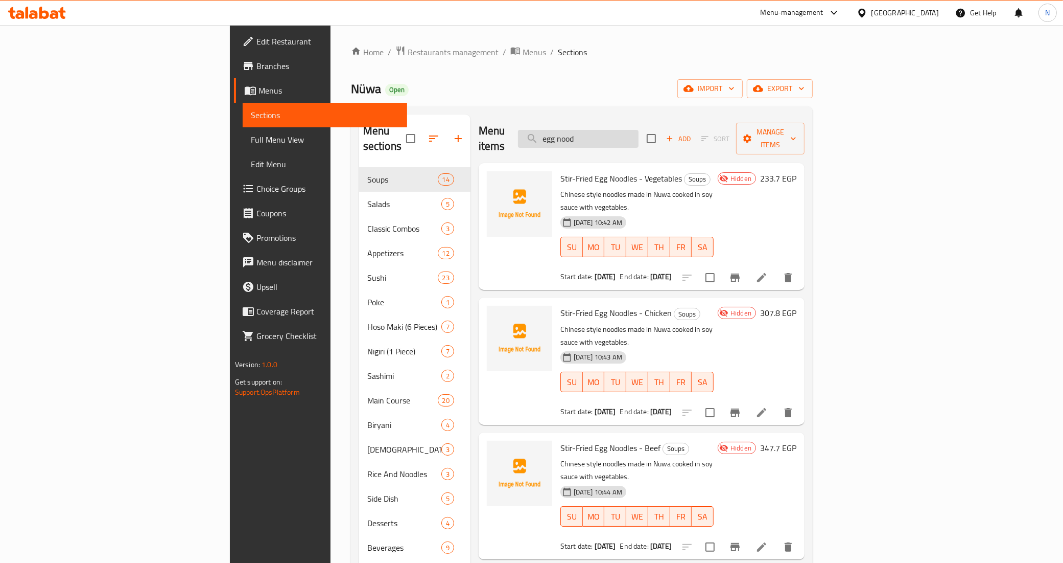
click at [630, 132] on input "egg nood" at bounding box center [578, 139] width 121 height 18
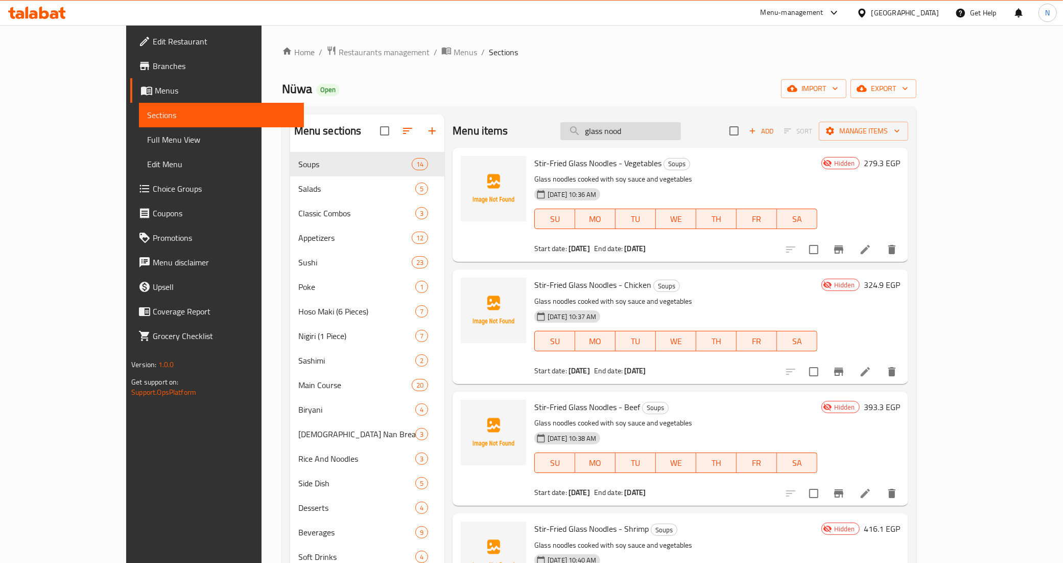
click at [678, 123] on input "glass nood" at bounding box center [621, 131] width 121 height 18
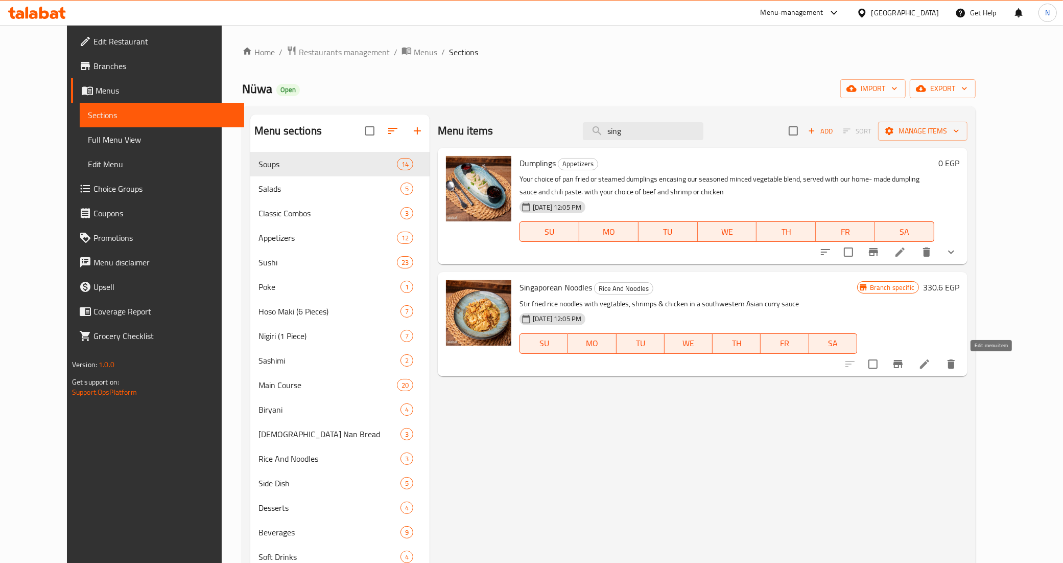
type input "sing"
click at [931, 361] on icon at bounding box center [925, 364] width 12 height 12
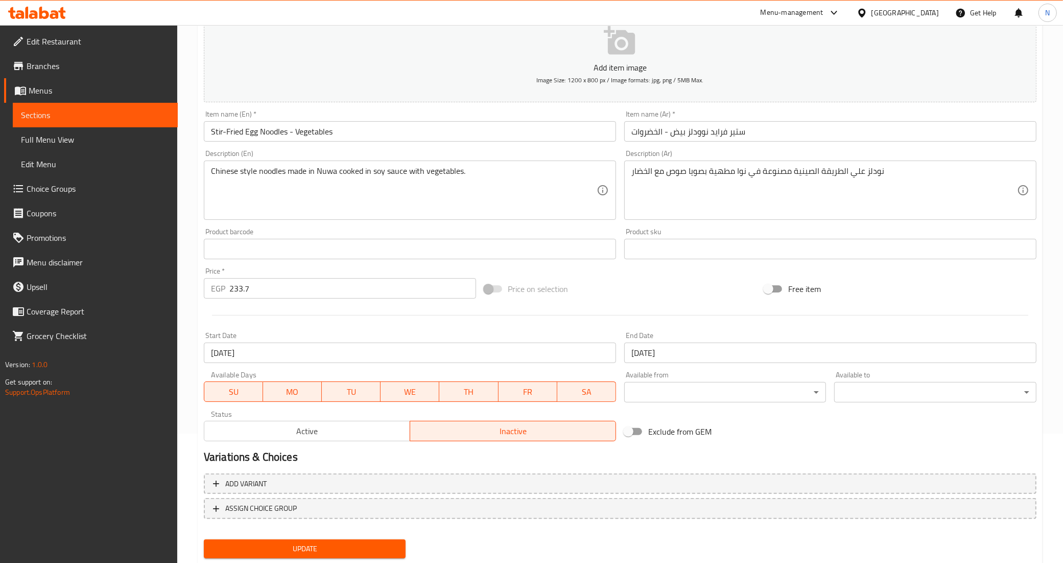
scroll to position [157, 0]
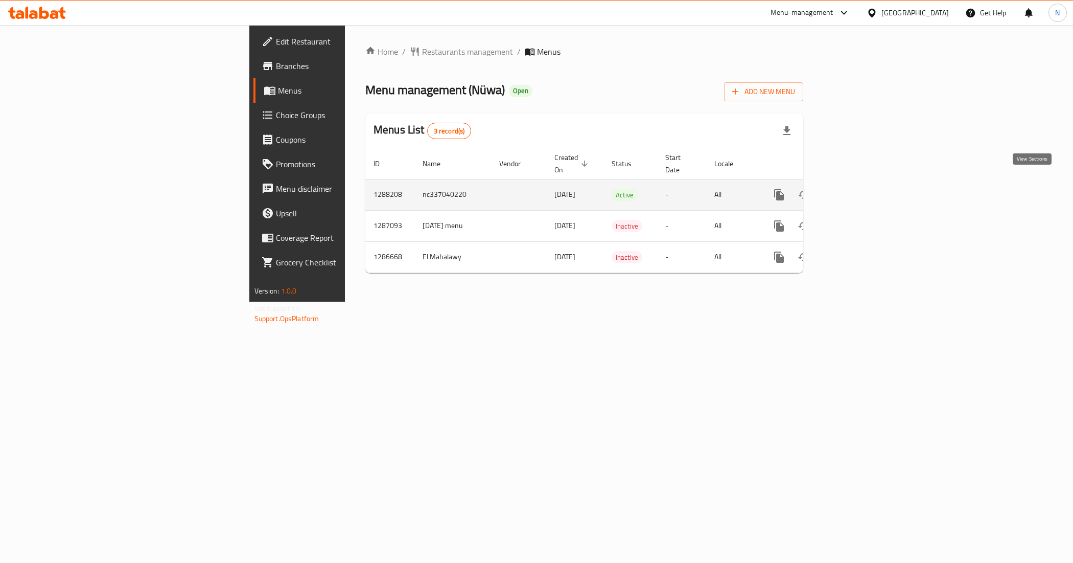
click at [865, 182] on link "enhanced table" at bounding box center [853, 194] width 25 height 25
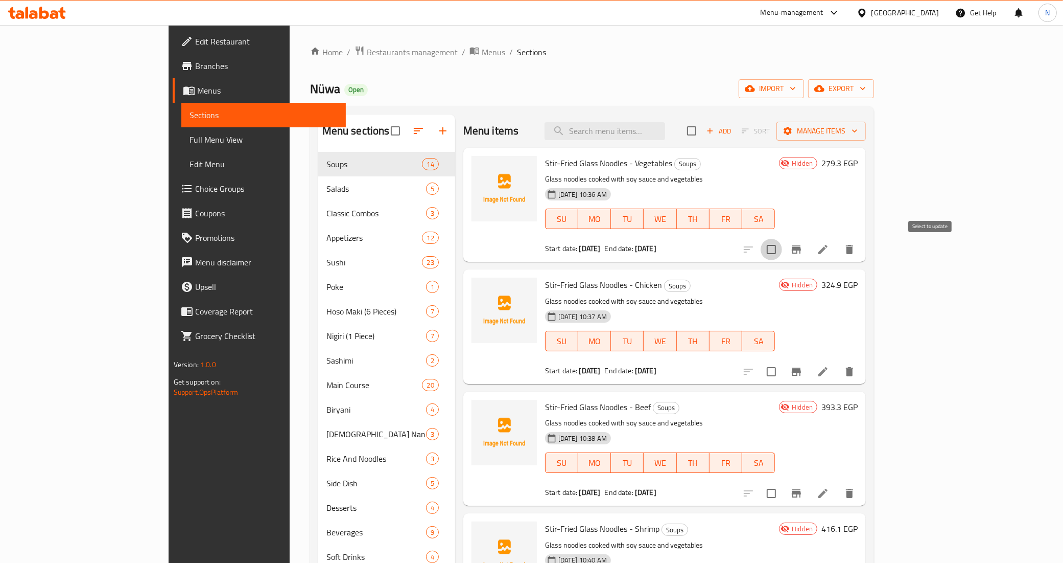
click at [782, 253] on input "checkbox" at bounding box center [771, 249] width 21 height 21
checkbox input "true"
click at [782, 374] on input "checkbox" at bounding box center [771, 371] width 21 height 21
checkbox input "true"
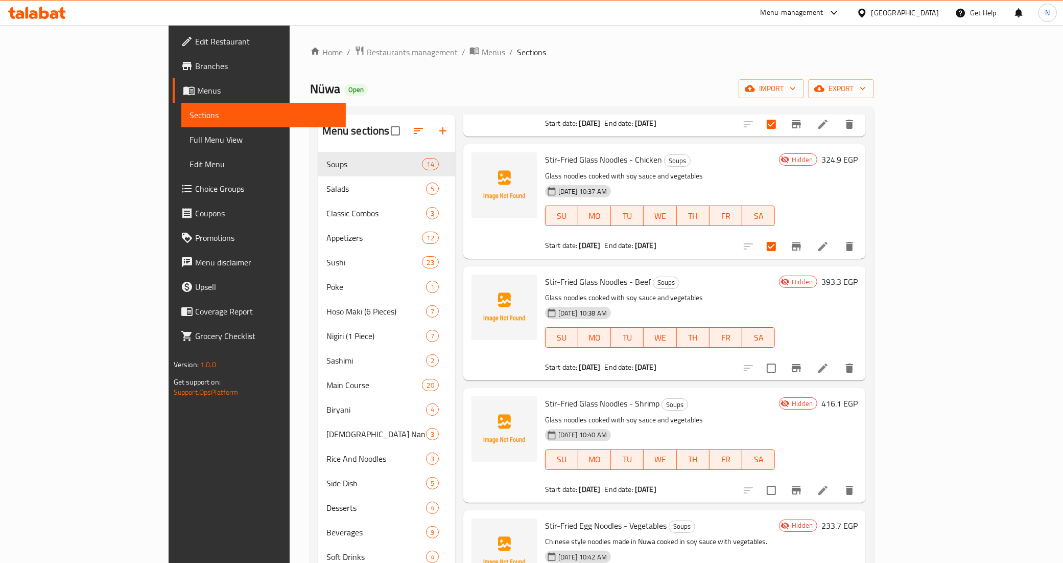
scroll to position [128, 0]
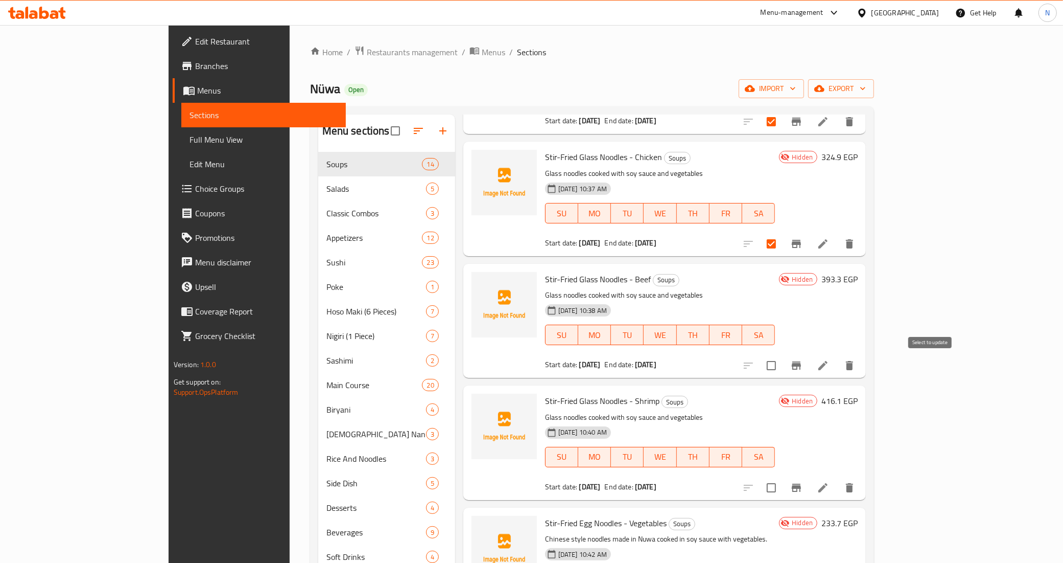
click at [782, 369] on input "checkbox" at bounding box center [771, 365] width 21 height 21
checkbox input "true"
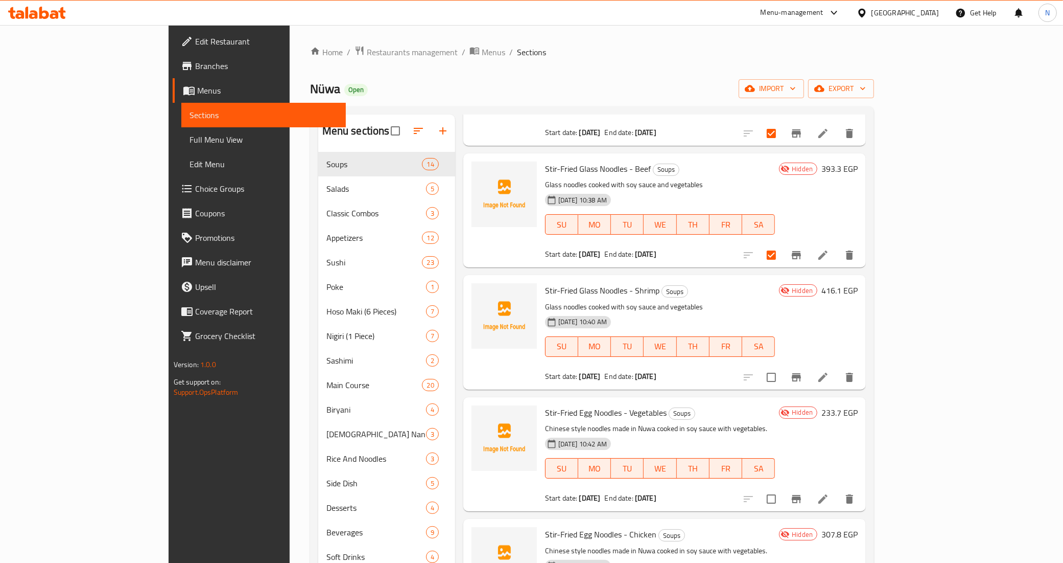
scroll to position [256, 0]
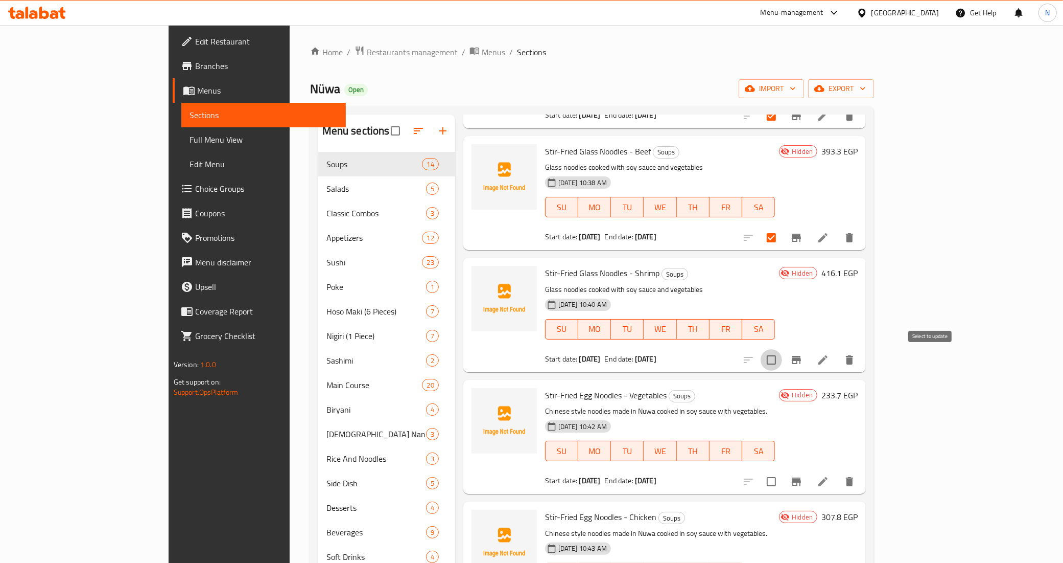
click at [782, 362] on input "checkbox" at bounding box center [771, 359] width 21 height 21
checkbox input "true"
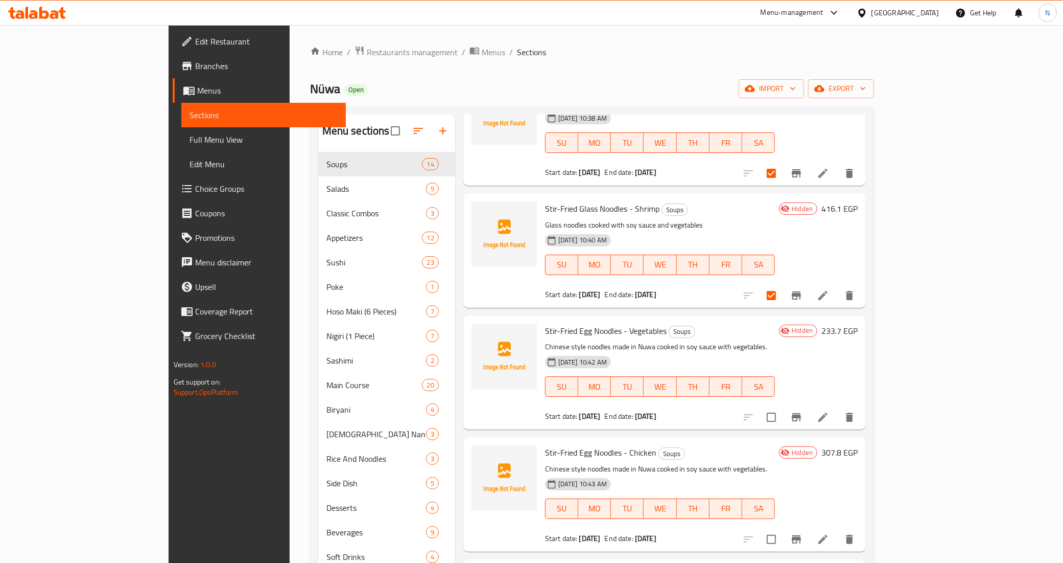
scroll to position [383, 0]
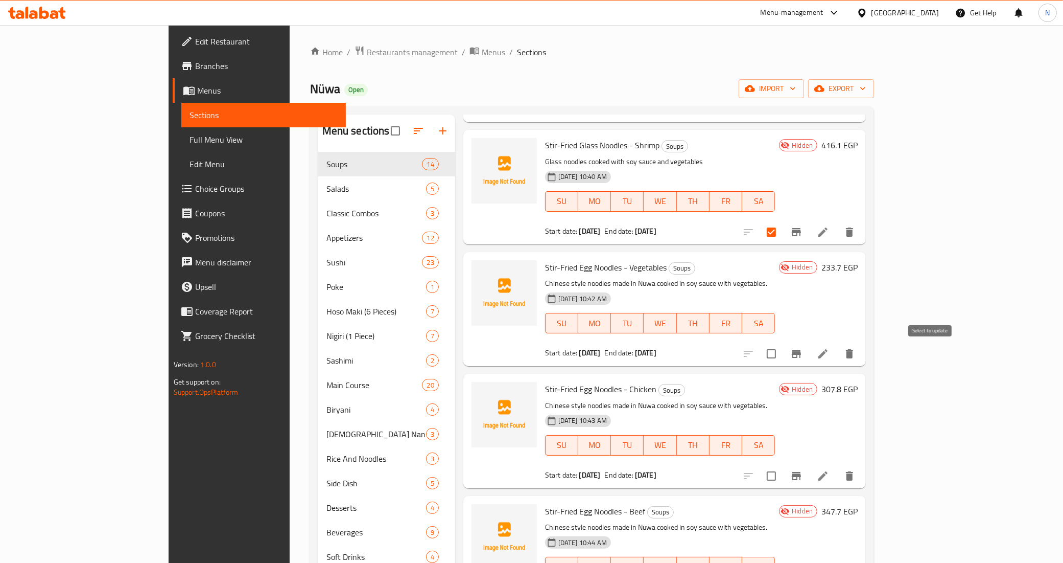
click at [782, 349] on input "checkbox" at bounding box center [771, 353] width 21 height 21
checkbox input "true"
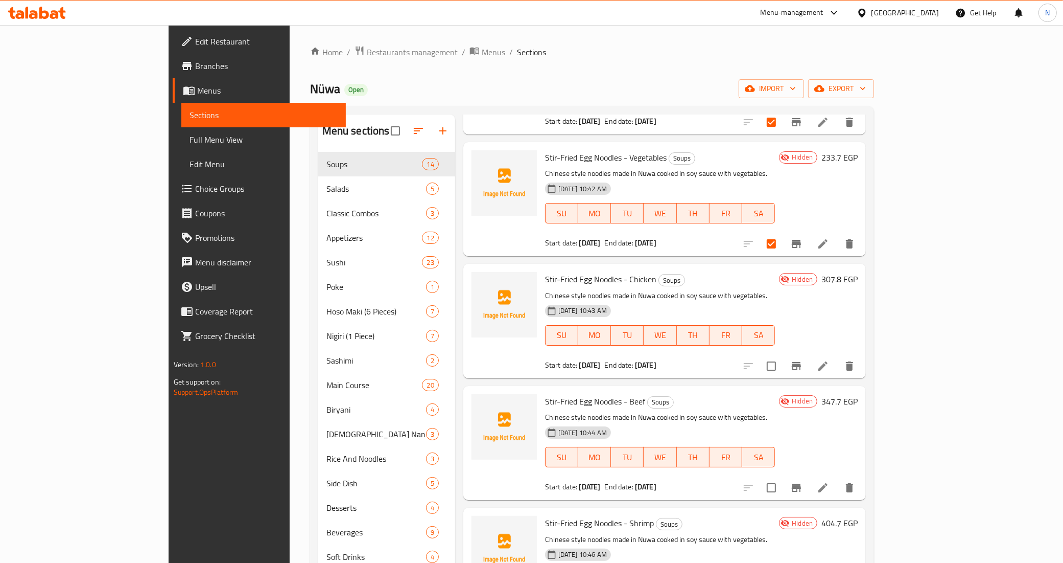
scroll to position [511, 0]
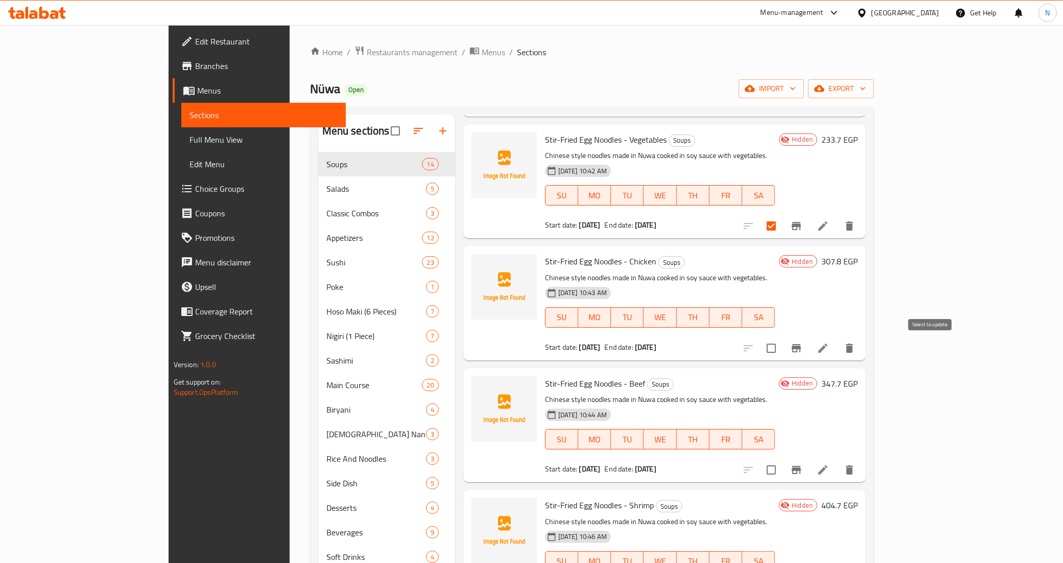
click at [782, 349] on input "checkbox" at bounding box center [771, 347] width 21 height 21
checkbox input "true"
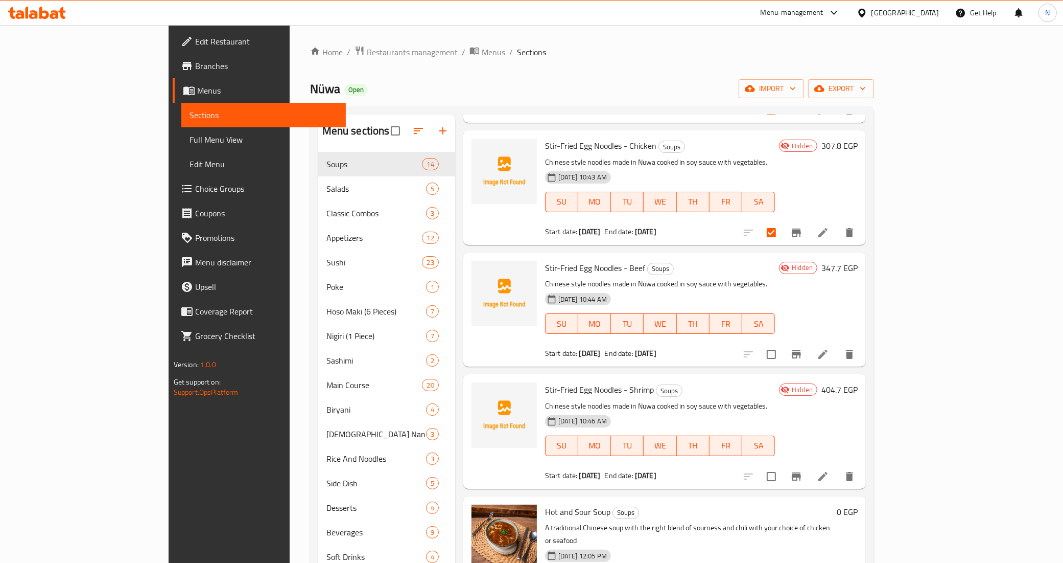
scroll to position [639, 0]
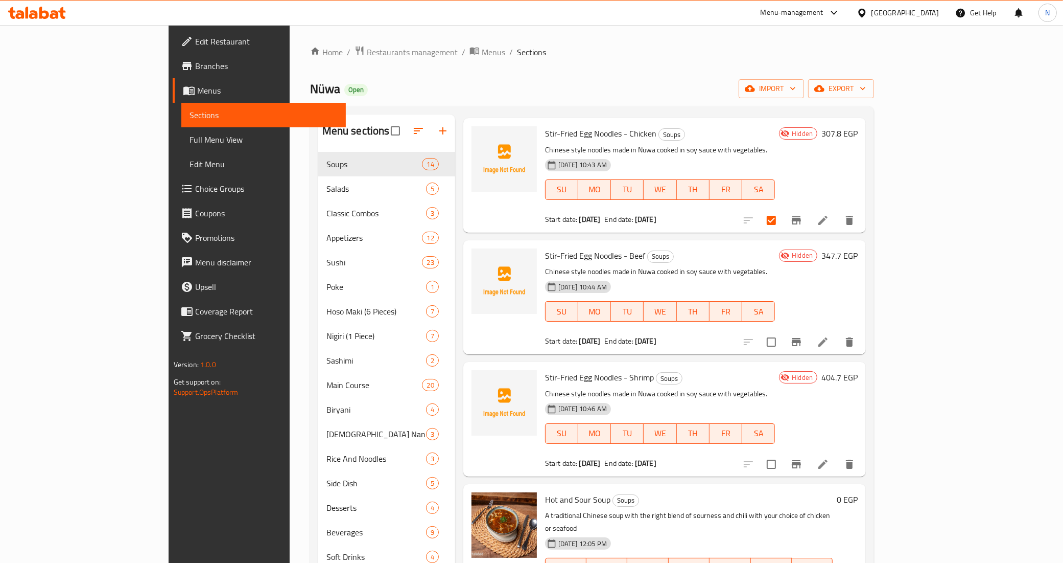
click at [782, 341] on input "checkbox" at bounding box center [771, 341] width 21 height 21
checkbox input "true"
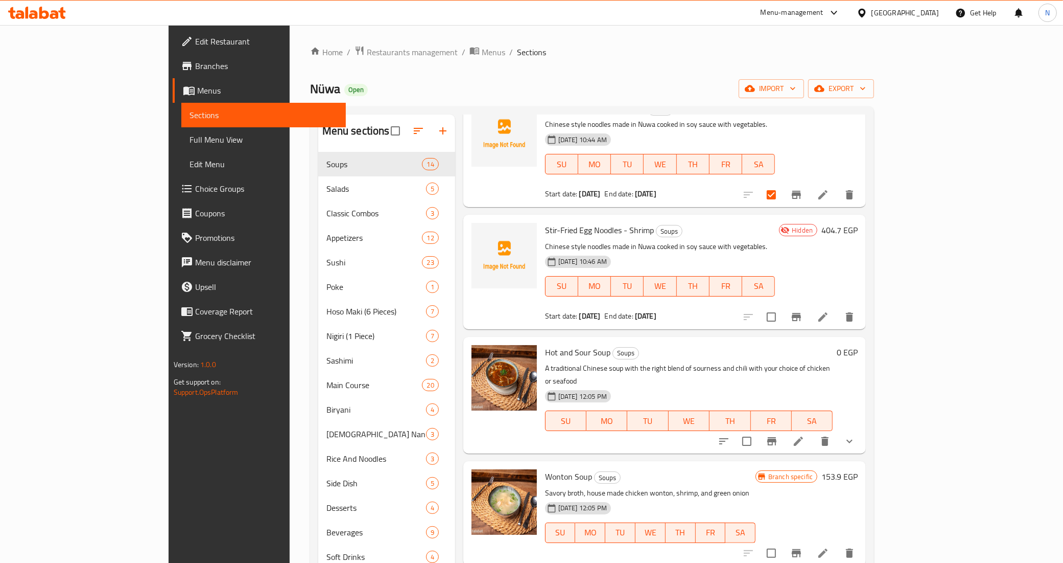
scroll to position [830, 0]
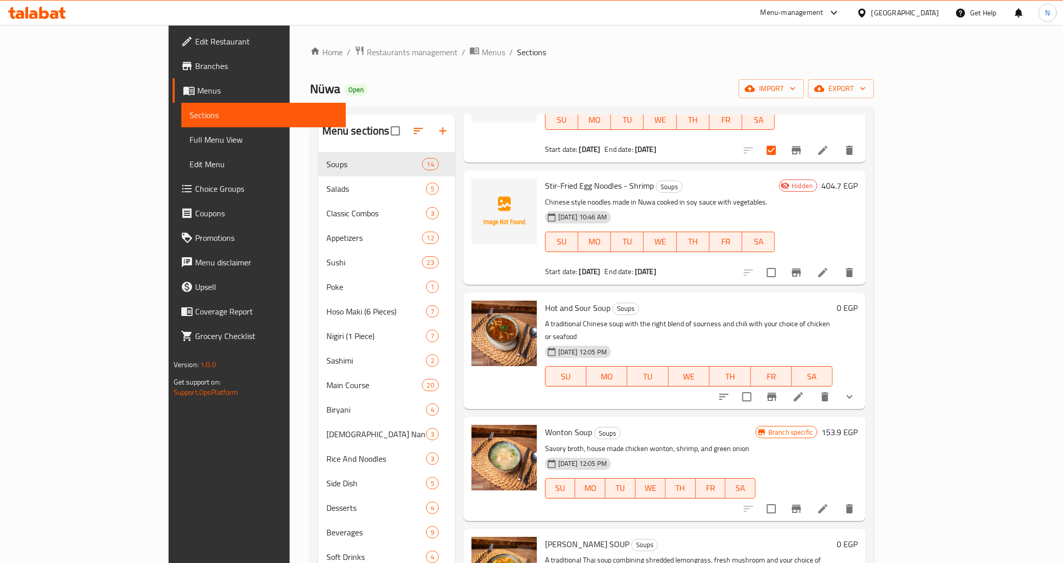
click at [782, 277] on input "checkbox" at bounding box center [771, 272] width 21 height 21
checkbox input "true"
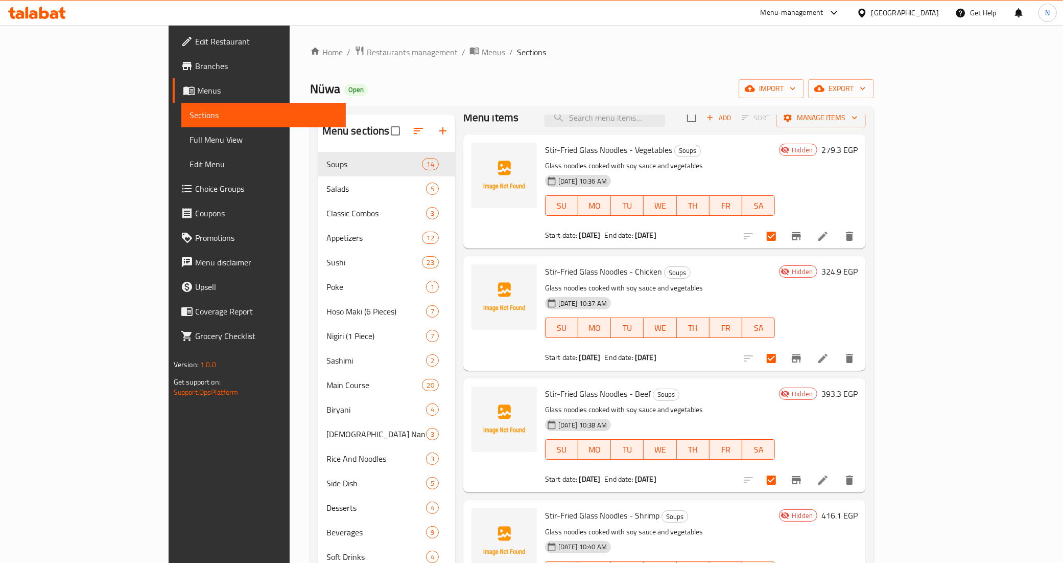
scroll to position [0, 0]
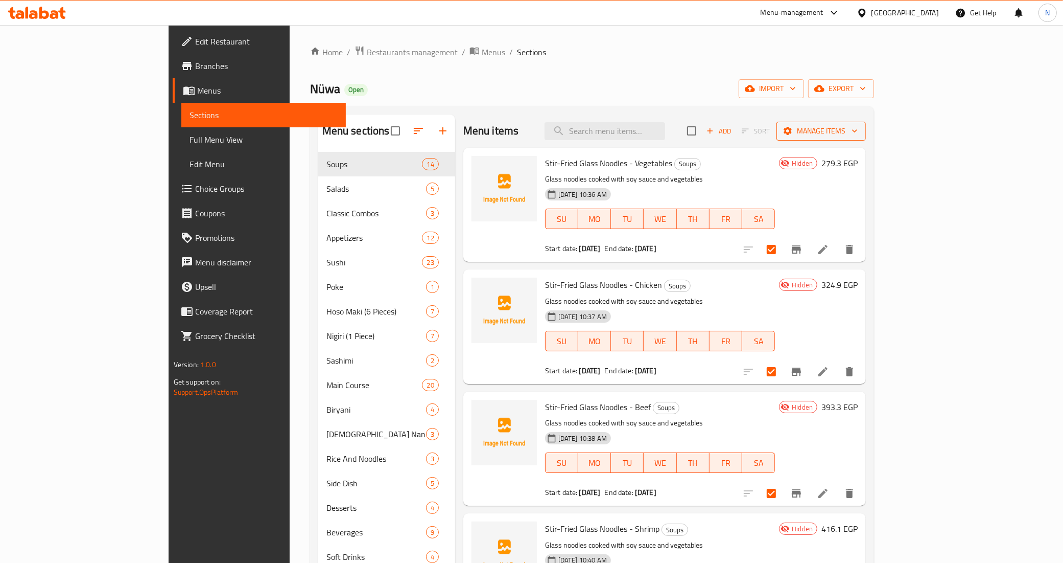
click at [858, 129] on span "Manage items" at bounding box center [821, 131] width 73 height 13
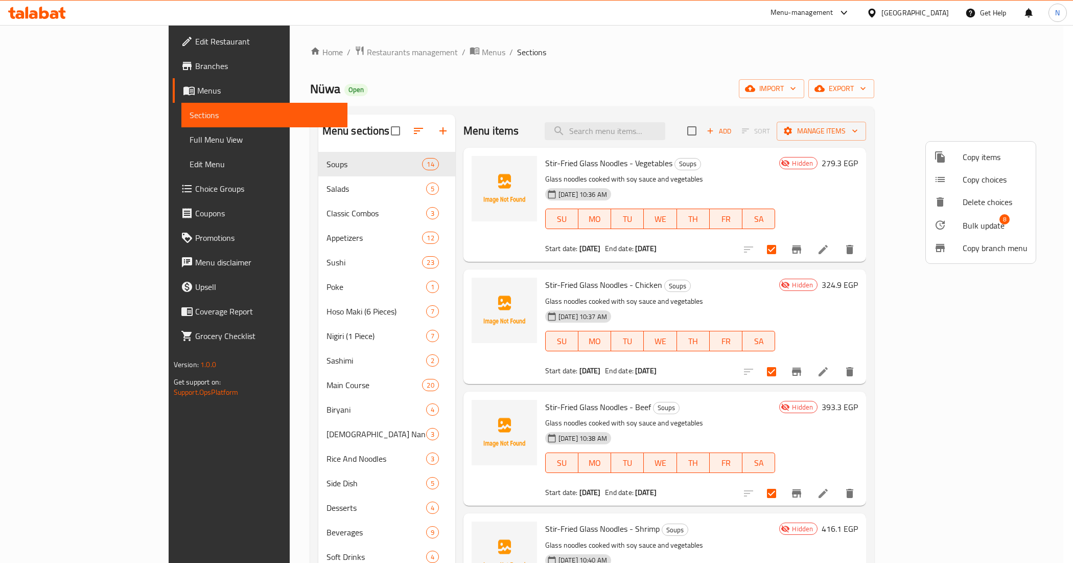
click at [983, 227] on span "Bulk update" at bounding box center [984, 225] width 42 height 12
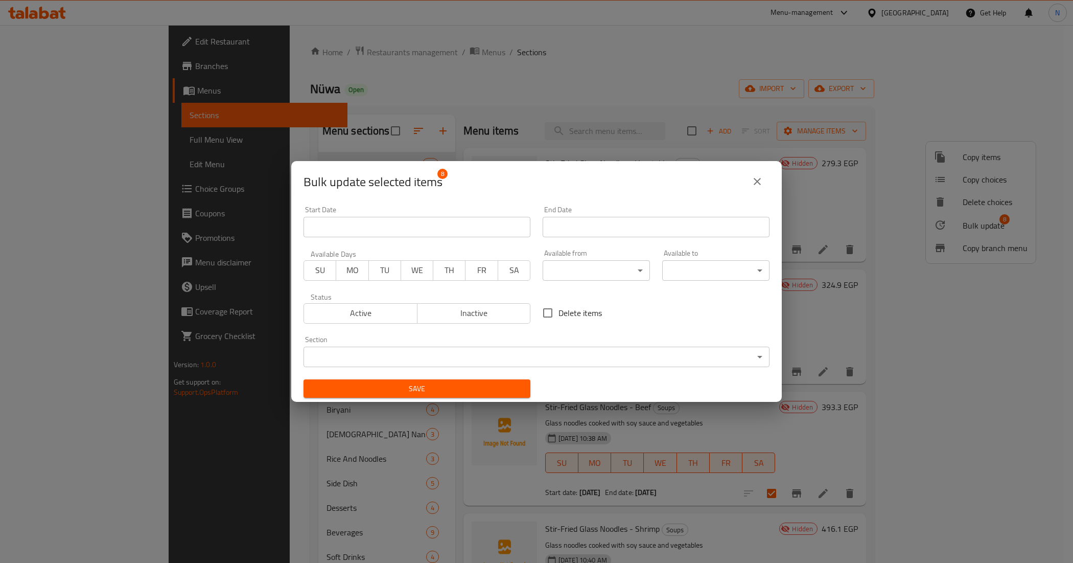
click at [396, 317] on span "Active" at bounding box center [360, 313] width 105 height 15
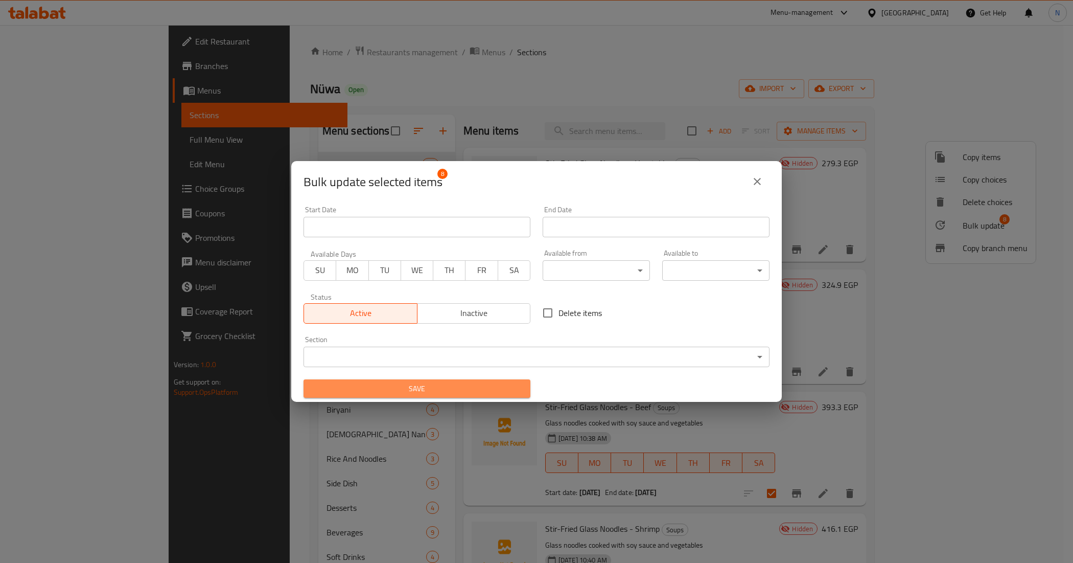
click at [474, 391] on span "Save" at bounding box center [417, 388] width 211 height 13
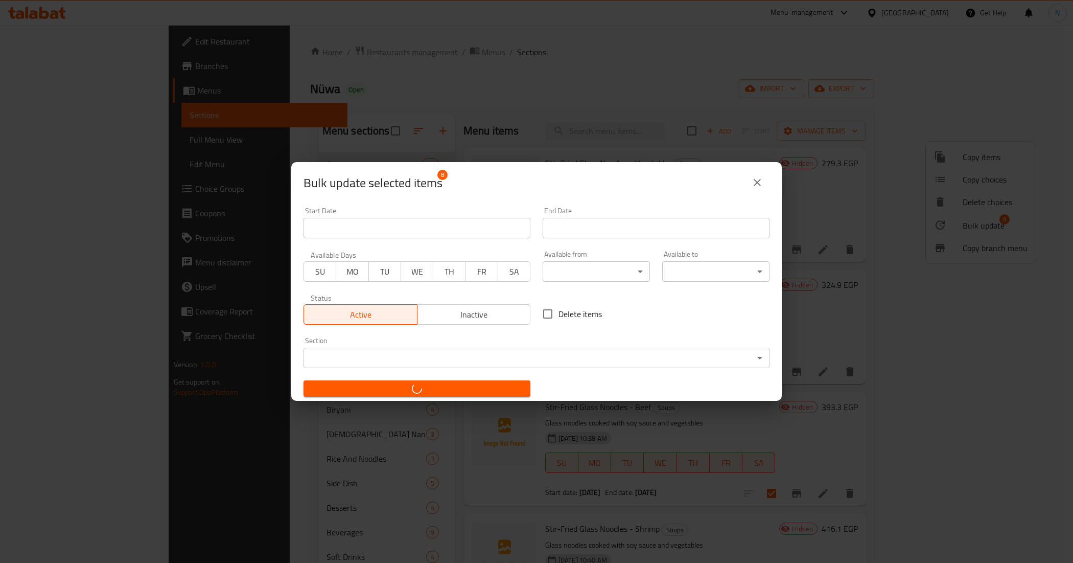
checkbox input "false"
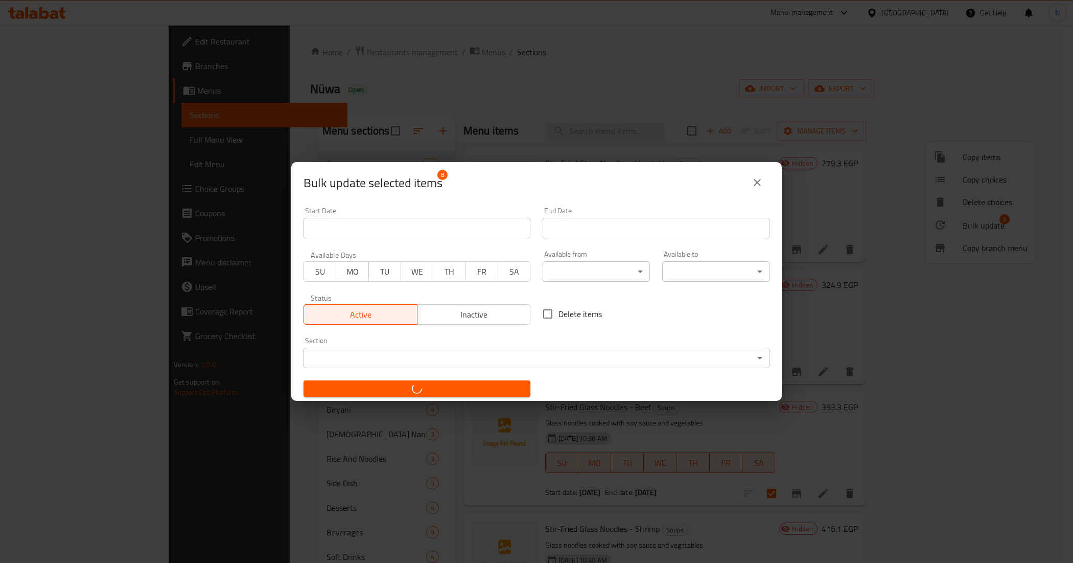
checkbox input "false"
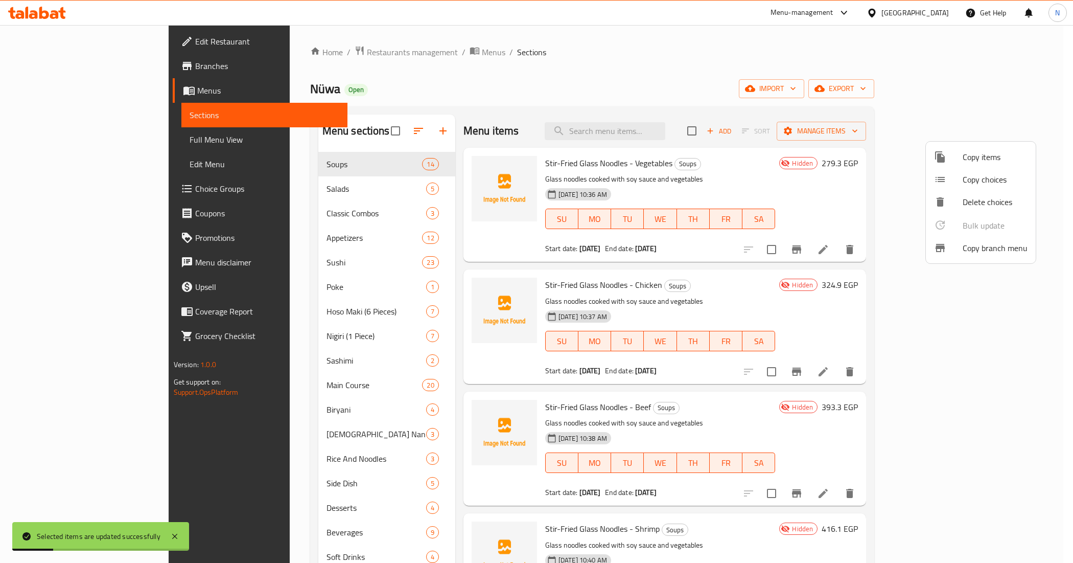
drag, startPoint x: 505, startPoint y: 161, endPoint x: 620, endPoint y: 173, distance: 115.6
click at [620, 173] on div at bounding box center [536, 281] width 1073 height 563
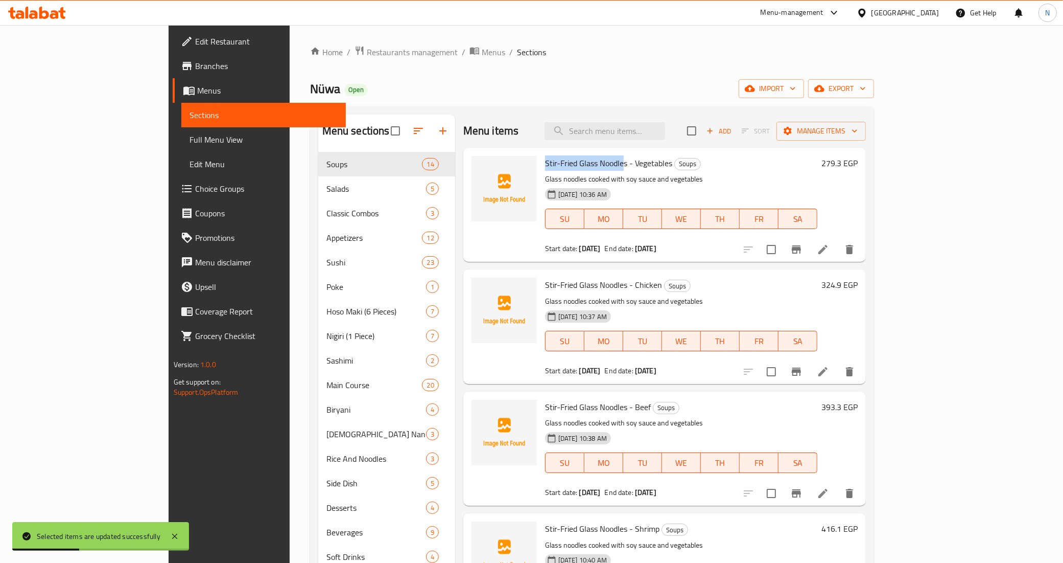
drag, startPoint x: 583, startPoint y: 161, endPoint x: 502, endPoint y: 165, distance: 80.3
click at [545, 165] on span "Stir-Fried Glass Noodles - Vegetables" at bounding box center [608, 162] width 127 height 15
copy span "Stir-Fried Glass Noodle"
click at [664, 131] on input "search" at bounding box center [605, 131] width 121 height 18
paste input "Stir-Fried Glass Noodle"
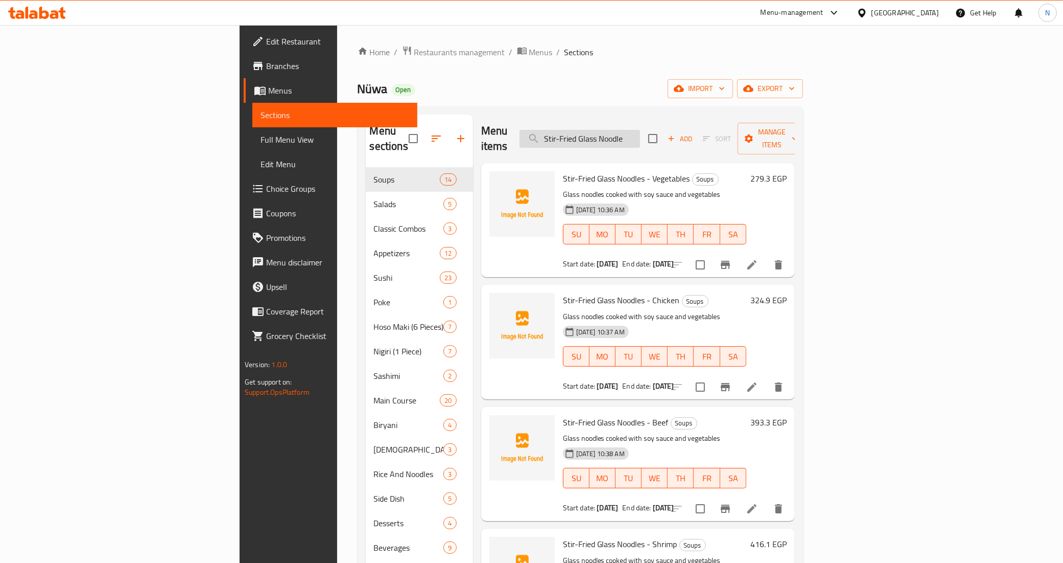
click at [640, 130] on input "Stir-Fried Glass Noodle" at bounding box center [580, 139] width 121 height 18
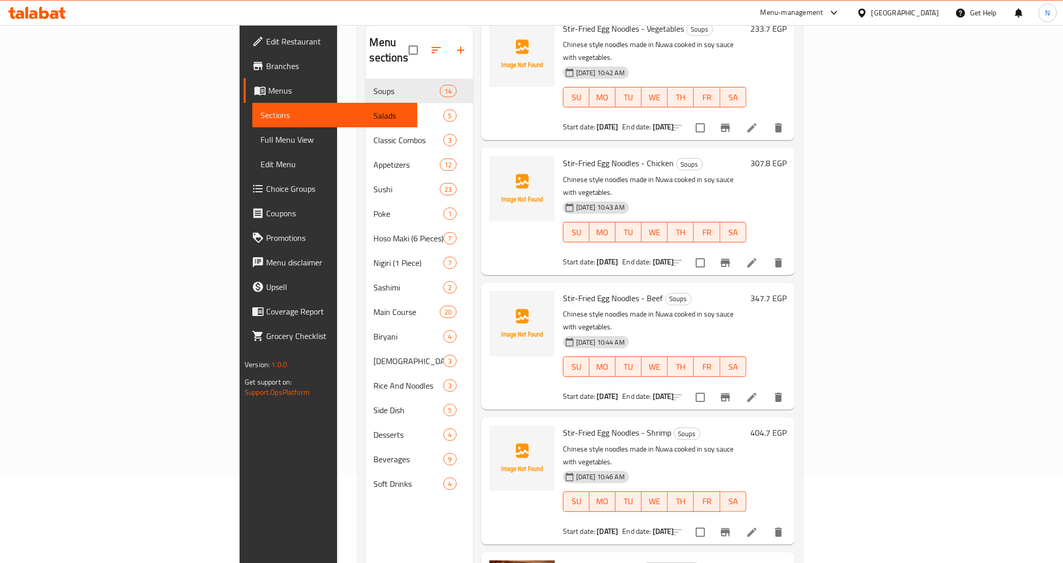
scroll to position [144, 0]
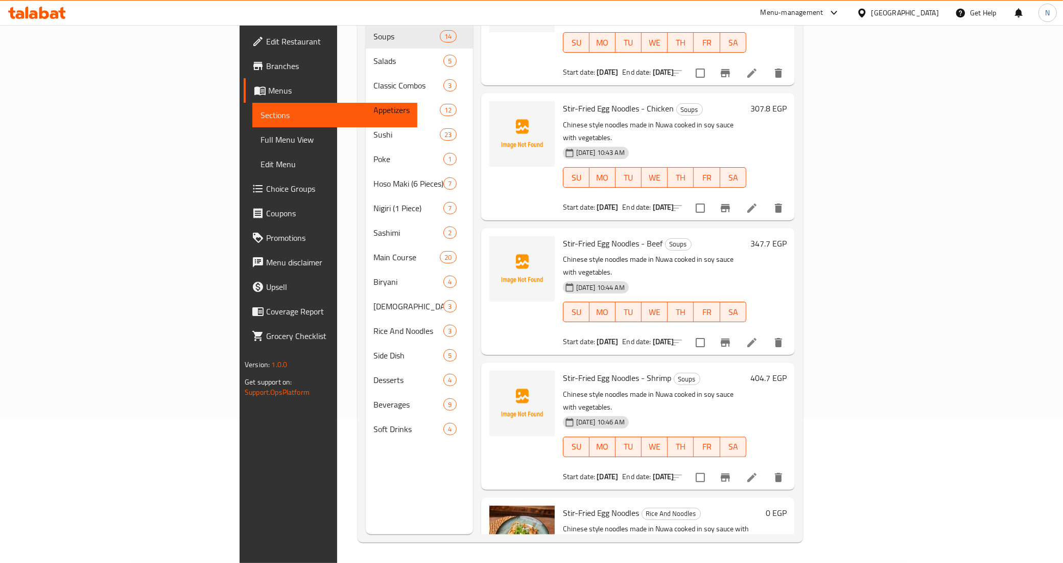
type input "Stir-Fried egg Noodle"
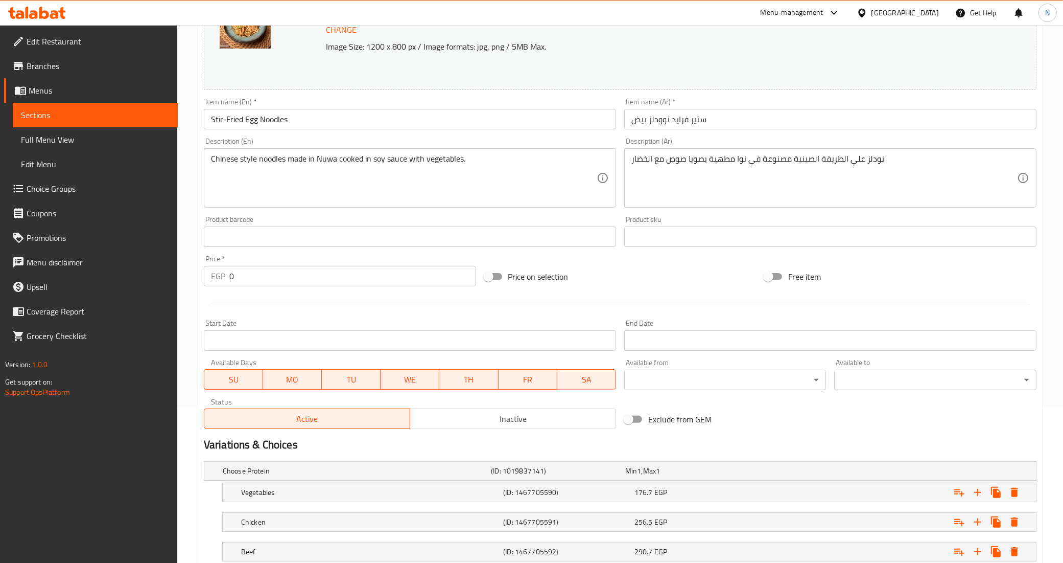
scroll to position [192, 0]
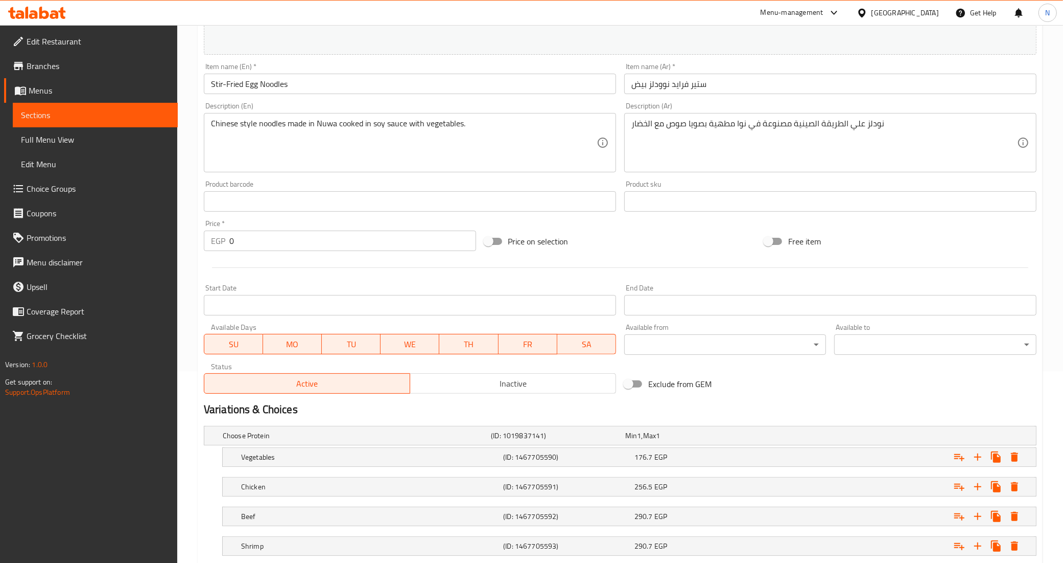
click at [363, 313] on input "Start Date" at bounding box center [410, 305] width 412 height 20
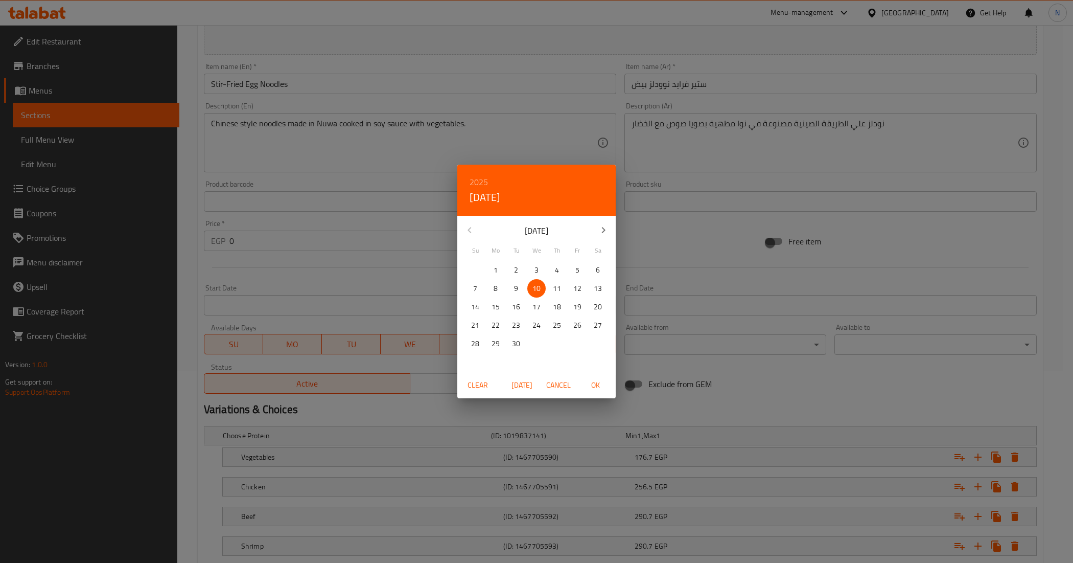
click at [601, 230] on icon "button" at bounding box center [603, 230] width 12 height 12
click at [514, 283] on p "7" at bounding box center [516, 288] width 4 height 13
click at [599, 386] on span "OK" at bounding box center [595, 385] width 25 height 13
type input "[DATE]"
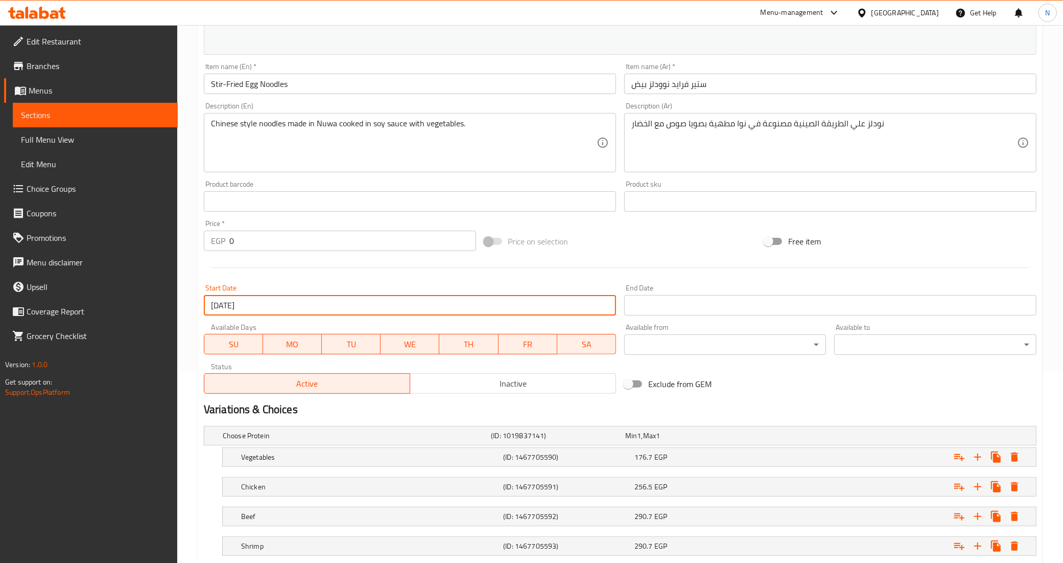
click at [351, 88] on input "Stir-Fried Egg Noodles" at bounding box center [410, 84] width 412 height 20
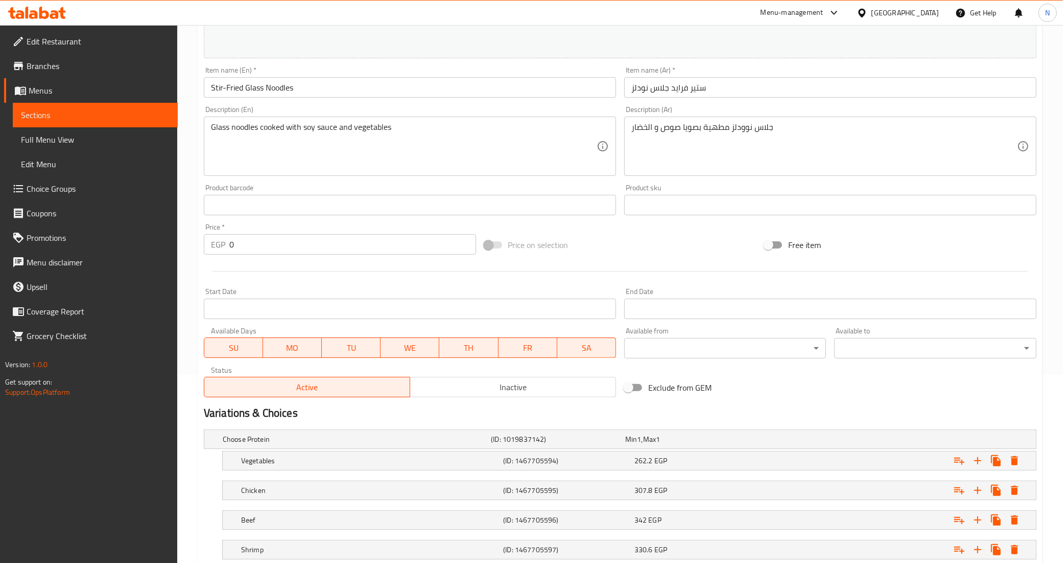
scroll to position [192, 0]
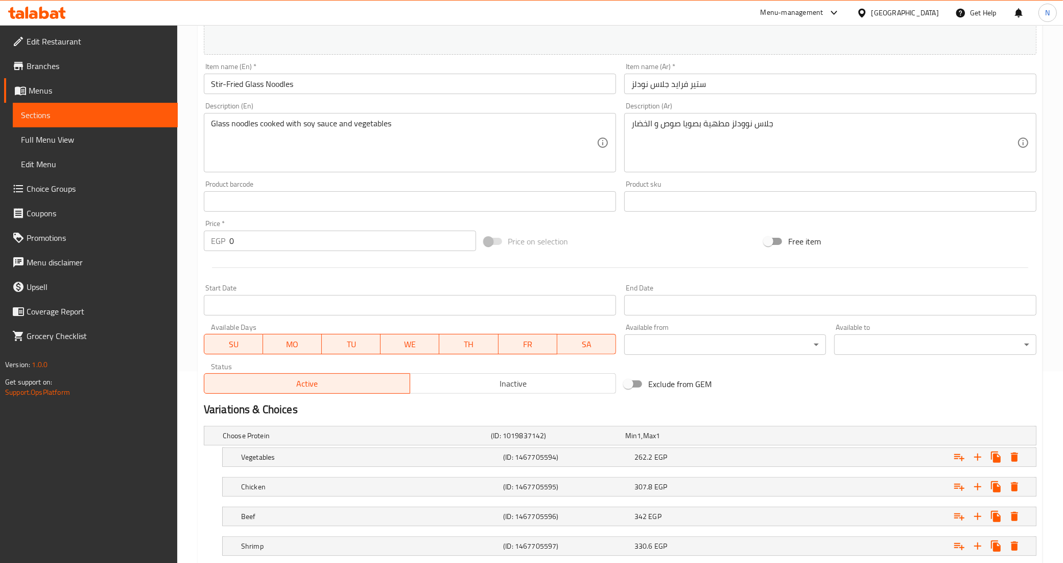
click at [294, 311] on input "Start Date" at bounding box center [410, 305] width 412 height 20
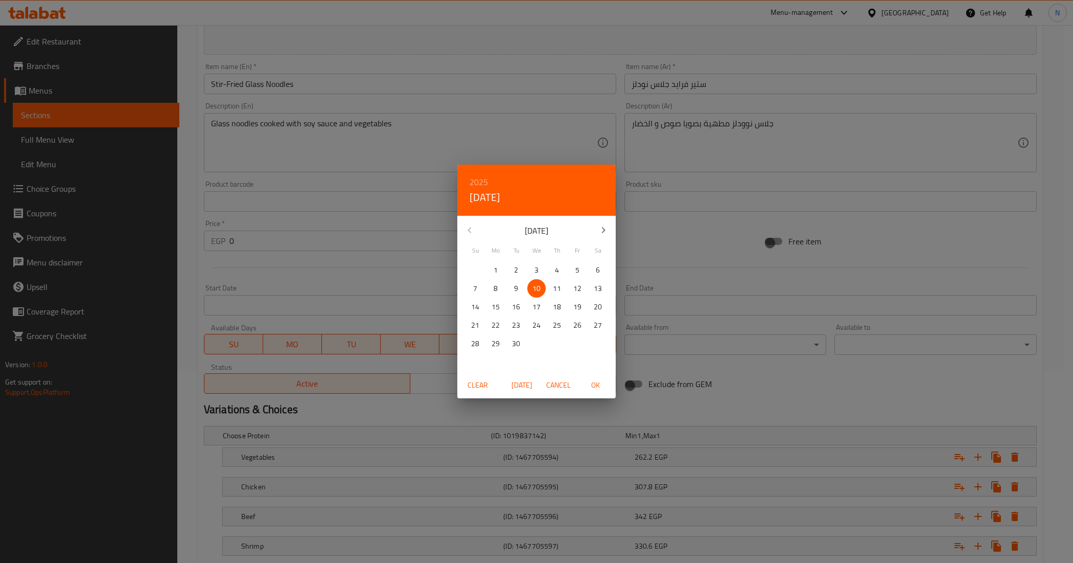
click at [606, 224] on icon "button" at bounding box center [603, 230] width 12 height 12
click at [515, 290] on p "7" at bounding box center [516, 288] width 4 height 13
click at [588, 388] on span "OK" at bounding box center [595, 385] width 25 height 13
type input "[DATE]"
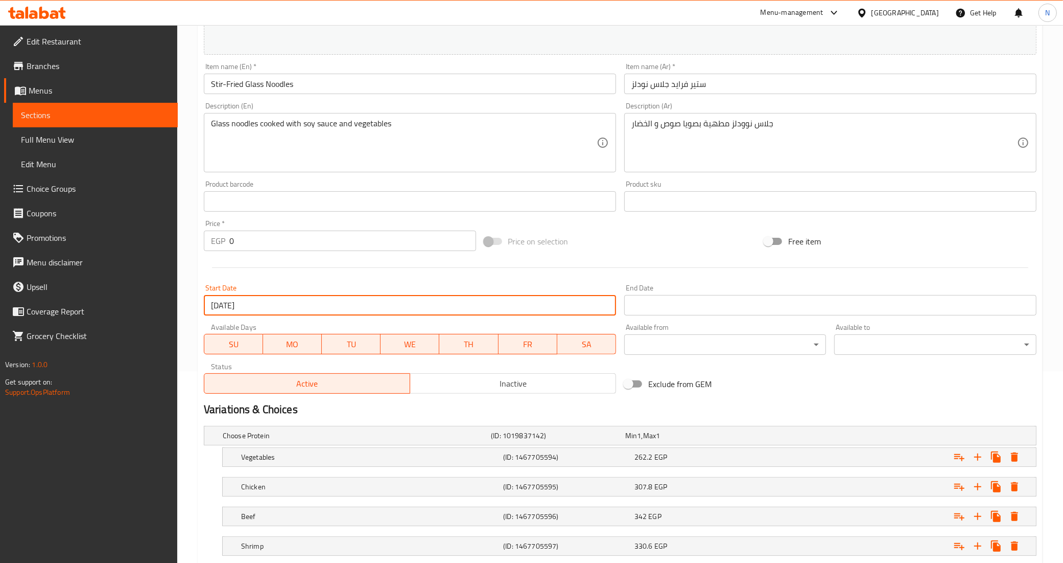
click at [375, 87] on input "Stir-Fried Glass Noodles" at bounding box center [410, 84] width 412 height 20
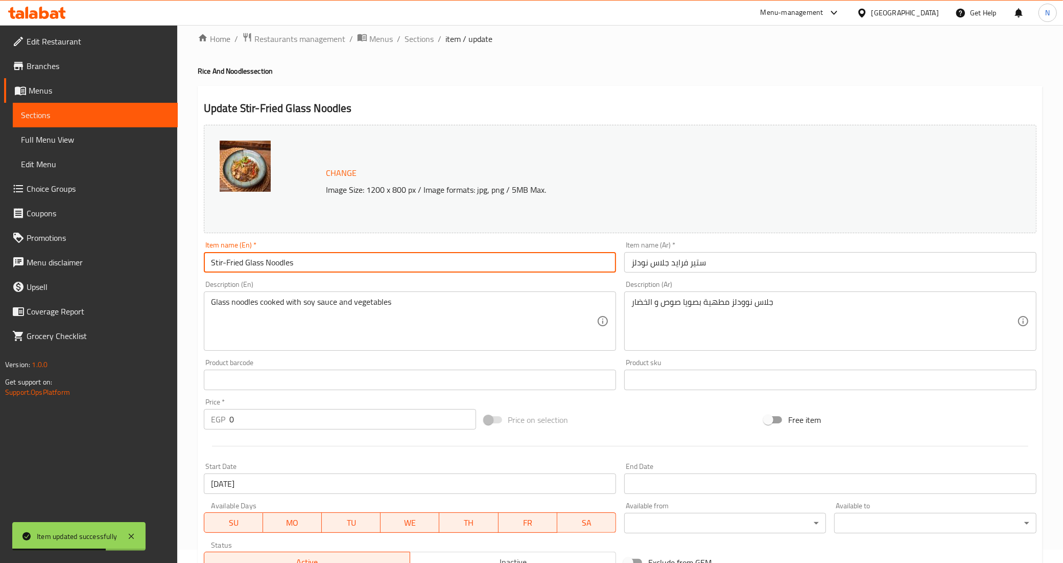
scroll to position [0, 0]
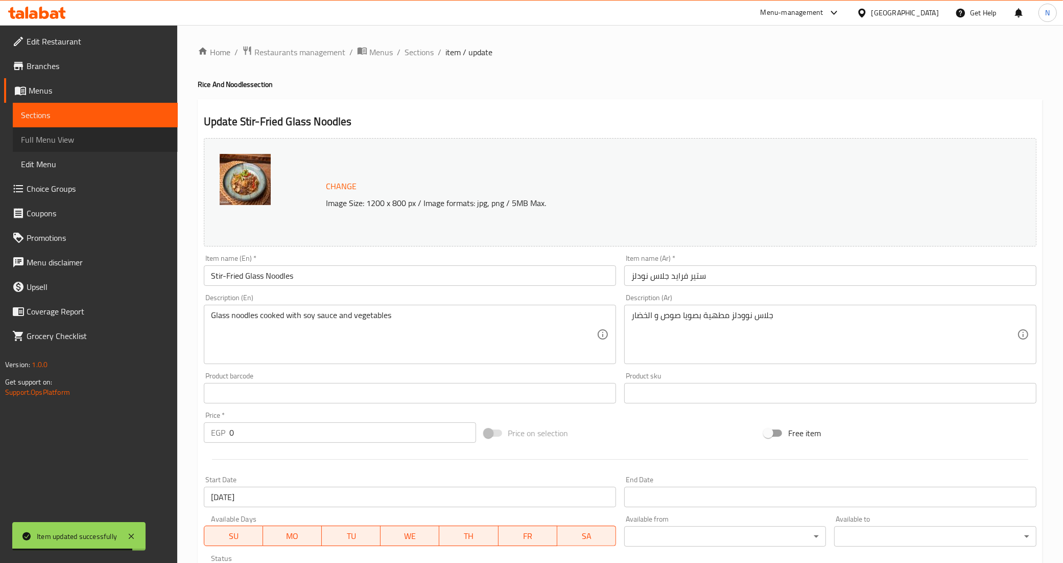
click at [77, 142] on span "Full Menu View" at bounding box center [95, 139] width 149 height 12
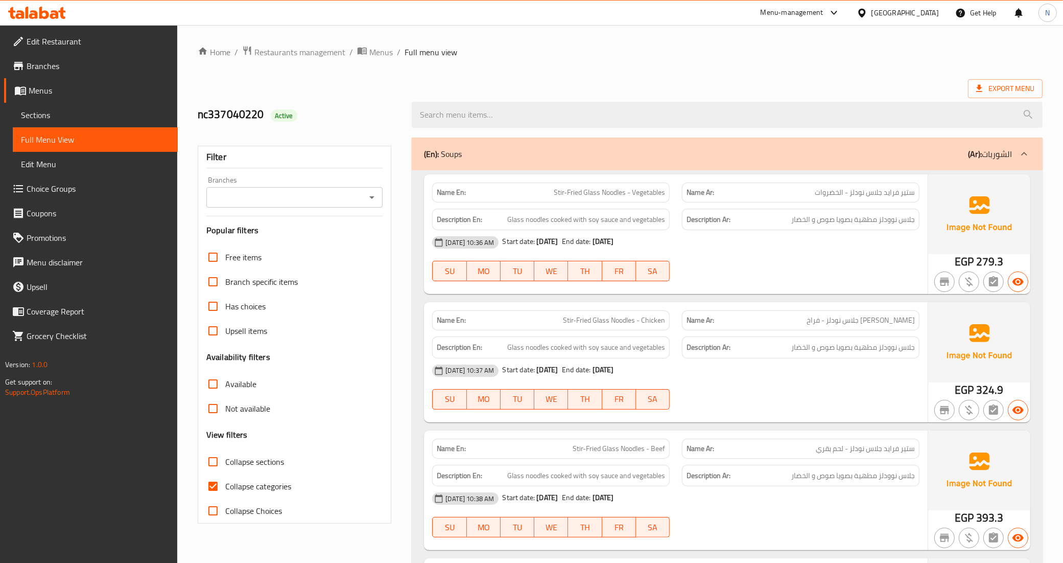
click at [261, 484] on span "Collapse categories" at bounding box center [258, 486] width 66 height 12
click at [225, 484] on input "Collapse categories" at bounding box center [213, 486] width 25 height 25
checkbox input "false"
click at [1026, 151] on icon at bounding box center [1025, 154] width 12 height 12
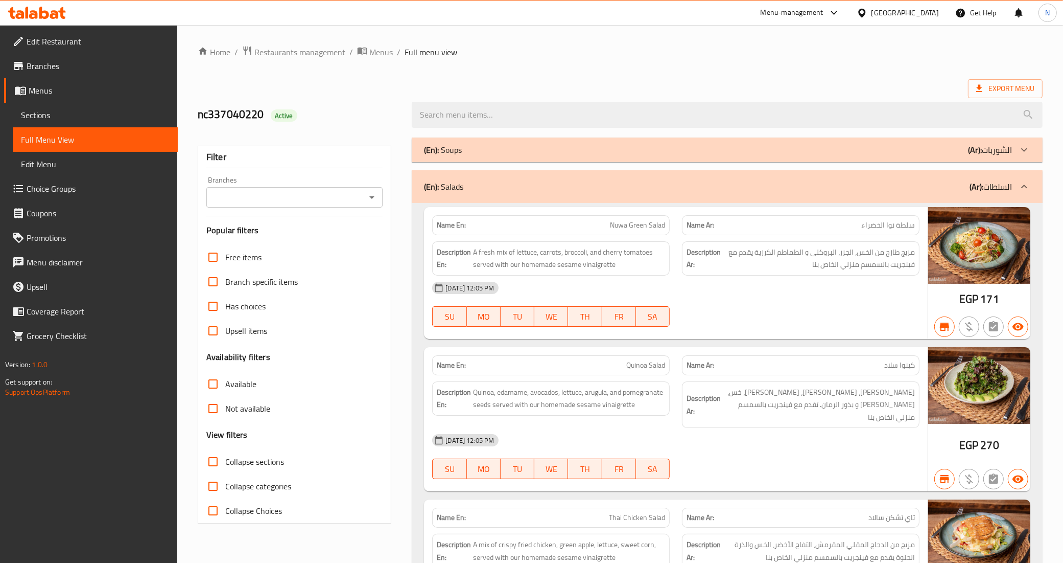
click at [1020, 188] on icon at bounding box center [1025, 186] width 12 height 12
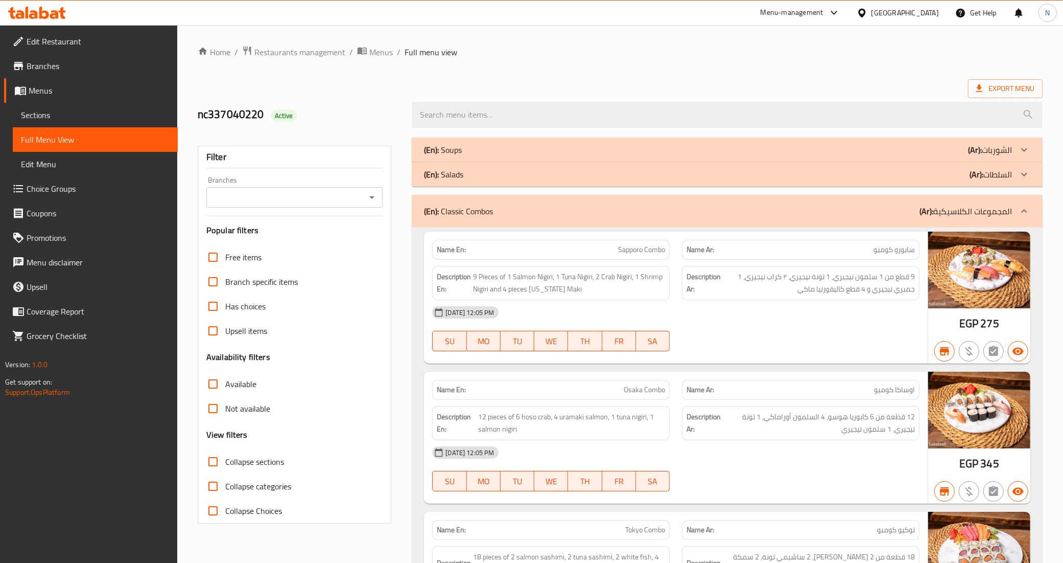
click at [1031, 210] on div at bounding box center [1024, 211] width 25 height 25
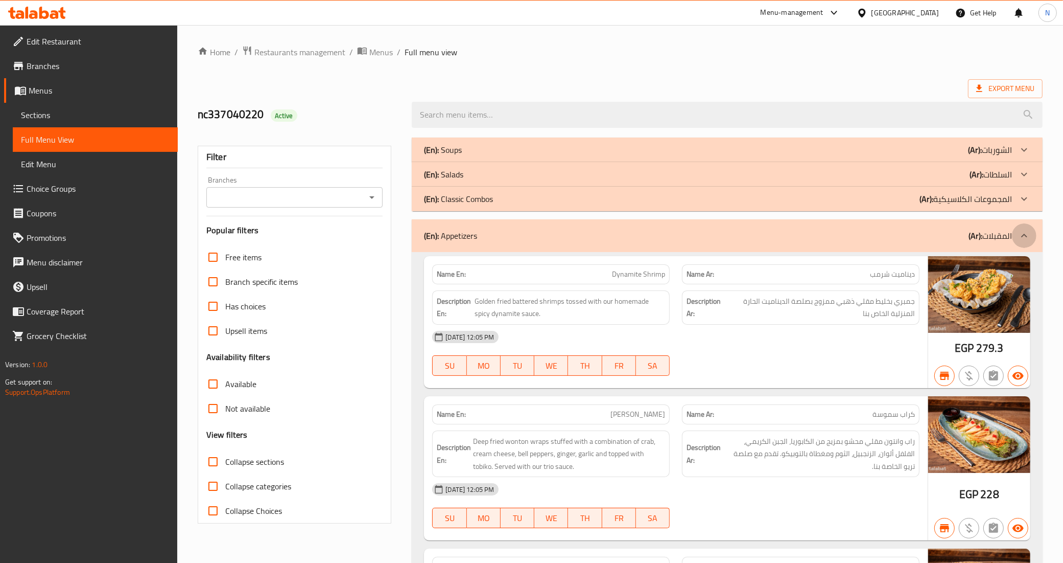
click at [1031, 241] on div at bounding box center [1024, 235] width 25 height 25
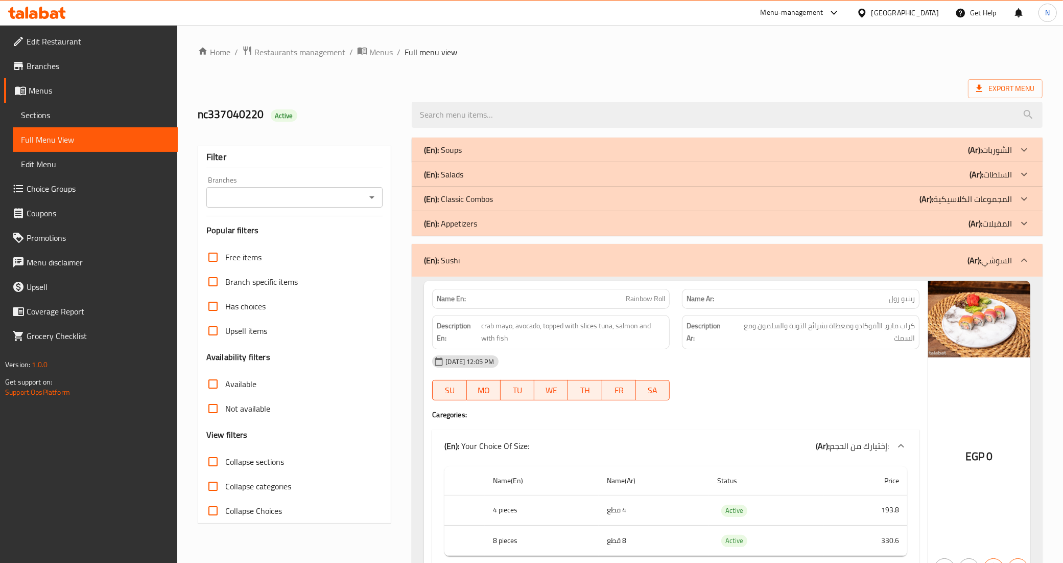
click at [1025, 259] on icon at bounding box center [1025, 260] width 6 height 4
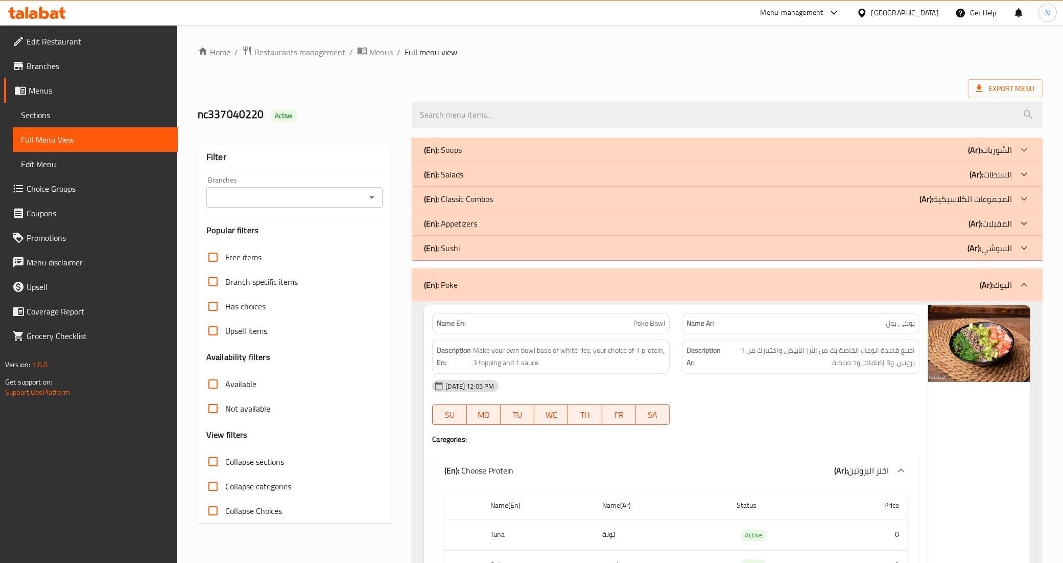
click at [261, 461] on span "Collapse sections" at bounding box center [254, 461] width 59 height 12
click at [225, 461] on input "Collapse sections" at bounding box center [213, 461] width 25 height 25
checkbox input "true"
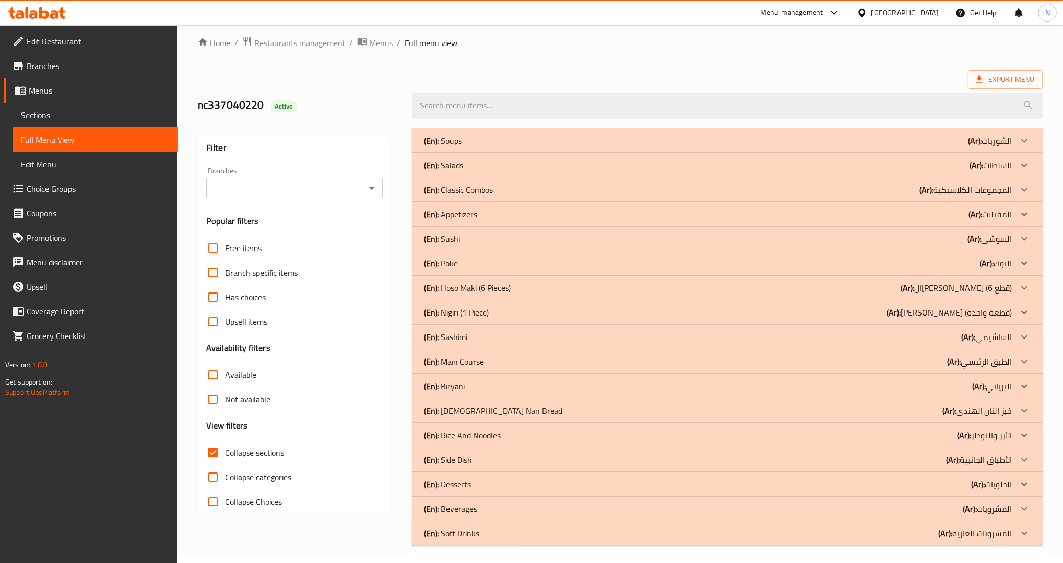
scroll to position [12, 0]
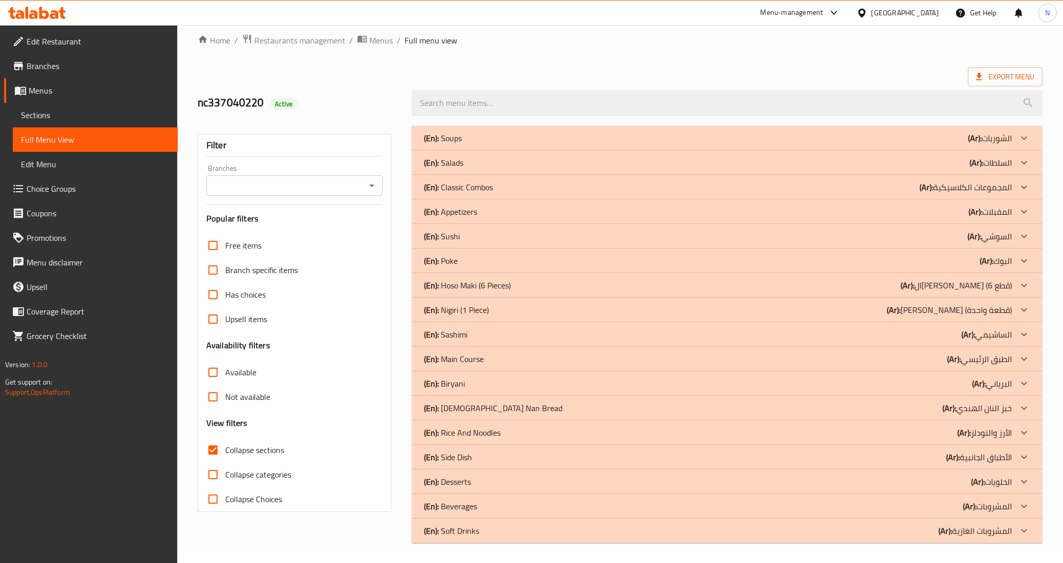
click at [639, 432] on div "(En): Rice And Noodles (Ar): الأرز والنودلز" at bounding box center [718, 432] width 588 height 12
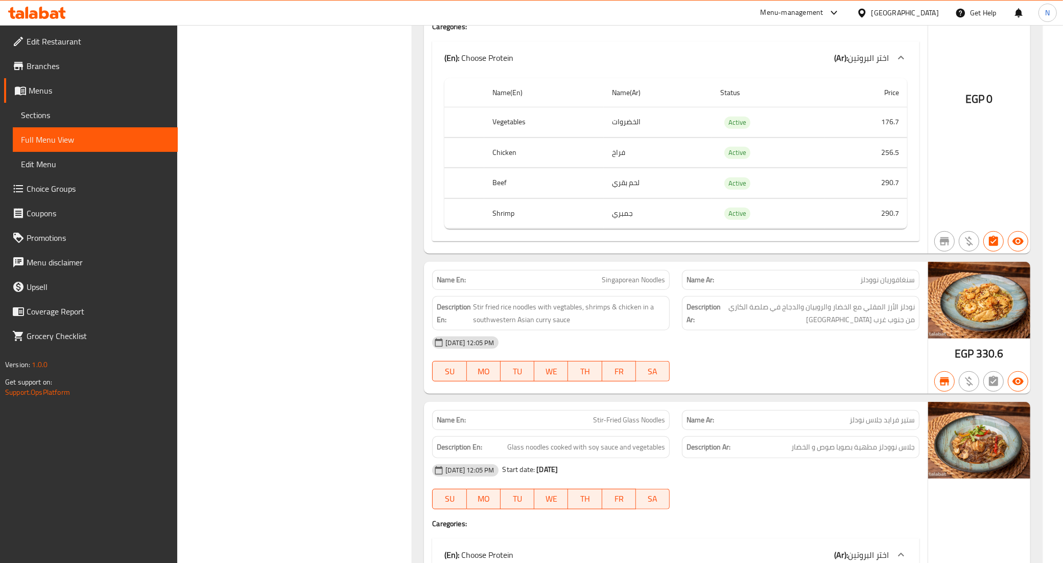
scroll to position [587, 0]
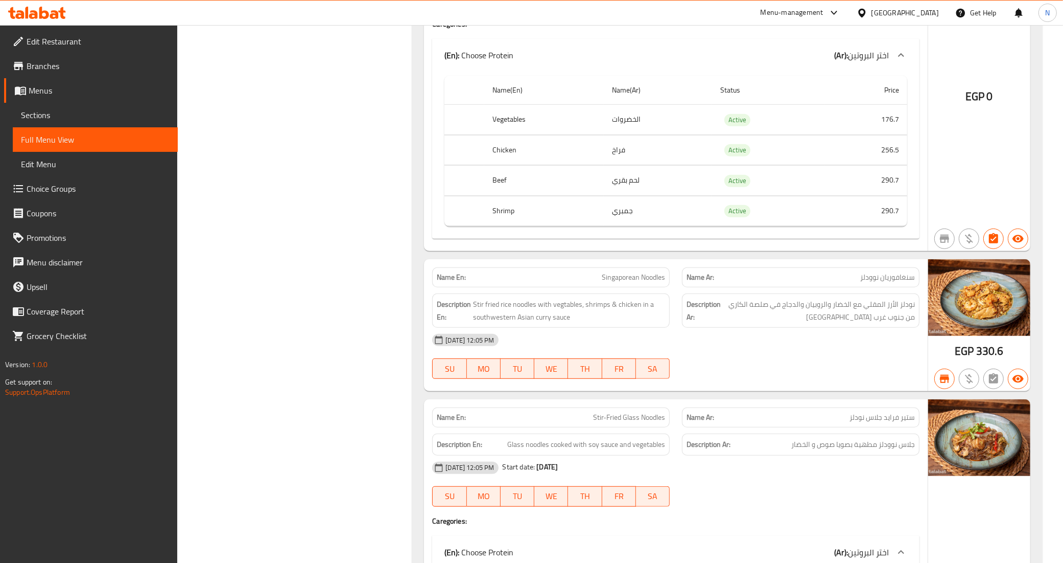
click at [241, 290] on div "Filter Branches Branches Popular filters Free items Branch specific items Has c…" at bounding box center [299, 213] width 215 height 1336
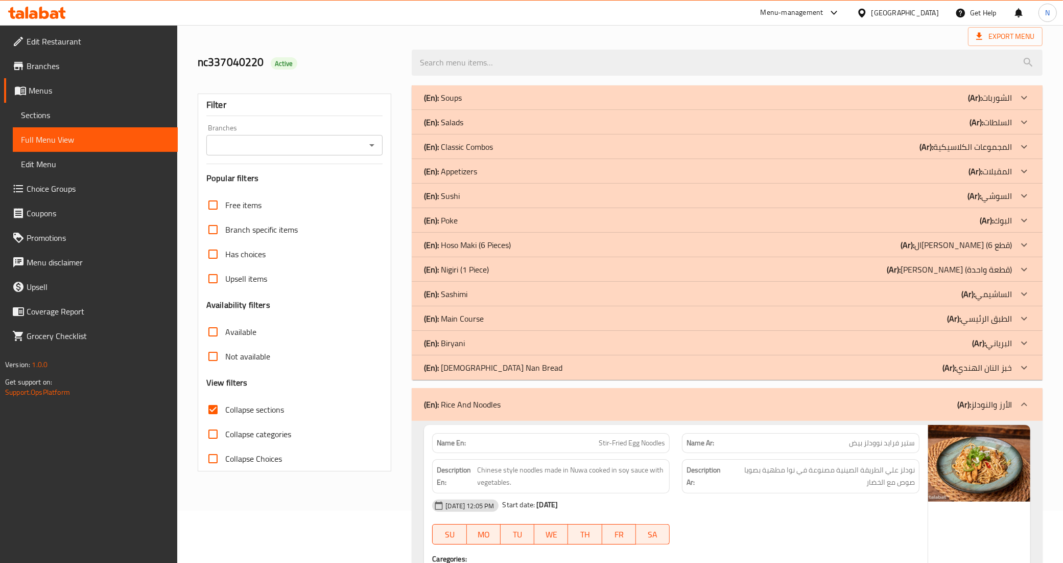
scroll to position [0, 0]
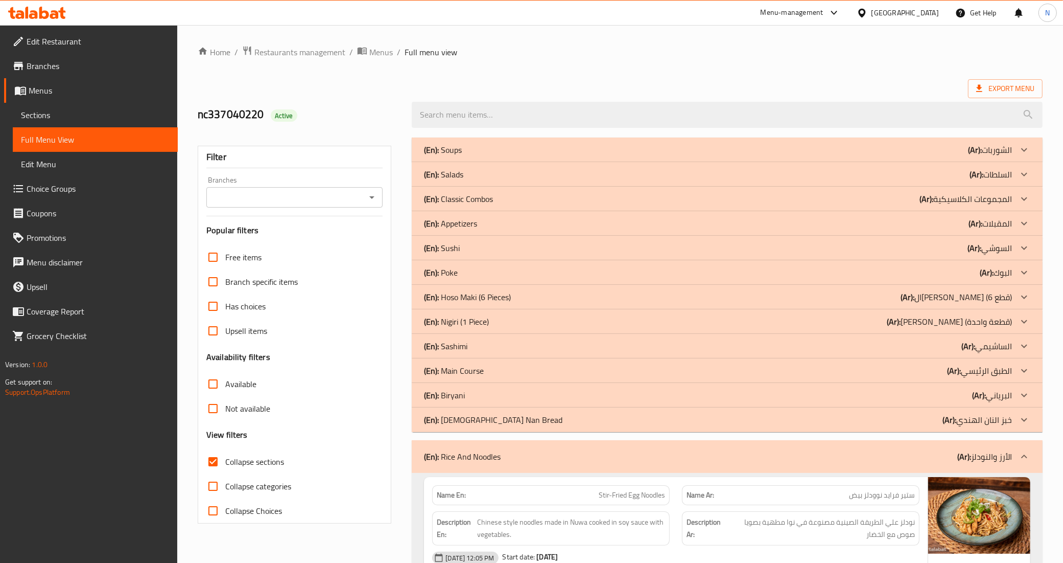
click at [282, 203] on input "Branches" at bounding box center [287, 197] width 154 height 14
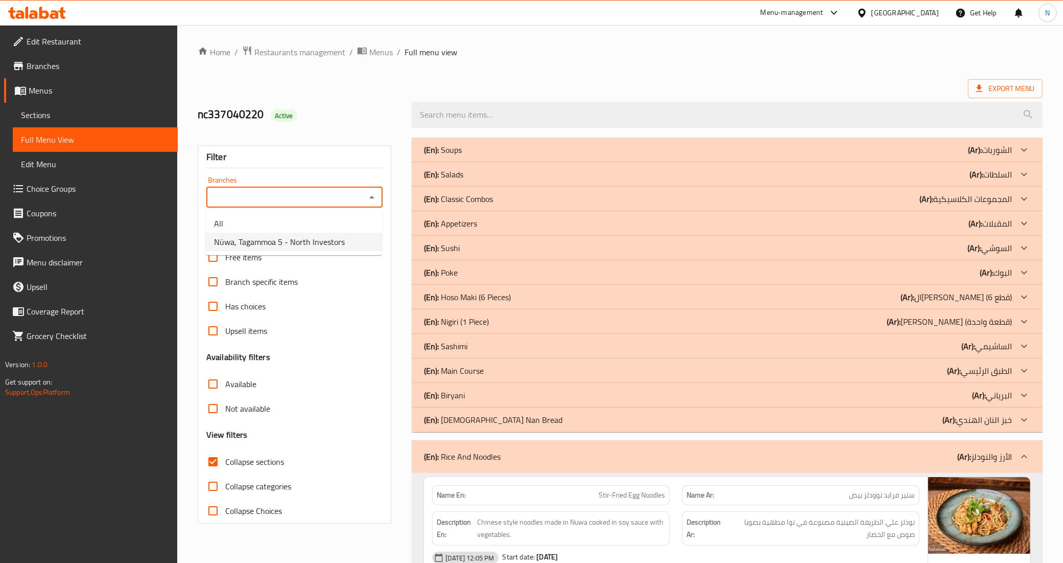
click at [290, 236] on span "Nüwa, Tagammoa 5 - North Investors" at bounding box center [279, 242] width 131 height 12
type input "Nüwa, Tagammoa 5 - North Investors"
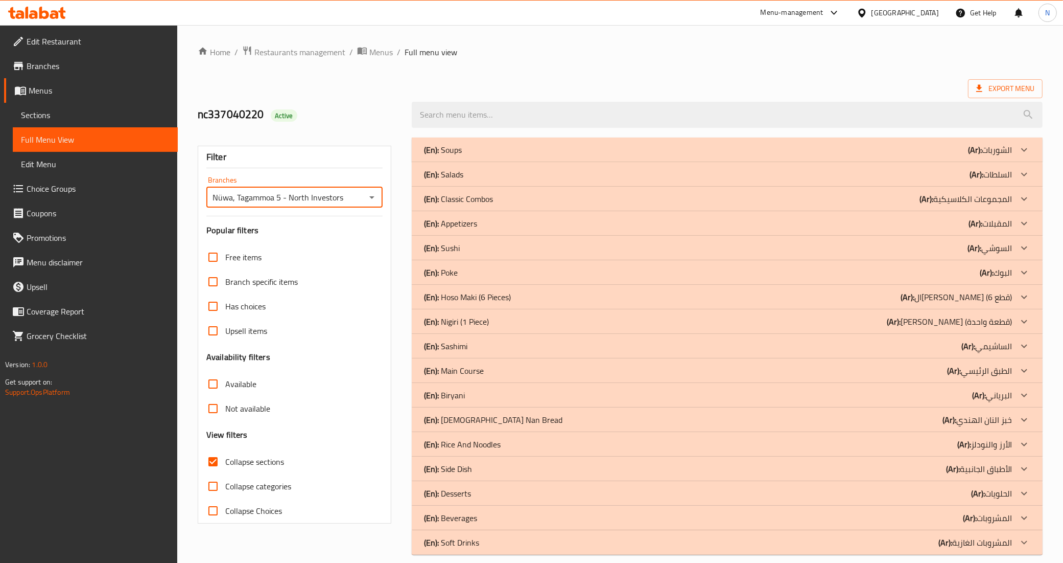
click at [507, 441] on div "(En): Rice And Noodles (Ar): الأرز والنودلز" at bounding box center [718, 444] width 588 height 12
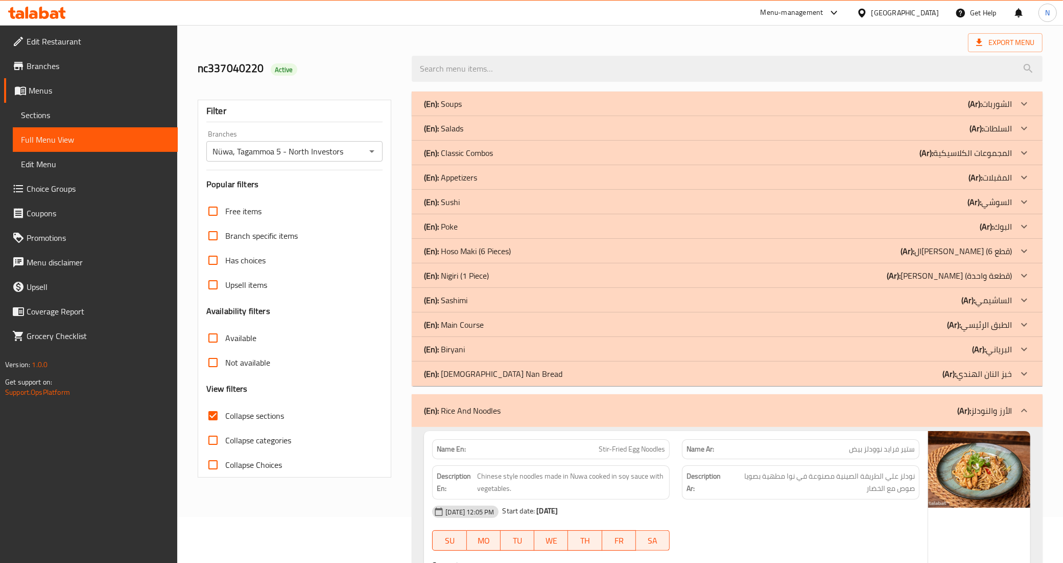
scroll to position [30, 0]
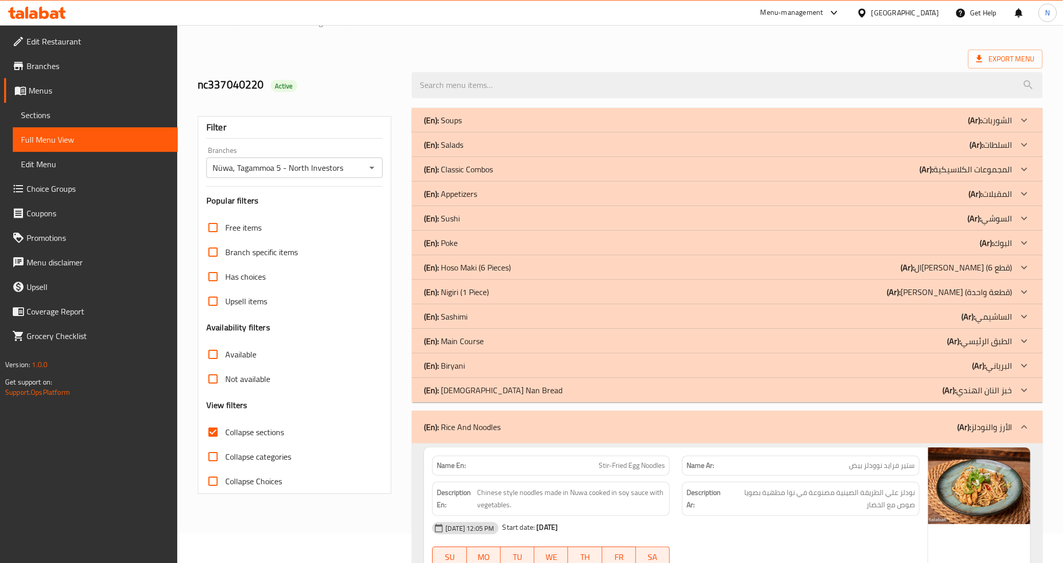
click at [236, 432] on span "Collapse sections" at bounding box center [254, 432] width 59 height 12
click at [225, 432] on input "Collapse sections" at bounding box center [213, 432] width 25 height 25
checkbox input "false"
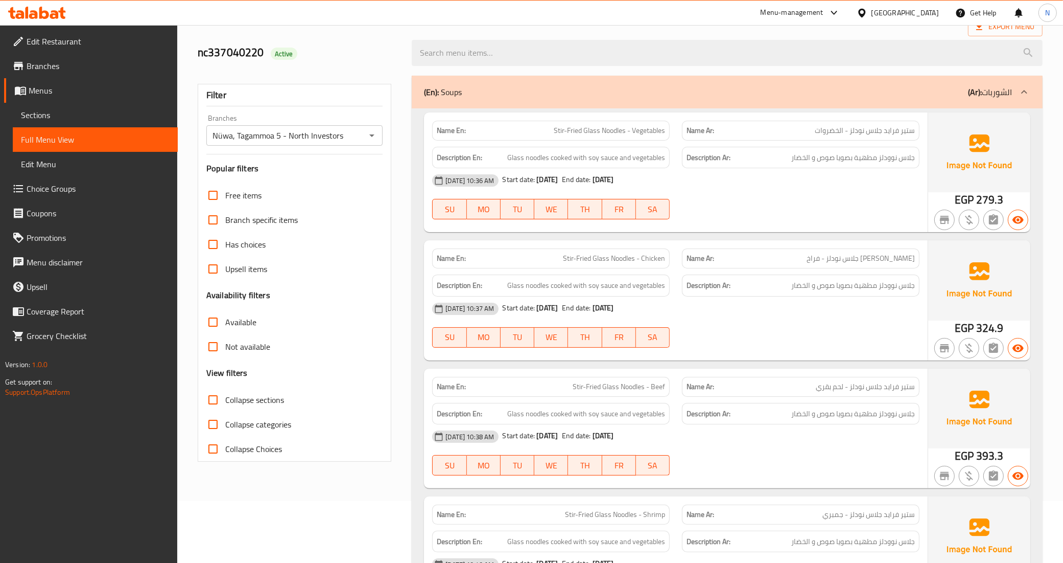
scroll to position [39, 0]
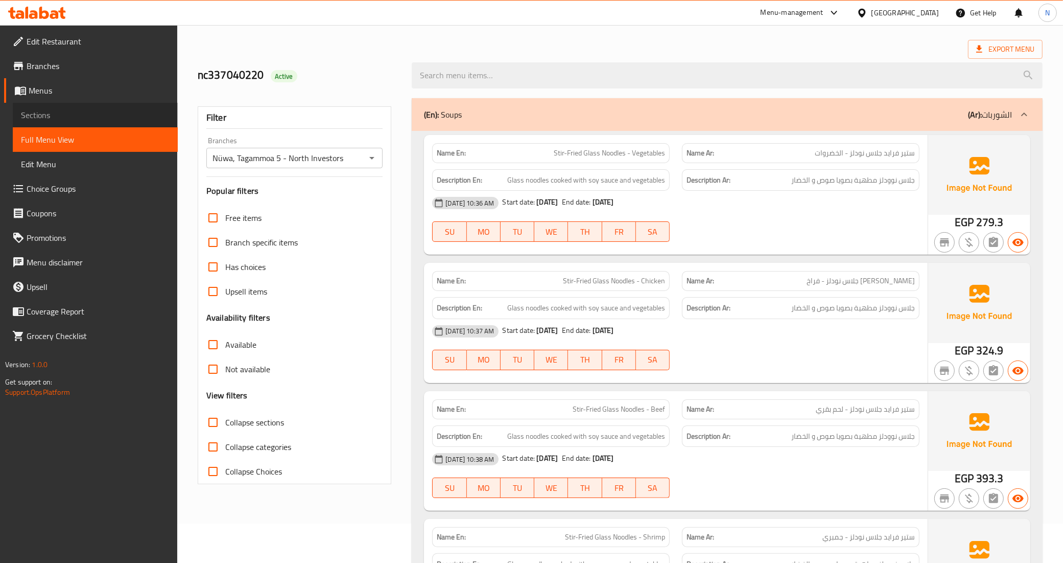
click at [57, 112] on span "Sections" at bounding box center [95, 115] width 149 height 12
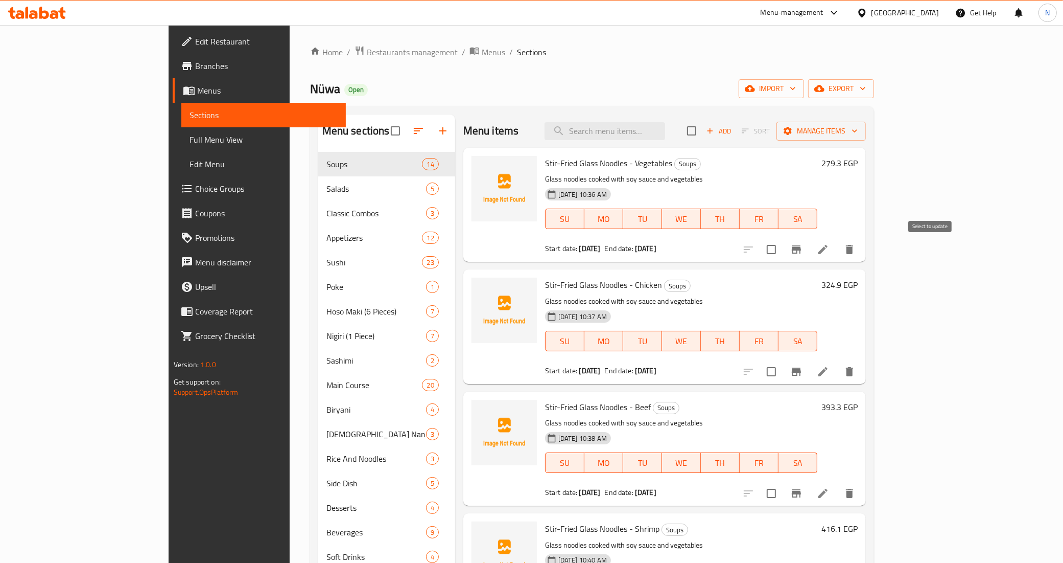
click at [782, 253] on input "checkbox" at bounding box center [771, 249] width 21 height 21
checkbox input "true"
click at [782, 371] on input "checkbox" at bounding box center [771, 371] width 21 height 21
checkbox input "true"
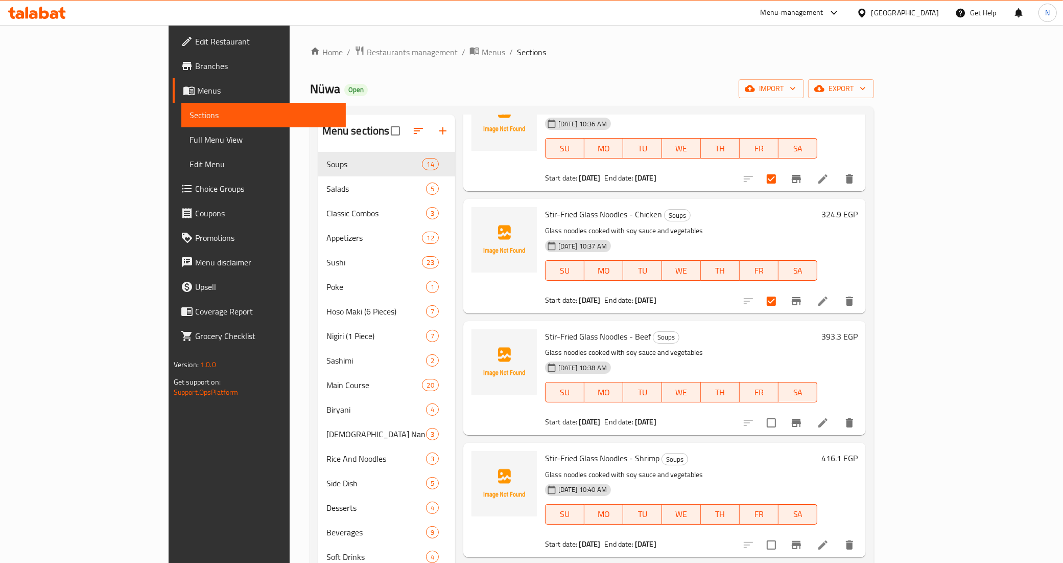
scroll to position [128, 0]
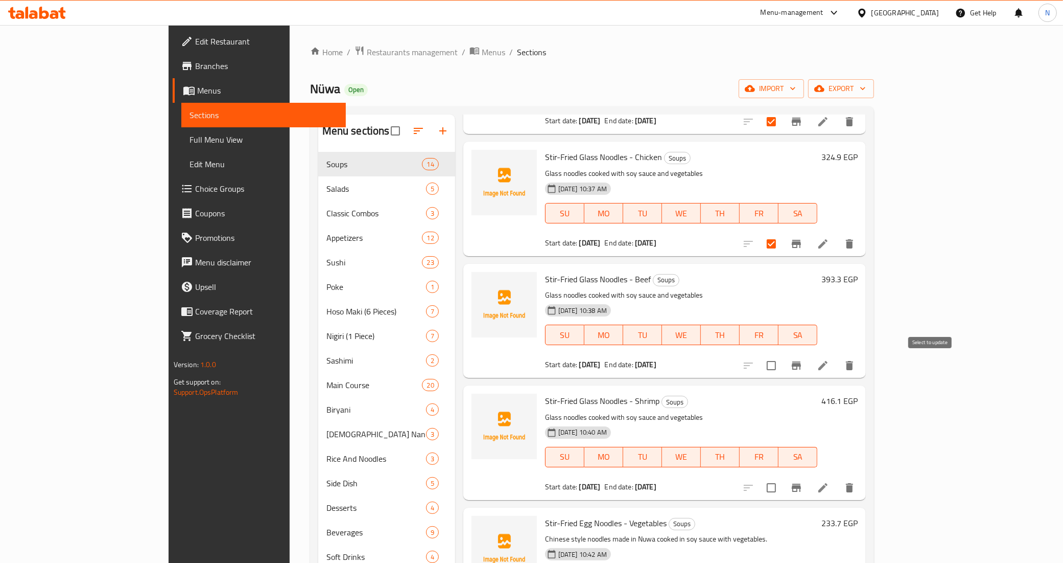
click at [782, 361] on input "checkbox" at bounding box center [771, 365] width 21 height 21
checkbox input "true"
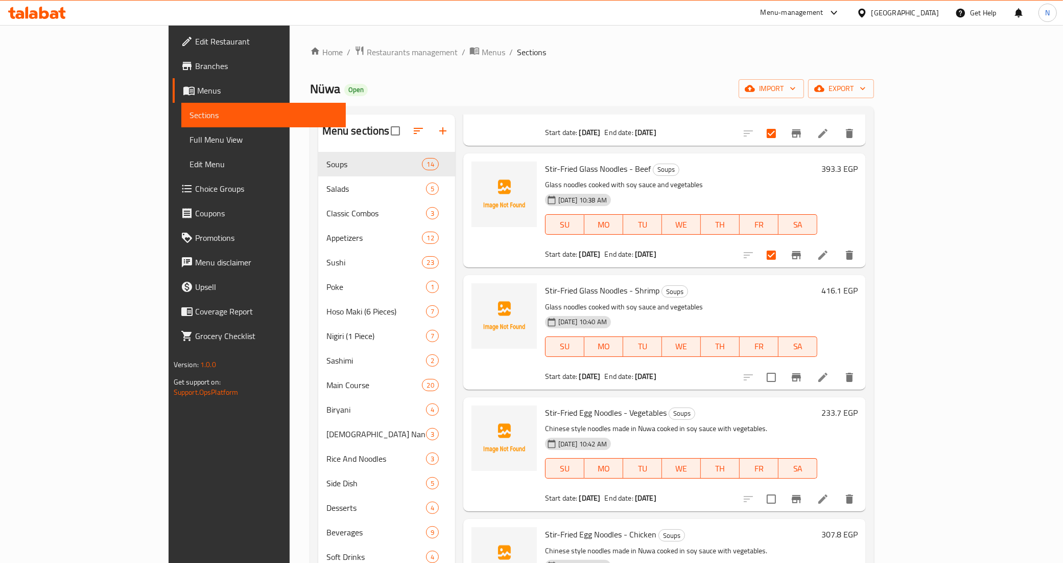
scroll to position [256, 0]
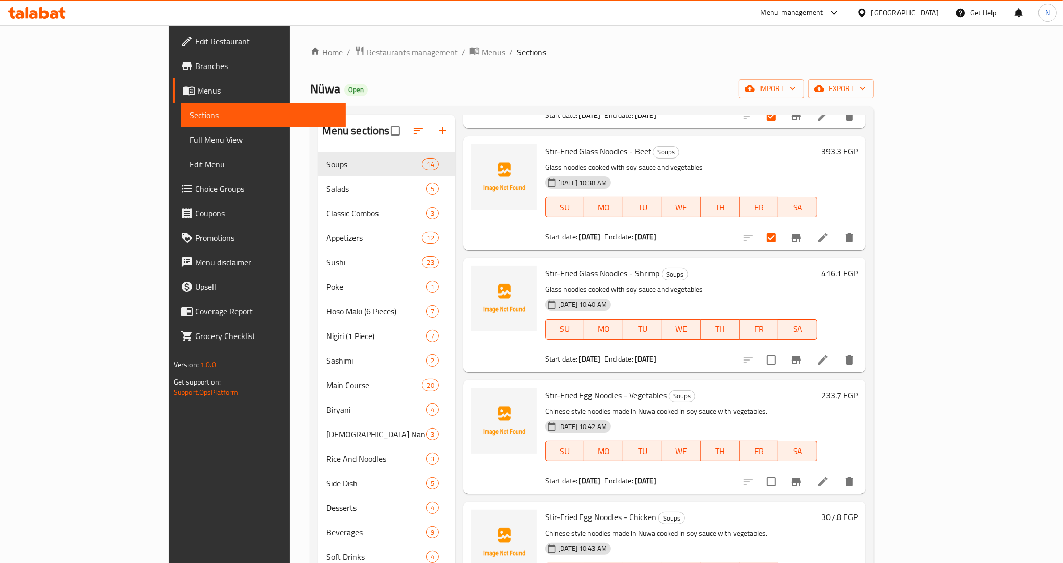
click at [782, 356] on input "checkbox" at bounding box center [771, 359] width 21 height 21
checkbox input "true"
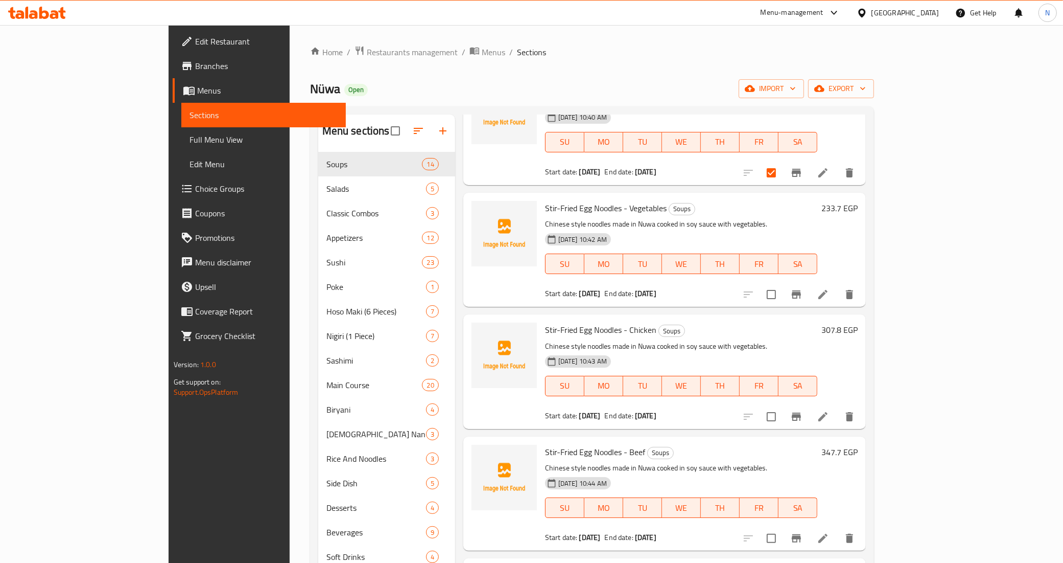
scroll to position [447, 0]
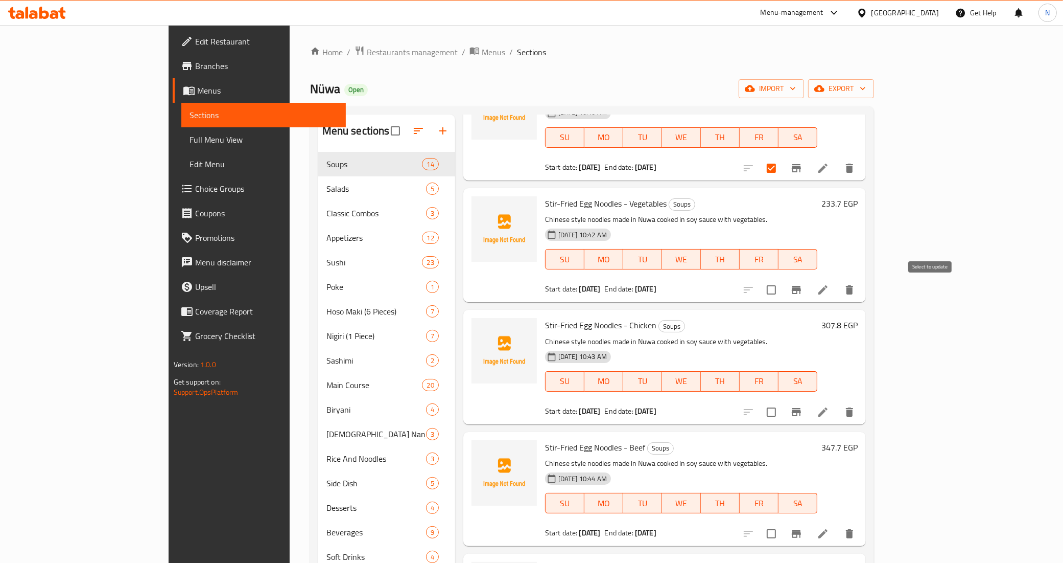
click at [782, 289] on input "checkbox" at bounding box center [771, 289] width 21 height 21
checkbox input "true"
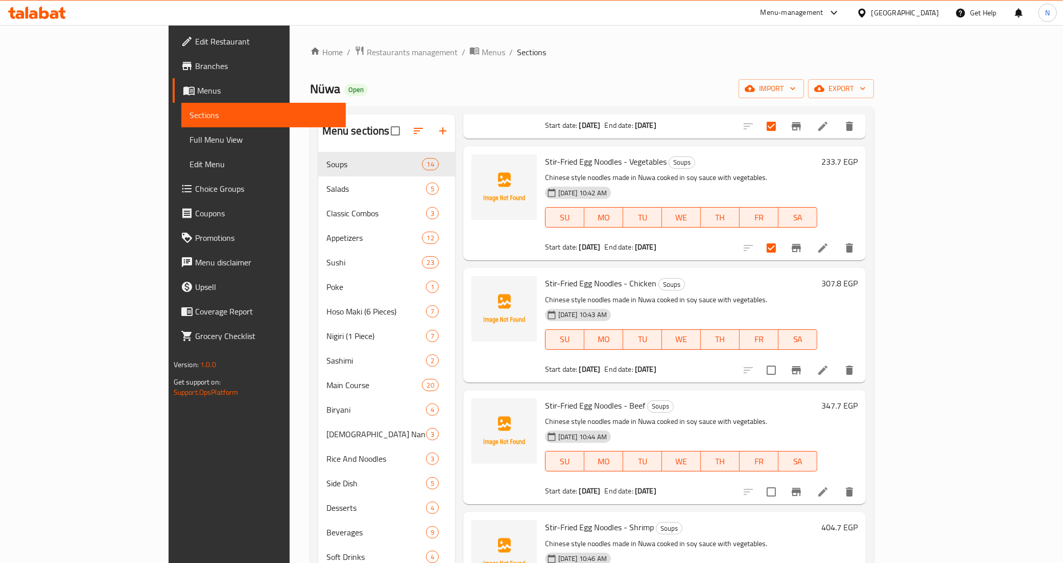
scroll to position [511, 0]
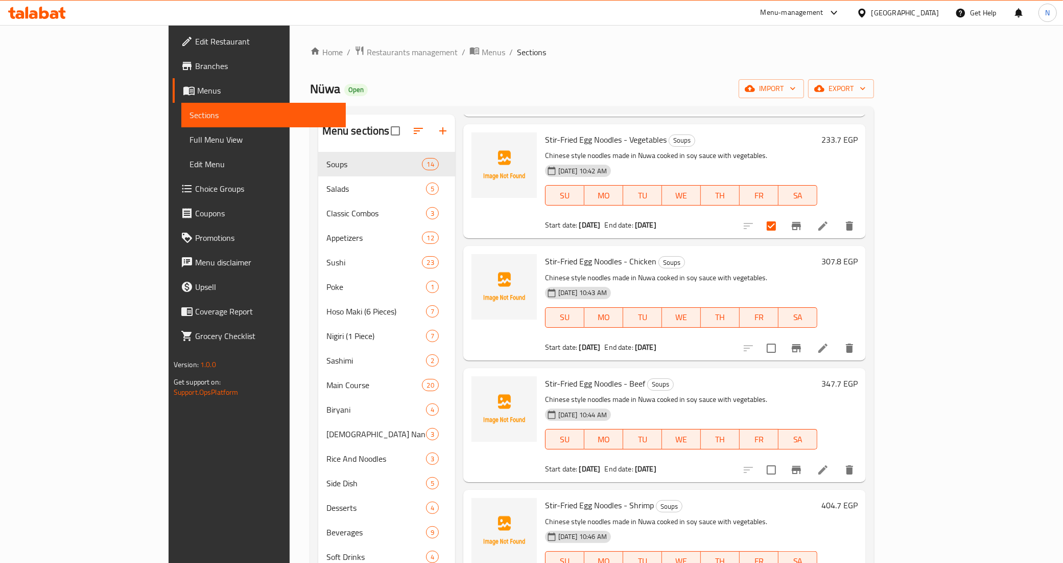
click at [782, 346] on input "checkbox" at bounding box center [771, 347] width 21 height 21
checkbox input "true"
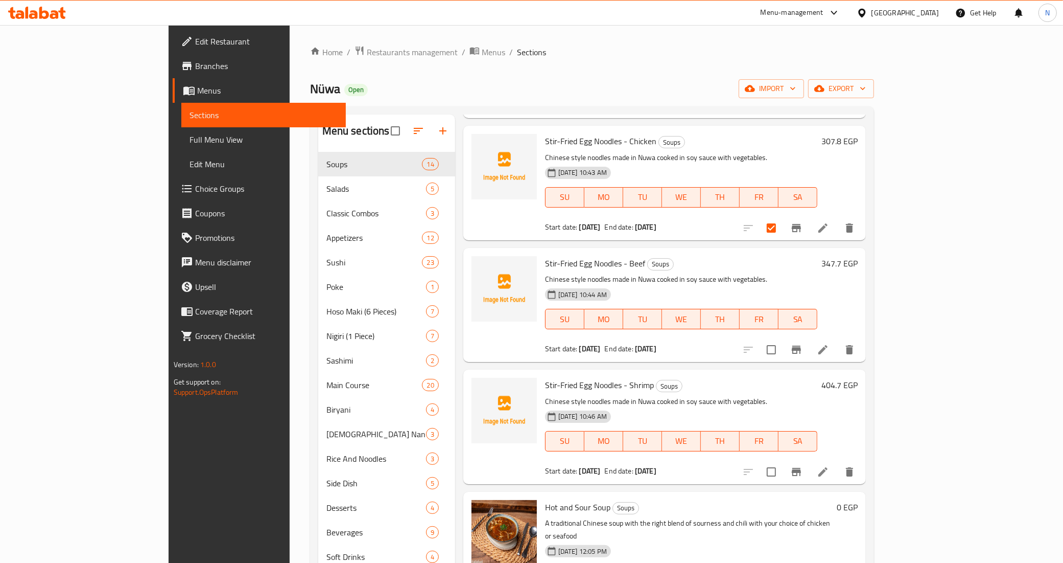
scroll to position [639, 0]
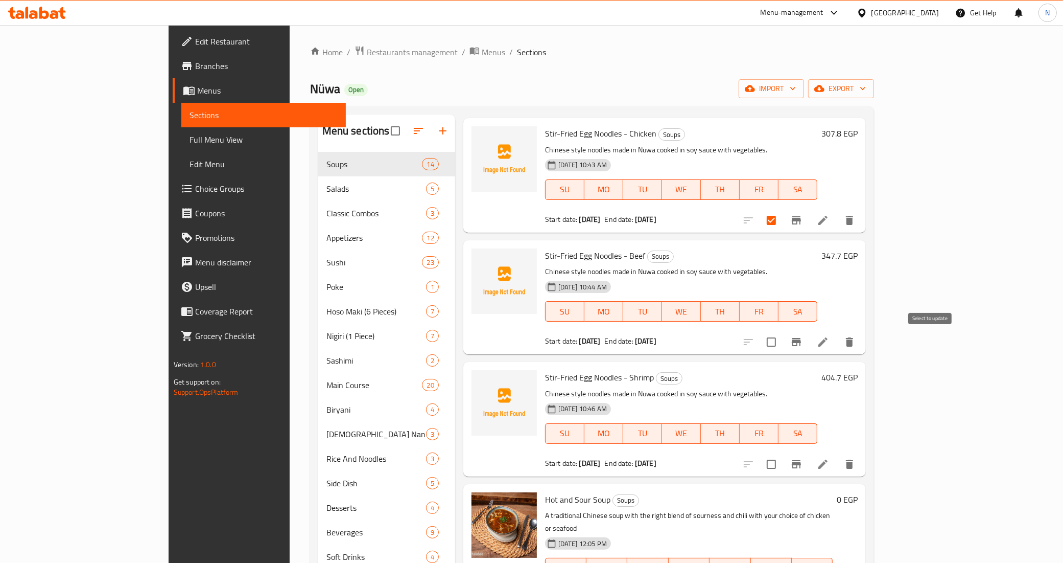
click at [782, 343] on input "checkbox" at bounding box center [771, 341] width 21 height 21
checkbox input "true"
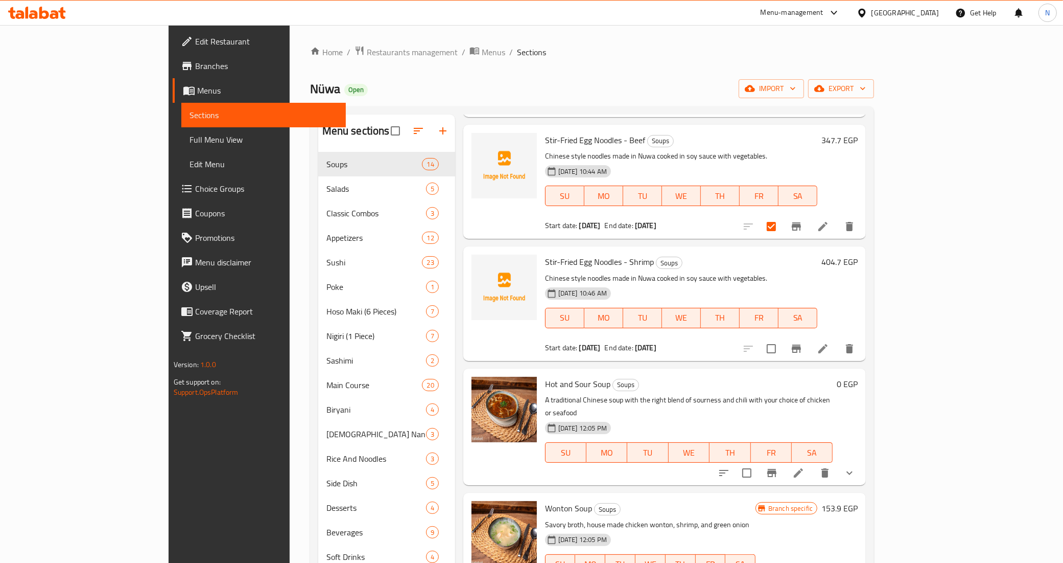
scroll to position [767, 0]
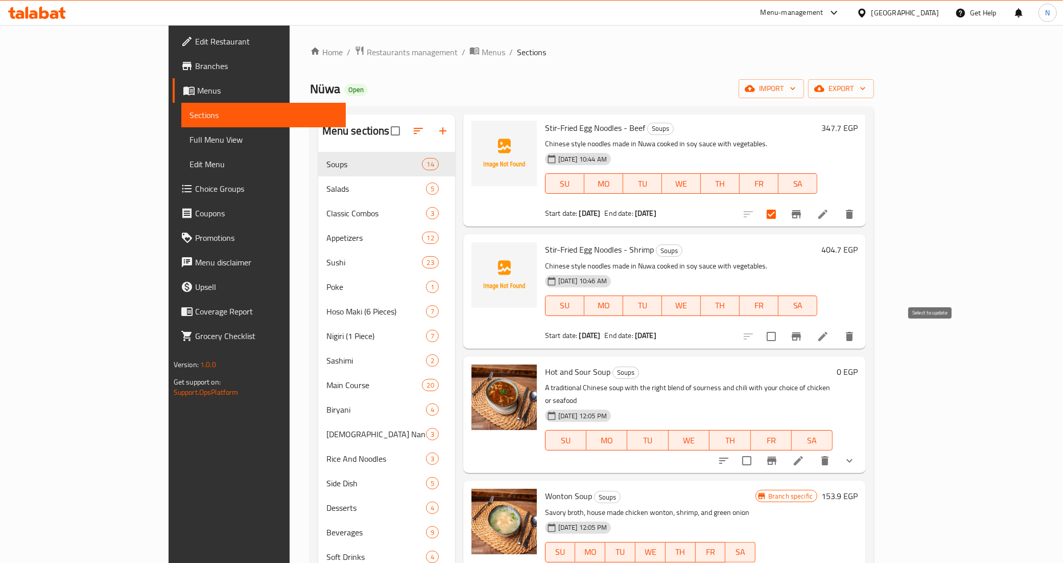
click at [782, 337] on input "checkbox" at bounding box center [771, 336] width 21 height 21
checkbox input "true"
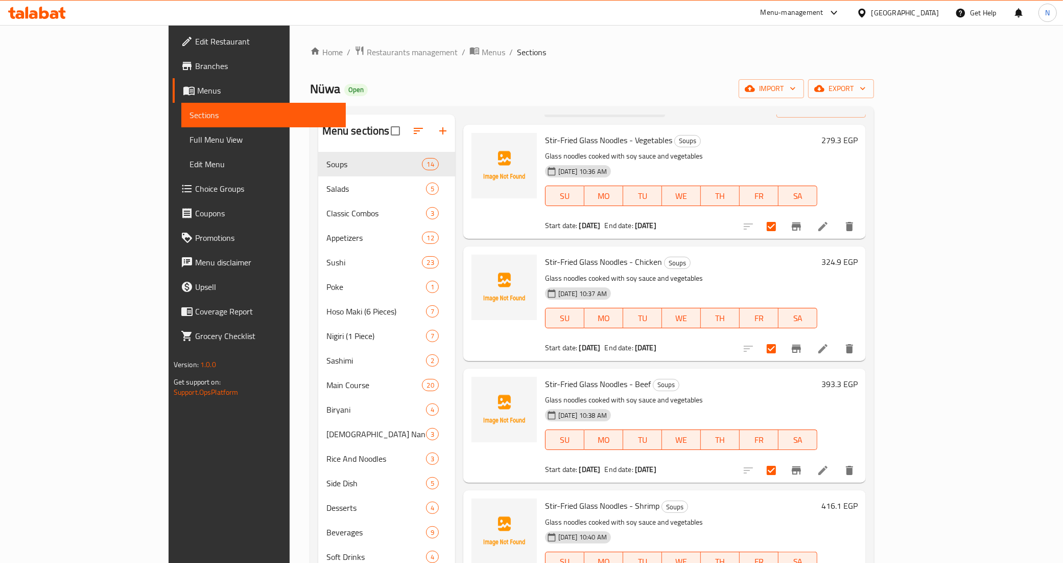
scroll to position [0, 0]
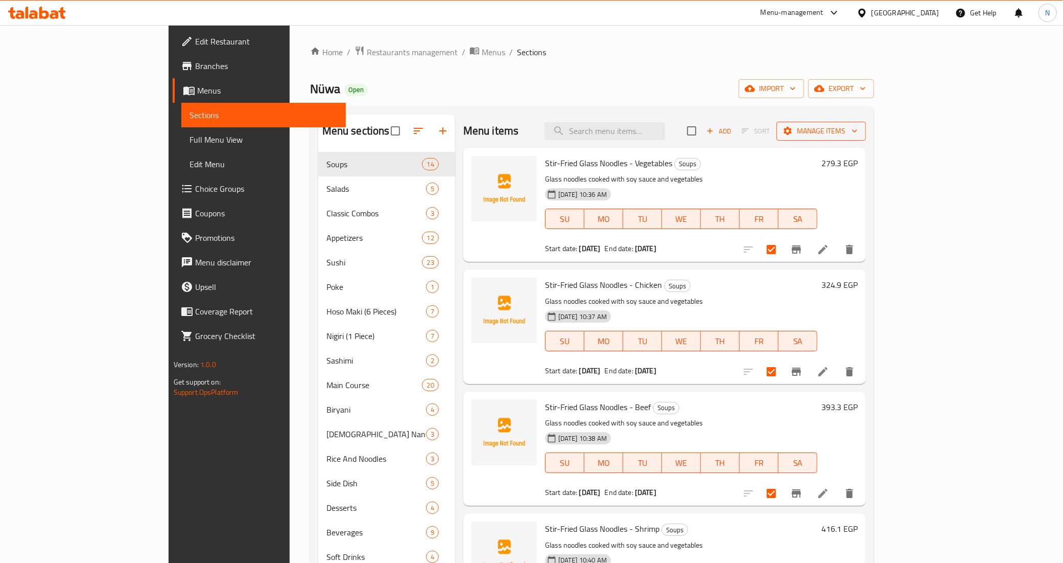
click at [858, 126] on span "Manage items" at bounding box center [821, 131] width 73 height 13
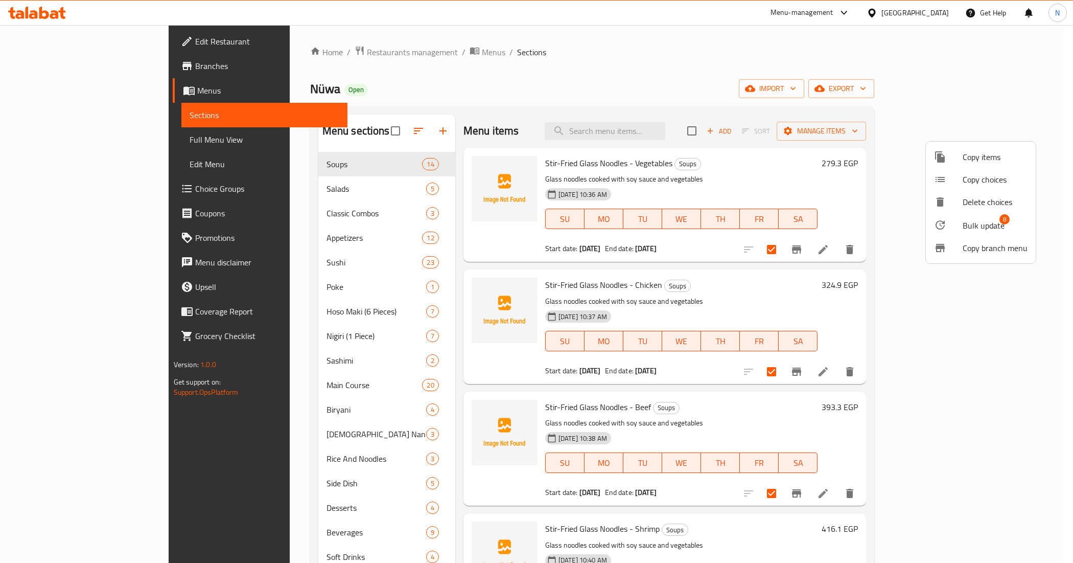
click at [990, 219] on span "Bulk update" at bounding box center [984, 225] width 42 height 12
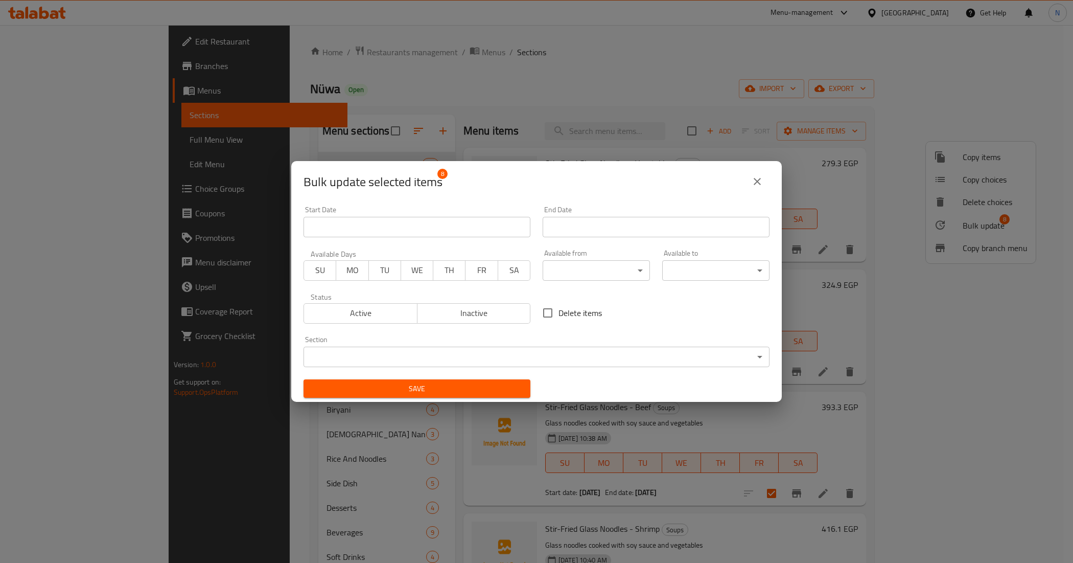
click at [540, 349] on body "​ Menu-management Egypt Get Help N Edit Restaurant Branches Menus Sections Full…" at bounding box center [536, 294] width 1073 height 538
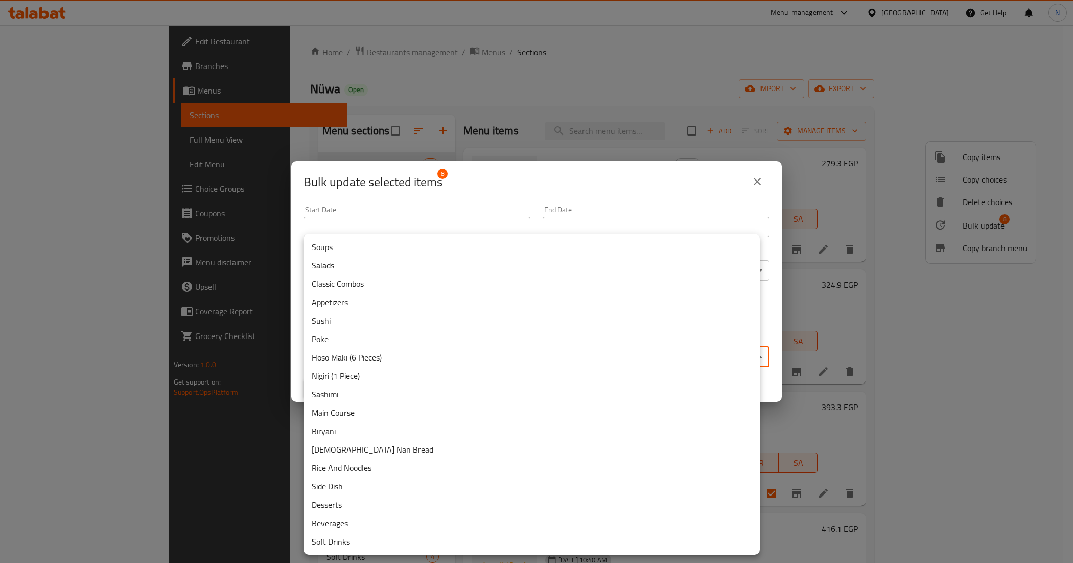
click at [419, 465] on li "Rice And Noodles" at bounding box center [532, 467] width 456 height 18
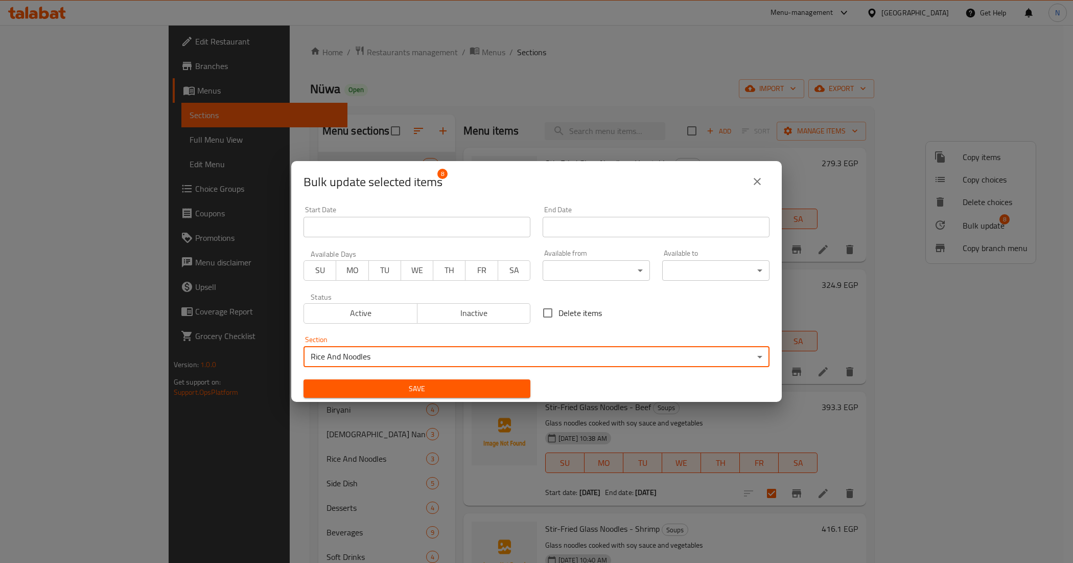
click at [432, 395] on span "Save" at bounding box center [417, 388] width 211 height 13
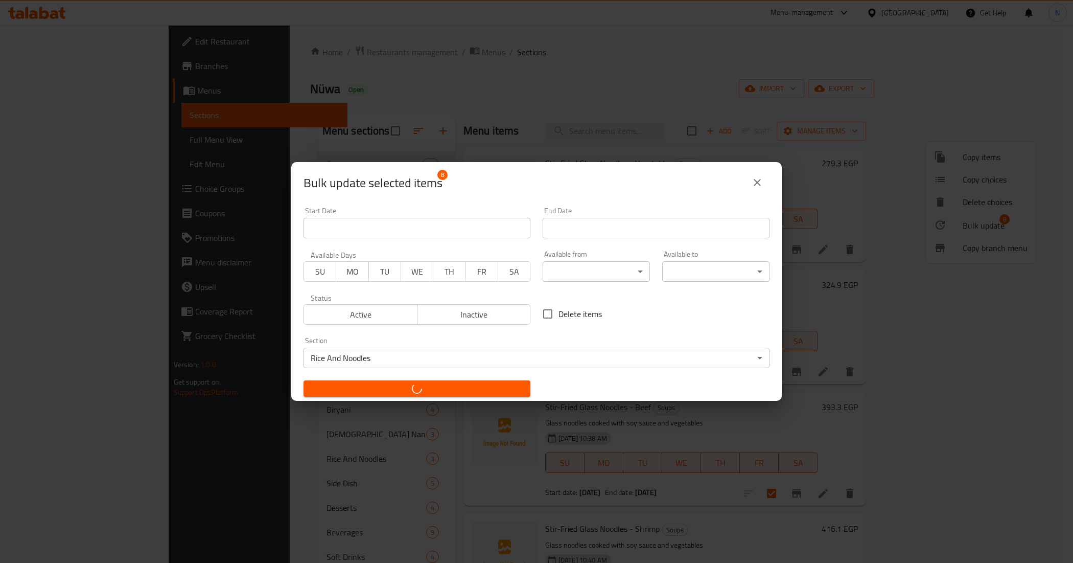
checkbox input "false"
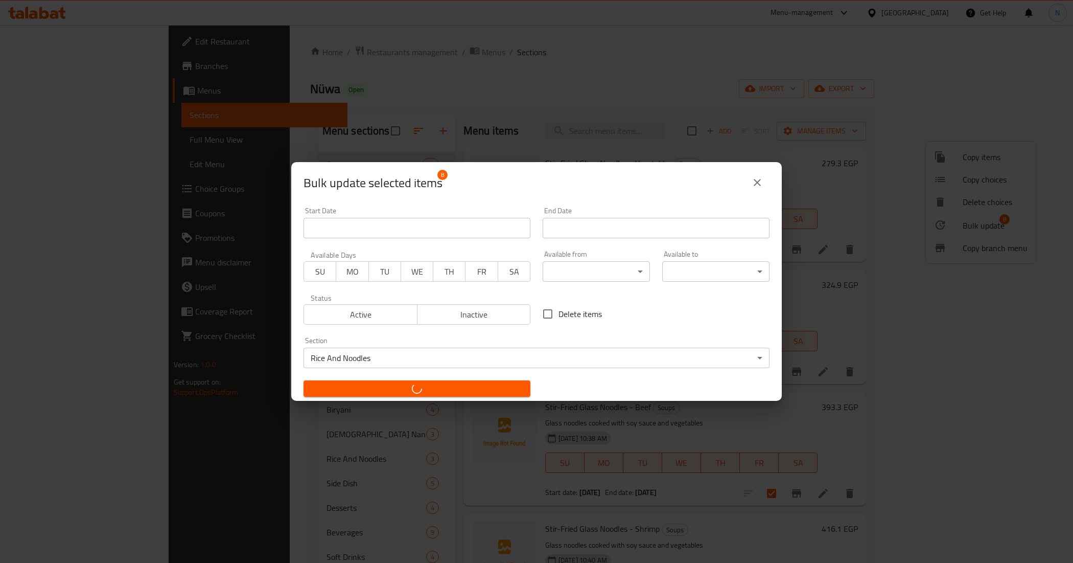
checkbox input "false"
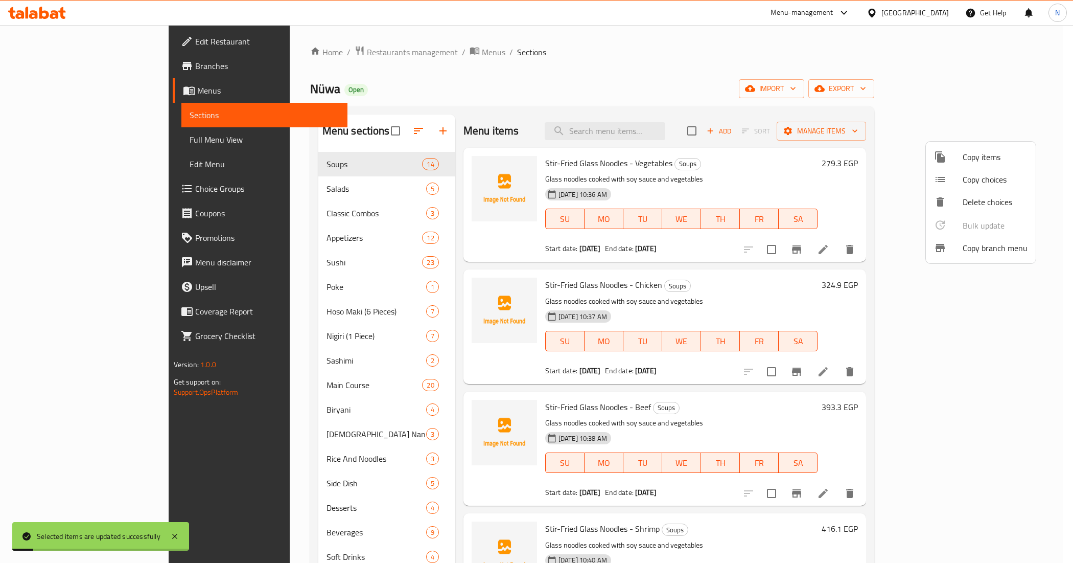
click at [59, 140] on div at bounding box center [536, 281] width 1073 height 563
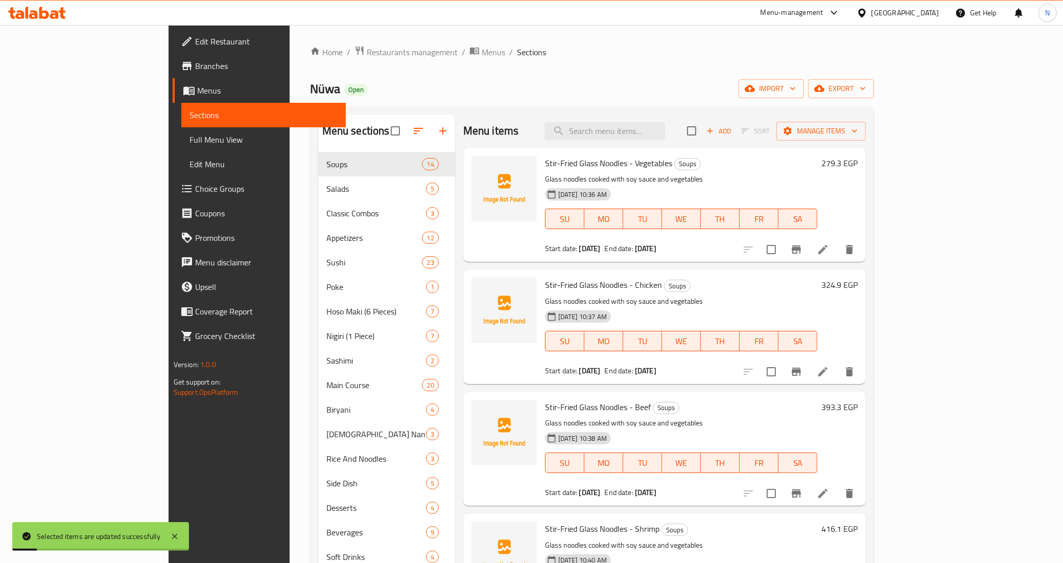
click at [190, 140] on span "Full Menu View" at bounding box center [264, 139] width 149 height 12
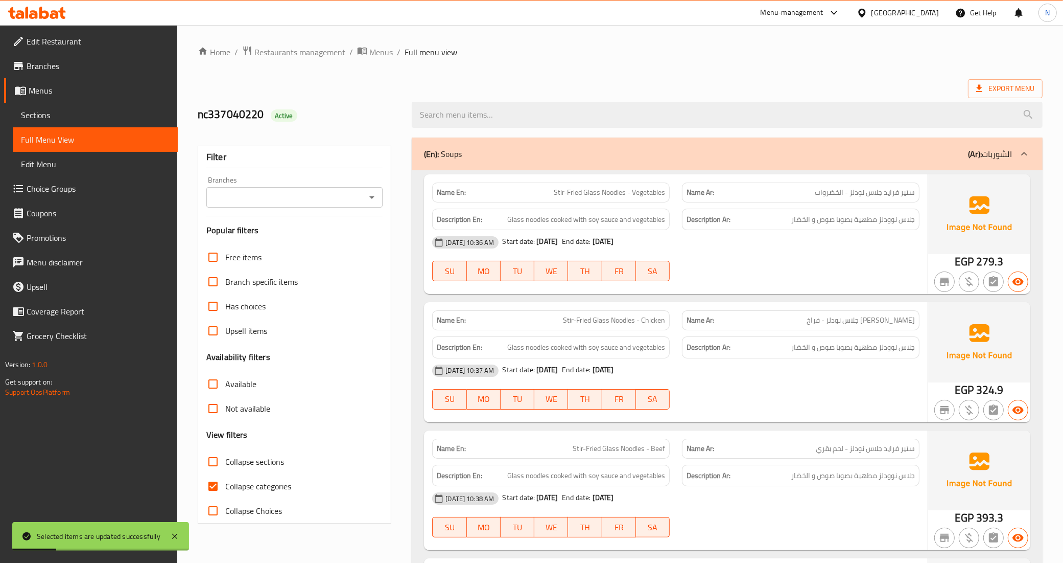
click at [218, 468] on input "Collapse sections" at bounding box center [213, 461] width 25 height 25
checkbox input "true"
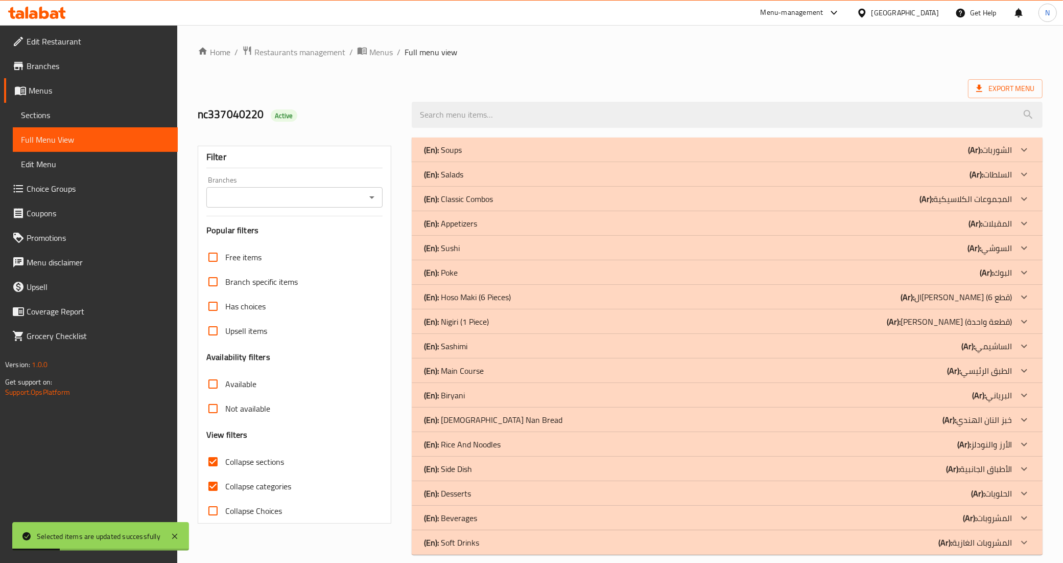
click at [217, 487] on input "Collapse categories" at bounding box center [213, 486] width 25 height 25
checkbox input "false"
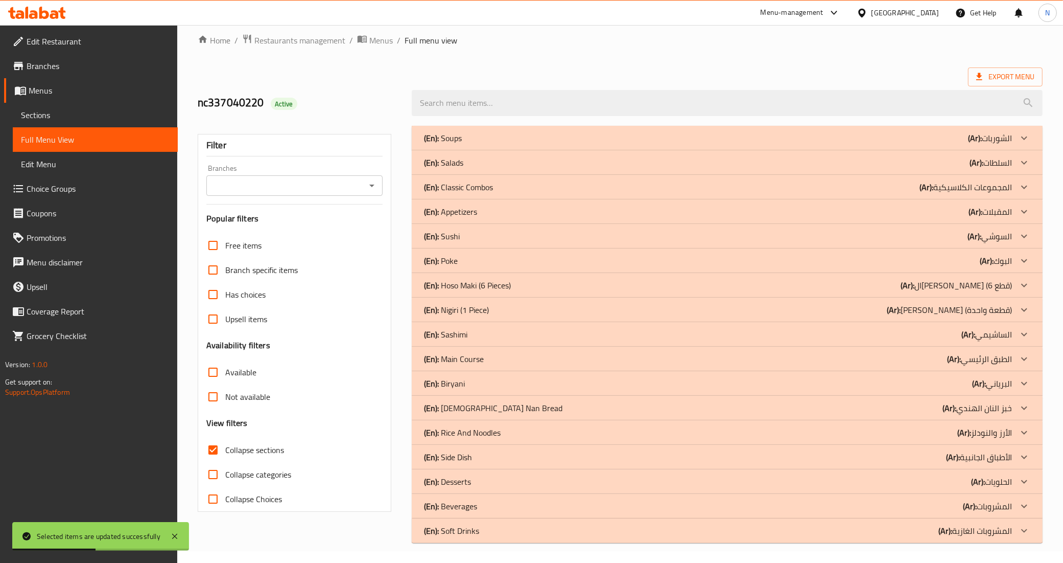
click at [534, 424] on div "(En): Rice And Noodles (Ar): الأرز والنودلز" at bounding box center [727, 432] width 631 height 25
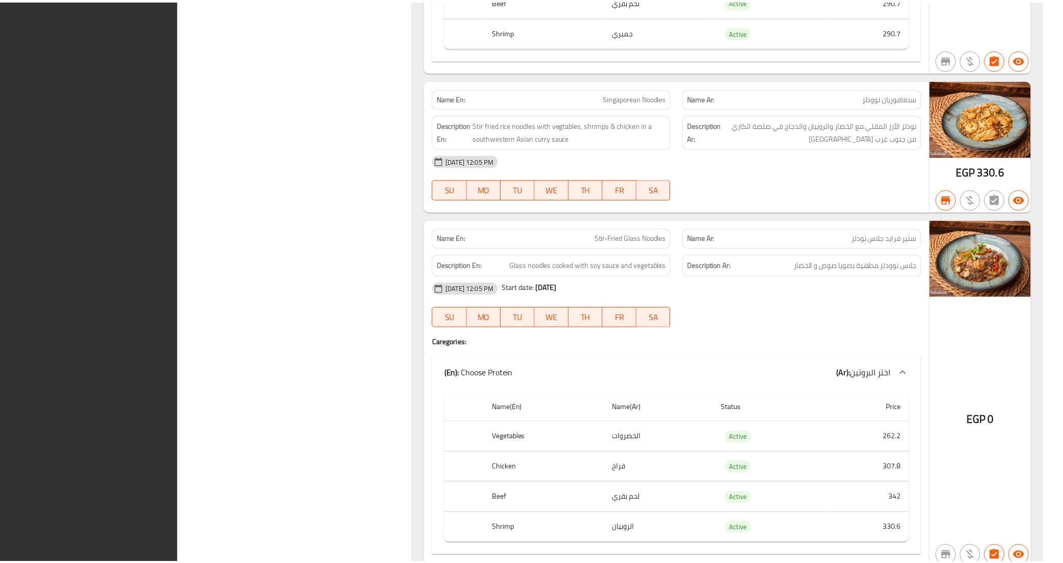
scroll to position [1998, 0]
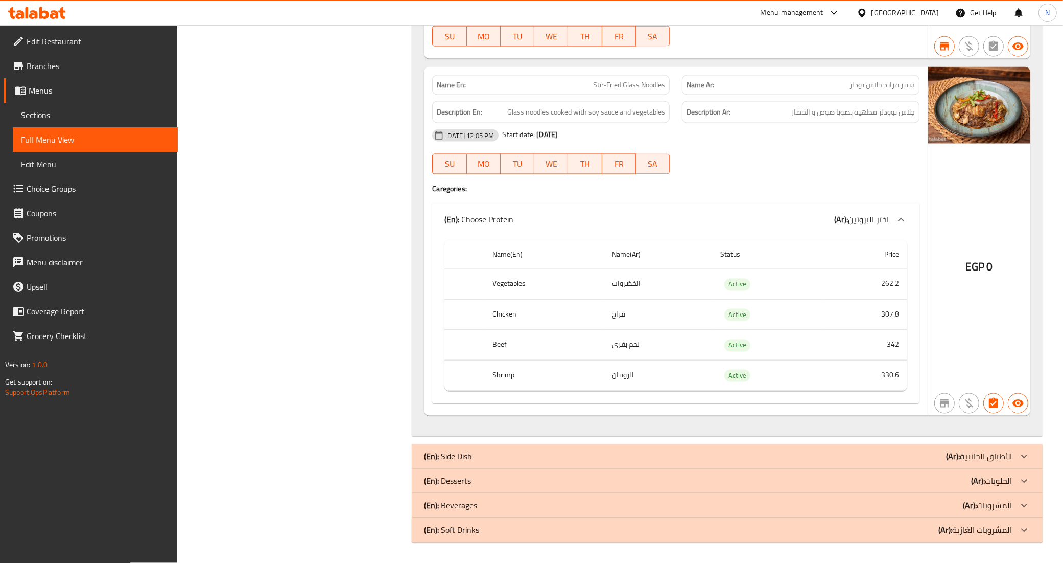
click at [115, 115] on span "Sections" at bounding box center [95, 115] width 149 height 12
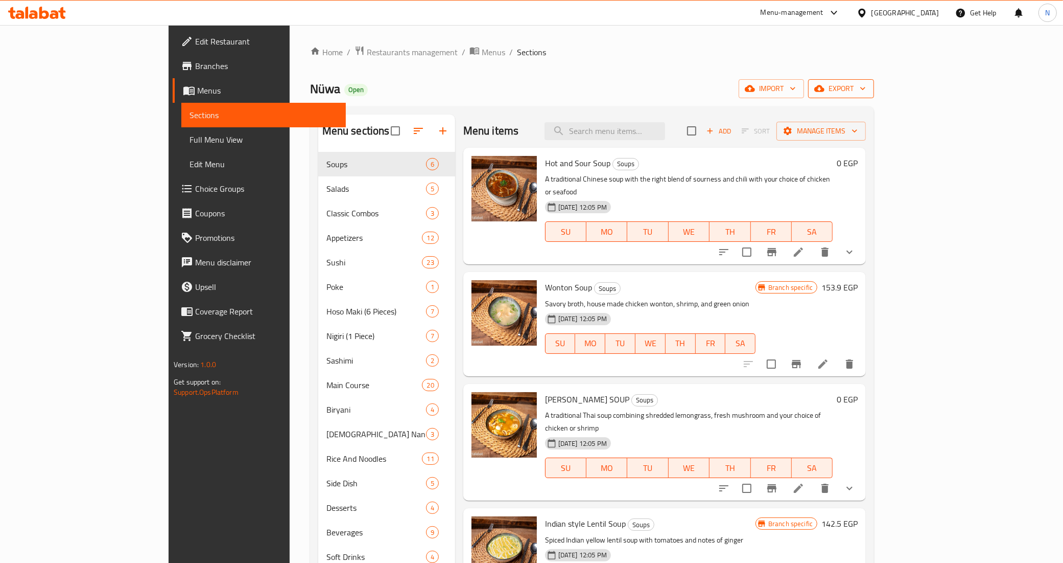
click at [866, 92] on span "export" at bounding box center [842, 88] width 50 height 13
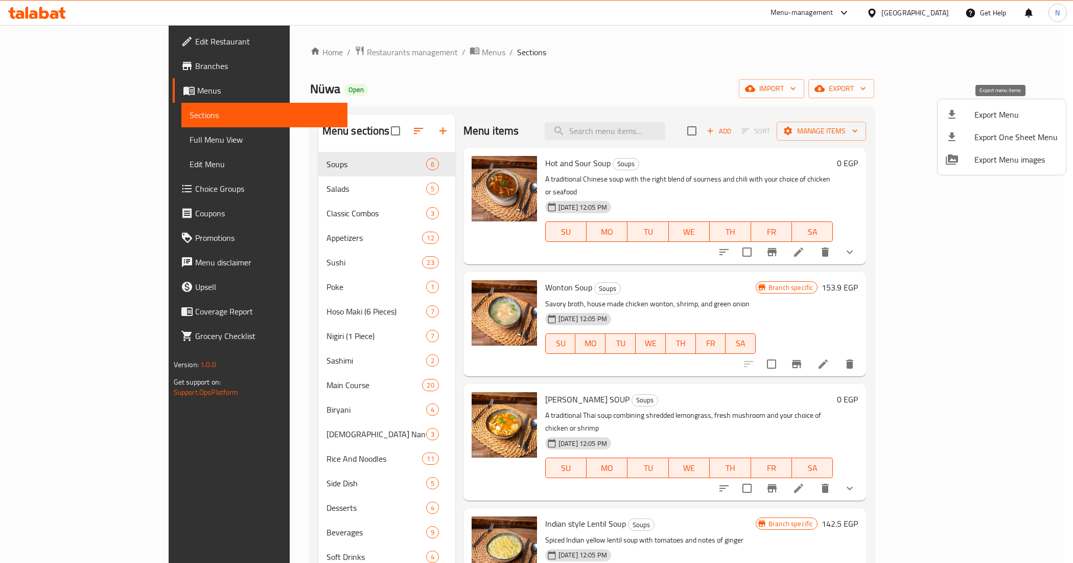
click at [1013, 117] on span "Export Menu" at bounding box center [1016, 114] width 83 height 12
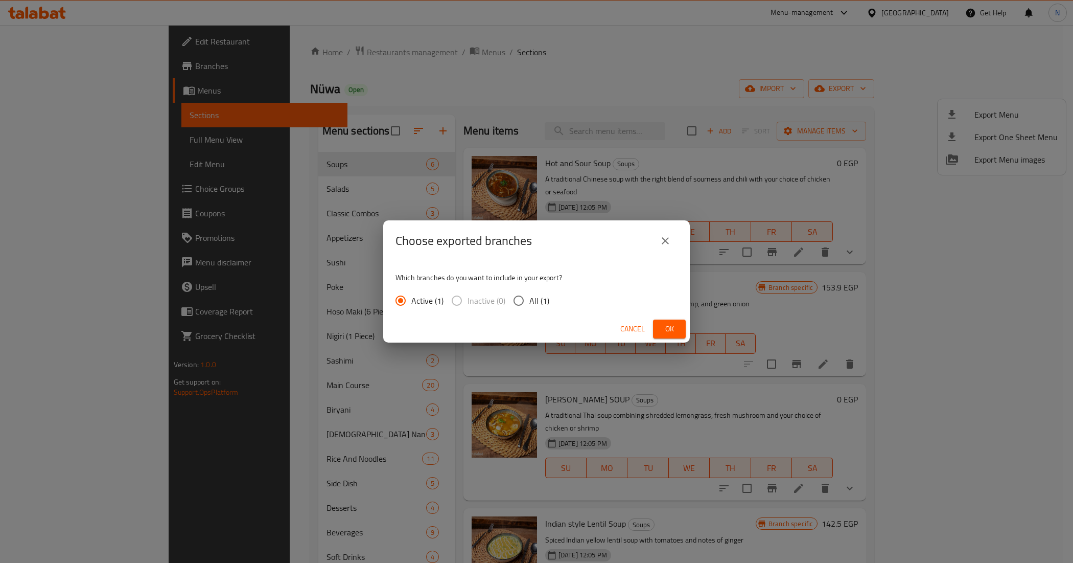
click at [517, 299] on input "All (1)" at bounding box center [518, 300] width 21 height 21
radio input "true"
click at [662, 330] on span "Ok" at bounding box center [669, 328] width 16 height 13
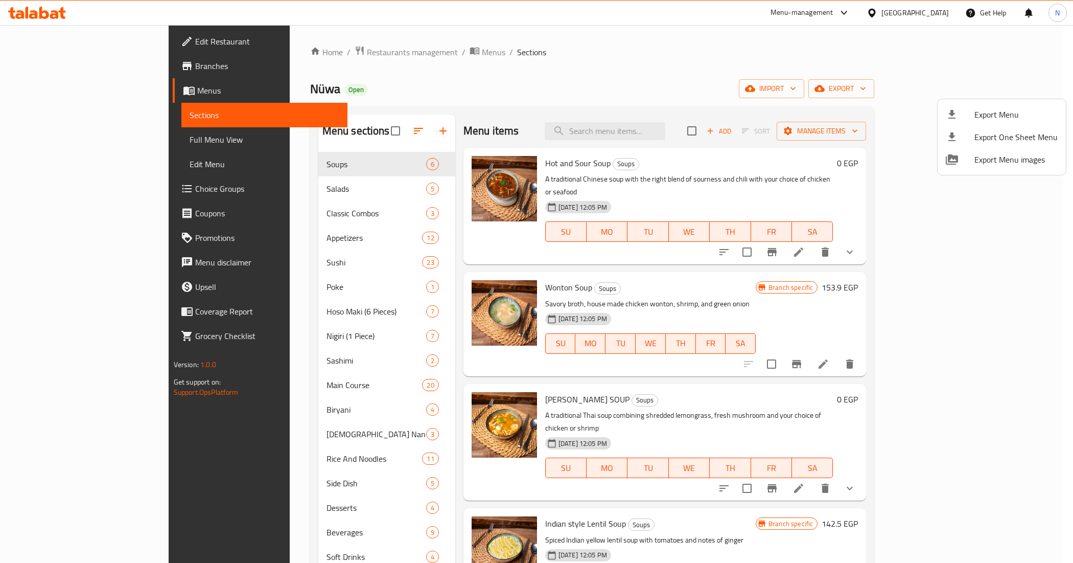
click at [673, 134] on div at bounding box center [536, 281] width 1073 height 563
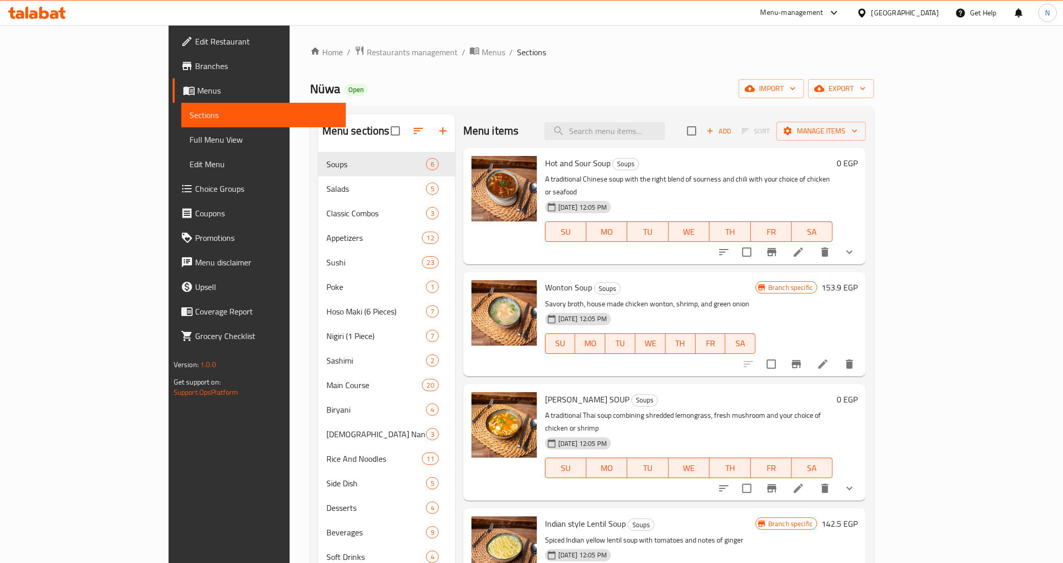
click at [665, 134] on input "search" at bounding box center [605, 131] width 121 height 18
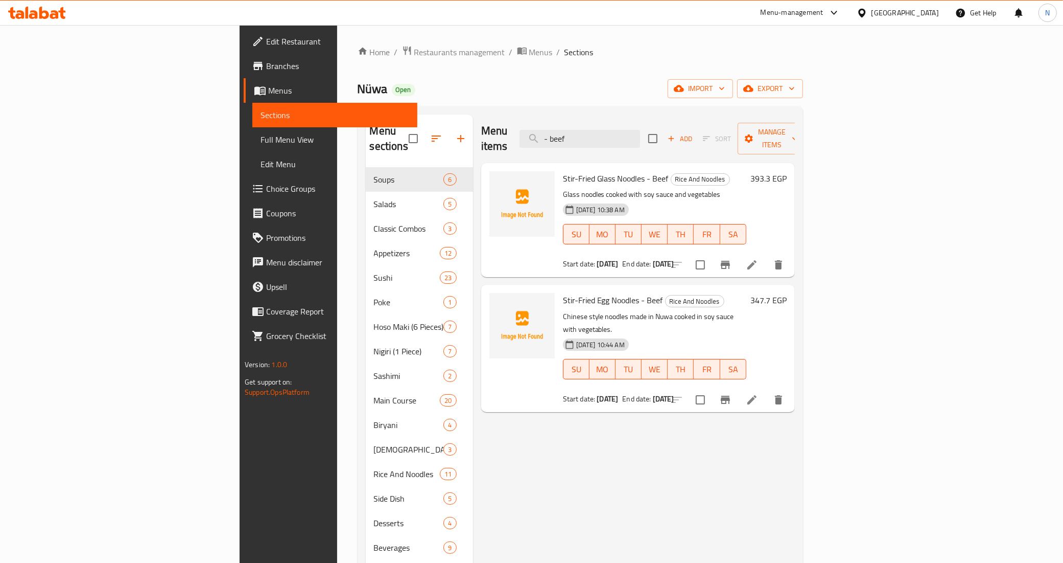
type input "- beef"
click at [758, 394] on icon at bounding box center [752, 400] width 12 height 12
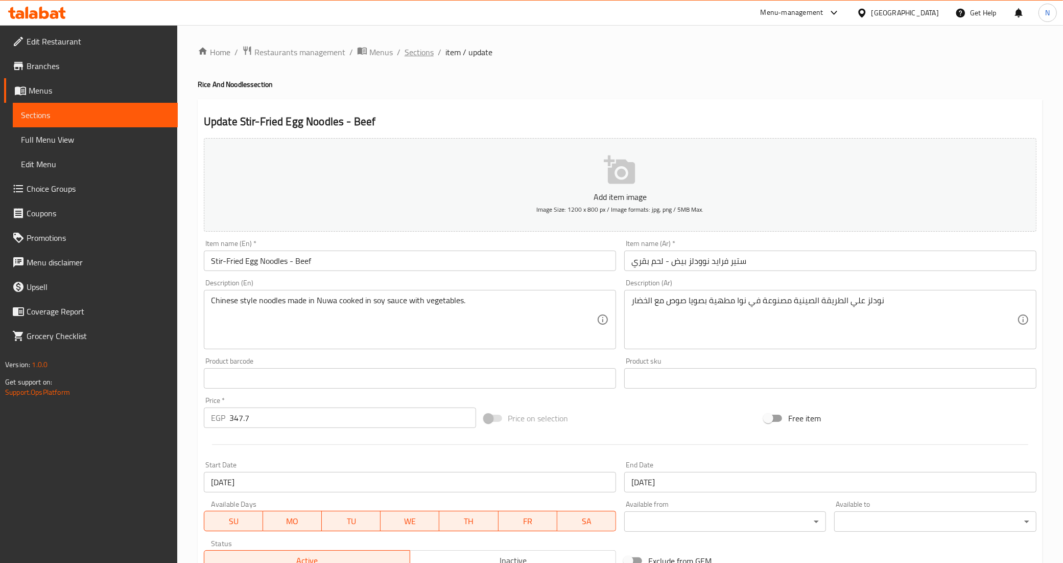
click at [420, 47] on span "Sections" at bounding box center [419, 52] width 29 height 12
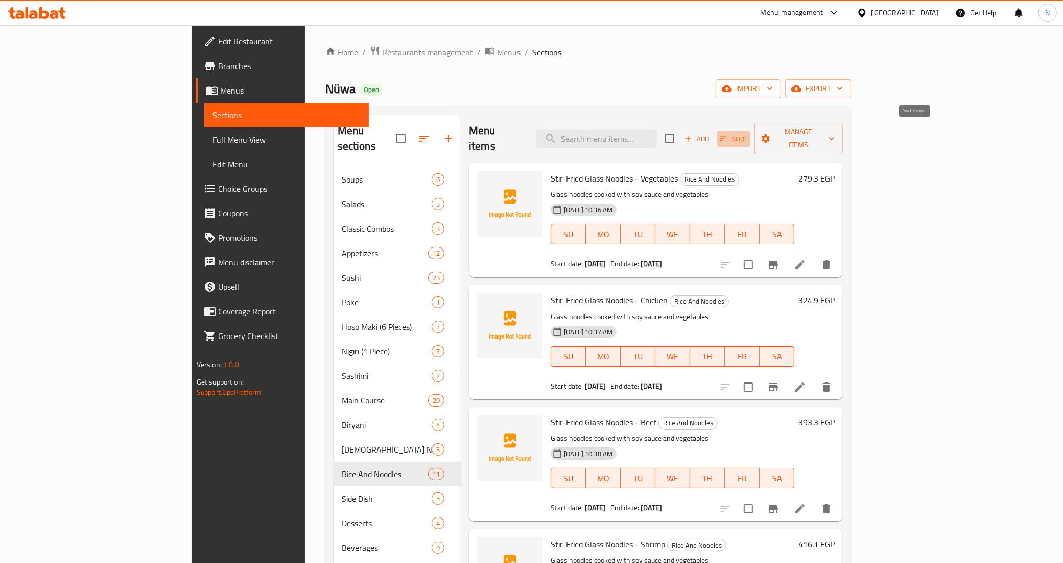
click at [748, 134] on span "Sort" at bounding box center [734, 139] width 28 height 12
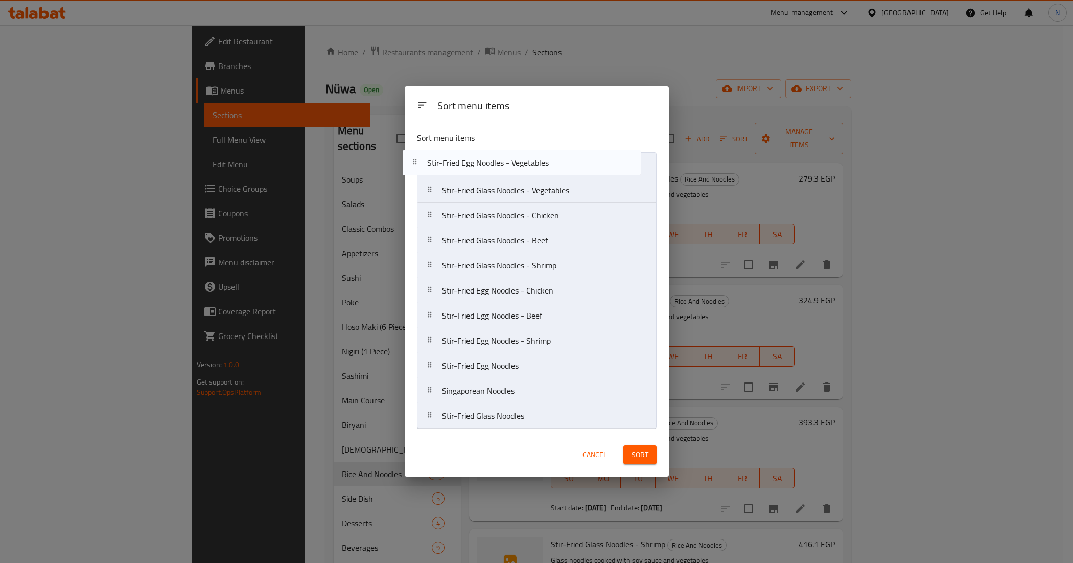
drag, startPoint x: 540, startPoint y: 269, endPoint x: 524, endPoint y: 161, distance: 109.4
click at [524, 161] on nav "Stir-Fried Glass Noodles - Vegetables Stir-Fried Glass Noodles - Chicken Stir-F…" at bounding box center [537, 290] width 240 height 276
drag, startPoint x: 529, startPoint y: 295, endPoint x: 522, endPoint y: 184, distance: 111.2
click at [522, 184] on nav "Stir-Fried Egg Noodles - Vegetables Stir-Fried Glass Noodles - Vegetables Stir-…" at bounding box center [537, 290] width 240 height 276
drag, startPoint x: 525, startPoint y: 316, endPoint x: 519, endPoint y: 211, distance: 104.9
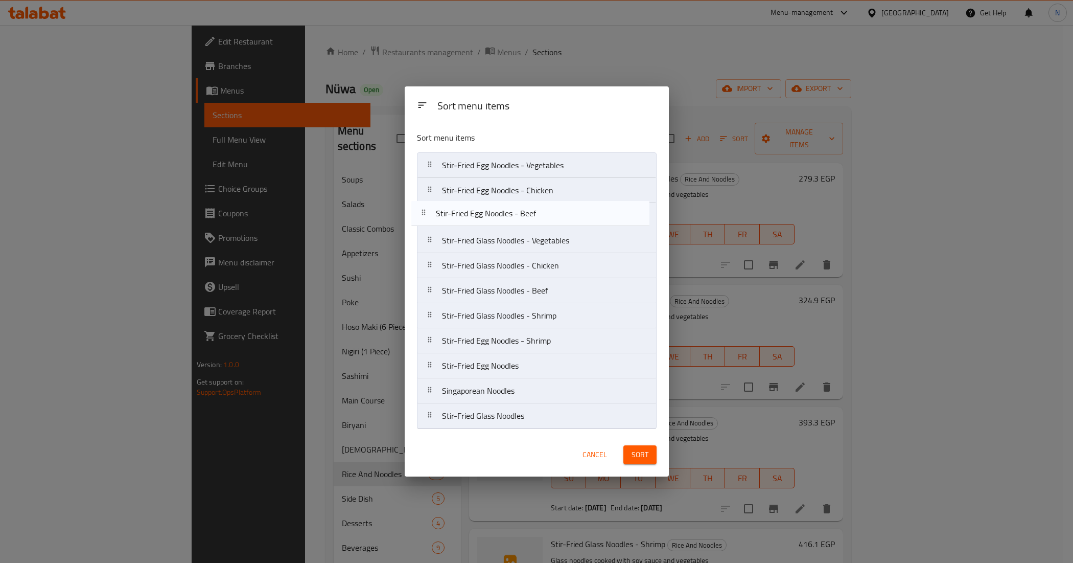
click at [519, 211] on nav "Stir-Fried Egg Noodles - Vegetables Stir-Fried Egg Noodles - Chicken Stir-Fried…" at bounding box center [537, 290] width 240 height 276
drag, startPoint x: 514, startPoint y: 344, endPoint x: 514, endPoint y: 243, distance: 101.2
click at [514, 243] on nav "Stir-Fried Egg Noodles - Vegetables Stir-Fried Egg Noodles - Chicken Stir-Fried…" at bounding box center [537, 290] width 240 height 276
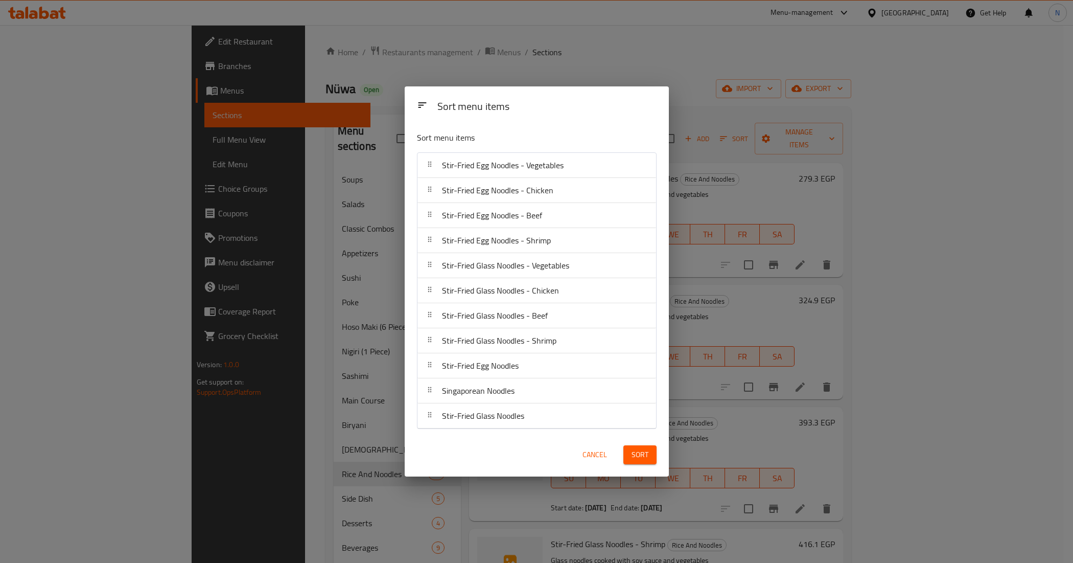
click at [627, 457] on button "Sort" at bounding box center [639, 454] width 33 height 19
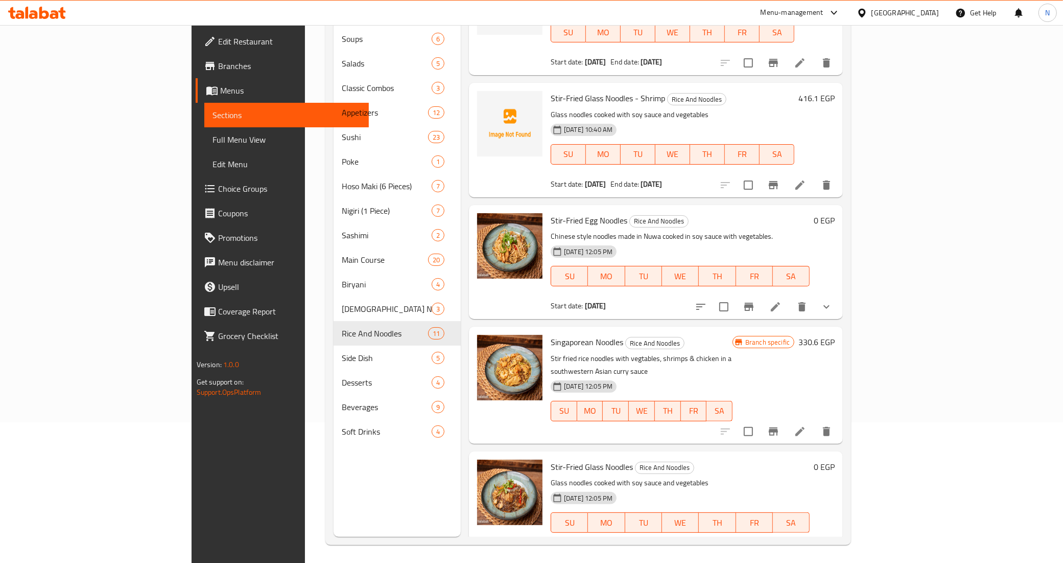
scroll to position [144, 0]
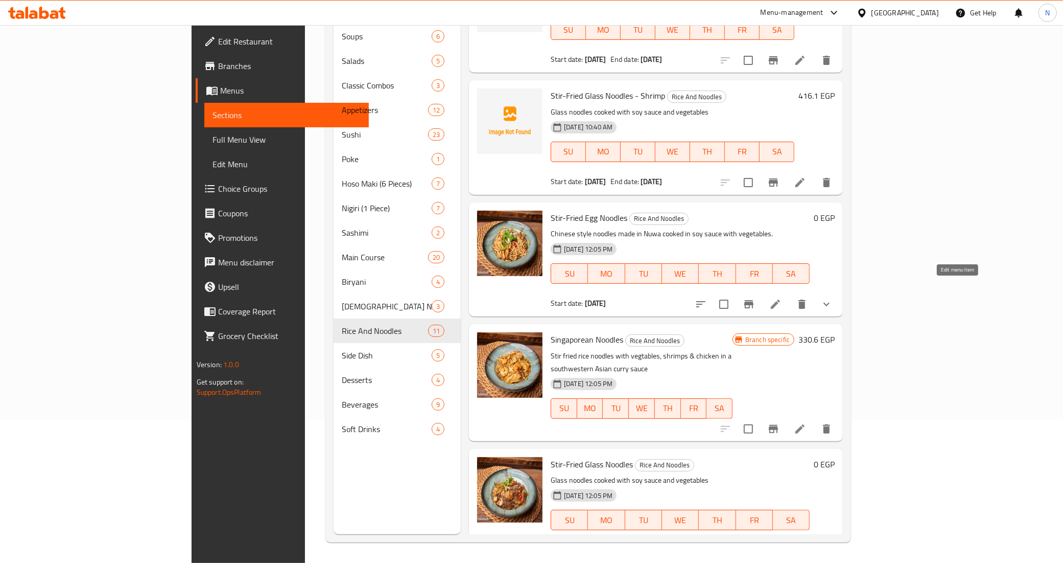
click at [782, 298] on icon at bounding box center [776, 304] width 12 height 12
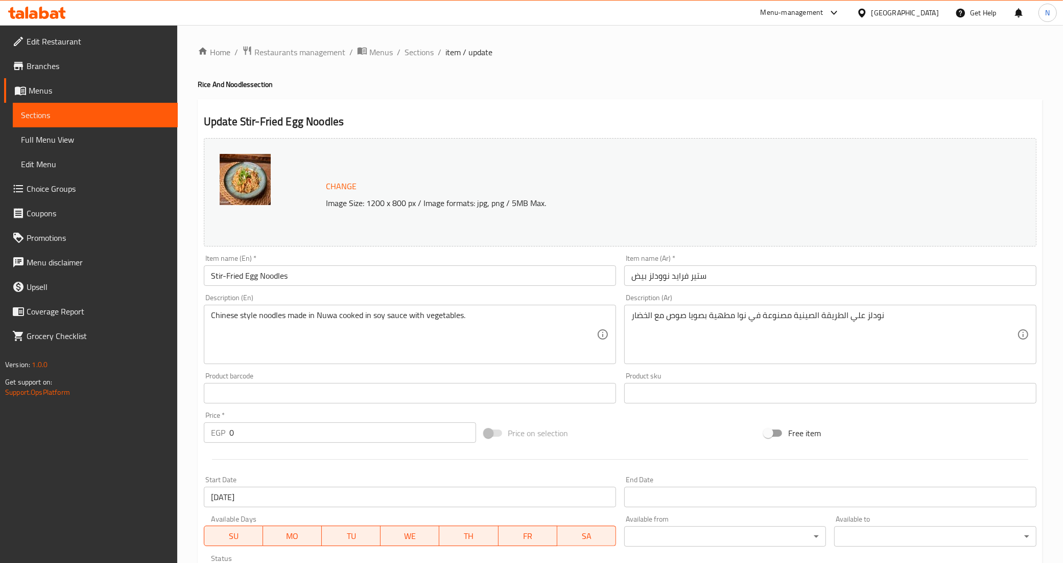
click at [336, 499] on input "07-10-2025" at bounding box center [410, 497] width 412 height 20
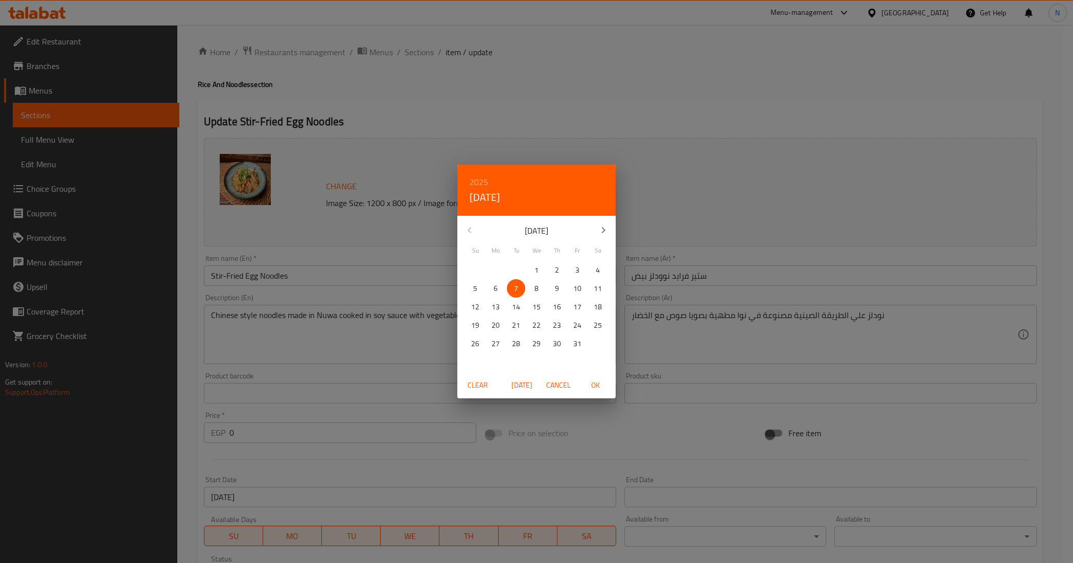
click at [419, 87] on div "2025 Tue, Oct 7 October 2025 Su Mo Tu We Th Fr Sa 28 29 30 1 2 3 4 5 6 7 8 9 10…" at bounding box center [536, 281] width 1073 height 563
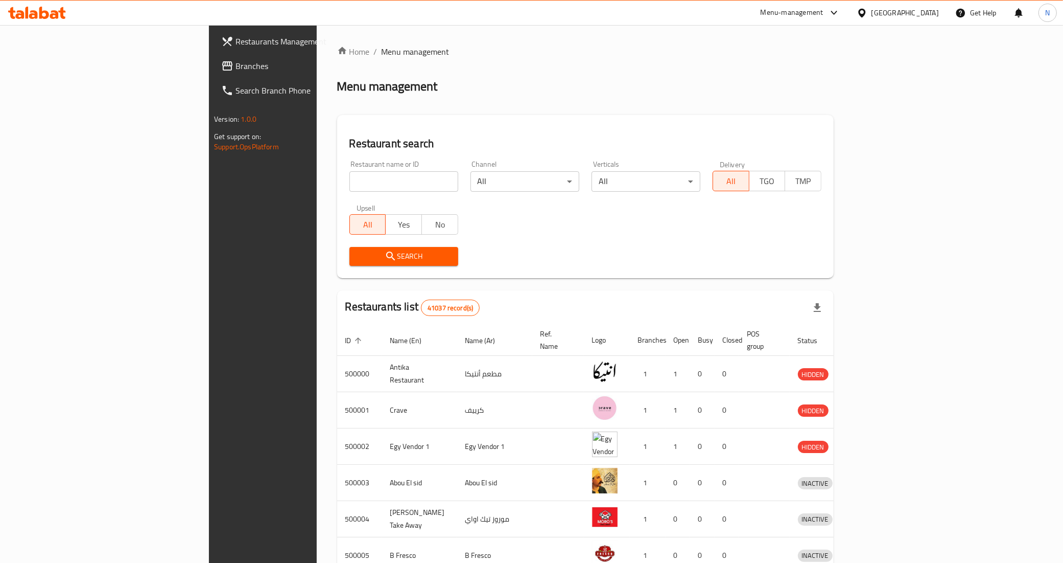
click at [350, 181] on input "search" at bounding box center [404, 181] width 109 height 20
paste input "696457"
type input "696457"
click button "Search" at bounding box center [404, 256] width 109 height 19
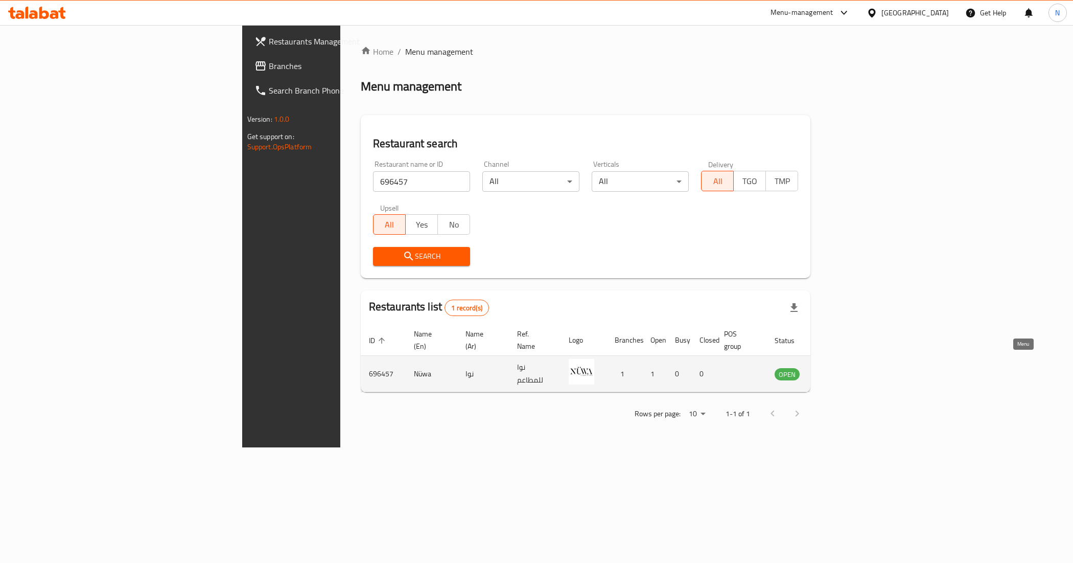
click at [847, 367] on link "enhanced table" at bounding box center [837, 373] width 19 height 12
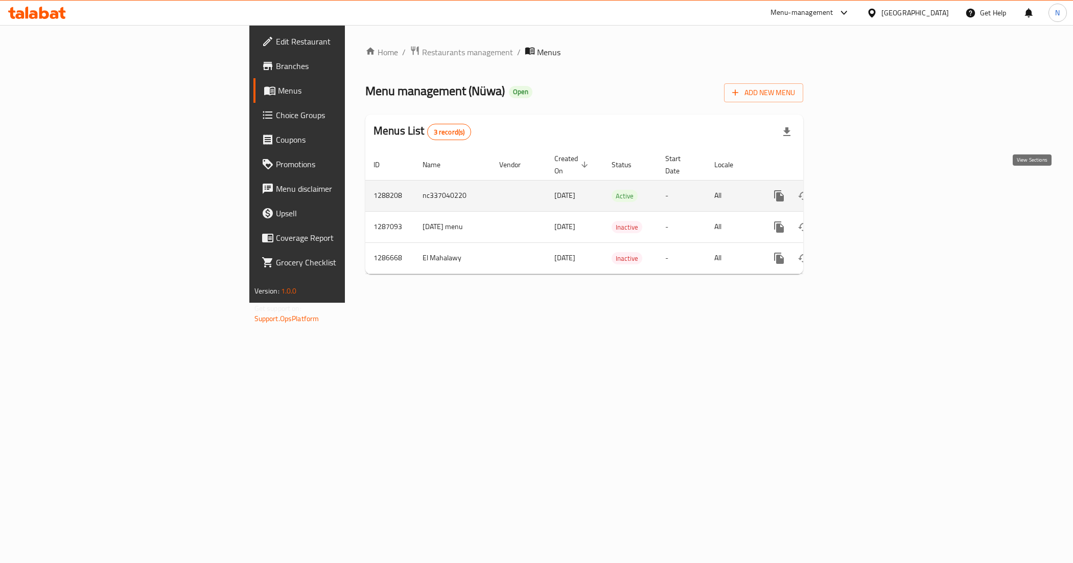
click at [858, 191] on icon "enhanced table" at bounding box center [852, 195] width 9 height 9
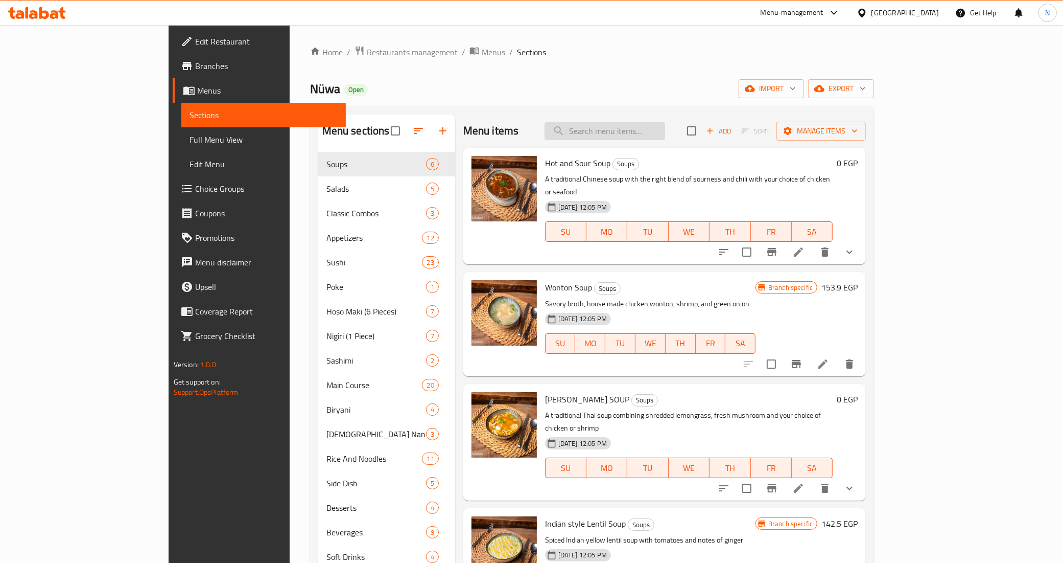
click at [665, 133] on input "search" at bounding box center [605, 131] width 121 height 18
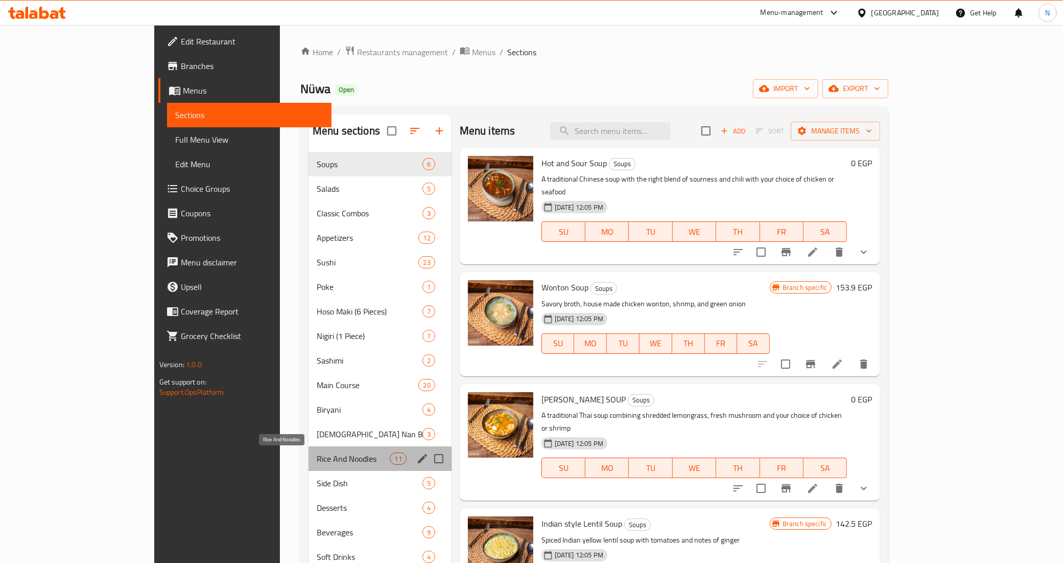
click at [317, 456] on span "Rice And Noodles" at bounding box center [354, 458] width 74 height 12
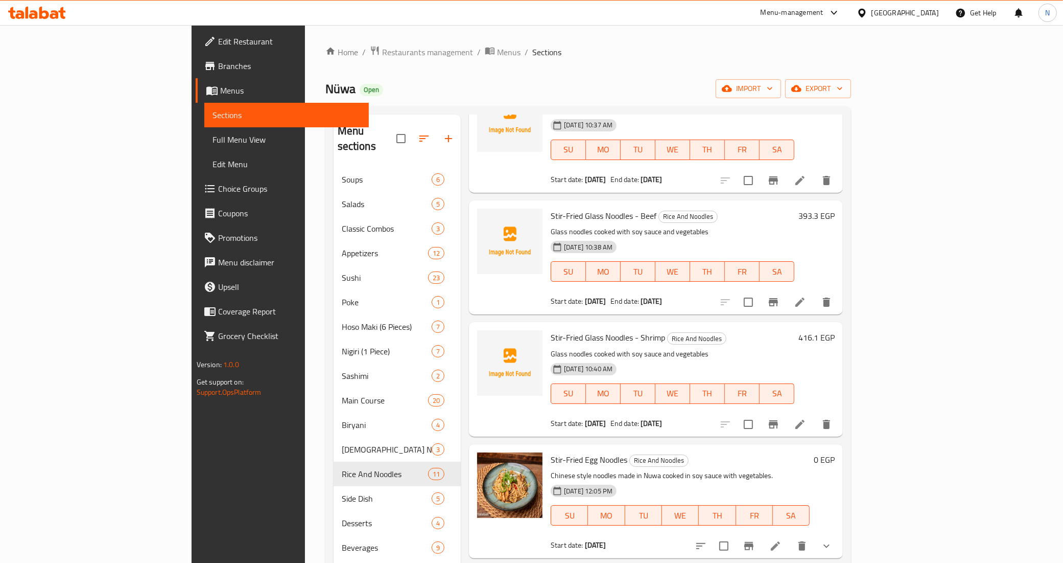
scroll to position [793, 0]
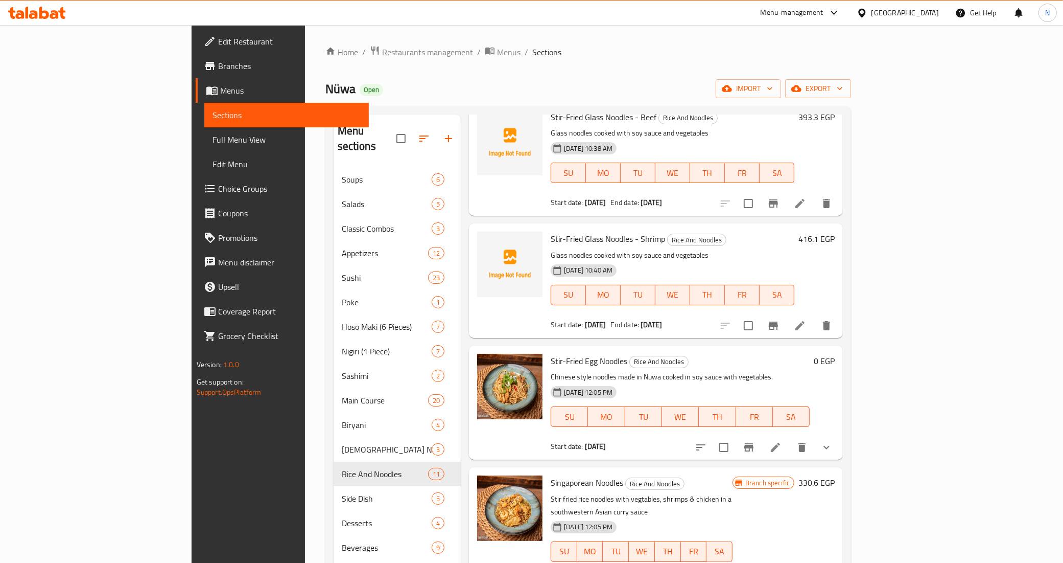
click at [755, 441] on icon "Branch-specific-item" at bounding box center [749, 447] width 12 height 12
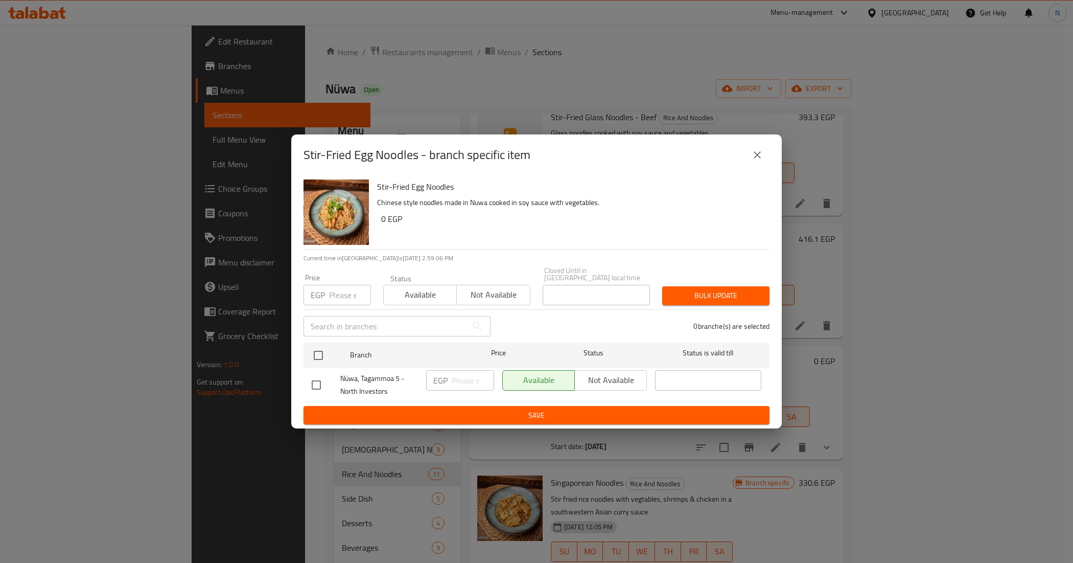
click at [757, 158] on icon "close" at bounding box center [757, 154] width 7 height 7
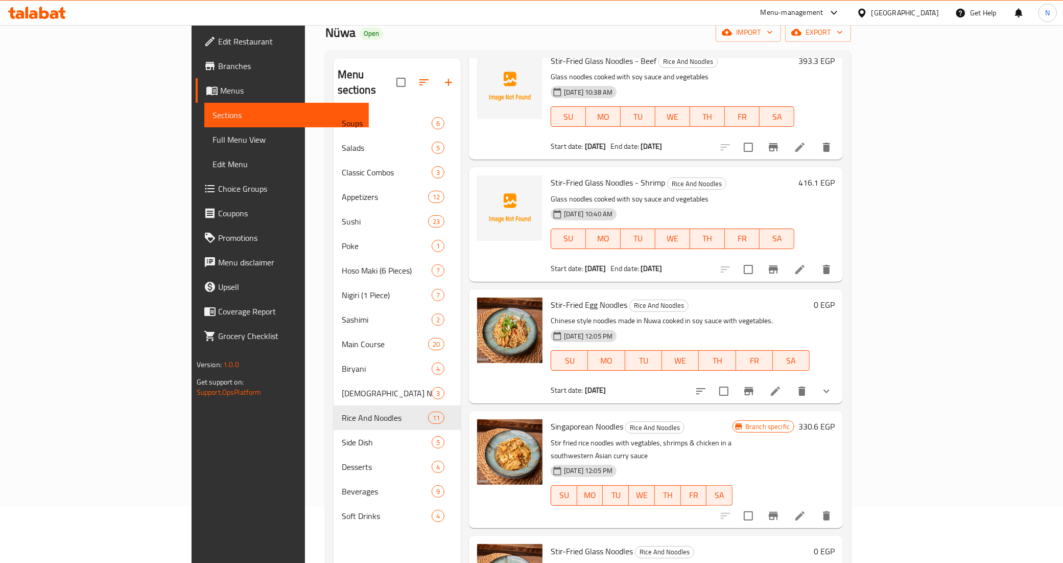
scroll to position [144, 0]
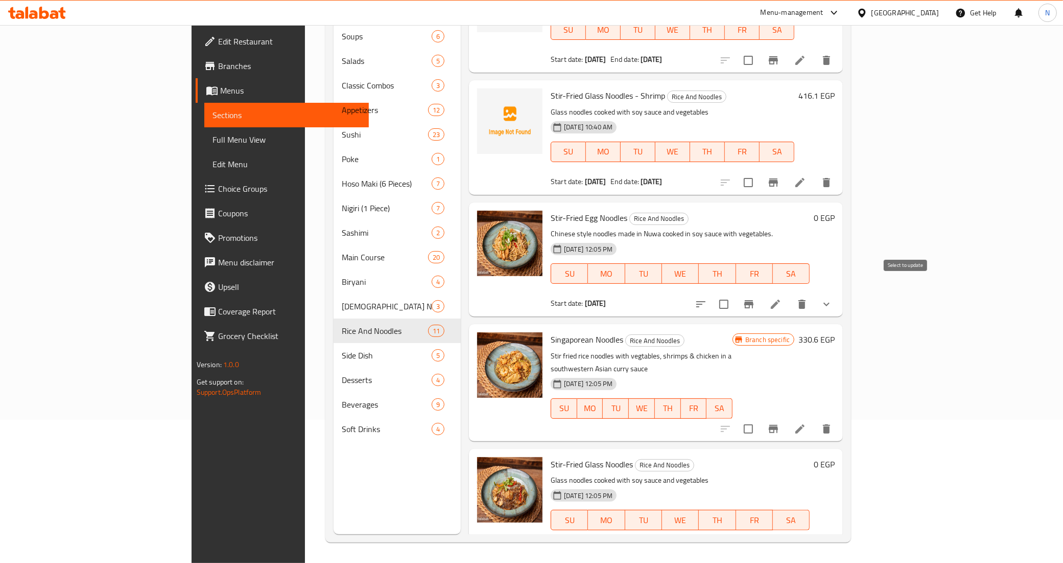
click at [735, 293] on input "checkbox" at bounding box center [723, 303] width 21 height 21
checkbox input "true"
click at [735, 540] on input "checkbox" at bounding box center [723, 550] width 21 height 21
checkbox input "true"
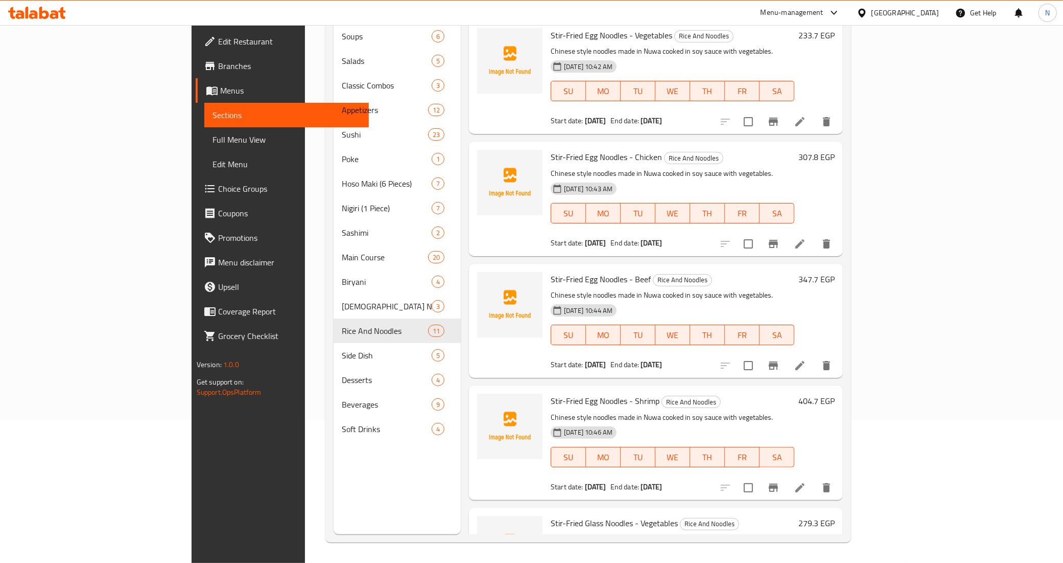
scroll to position [0, 0]
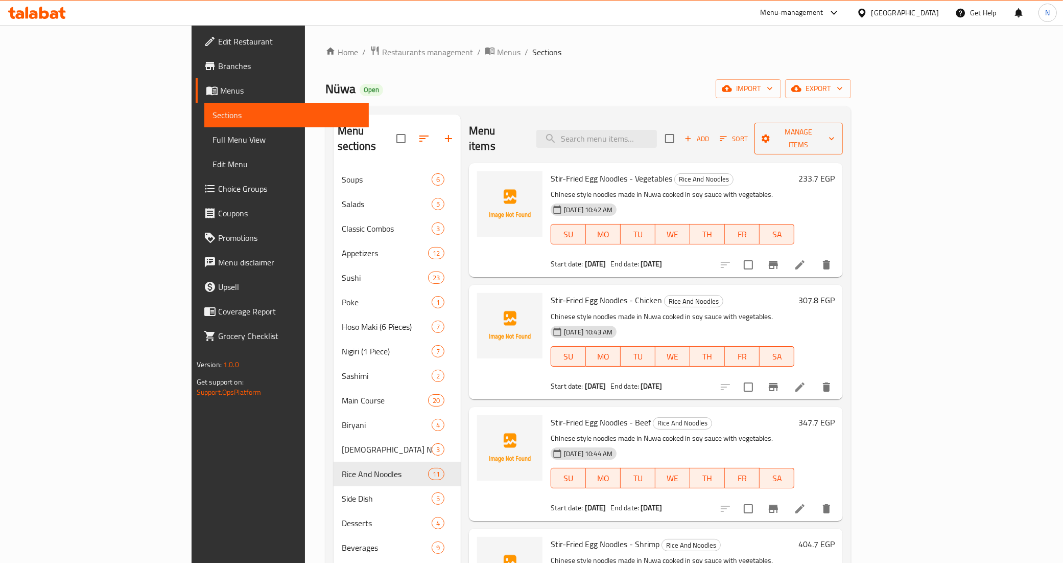
click at [835, 134] on span "Manage items" at bounding box center [799, 139] width 72 height 26
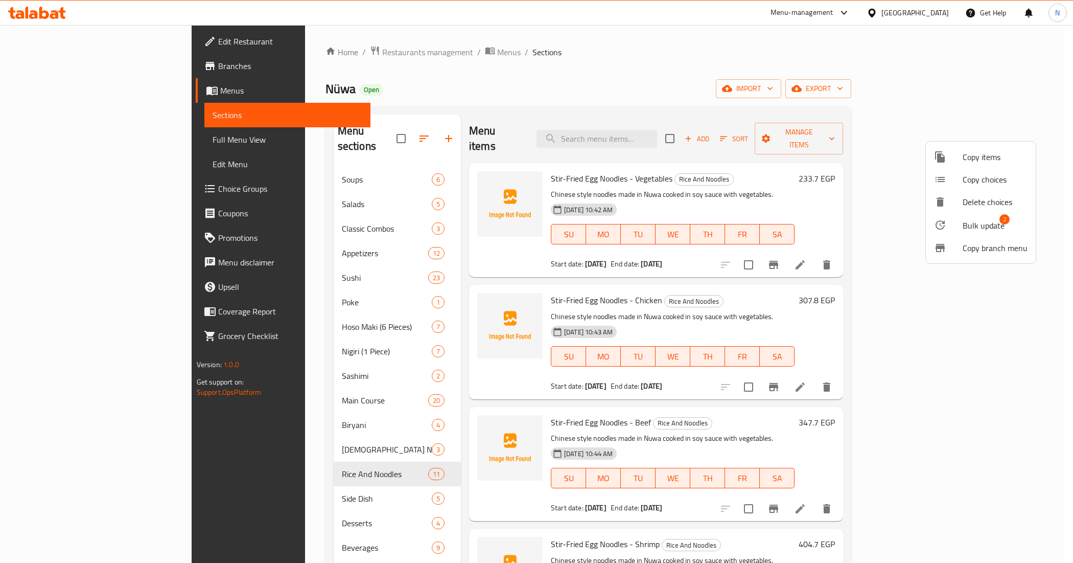
click at [1000, 223] on span "2" at bounding box center [1005, 219] width 10 height 10
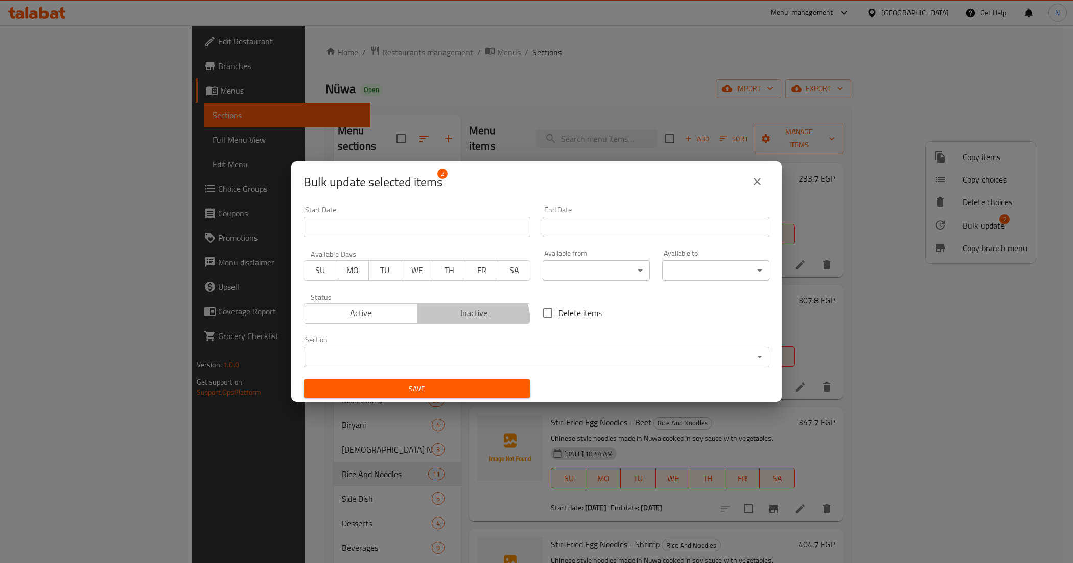
click at [466, 322] on button "Inactive" at bounding box center [474, 313] width 114 height 20
click at [464, 386] on span "Save" at bounding box center [417, 388] width 211 height 13
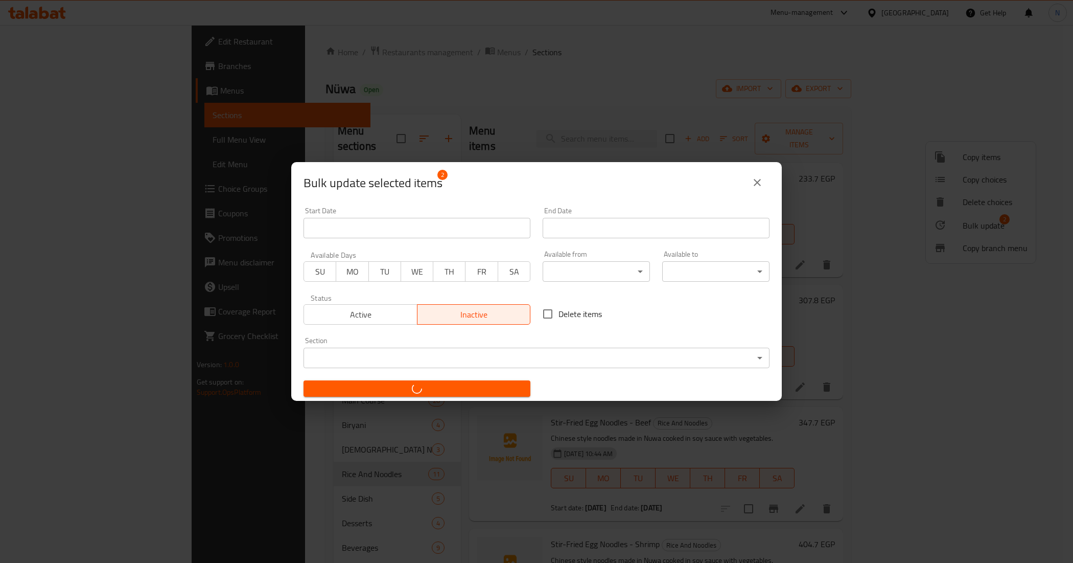
checkbox input "false"
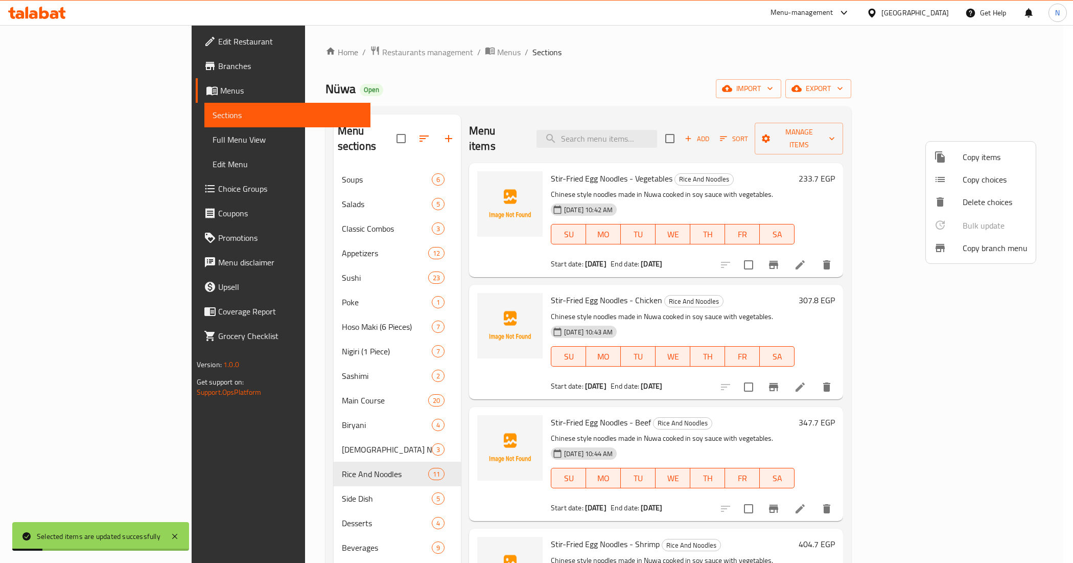
click at [684, 72] on div at bounding box center [536, 281] width 1073 height 563
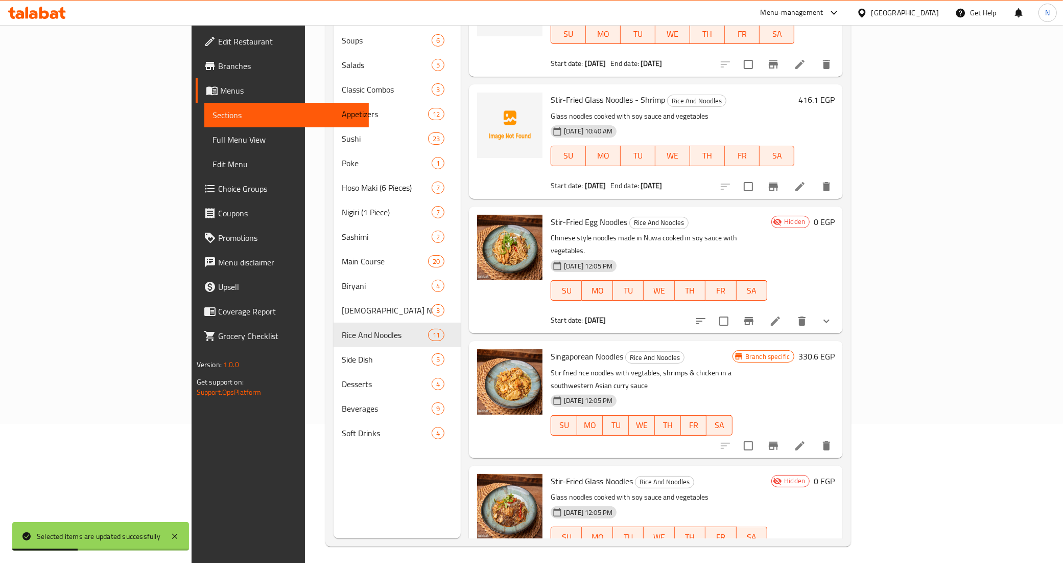
scroll to position [144, 0]
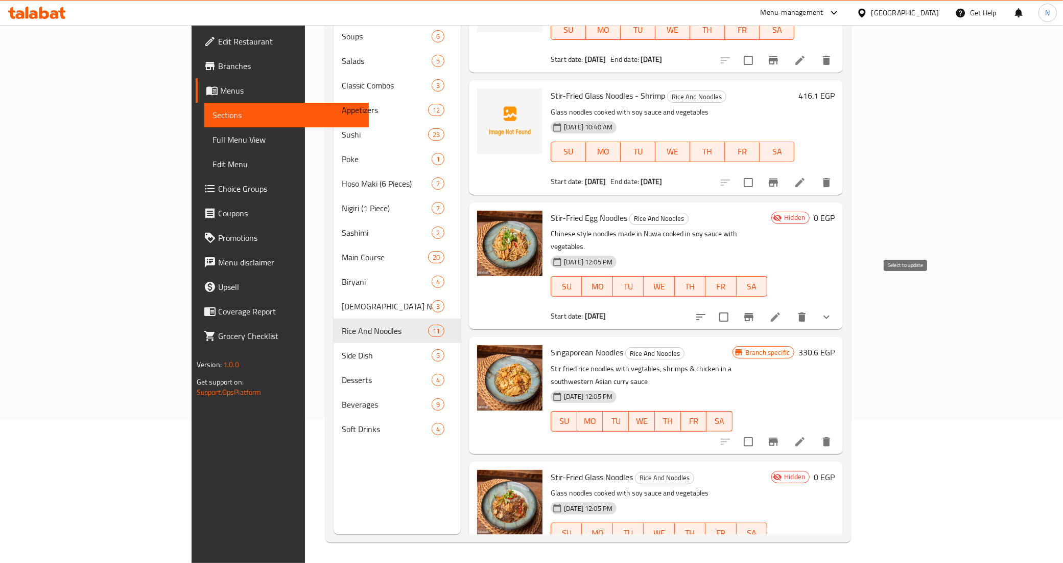
click at [735, 306] on input "checkbox" at bounding box center [723, 316] width 21 height 21
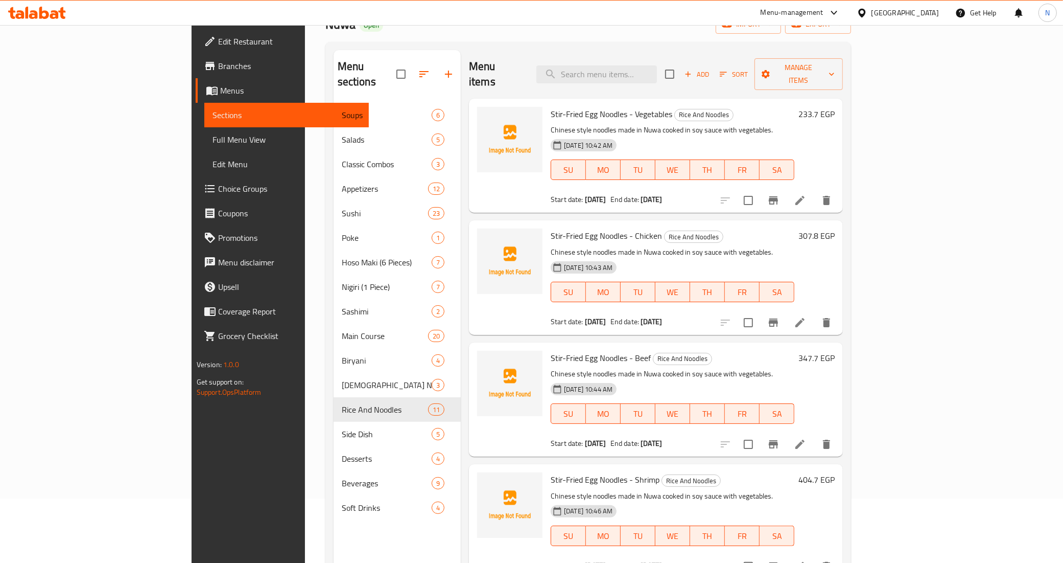
scroll to position [0, 0]
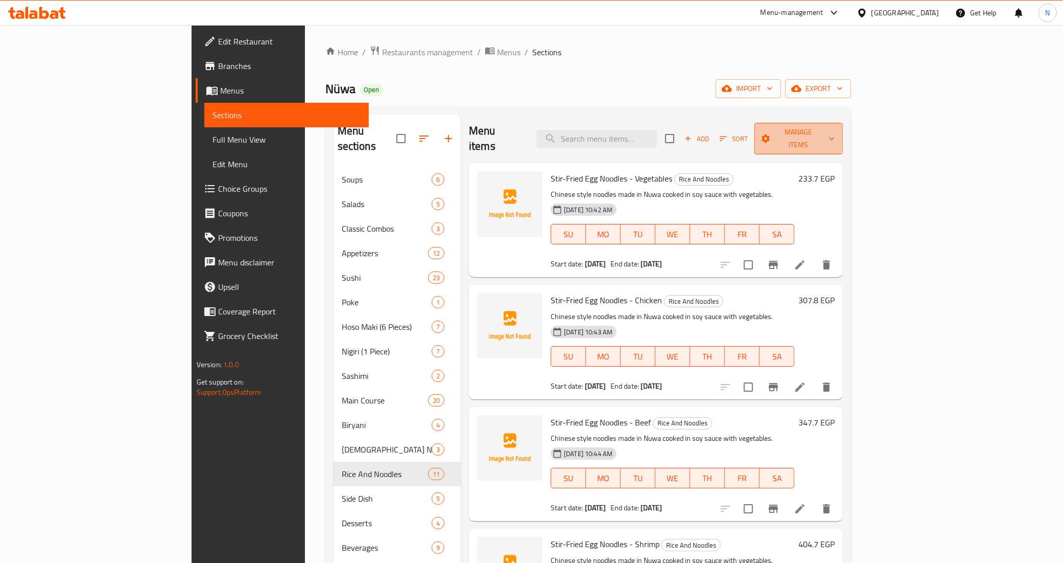
click at [835, 131] on span "Manage items" at bounding box center [799, 139] width 72 height 26
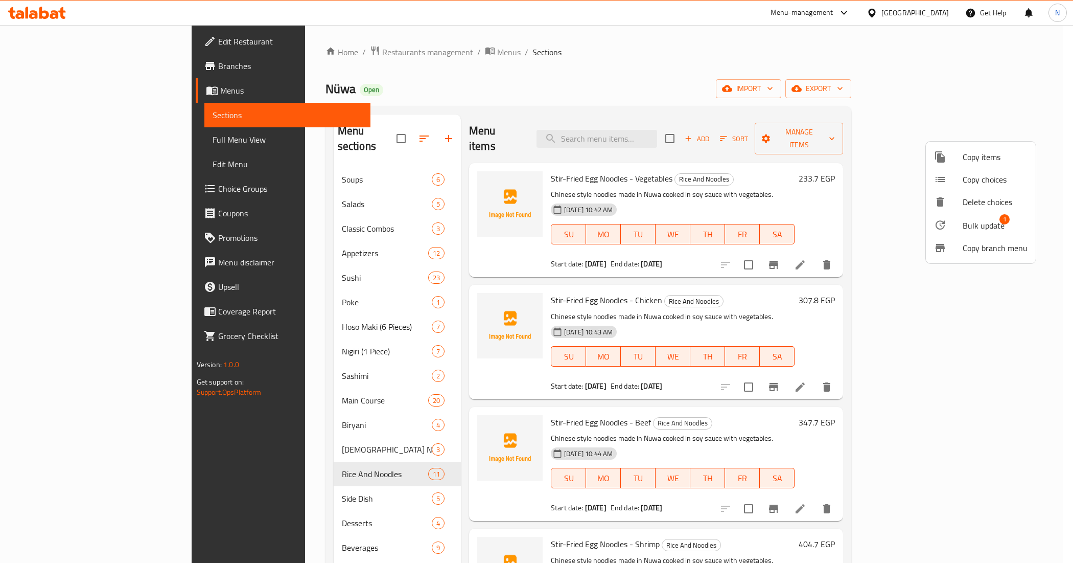
click at [975, 220] on span "Bulk update" at bounding box center [984, 225] width 42 height 12
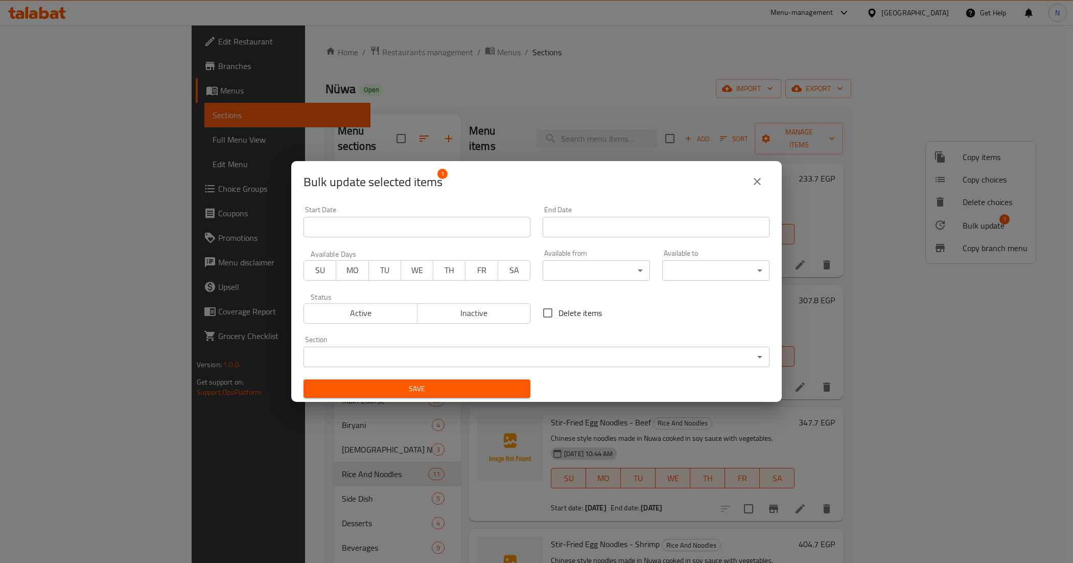
click at [374, 317] on span "Active" at bounding box center [360, 313] width 105 height 15
click at [456, 392] on span "Save" at bounding box center [417, 388] width 211 height 13
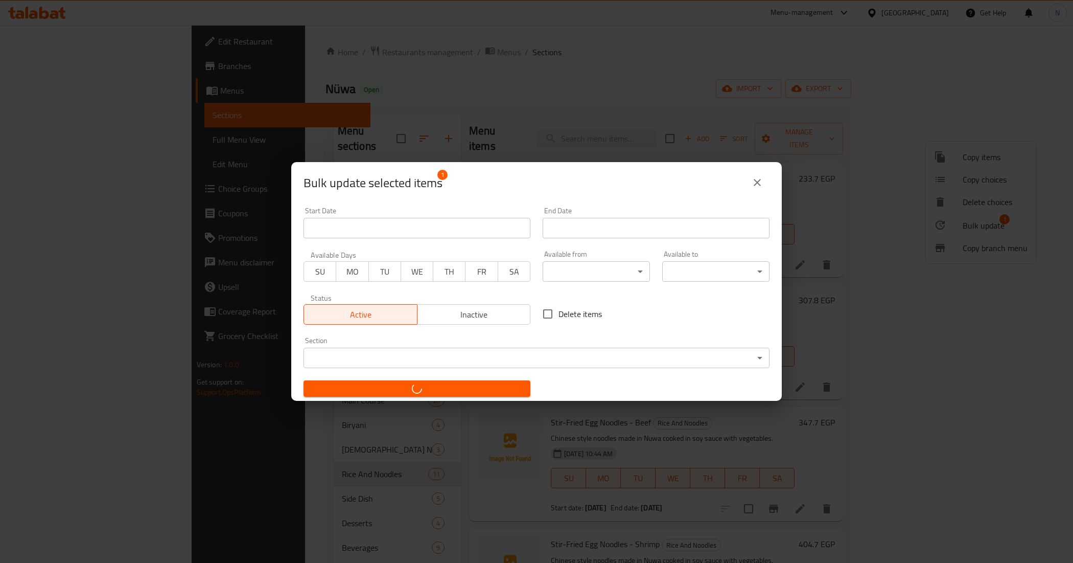
checkbox input "false"
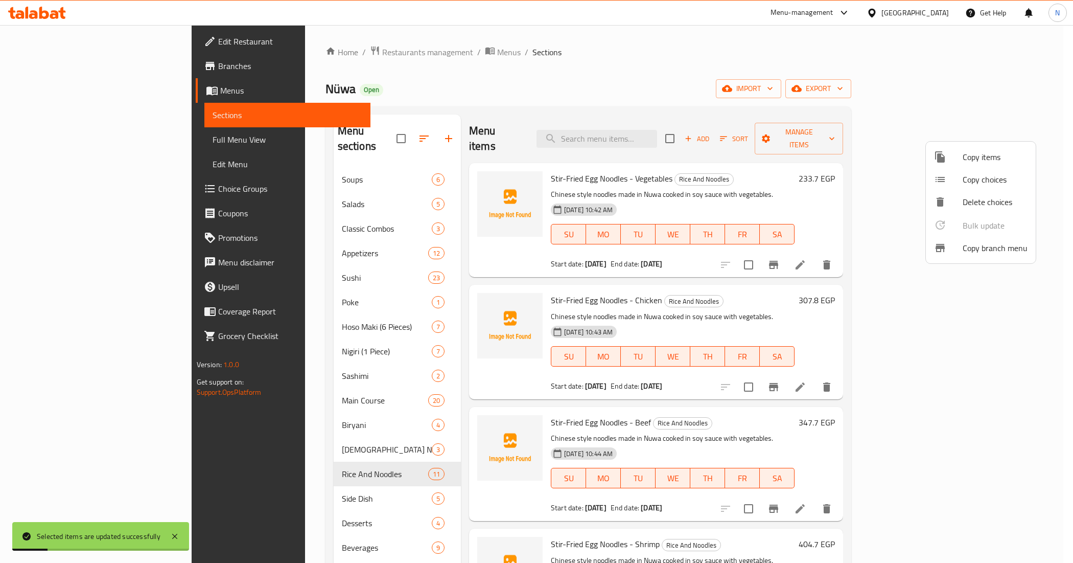
click at [624, 85] on div at bounding box center [536, 281] width 1073 height 563
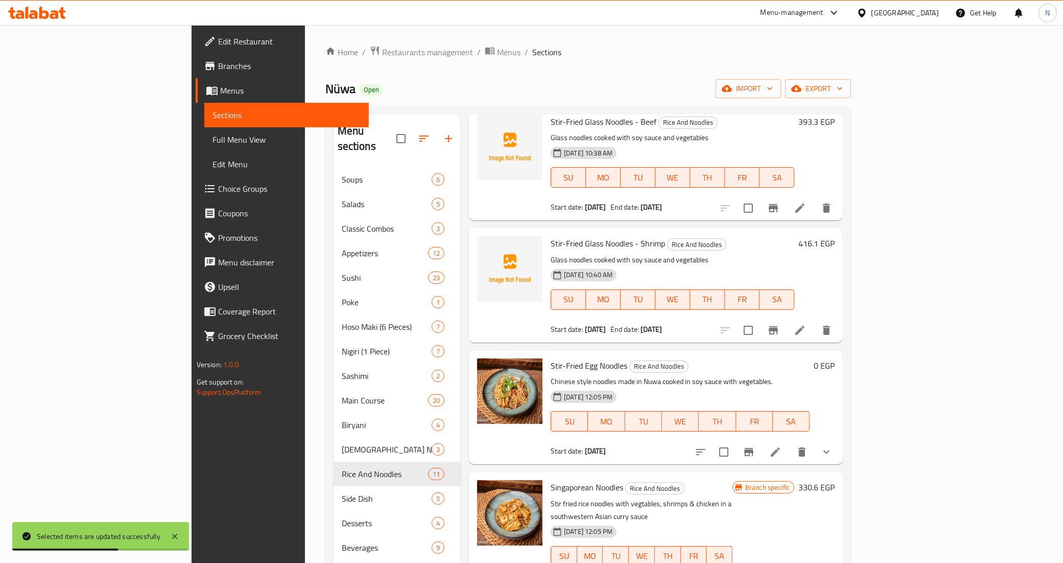
scroll to position [793, 0]
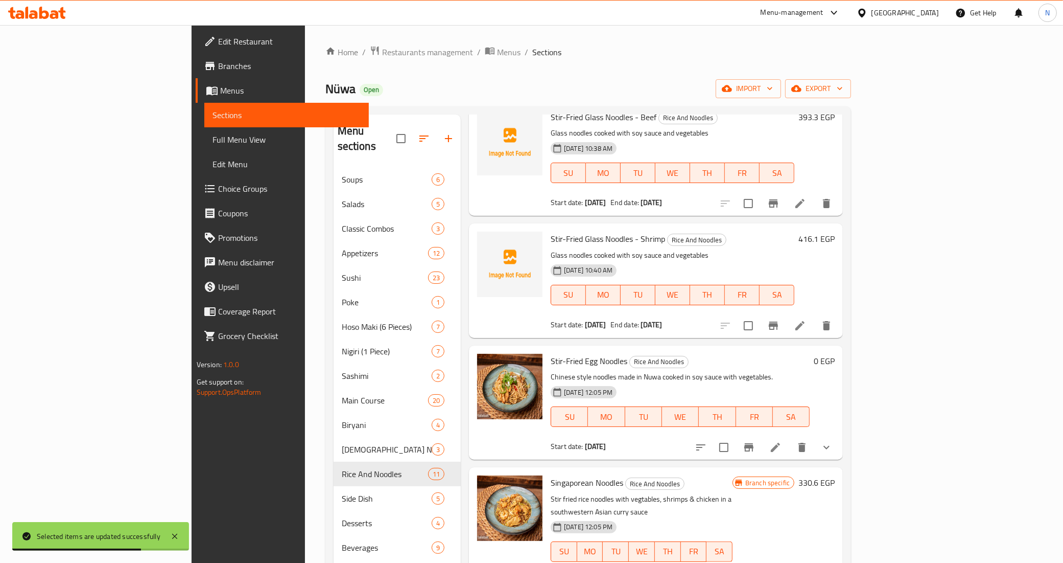
click at [551, 353] on span "Stir-Fried Egg Noodles" at bounding box center [589, 360] width 77 height 15
copy h6 "Stir-Fried Egg Noodles"
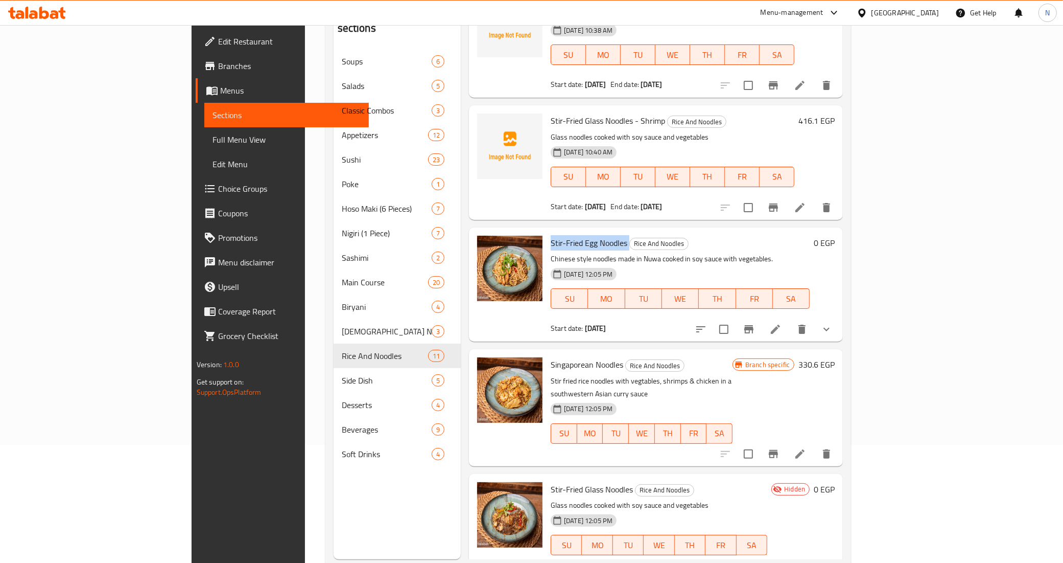
scroll to position [144, 0]
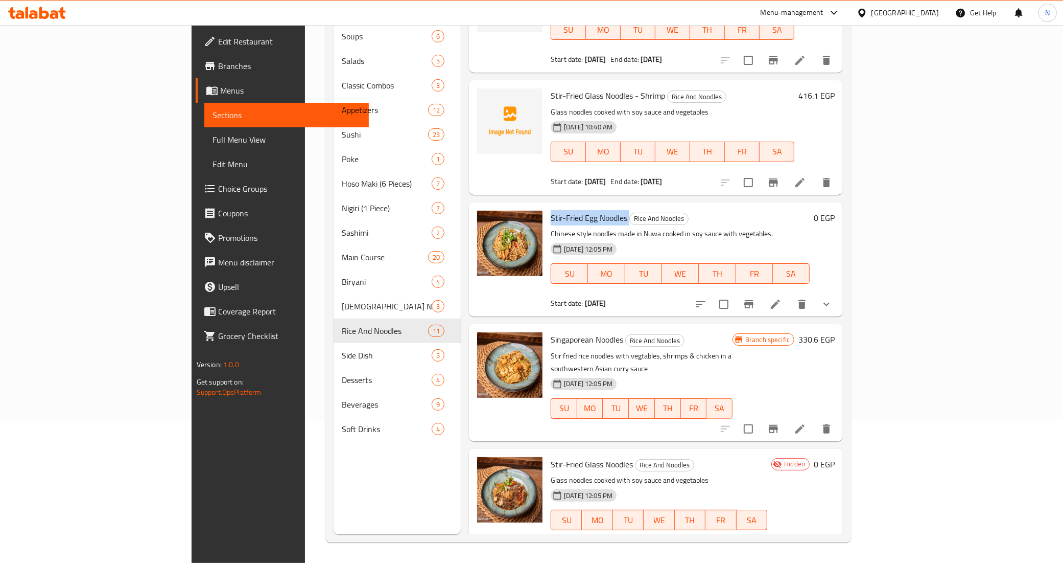
click at [780, 299] on icon at bounding box center [775, 303] width 9 height 9
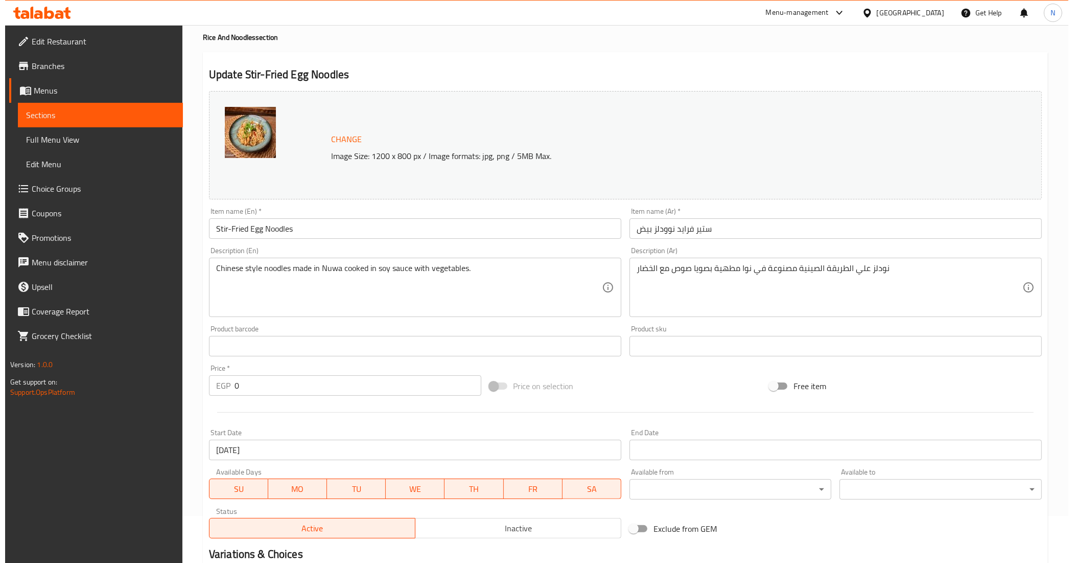
scroll to position [192, 0]
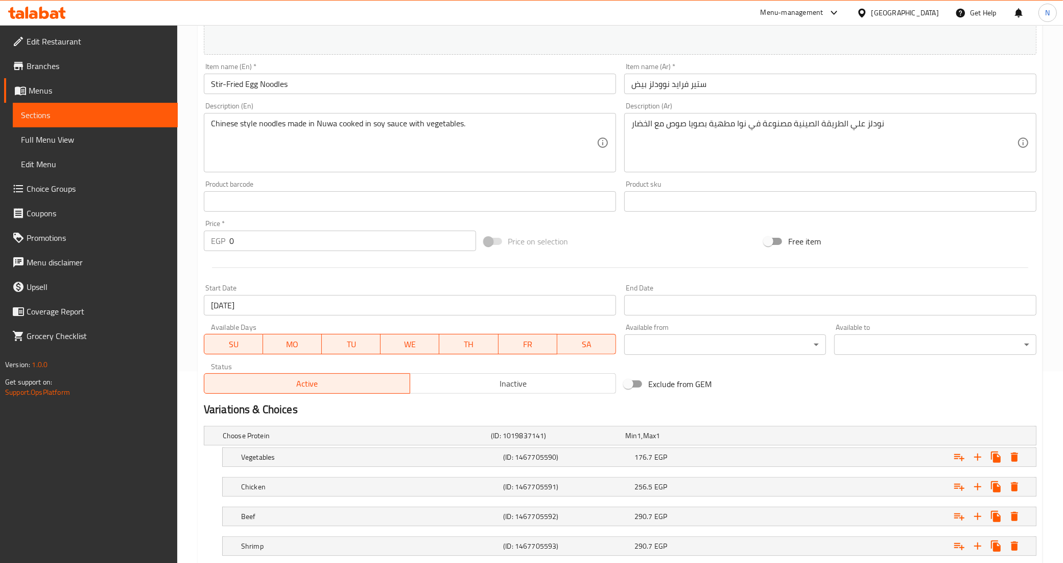
click at [686, 310] on input "Start Date" at bounding box center [830, 305] width 412 height 20
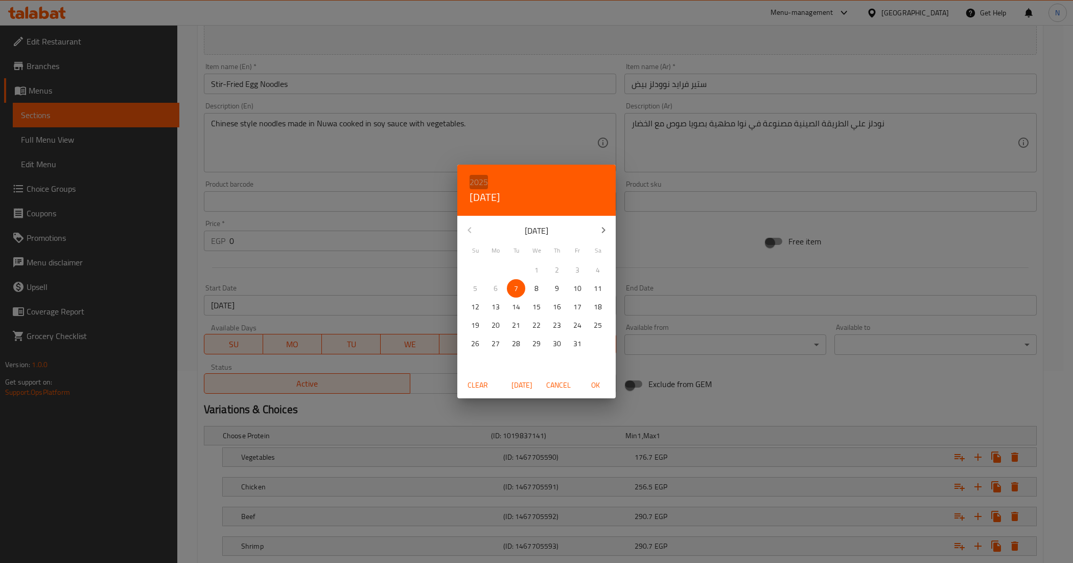
click at [480, 177] on h6 "2025" at bounding box center [479, 182] width 18 height 14
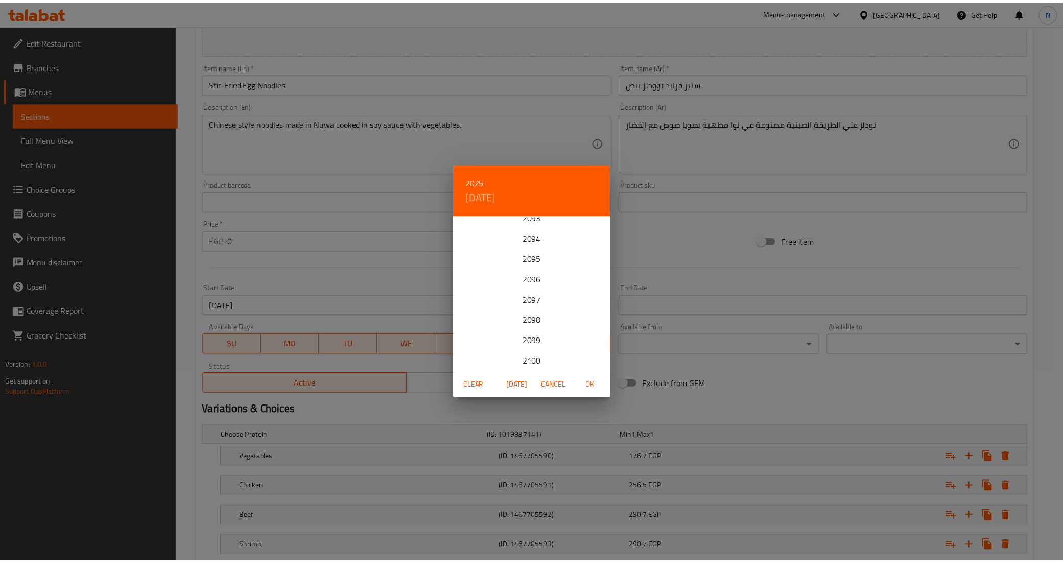
scroll to position [1410, 0]
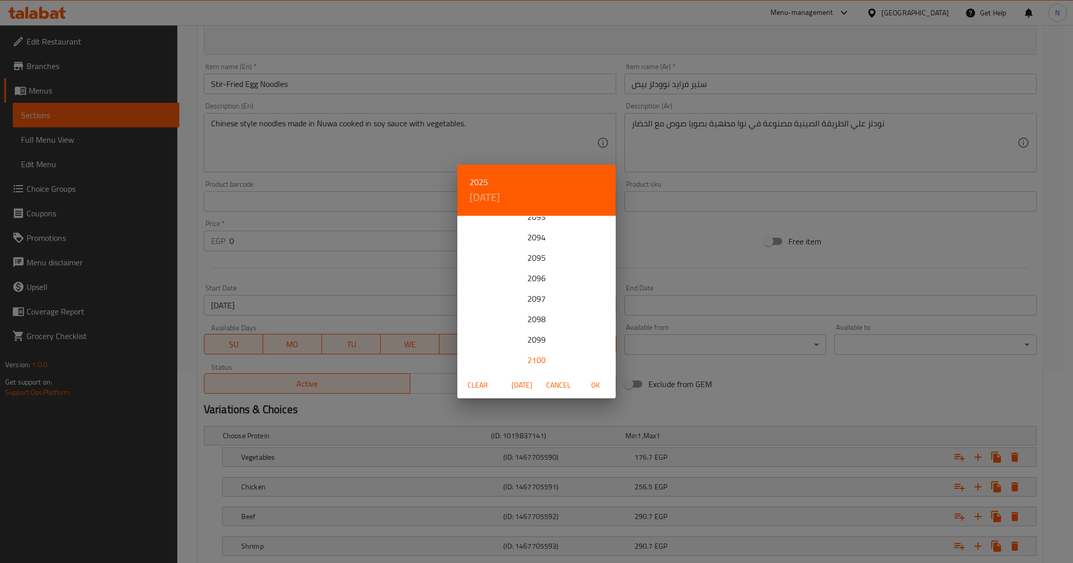
click at [536, 357] on div "2100" at bounding box center [536, 360] width 158 height 20
click at [470, 364] on div "31" at bounding box center [475, 362] width 20 height 18
click at [476, 360] on div "31" at bounding box center [475, 362] width 20 height 18
click at [574, 271] on span "1" at bounding box center [577, 270] width 18 height 13
click at [589, 386] on span "OK" at bounding box center [595, 385] width 25 height 13
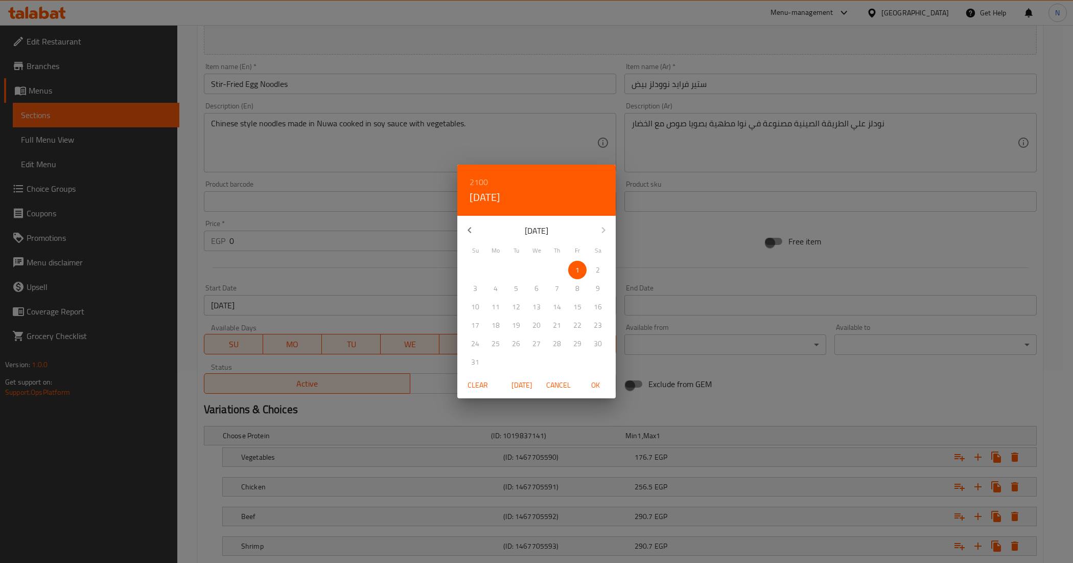
type input "[DATE]"
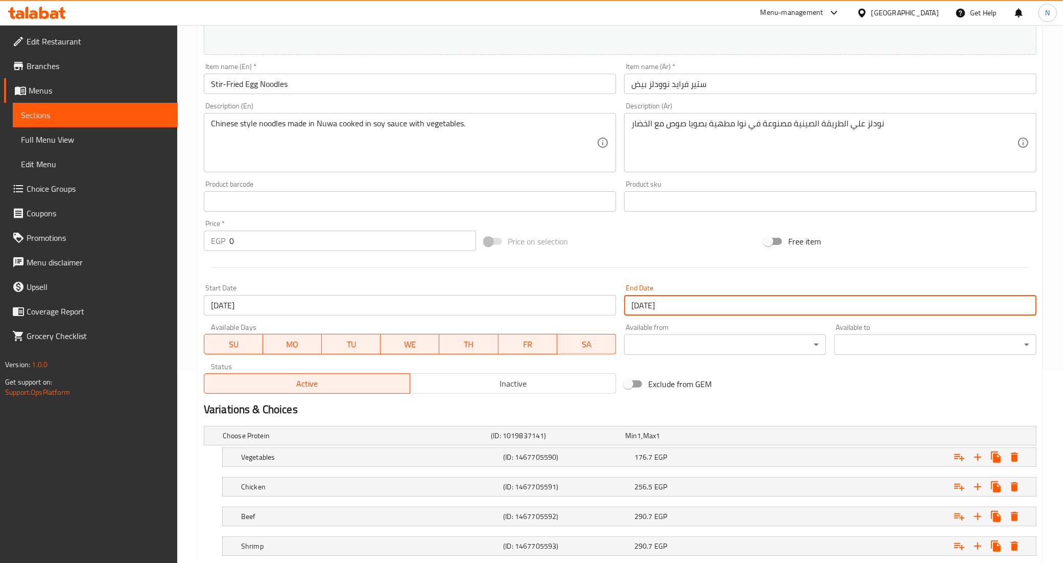
click at [308, 90] on input "Stir-Fried Egg Noodles" at bounding box center [410, 84] width 412 height 20
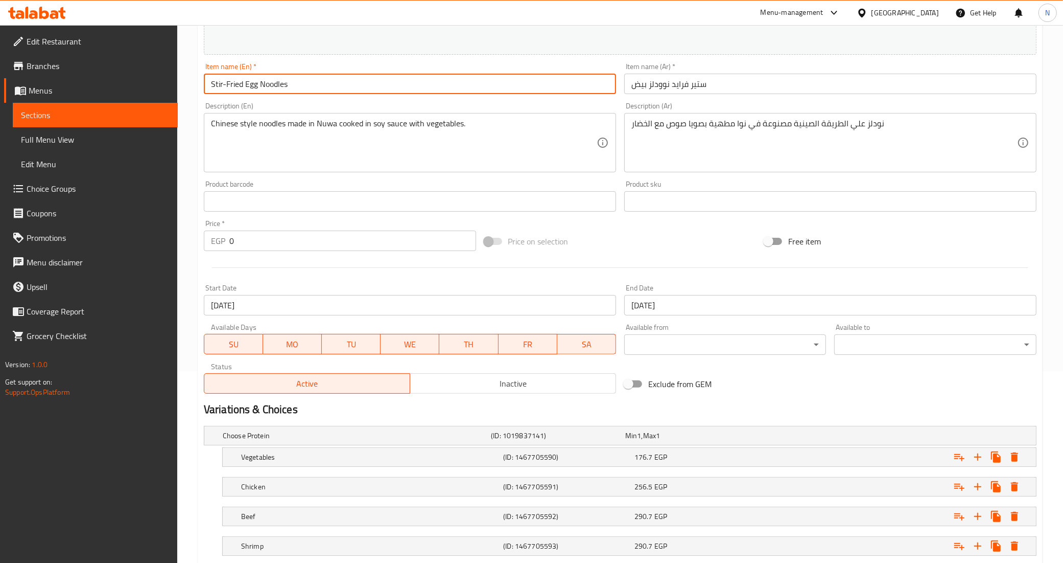
click at [300, 90] on input "Stir-Fried Egg Noodles" at bounding box center [410, 84] width 412 height 20
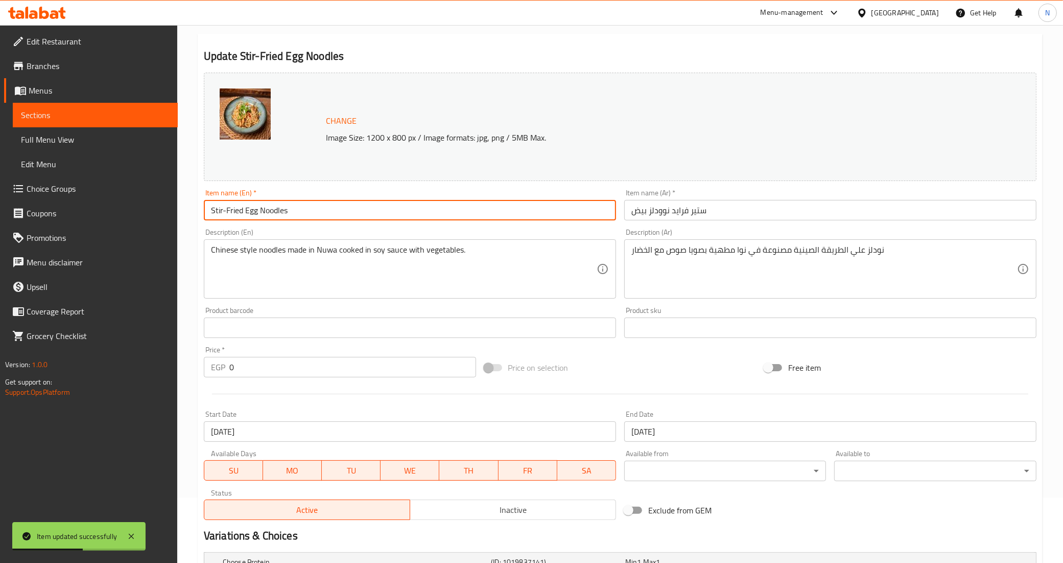
scroll to position [0, 0]
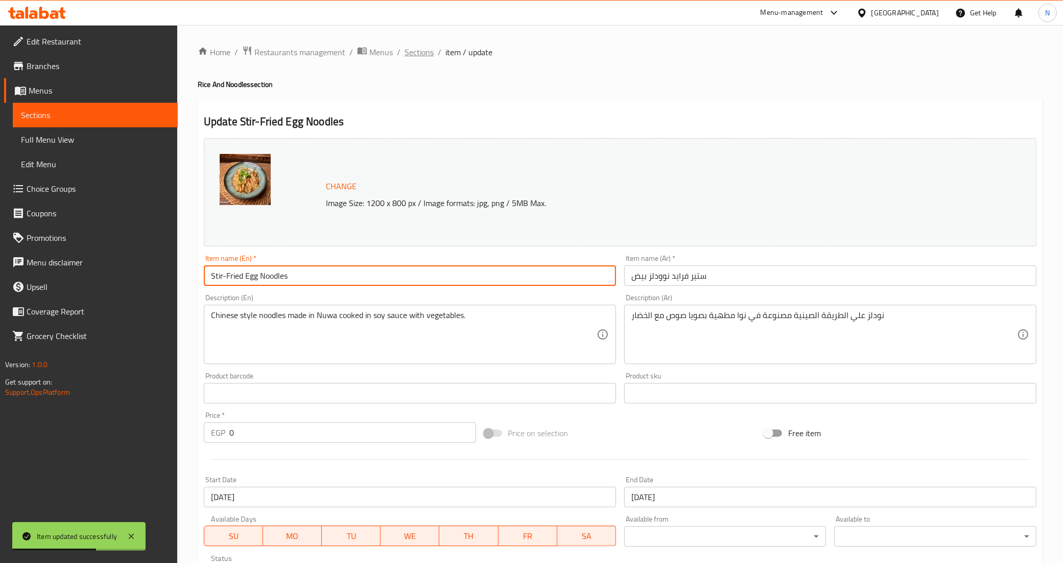
click at [415, 55] on span "Sections" at bounding box center [419, 52] width 29 height 12
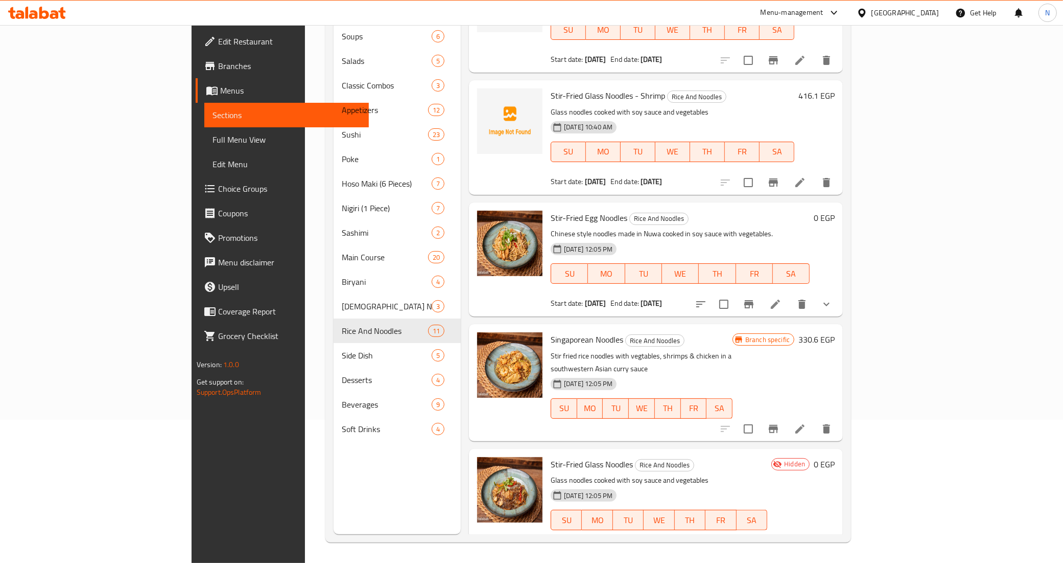
scroll to position [144, 0]
click at [782, 544] on icon at bounding box center [776, 550] width 12 height 12
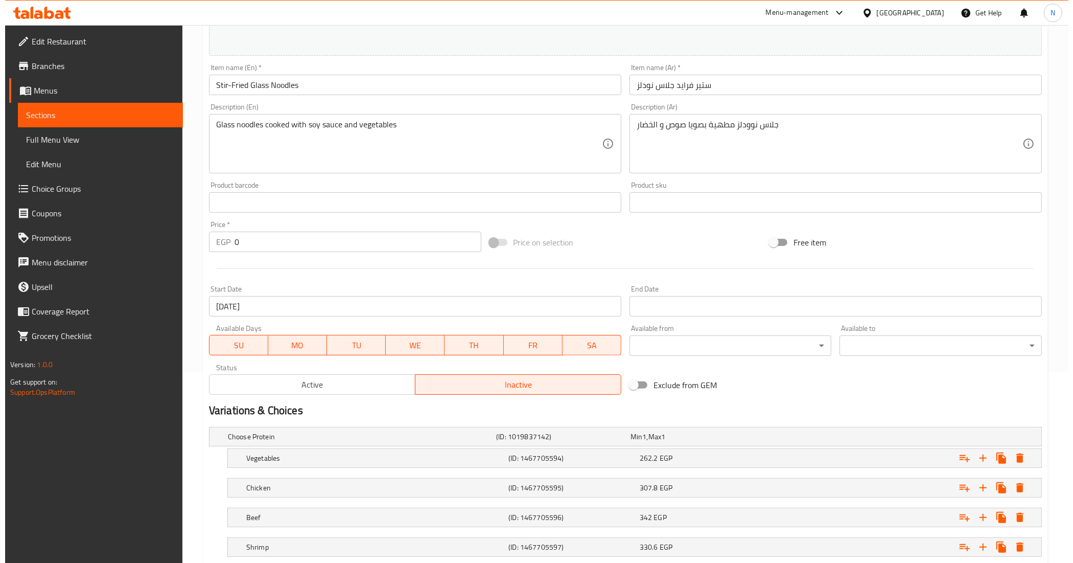
scroll to position [192, 0]
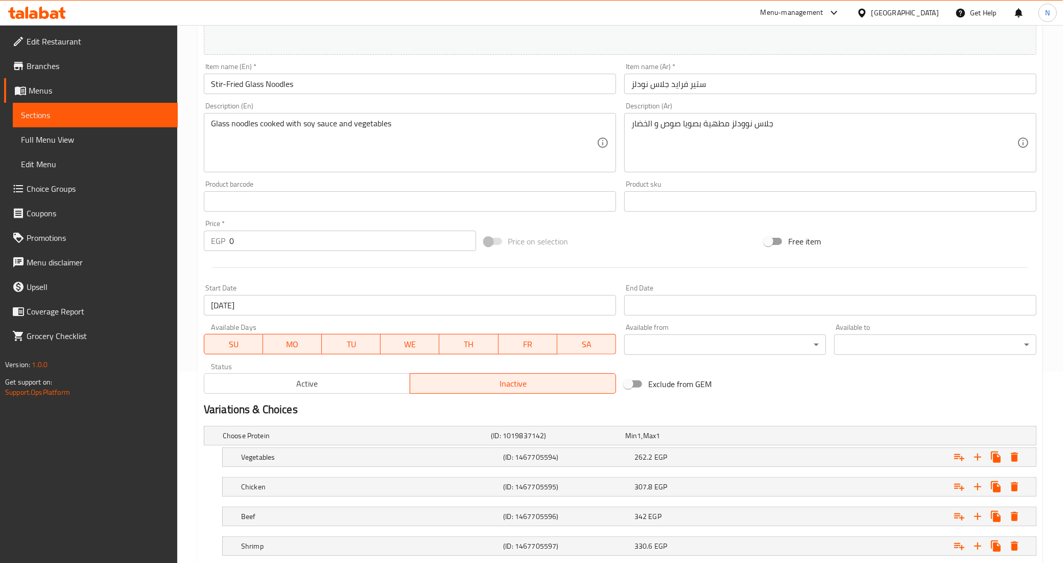
click at [369, 388] on span "Active" at bounding box center [308, 383] width 198 height 15
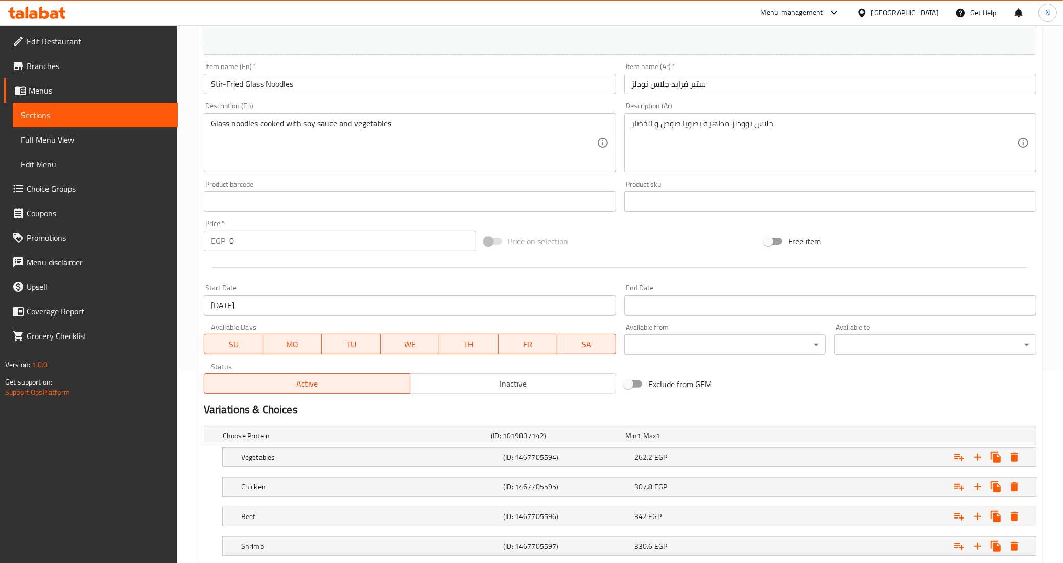
click at [676, 299] on input "Start Date" at bounding box center [830, 305] width 412 height 20
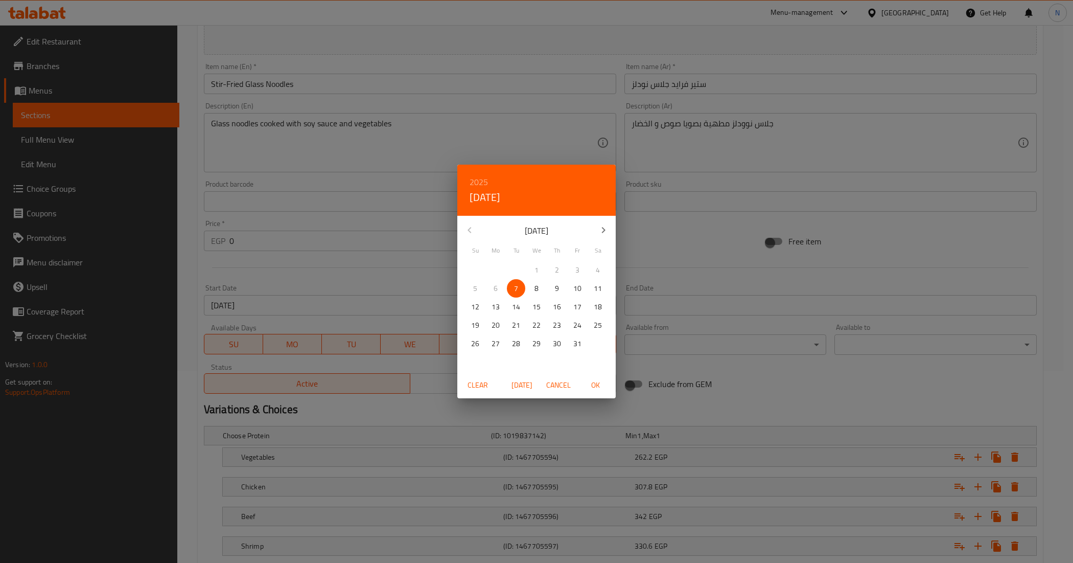
click at [484, 177] on h6 "2025" at bounding box center [479, 182] width 18 height 14
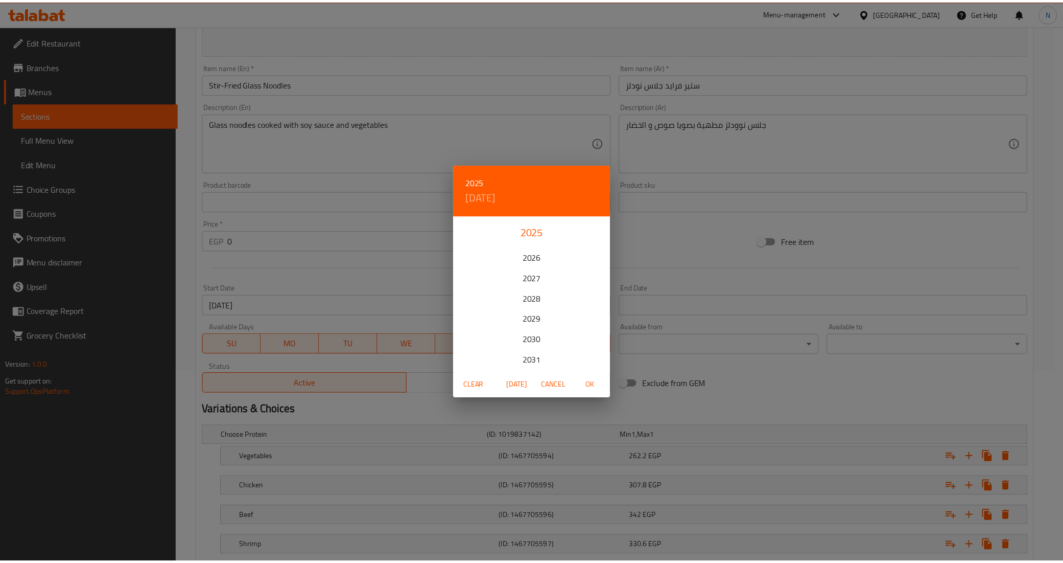
scroll to position [1410, 0]
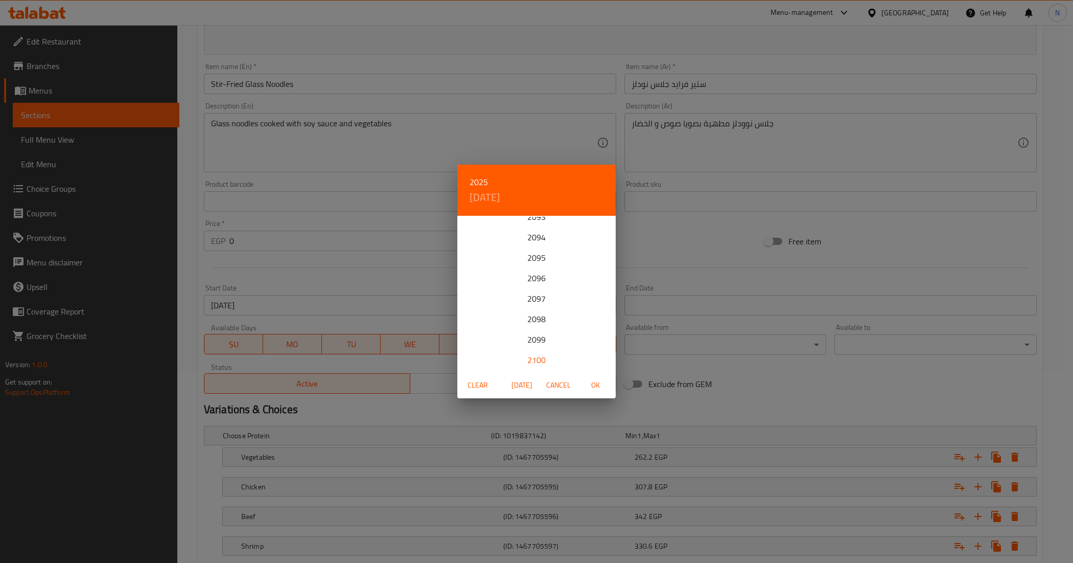
click at [537, 361] on div "2100" at bounding box center [536, 360] width 158 height 20
click at [597, 382] on span "OK" at bounding box center [595, 385] width 25 height 13
type input "01-01-2100"
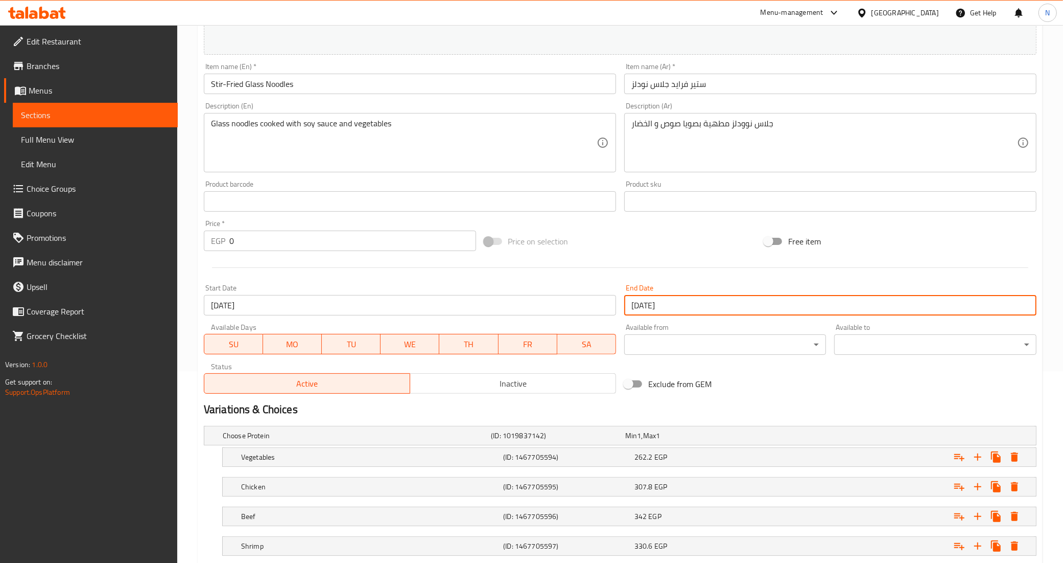
click at [290, 94] on input "Stir-Fried Glass Noodles" at bounding box center [410, 84] width 412 height 20
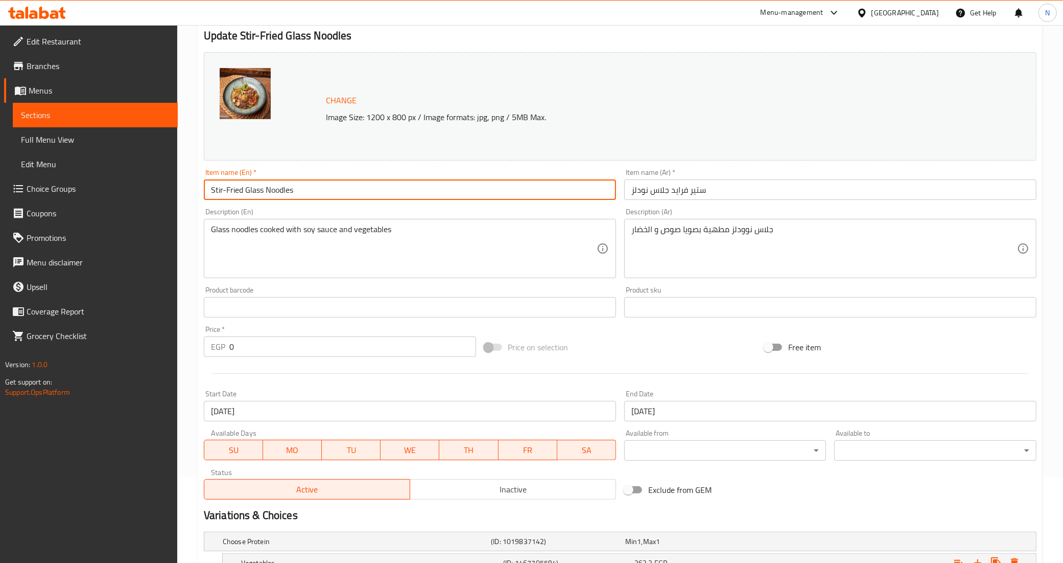
scroll to position [0, 0]
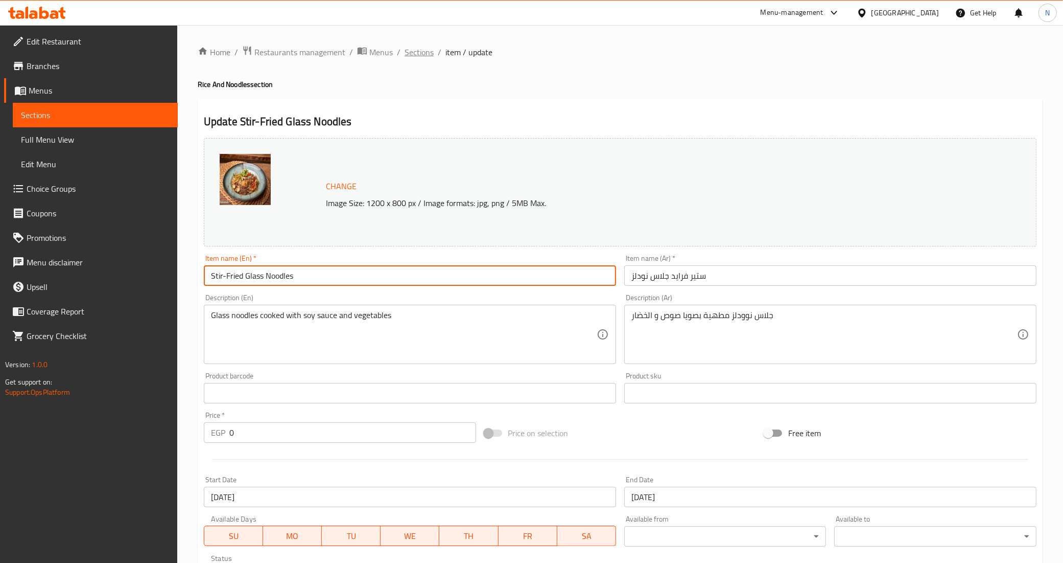
click at [427, 58] on span "Sections" at bounding box center [419, 52] width 29 height 12
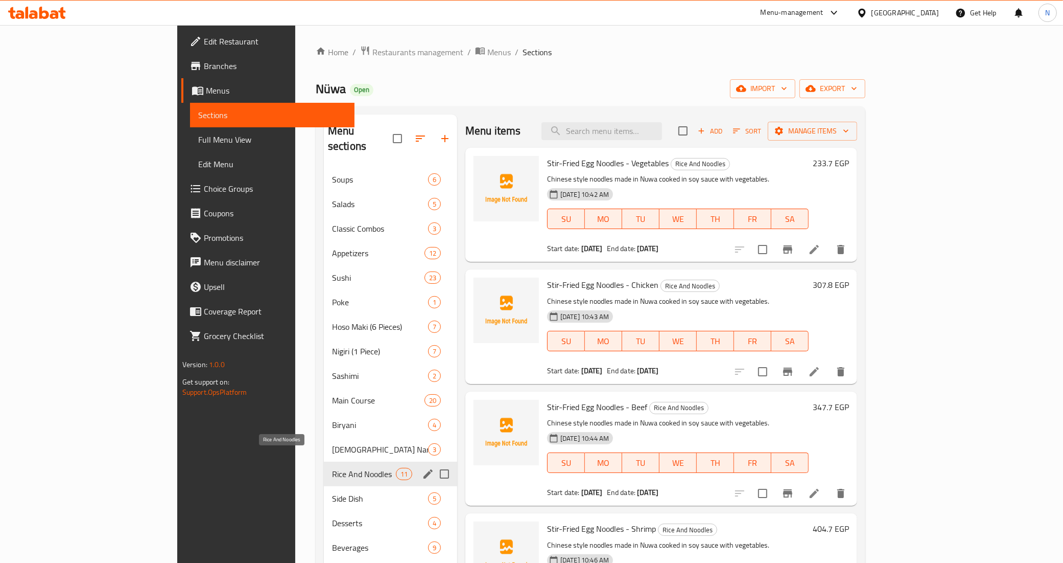
click at [332, 468] on span "Rice And Noodles" at bounding box center [364, 474] width 64 height 12
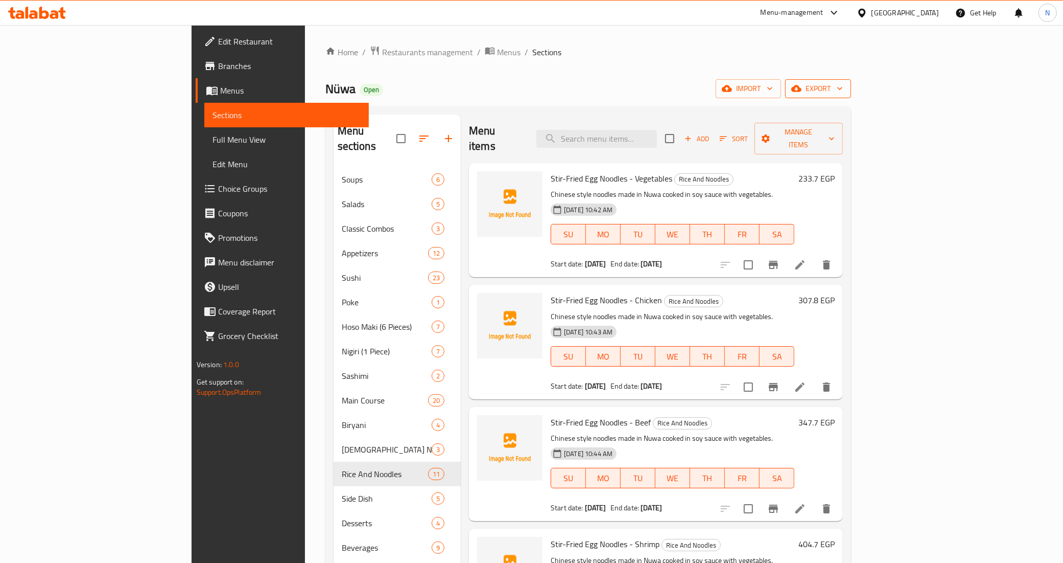
click at [843, 89] on span "export" at bounding box center [819, 88] width 50 height 13
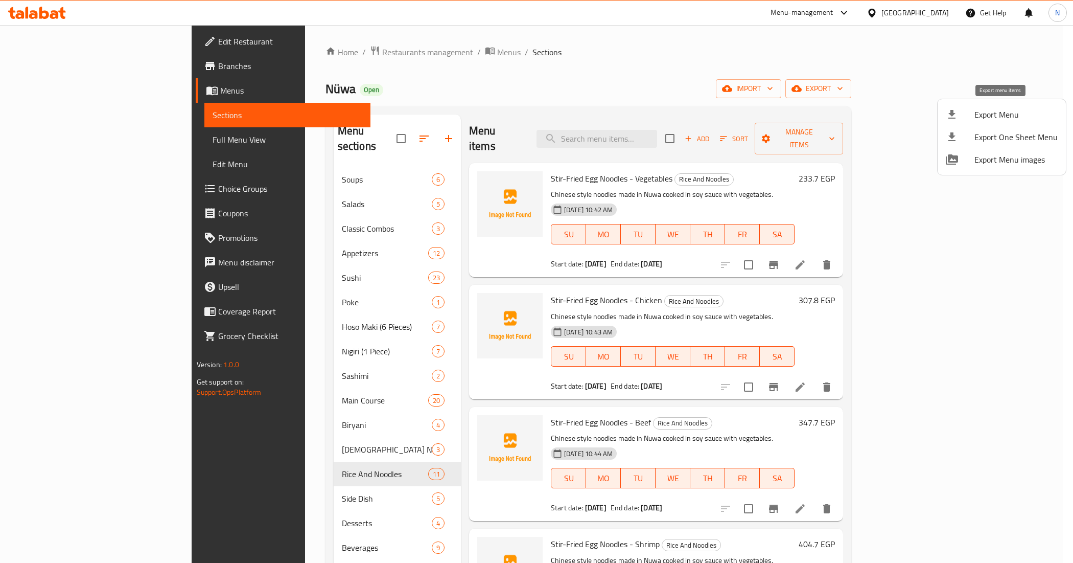
click at [1002, 111] on span "Export Menu" at bounding box center [1016, 114] width 83 height 12
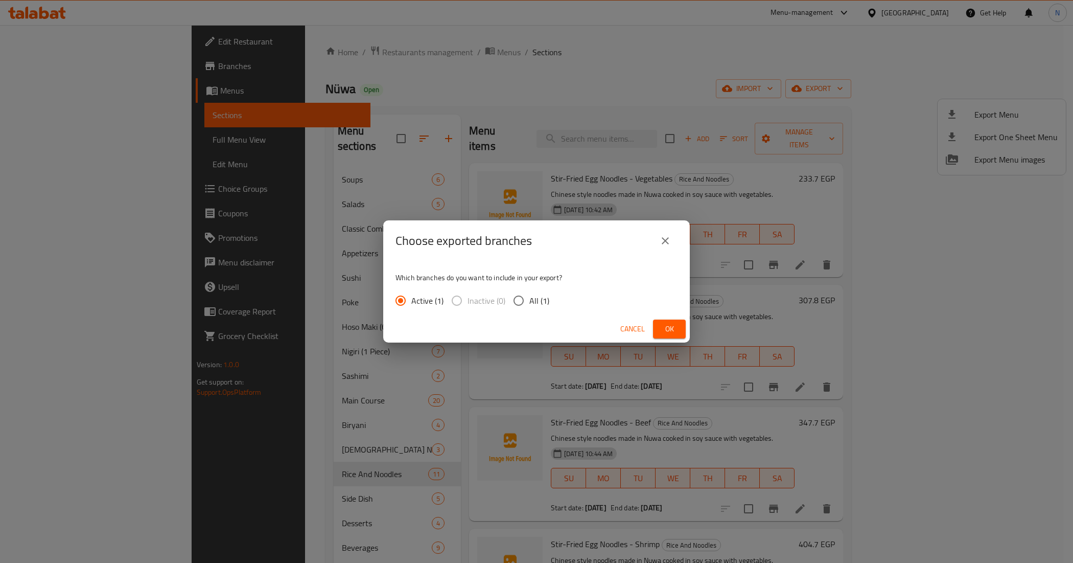
click at [537, 302] on span "All (1)" at bounding box center [539, 300] width 20 height 12
click at [529, 302] on input "All (1)" at bounding box center [518, 300] width 21 height 21
radio input "true"
click at [676, 328] on span "Ok" at bounding box center [669, 328] width 16 height 13
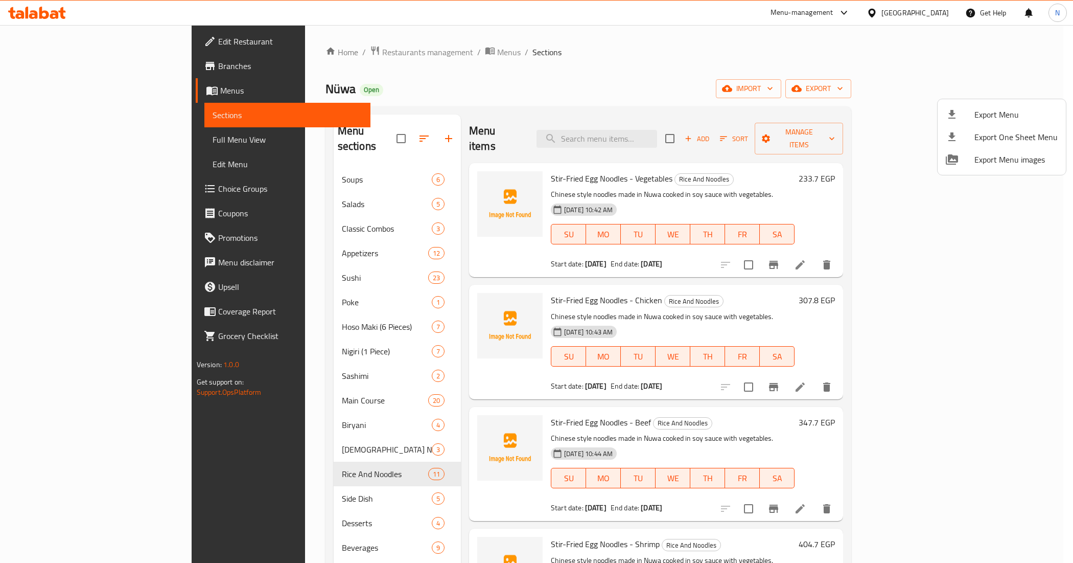
click at [60, 142] on div at bounding box center [536, 281] width 1073 height 563
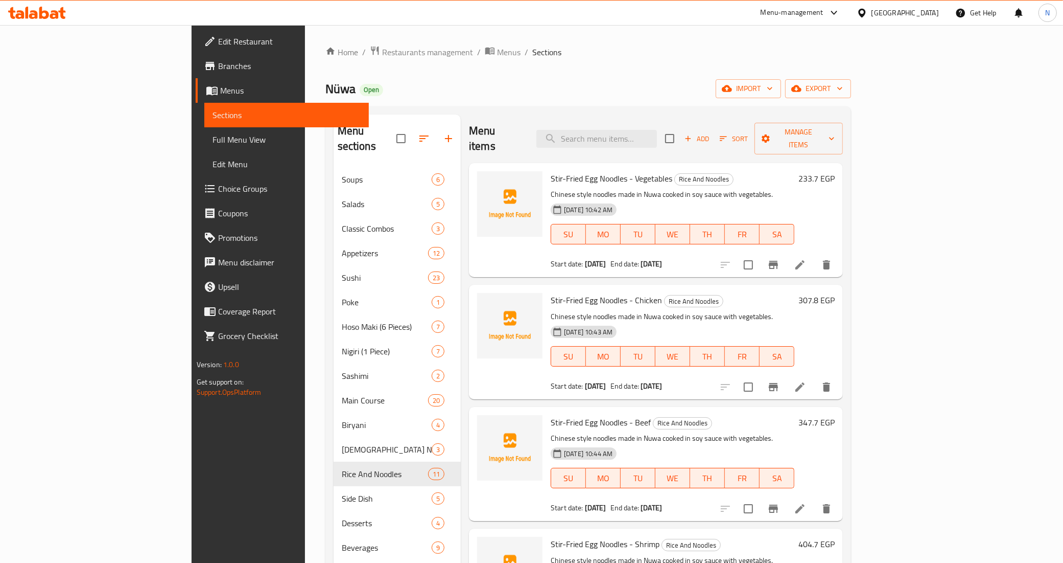
click at [213, 142] on span "Full Menu View" at bounding box center [287, 139] width 149 height 12
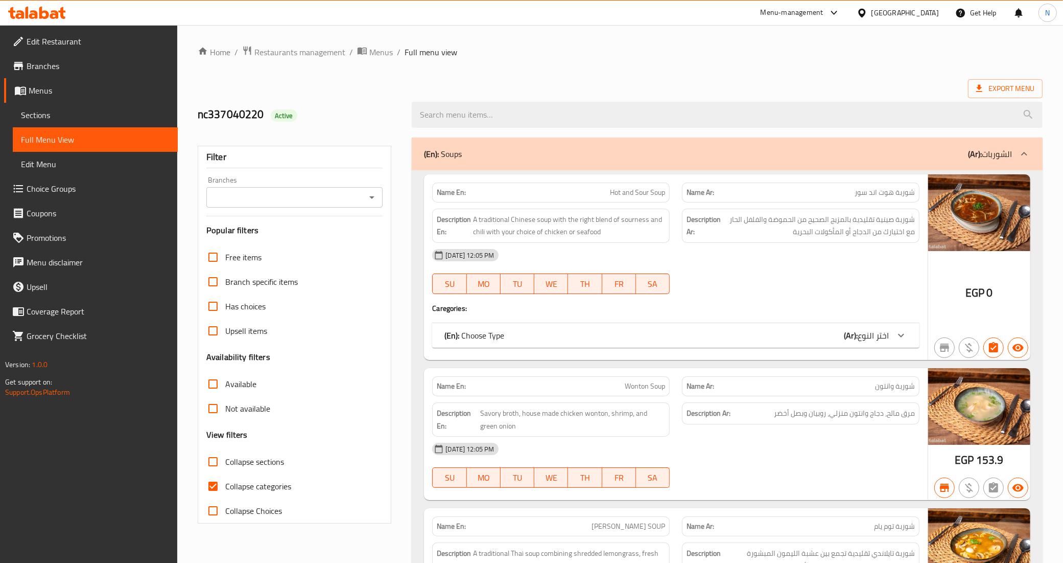
click at [227, 457] on span "Collapse sections" at bounding box center [254, 461] width 59 height 12
click at [225, 457] on input "Collapse sections" at bounding box center [213, 461] width 25 height 25
checkbox input "true"
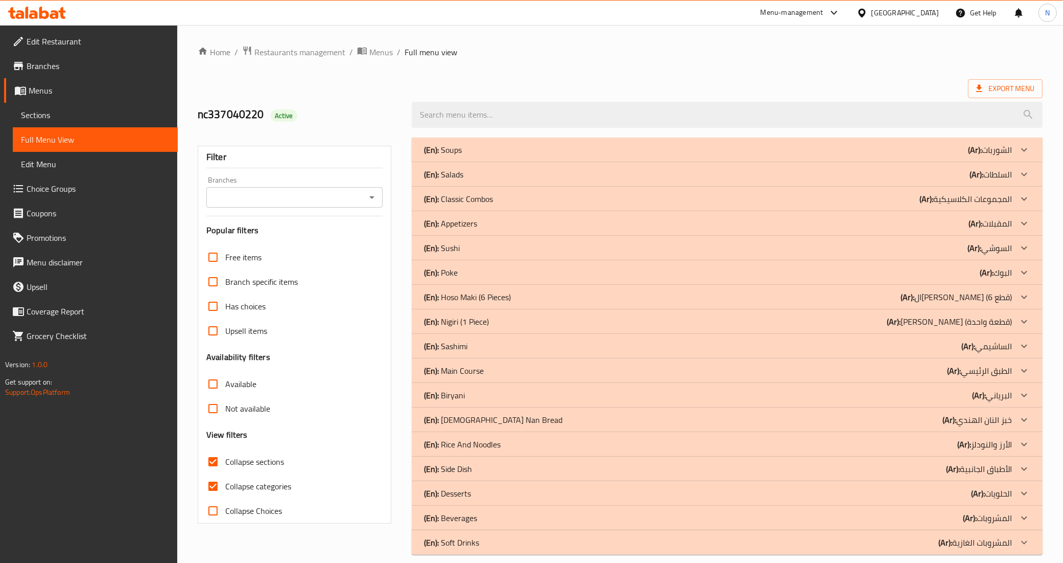
click at [235, 486] on span "Collapse categories" at bounding box center [258, 486] width 66 height 12
click at [225, 486] on input "Collapse categories" at bounding box center [213, 486] width 25 height 25
checkbox input "false"
click at [528, 443] on div "(En): Rice And Noodles (Ar): الأرز والنودلز" at bounding box center [718, 444] width 588 height 12
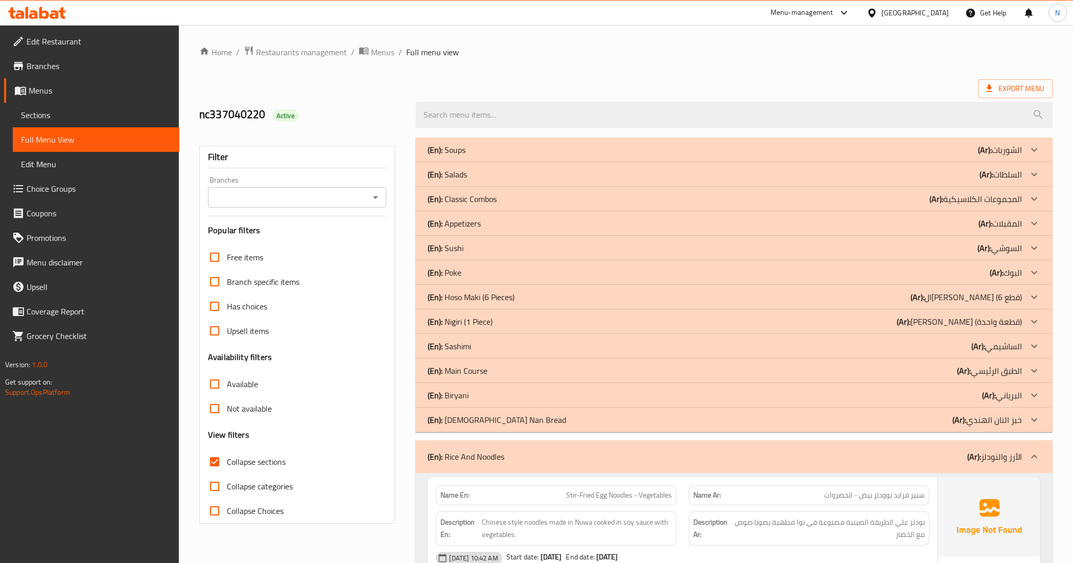
scroll to position [459, 0]
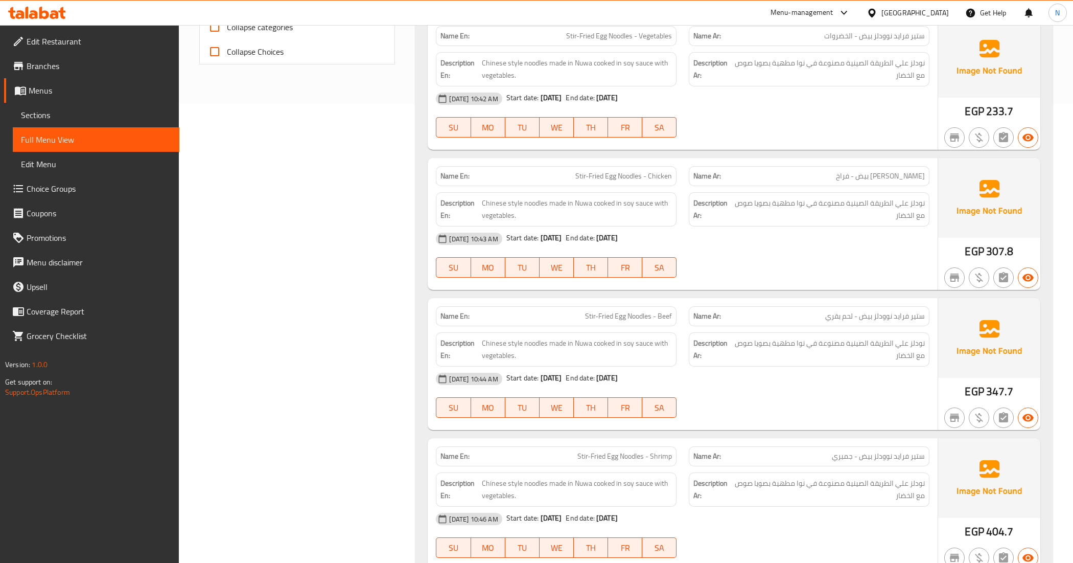
click at [624, 216] on span "Chinese style noodles made in Nuwa cooked in soy sauce with vegetables." at bounding box center [577, 209] width 191 height 25
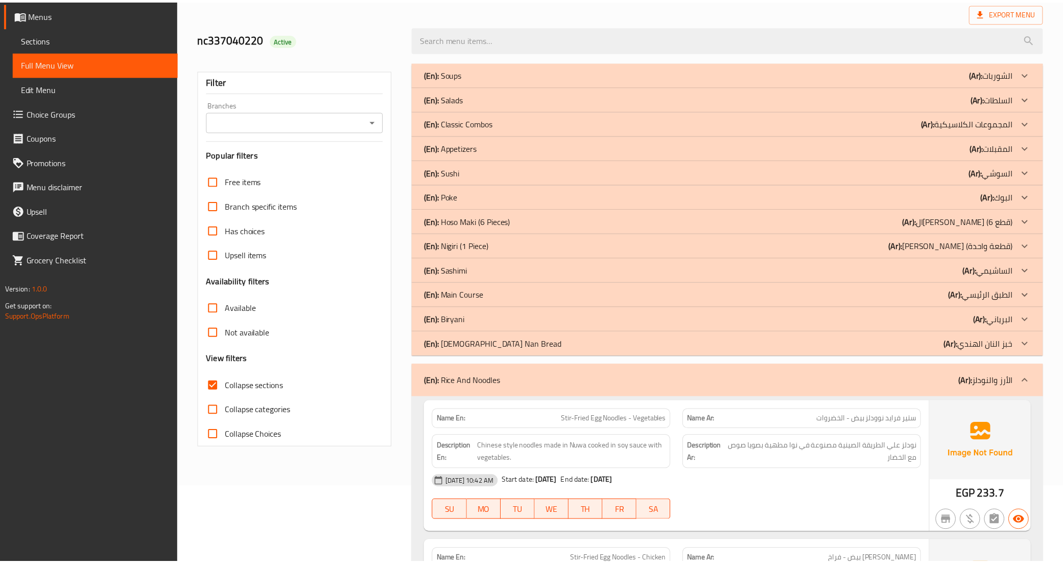
scroll to position [0, 0]
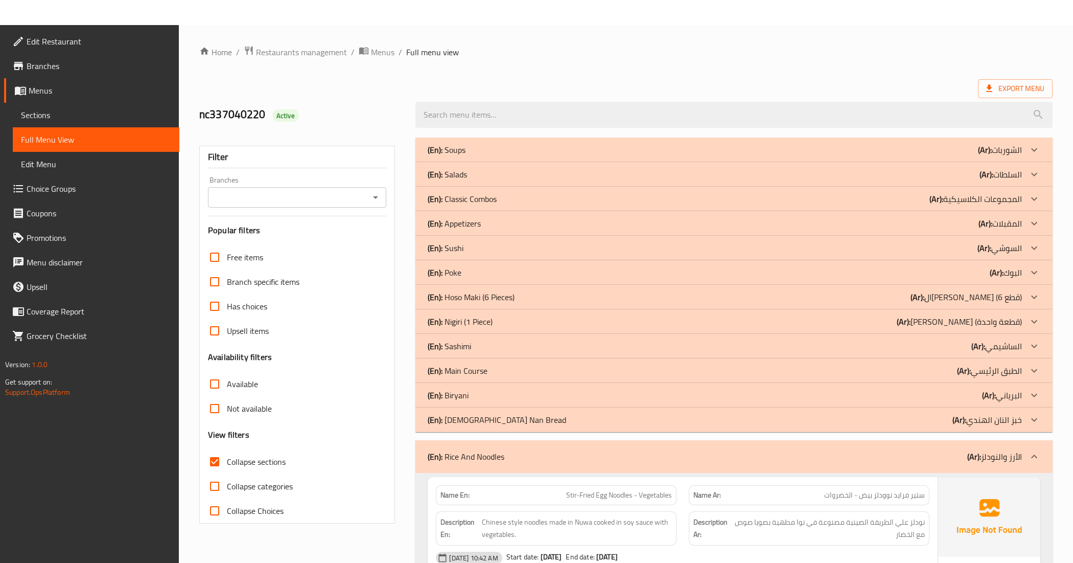
click at [313, 206] on div "Branches" at bounding box center [297, 197] width 178 height 20
click at [375, 199] on icon "Open" at bounding box center [375, 197] width 12 height 12
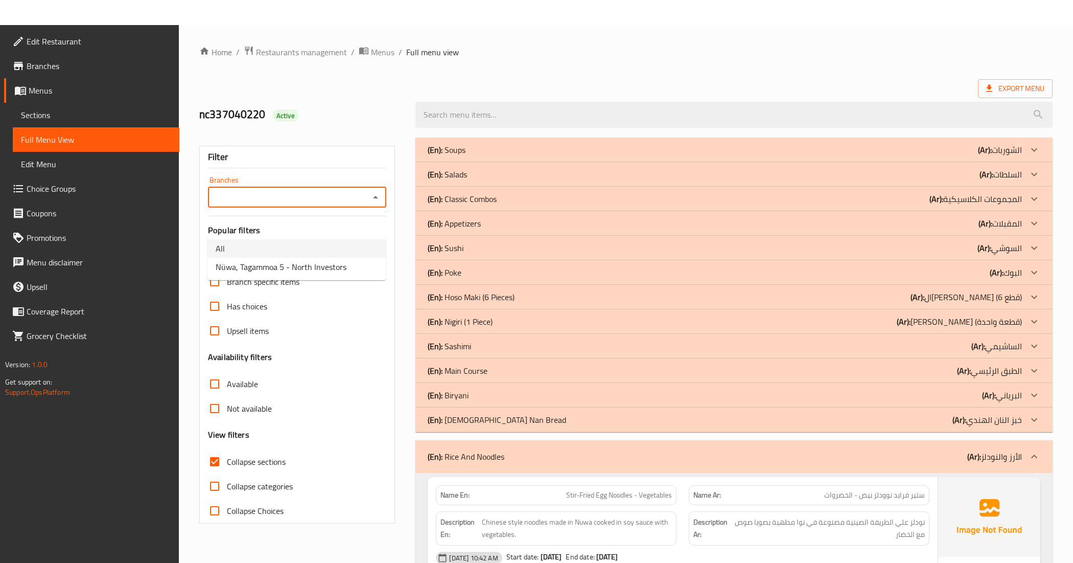
click at [344, 266] on span "Nüwa, Tagammoa 5 - North Investors" at bounding box center [281, 267] width 131 height 12
type input "Nüwa, Tagammoa 5 - North Investors"
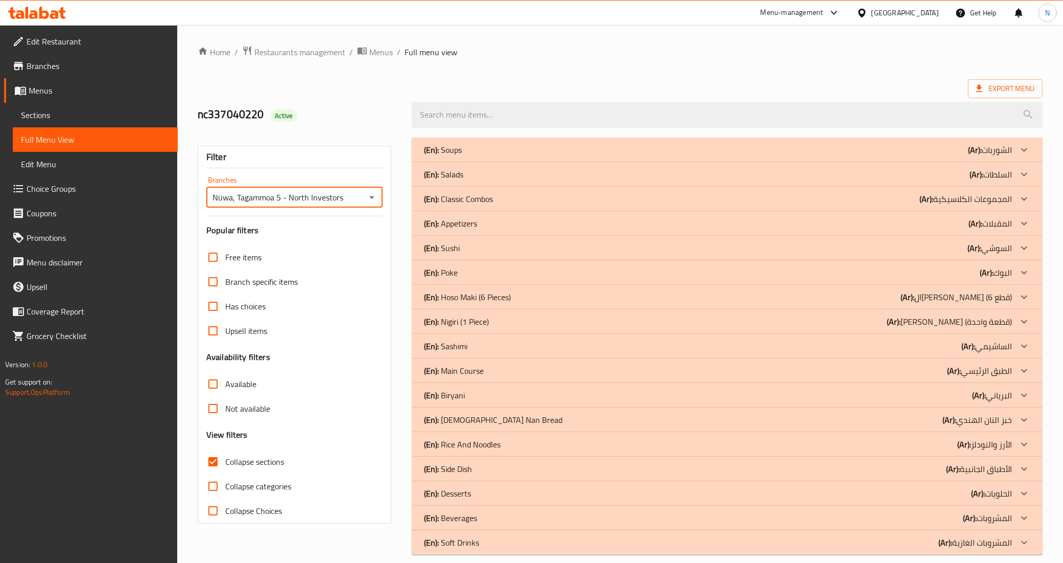
drag, startPoint x: 520, startPoint y: 446, endPoint x: 492, endPoint y: 464, distance: 33.7
click at [520, 446] on div "(En): Rice And Noodles (Ar): الأرز والنودلز" at bounding box center [718, 444] width 588 height 12
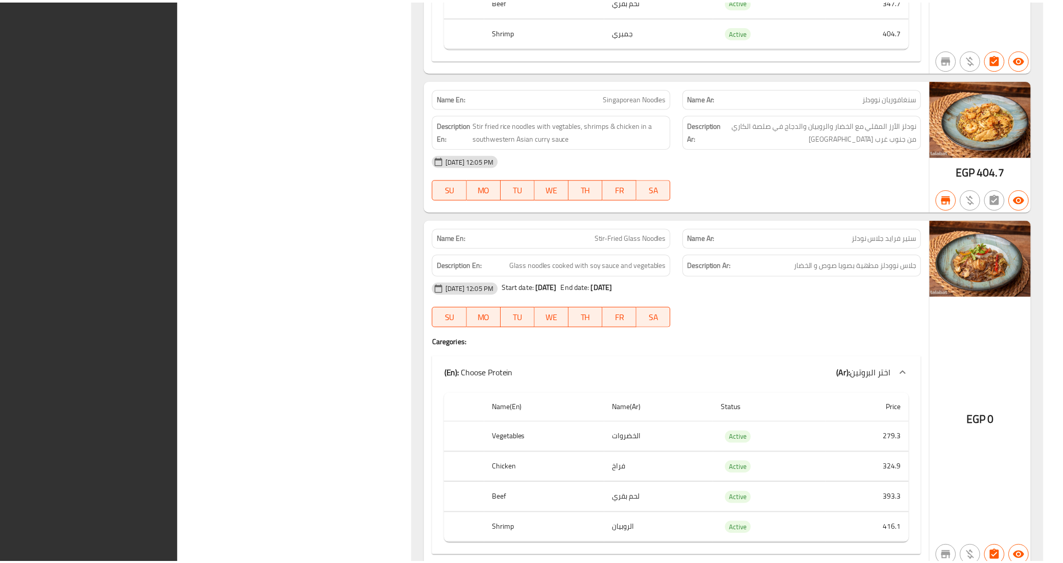
scroll to position [1998, 0]
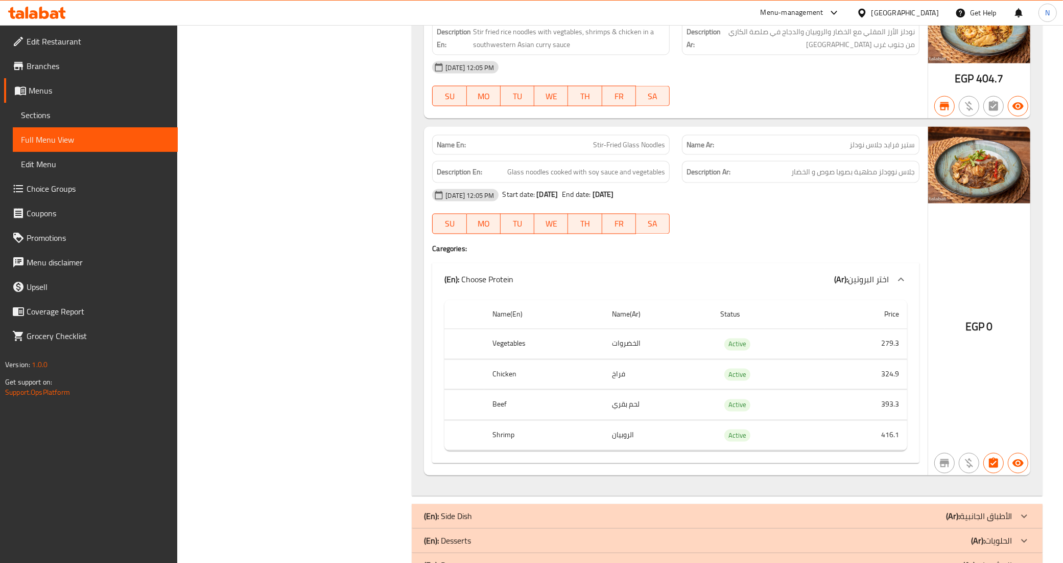
scroll to position [1743, 0]
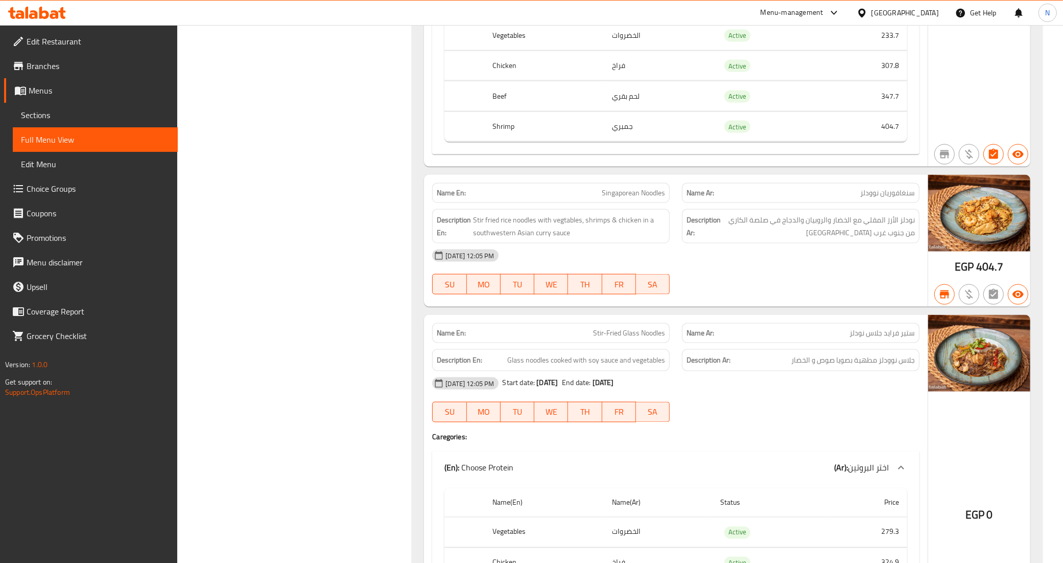
click at [648, 197] on span "Singaporean Noodles" at bounding box center [633, 193] width 63 height 11
copy span "Singaporean Noodles"
click at [652, 336] on span "Stir-Fried Glass Noodles" at bounding box center [629, 333] width 72 height 11
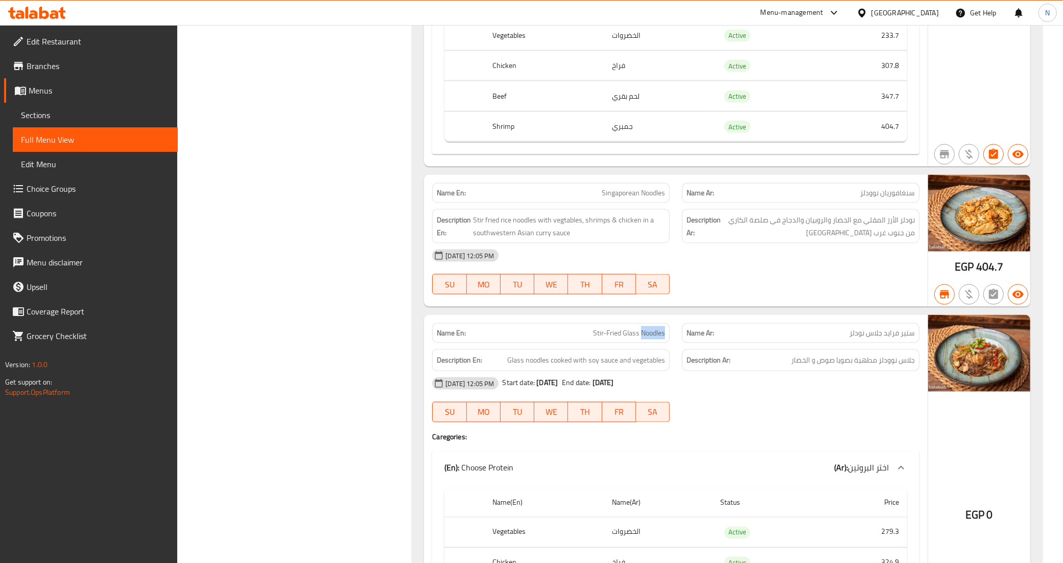
click at [652, 336] on span "Stir-Fried Glass Noodles" at bounding box center [629, 333] width 72 height 11
copy span "Stir-Fried Glass Noodles"
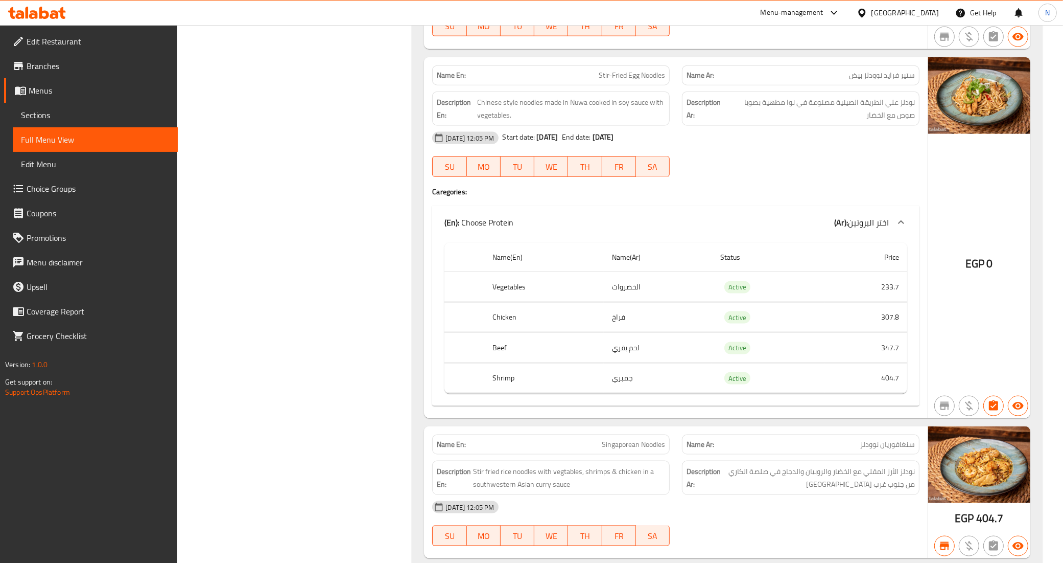
scroll to position [1487, 0]
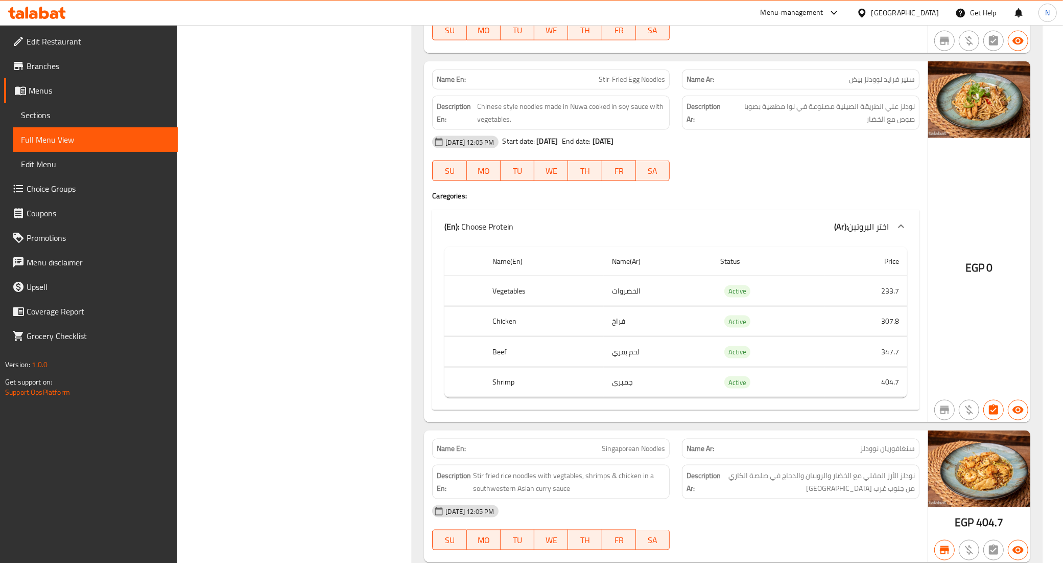
click at [644, 83] on span "Stir-Fried Egg Noodles" at bounding box center [632, 79] width 66 height 11
copy span "Stir-Fried Egg Noodles"
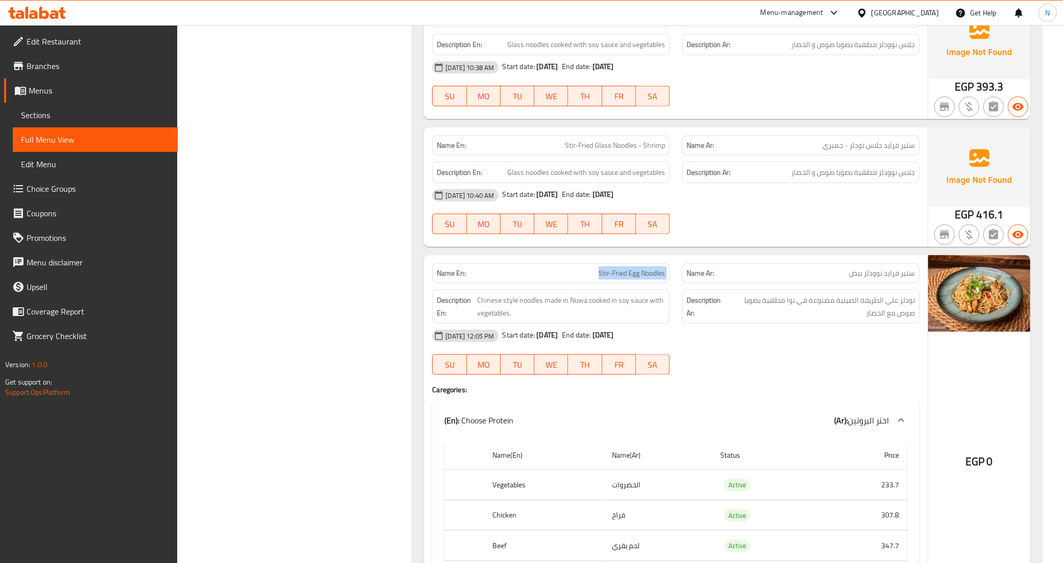
scroll to position [1295, 0]
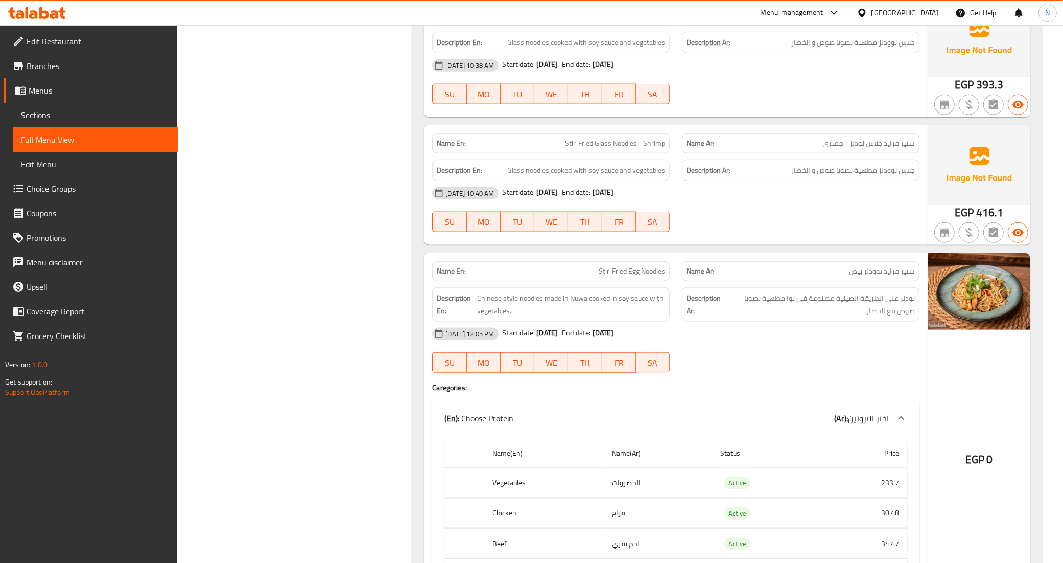
click at [810, 362] on div "11-05-2025 12:05 PM Start date: 07-10-2025 End date: 01-01-2100 SU MO TU WE TH …" at bounding box center [676, 349] width 500 height 57
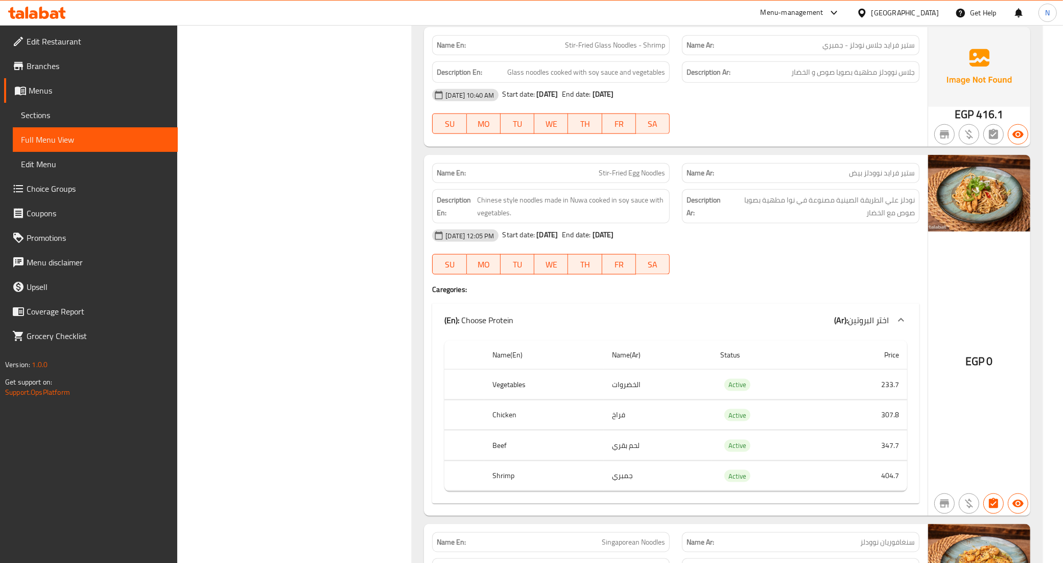
scroll to position [1423, 0]
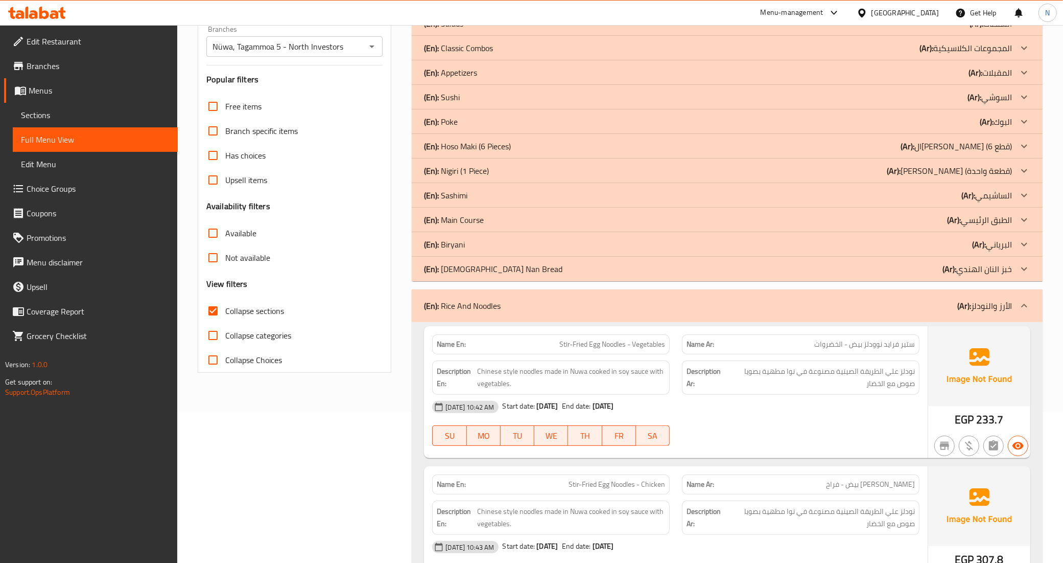
scroll to position [0, 0]
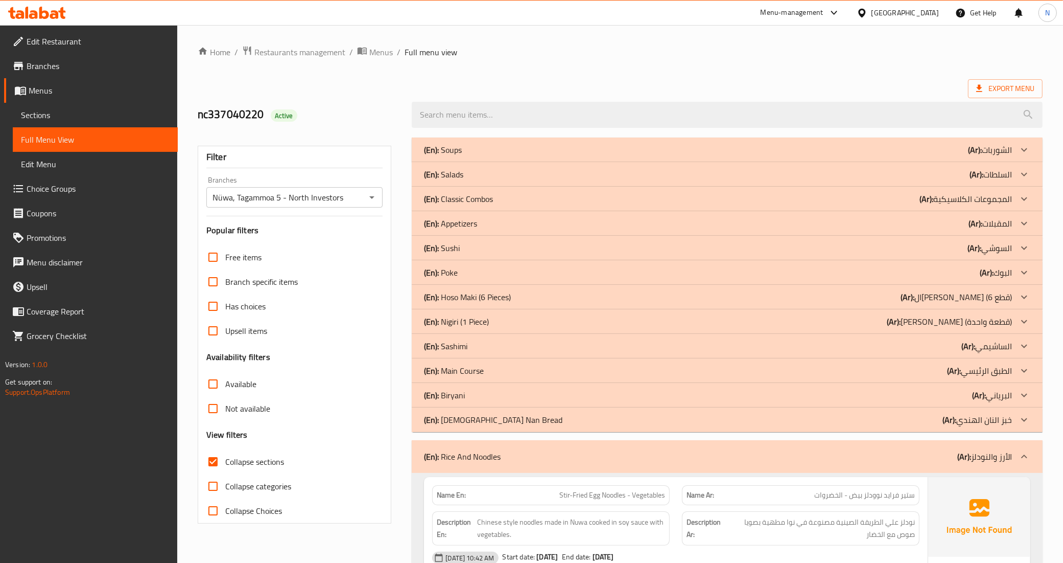
click at [928, 17] on div "Egypt" at bounding box center [905, 12] width 67 height 11
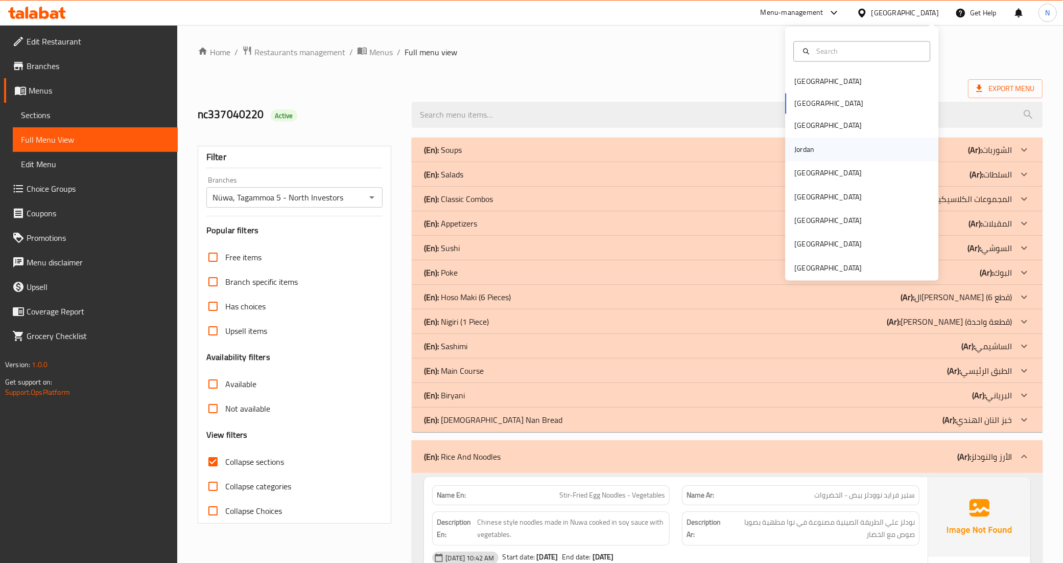
click at [812, 143] on div "Jordan" at bounding box center [804, 149] width 36 height 24
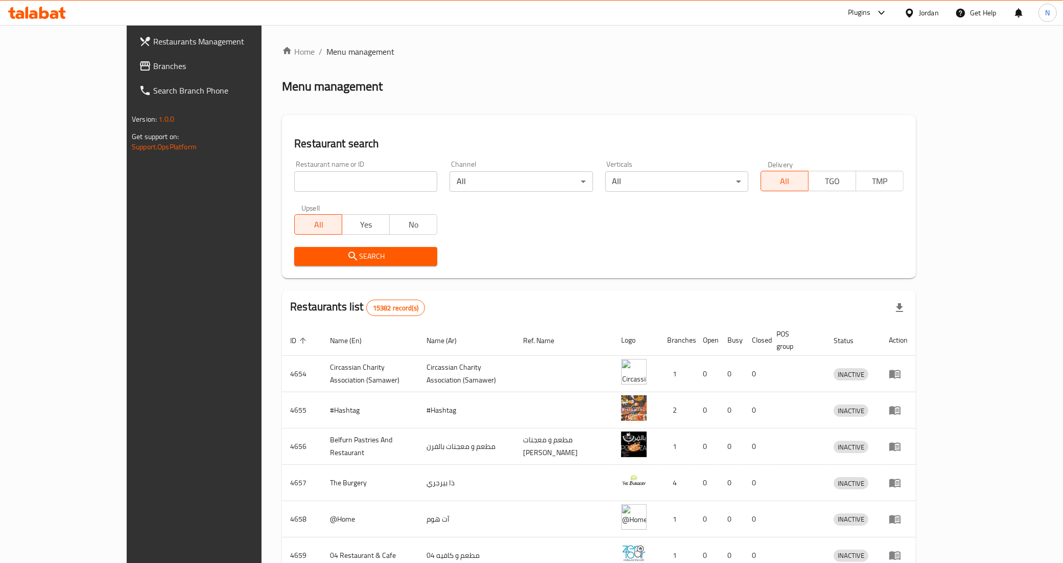
click at [294, 184] on input "search" at bounding box center [365, 181] width 143 height 20
paste input "701699"
type input "701699"
click button "Search" at bounding box center [365, 256] width 143 height 19
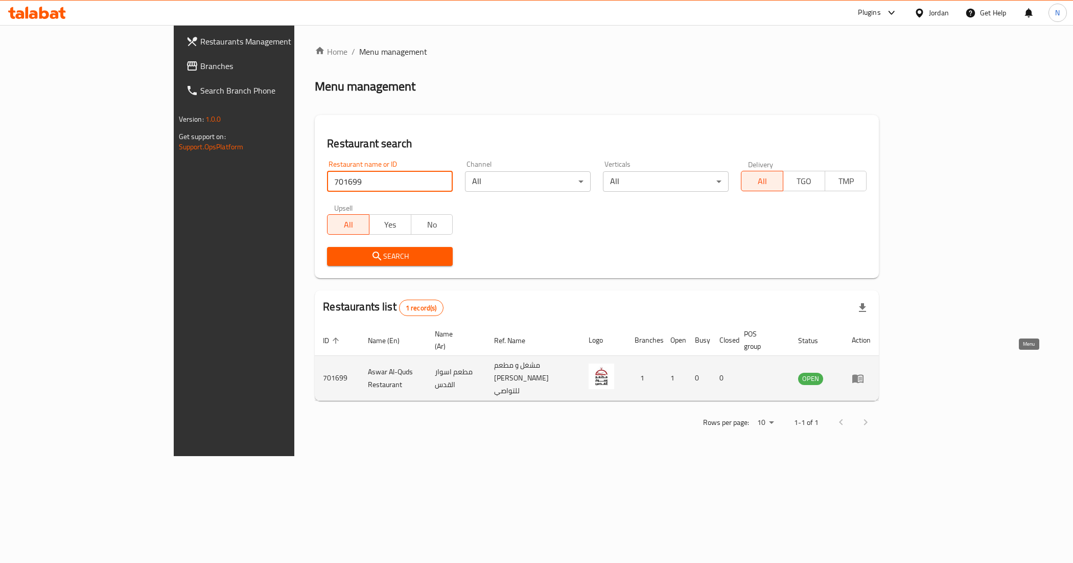
click at [871, 372] on link "enhanced table" at bounding box center [861, 378] width 19 height 12
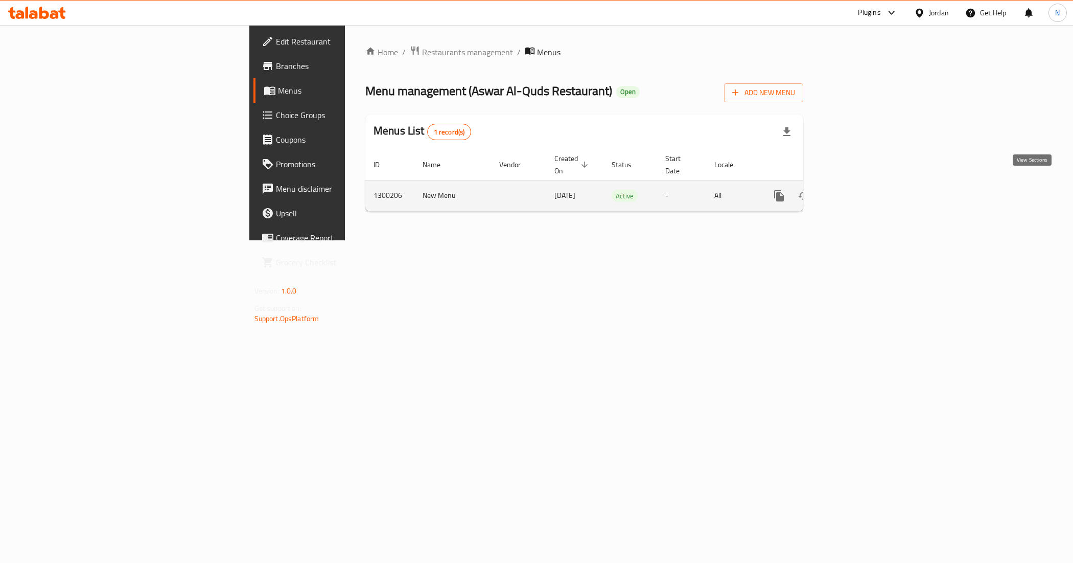
click at [865, 183] on link "enhanced table" at bounding box center [853, 195] width 25 height 25
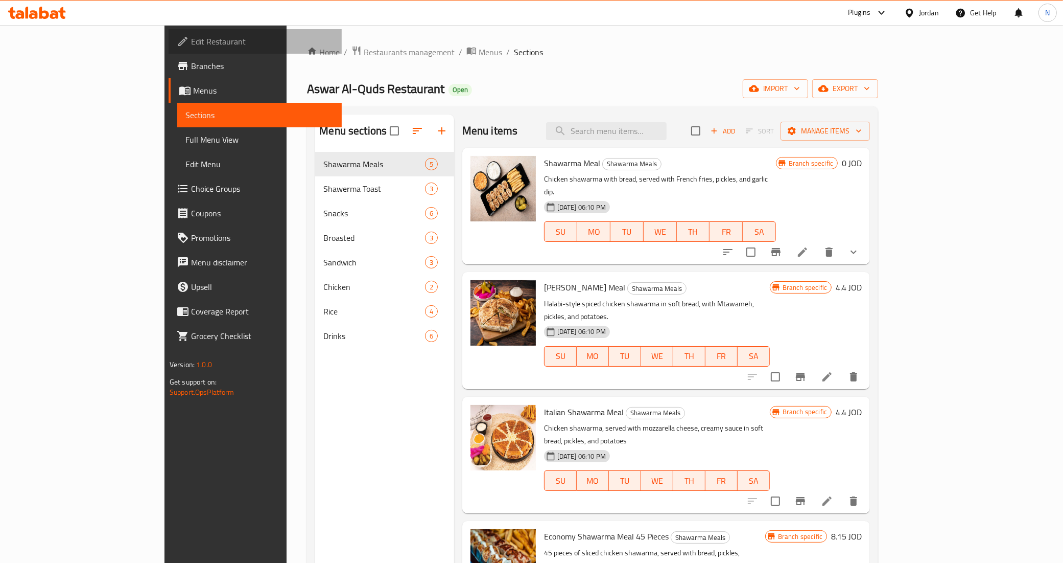
click at [191, 46] on span "Edit Restaurant" at bounding box center [262, 41] width 143 height 12
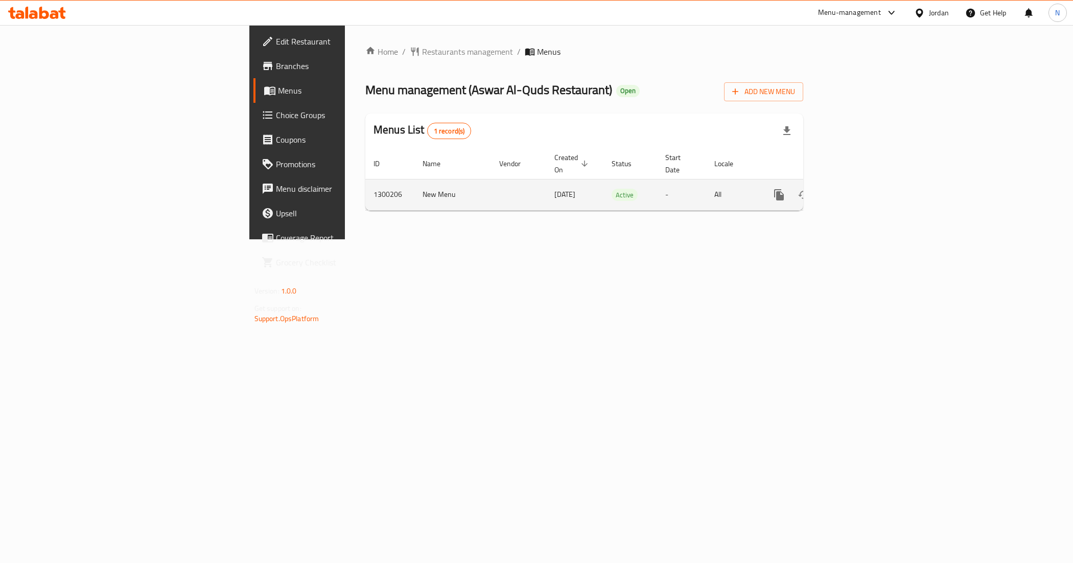
click at [859, 189] on icon "enhanced table" at bounding box center [853, 195] width 12 height 12
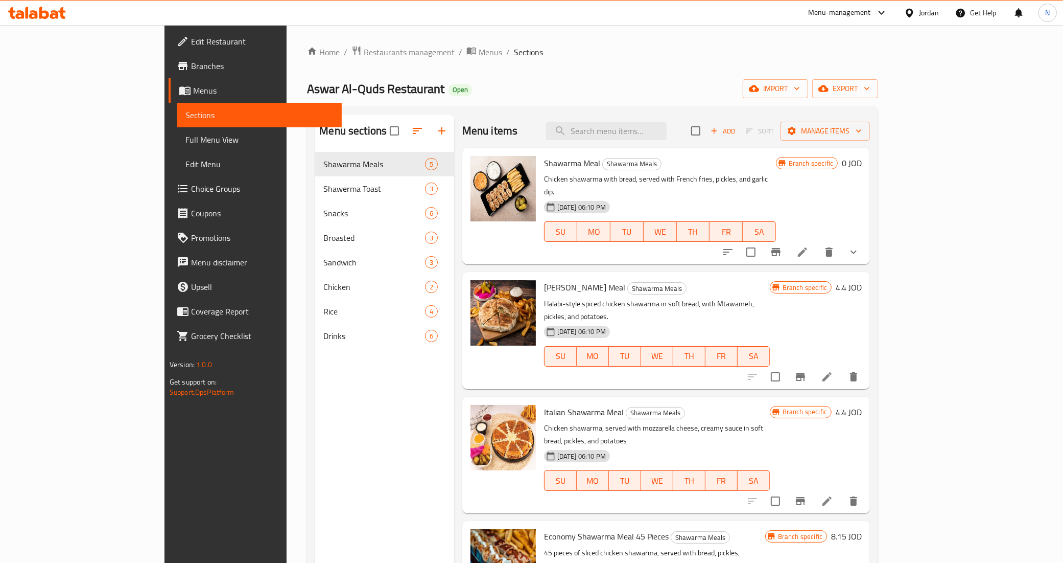
click at [186, 141] on span "Full Menu View" at bounding box center [260, 139] width 149 height 12
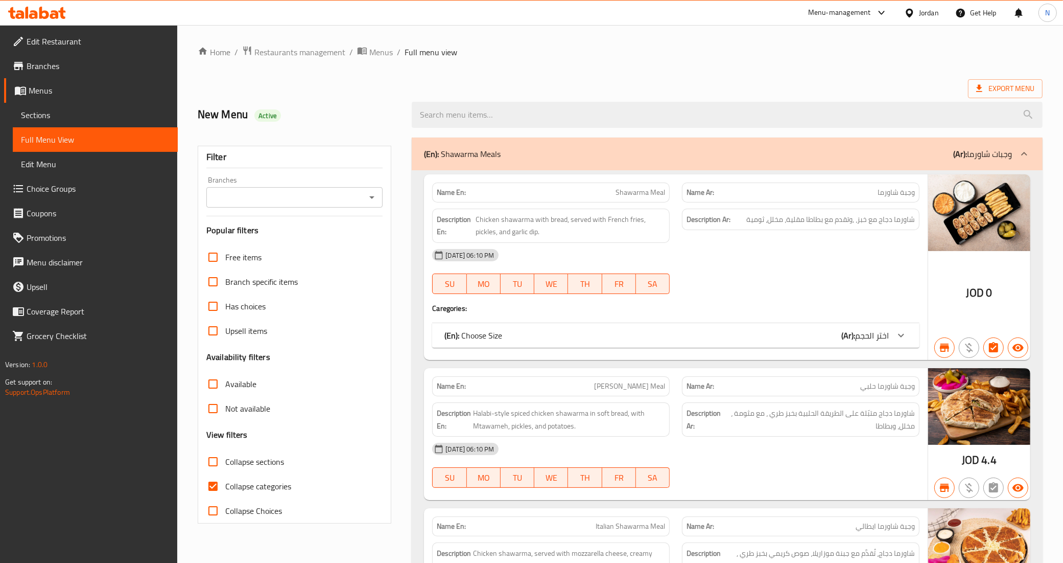
click at [256, 487] on span "Collapse categories" at bounding box center [258, 486] width 66 height 12
click at [225, 487] on input "Collapse categories" at bounding box center [213, 486] width 25 height 25
checkbox input "false"
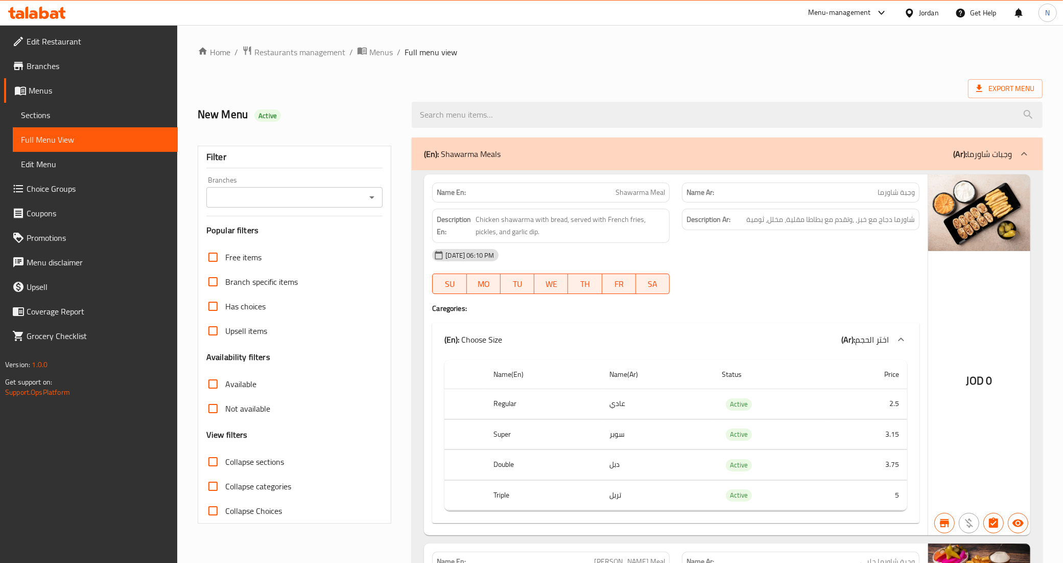
click at [601, 51] on ol "Home / Restaurants management / Menus / Full menu view" at bounding box center [620, 51] width 845 height 13
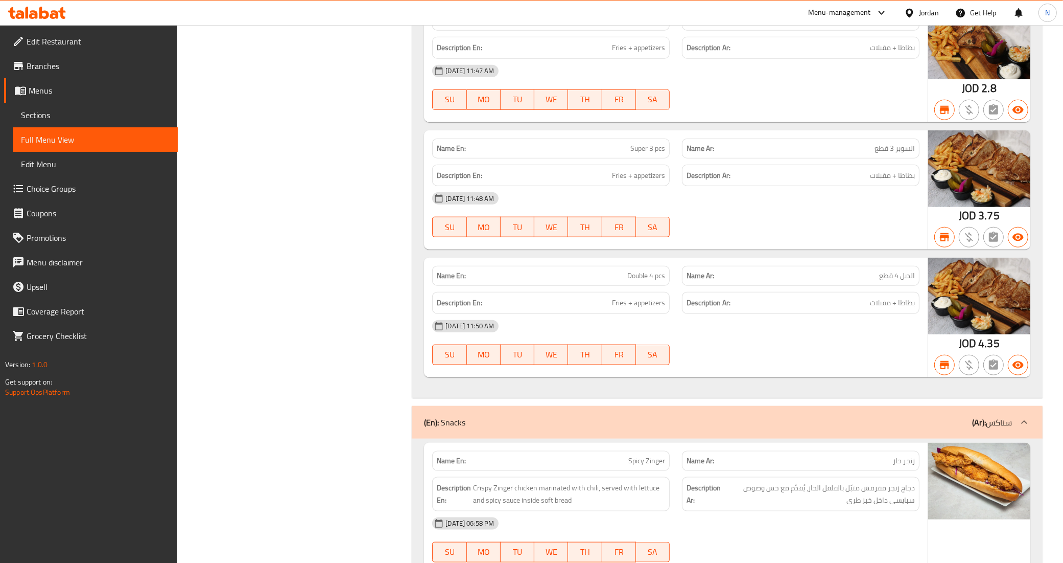
click at [642, 286] on div "Name En: Double 4 pcs" at bounding box center [551, 276] width 238 height 20
click at [645, 281] on span "Double 4 pcs" at bounding box center [647, 275] width 38 height 11
copy span "Double 4 pcs"
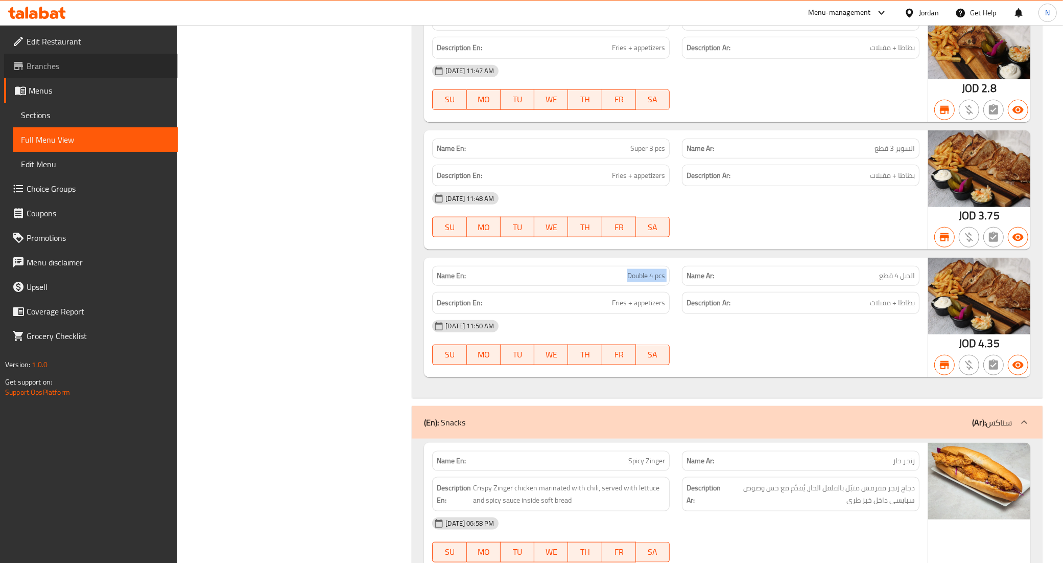
click at [66, 71] on span "Branches" at bounding box center [98, 66] width 143 height 12
